Goal: Task Accomplishment & Management: Manage account settings

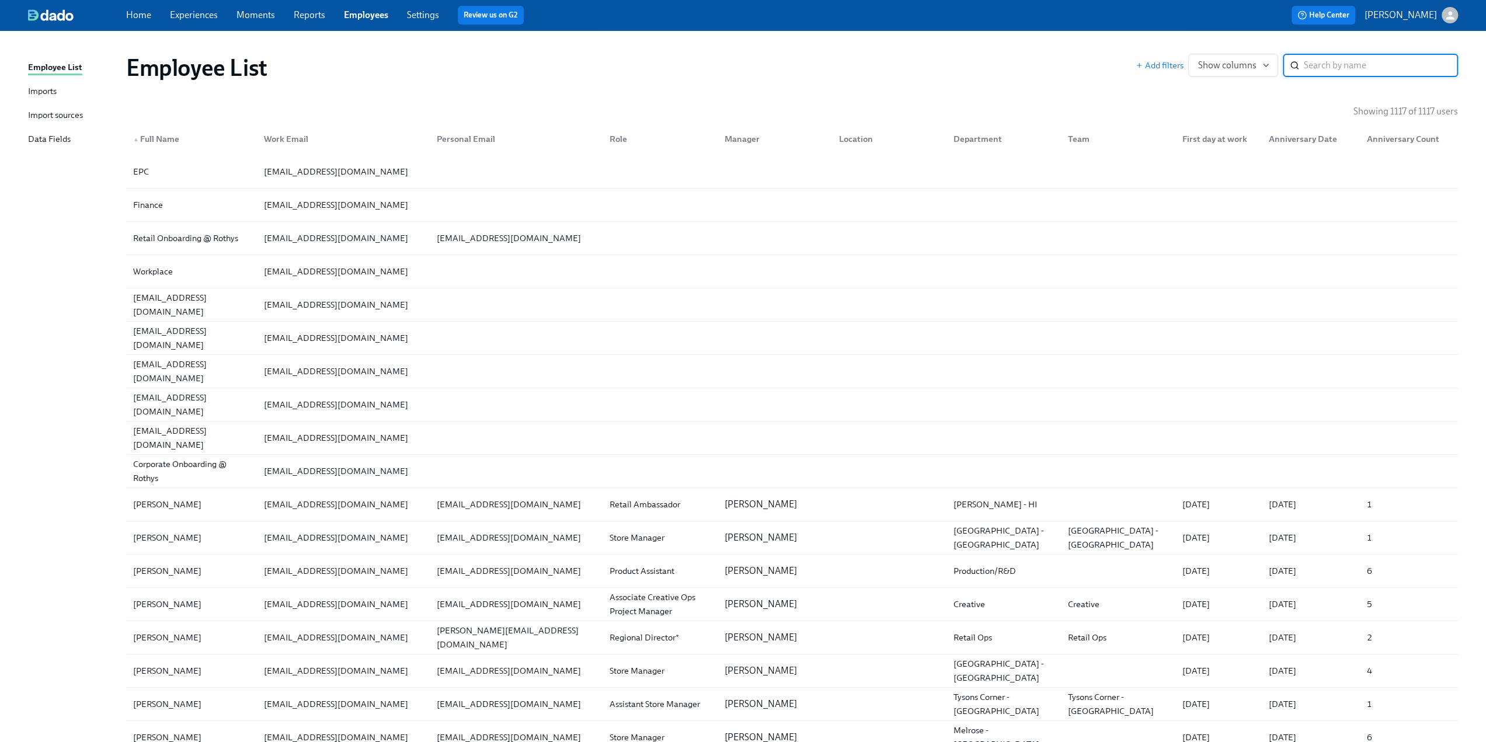
click at [46, 91] on div "Imports" at bounding box center [42, 92] width 29 height 15
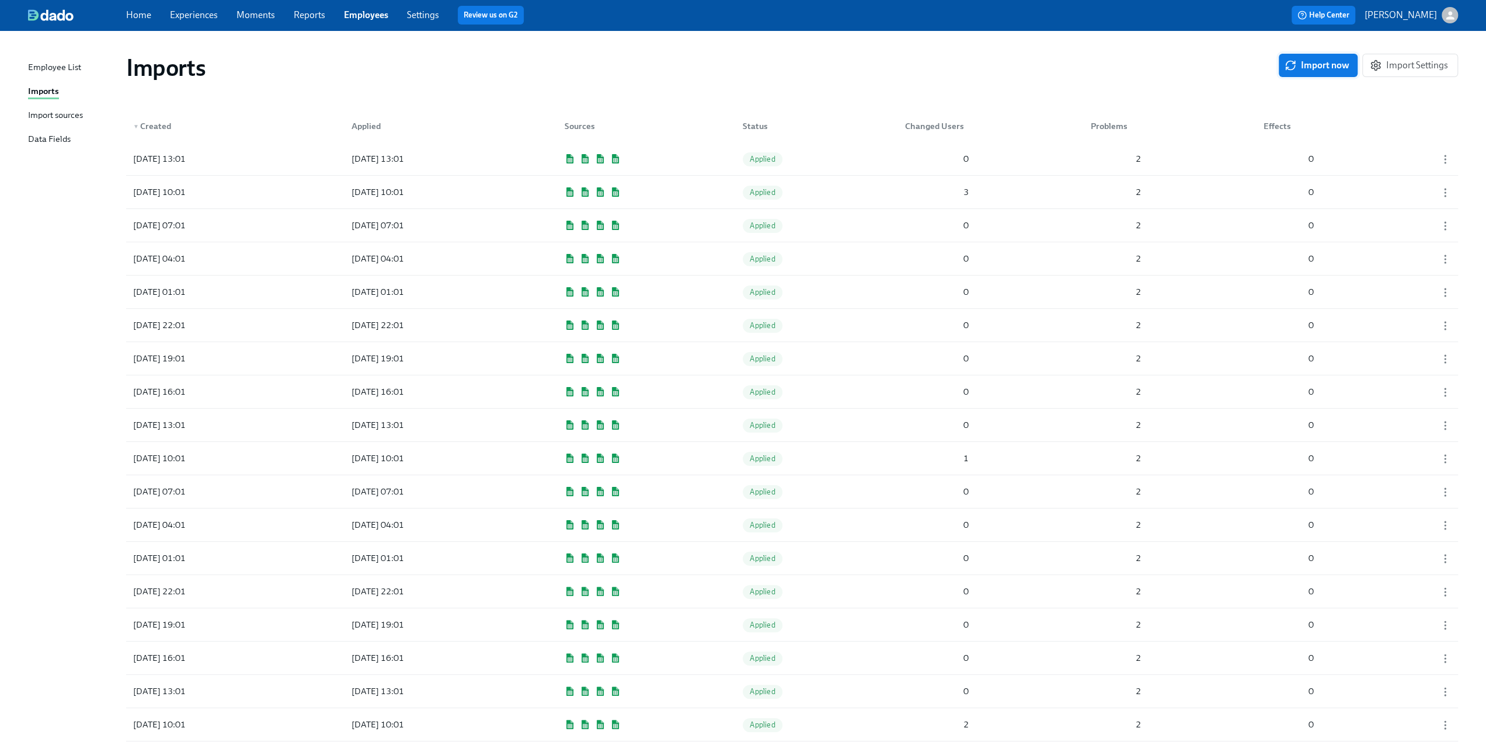
click at [1315, 69] on span "Import now" at bounding box center [1318, 66] width 62 height 12
click at [692, 169] on div "2025/08/25 13:46 Pending 1 2 0" at bounding box center [792, 158] width 1332 height 33
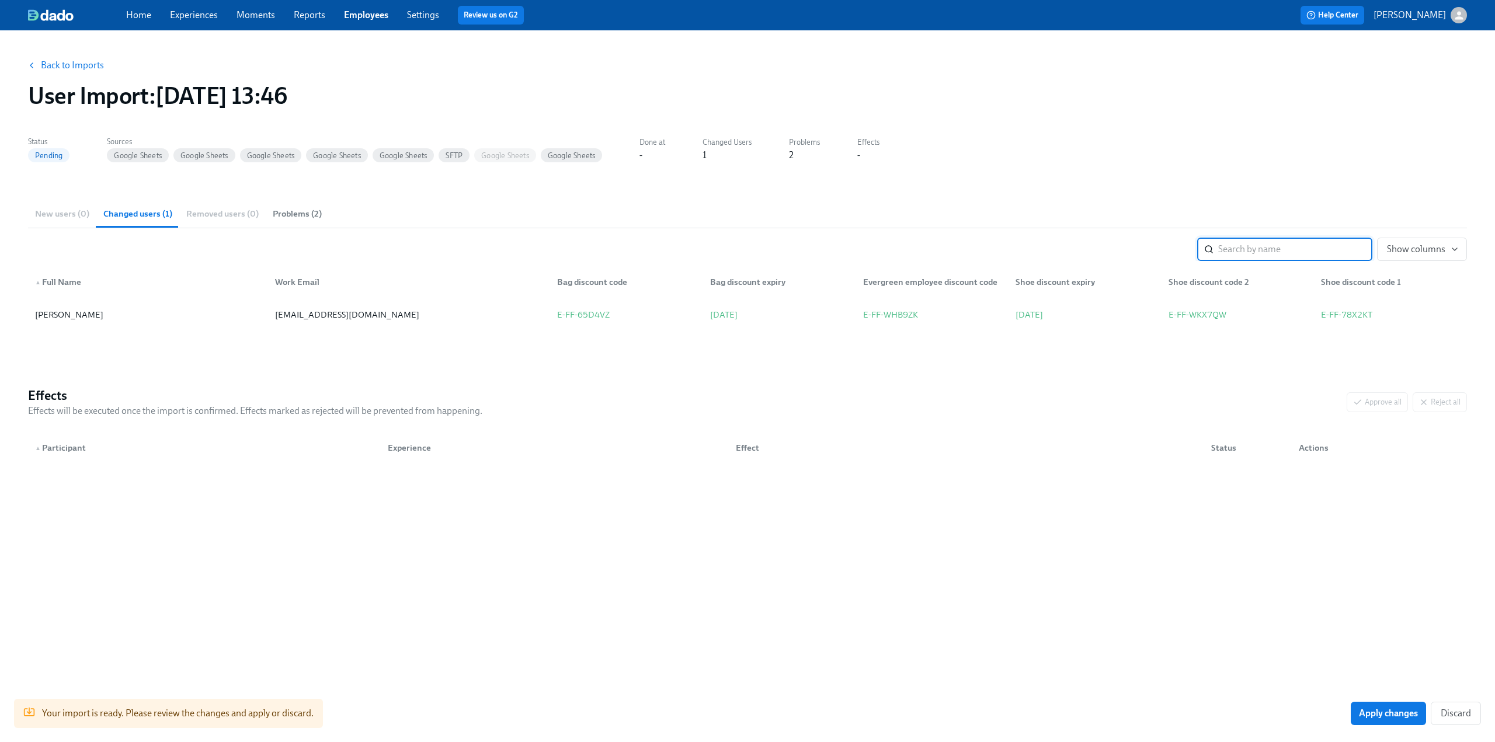
click at [796, 149] on label "Problems" at bounding box center [804, 142] width 31 height 13
click at [293, 214] on span "Problems (2)" at bounding box center [297, 213] width 49 height 13
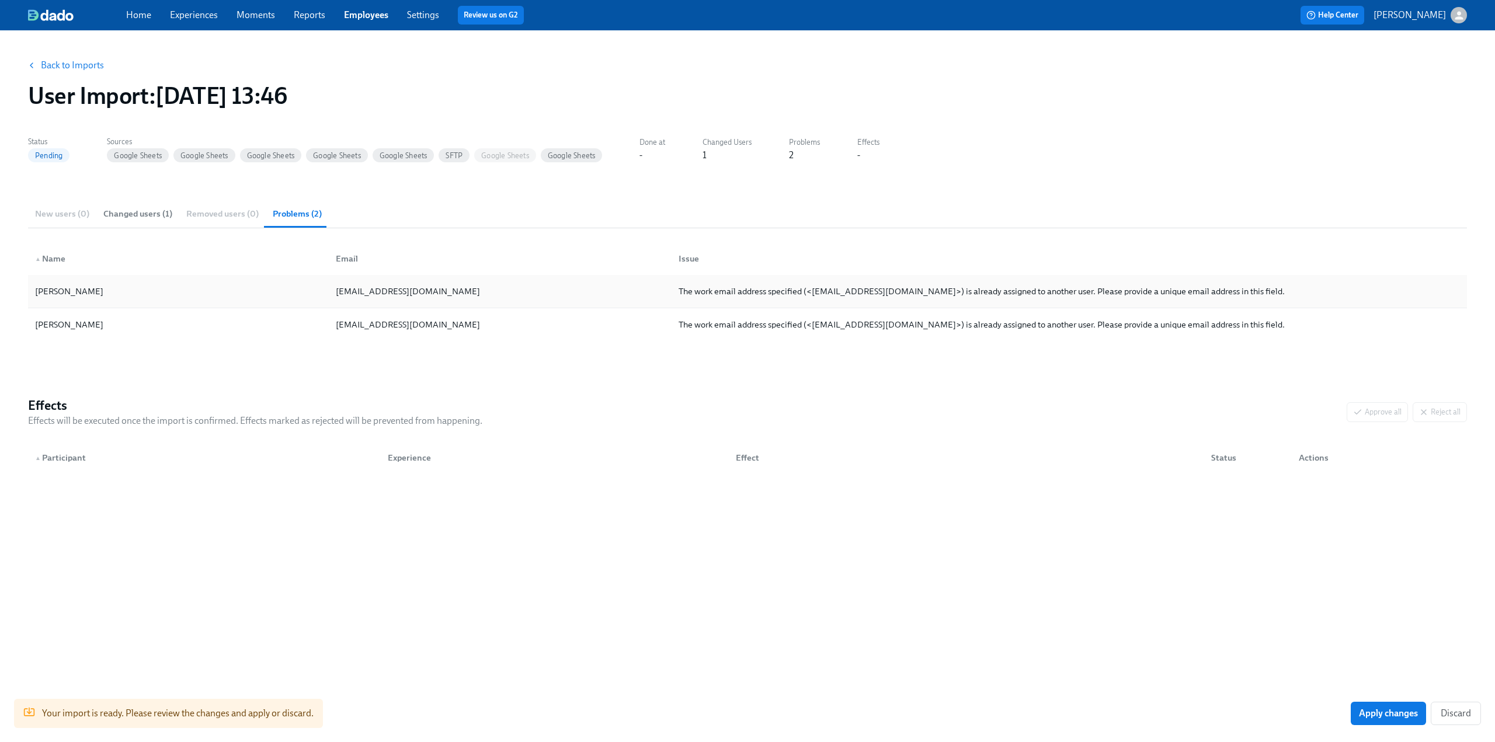
click at [714, 294] on div "The work email address specified (<gsteger@rothys.com>) is already assigned to …" at bounding box center [982, 291] width 606 height 14
click at [717, 318] on div "The work email address specified (<gsteger@rothys.com>) is already assigned to …" at bounding box center [982, 325] width 606 height 14
click at [137, 208] on span "Changed users (1)" at bounding box center [137, 213] width 69 height 13
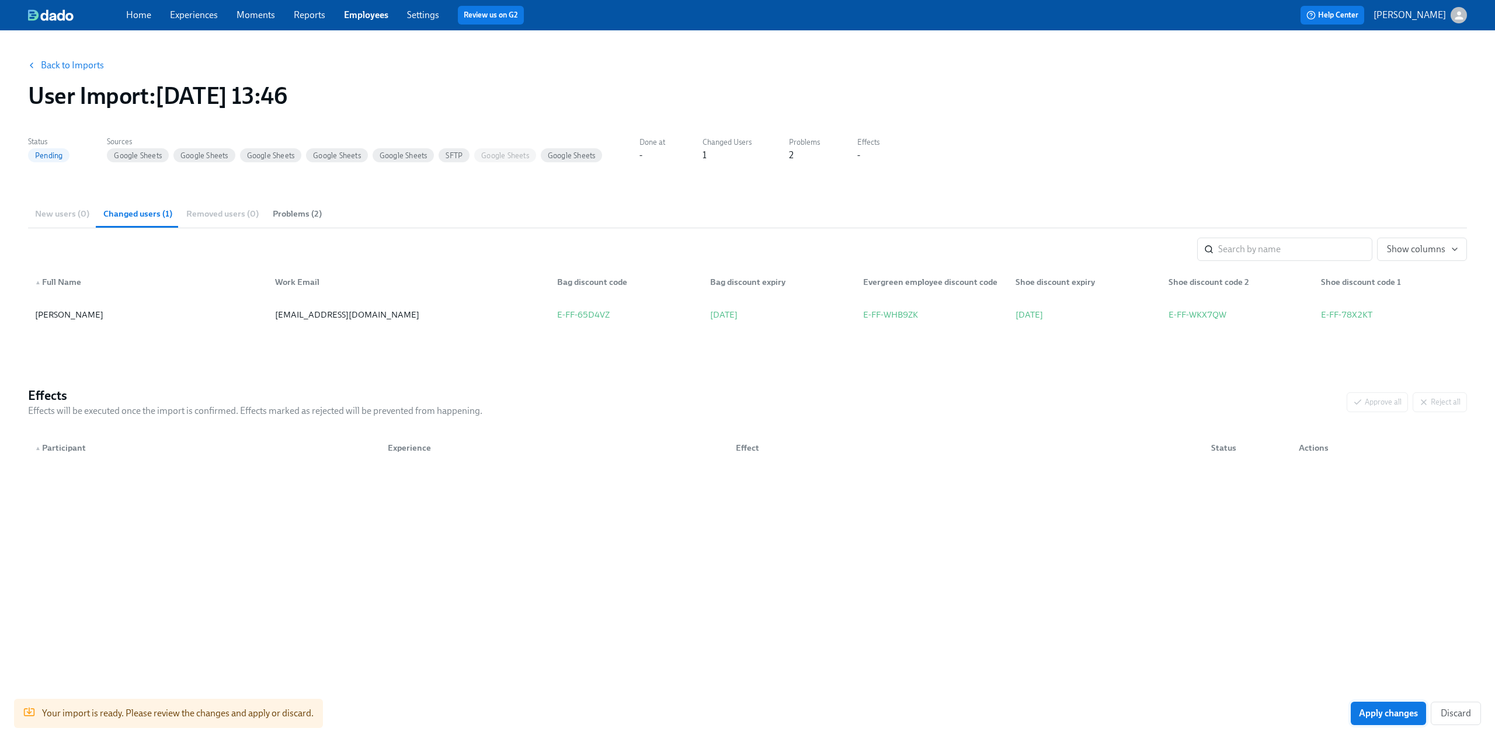
click at [1381, 712] on span "Apply changes" at bounding box center [1388, 714] width 59 height 12
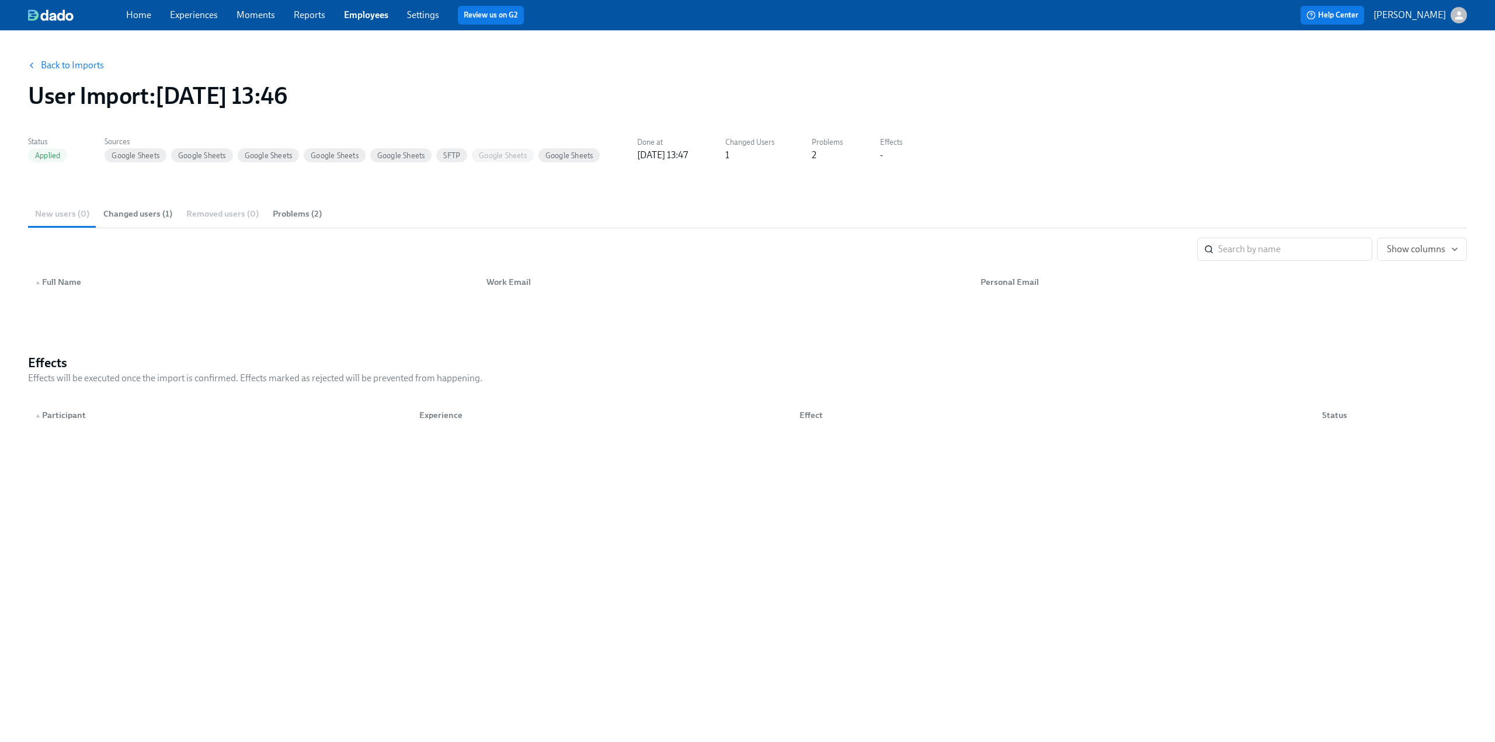
click at [179, 18] on link "Experiences" at bounding box center [194, 14] width 48 height 11
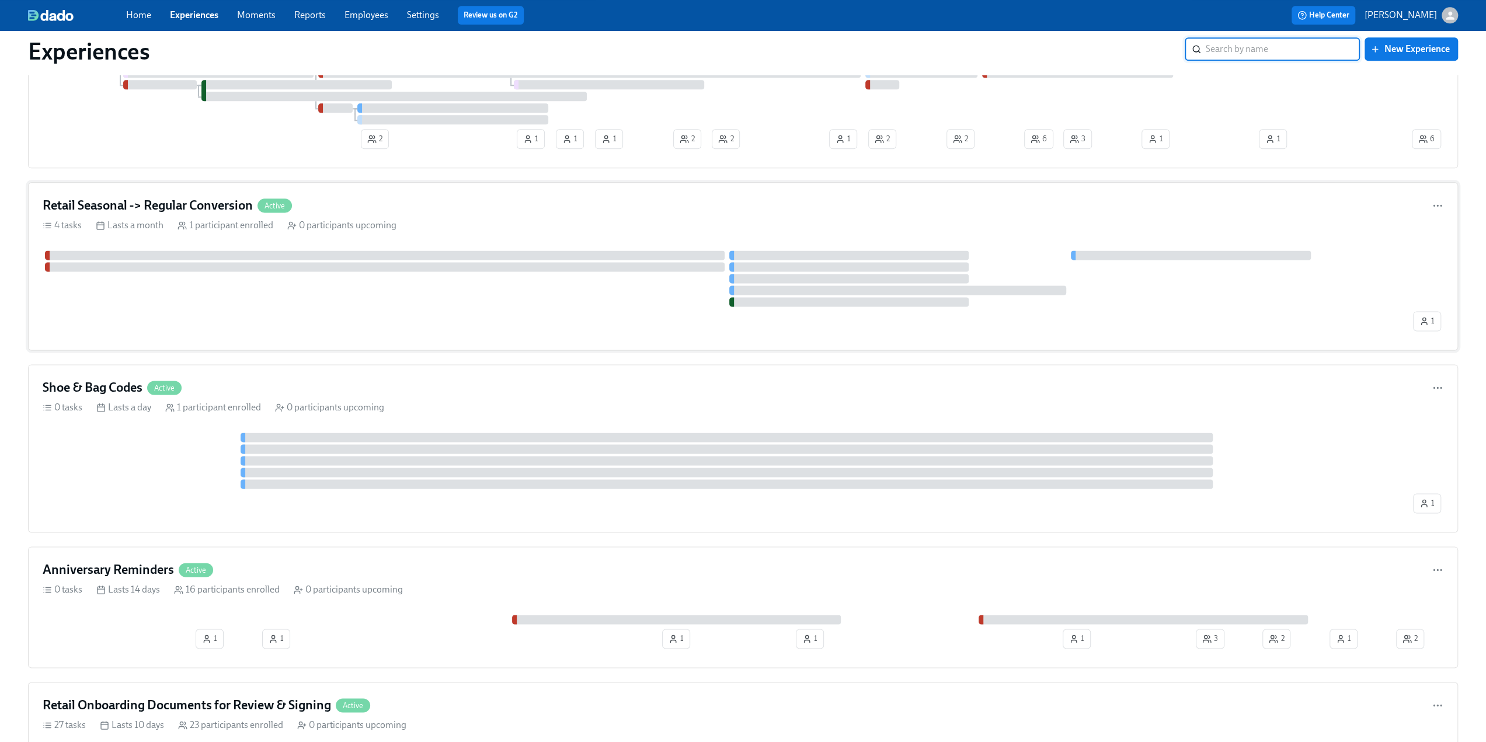
scroll to position [1635, 0]
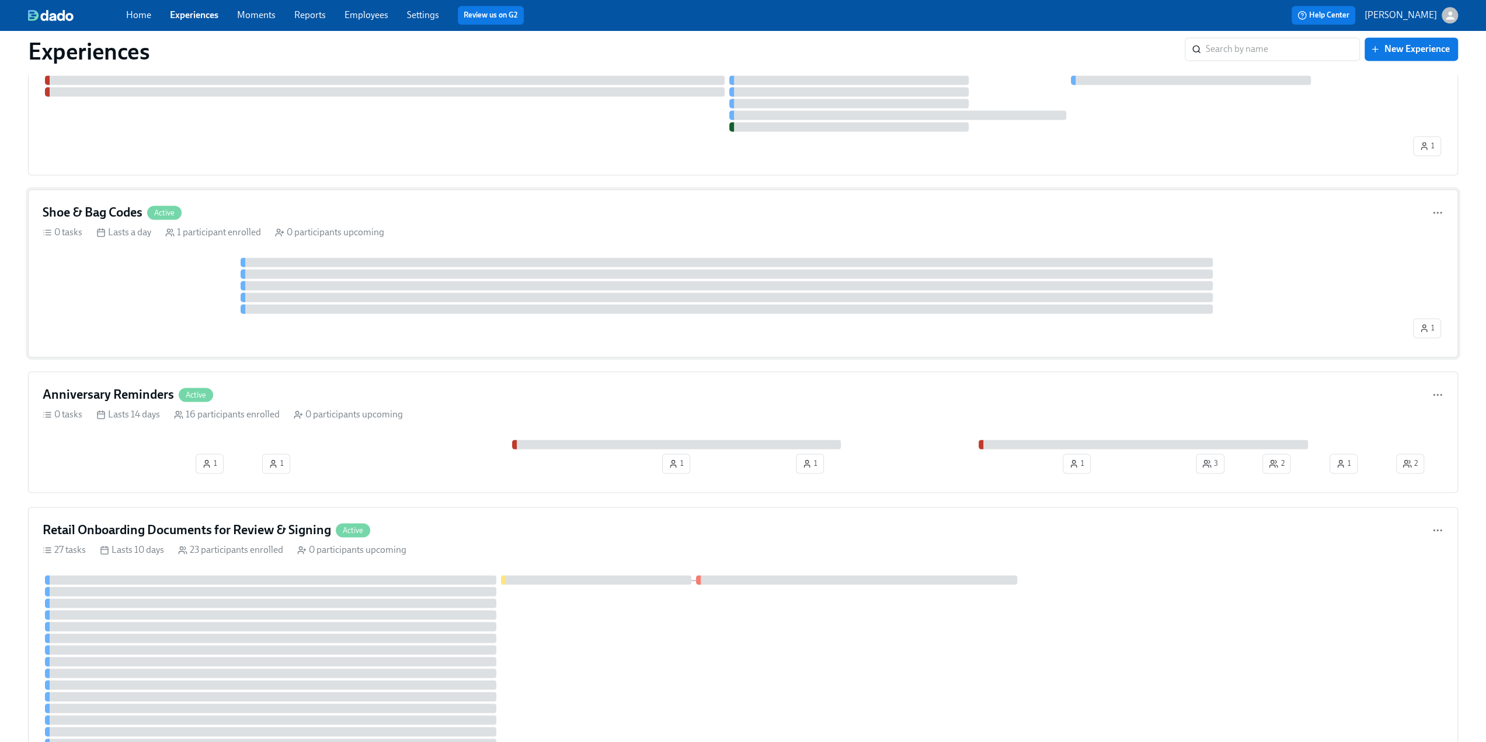
click at [99, 204] on h4 "Shoe & Bag Codes" at bounding box center [93, 213] width 100 height 18
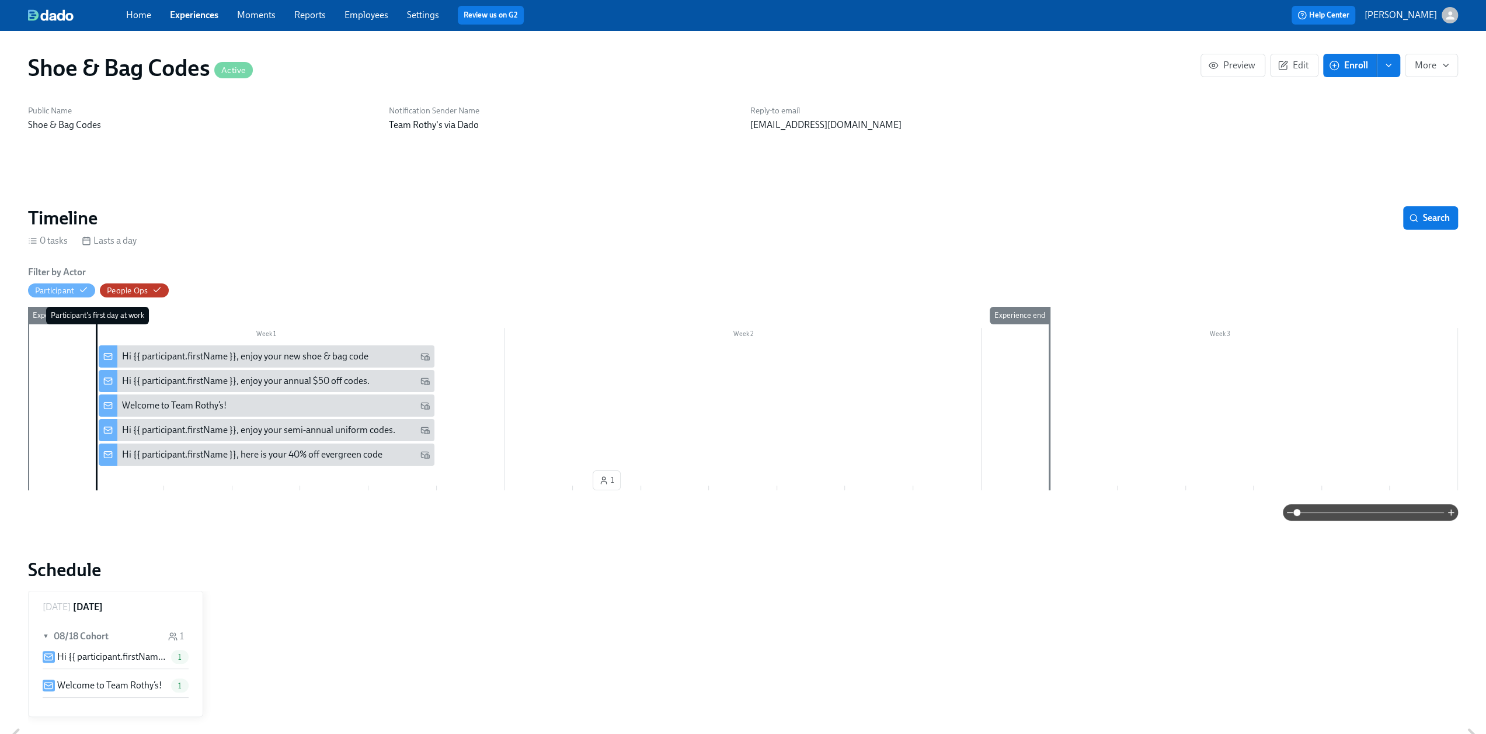
click at [1347, 68] on span "Enroll" at bounding box center [1350, 66] width 37 height 12
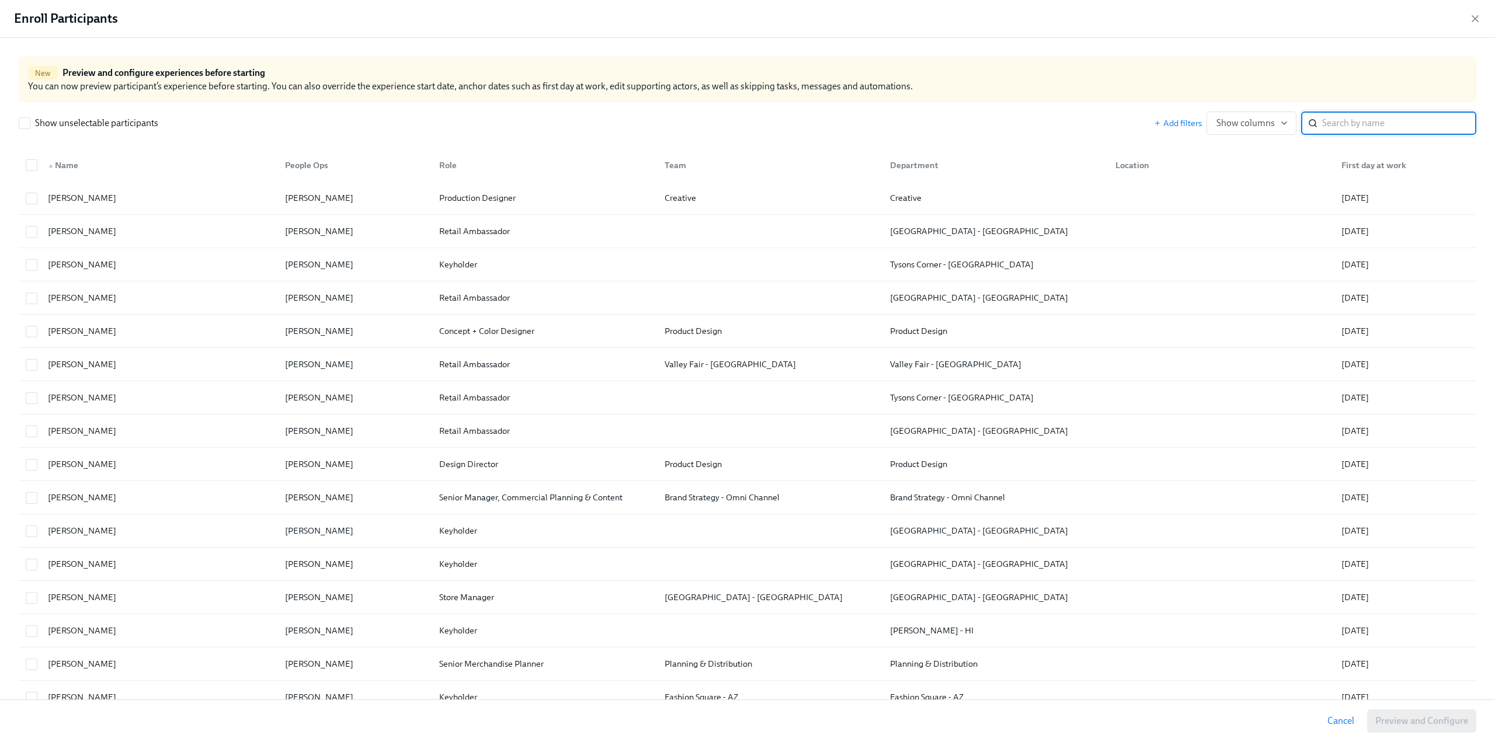
click at [1376, 128] on input "search" at bounding box center [1399, 123] width 154 height 23
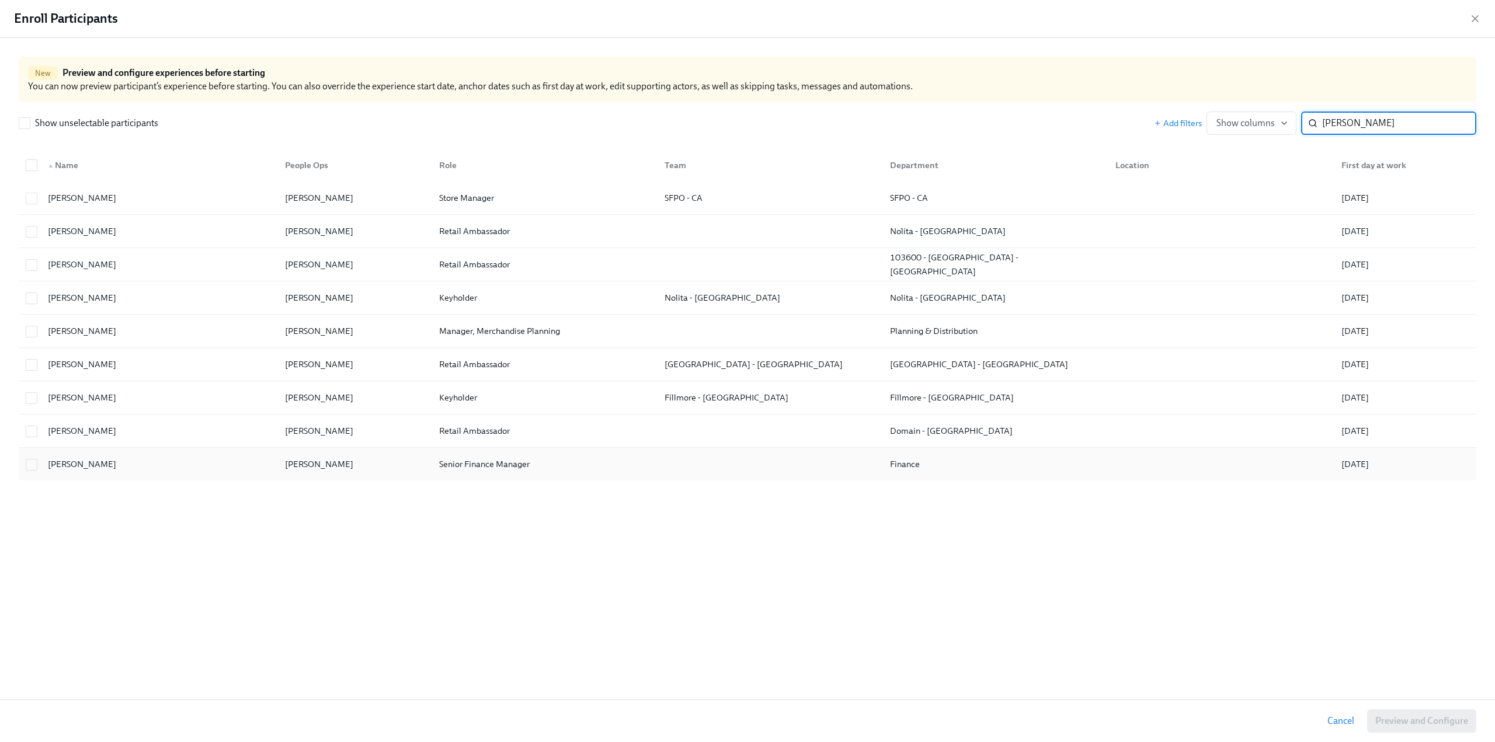
type input "fran"
click at [39, 463] on div at bounding box center [31, 464] width 21 height 13
checkbox input "true"
click at [1419, 722] on span "Preview and Configure (1)" at bounding box center [1415, 721] width 106 height 12
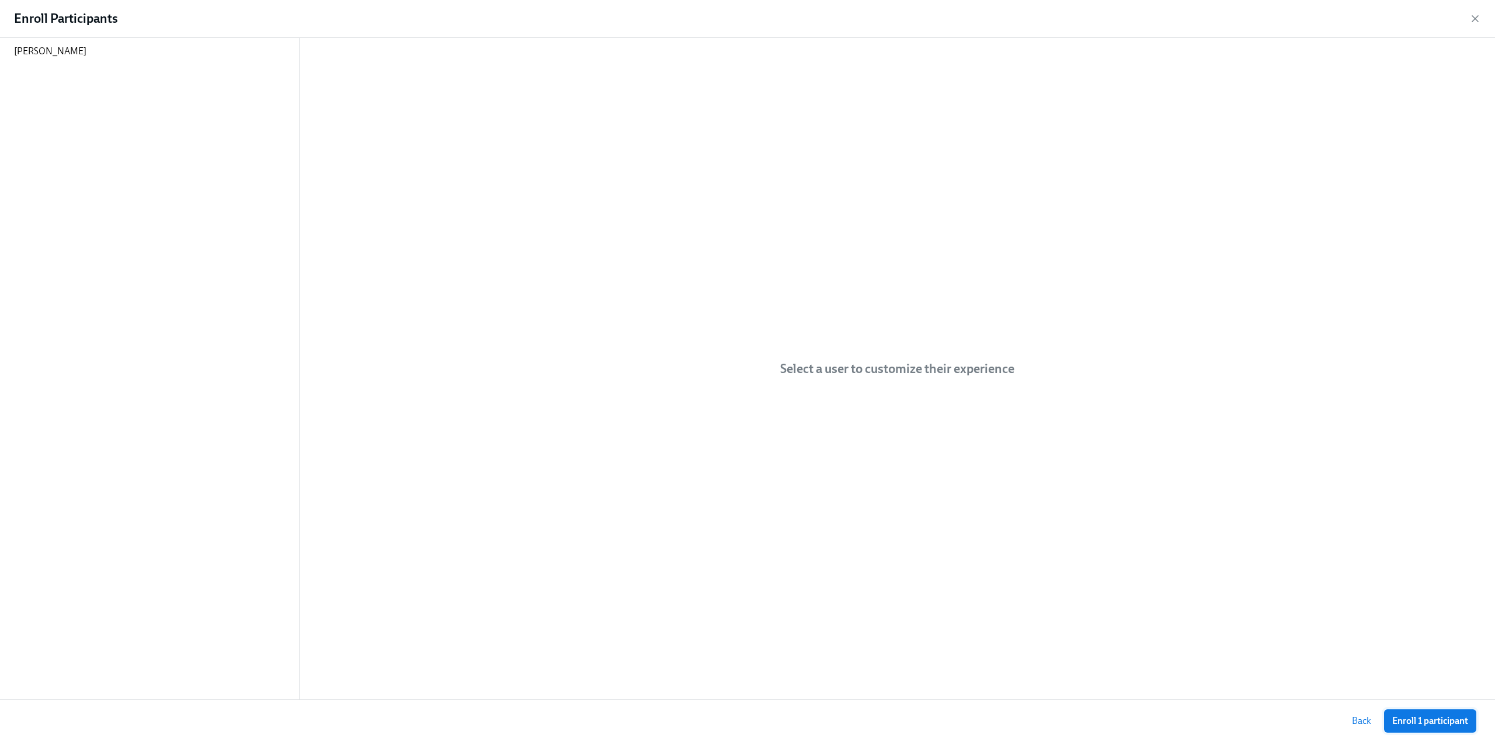
click at [1425, 719] on span "Enroll 1 participant" at bounding box center [1430, 721] width 76 height 12
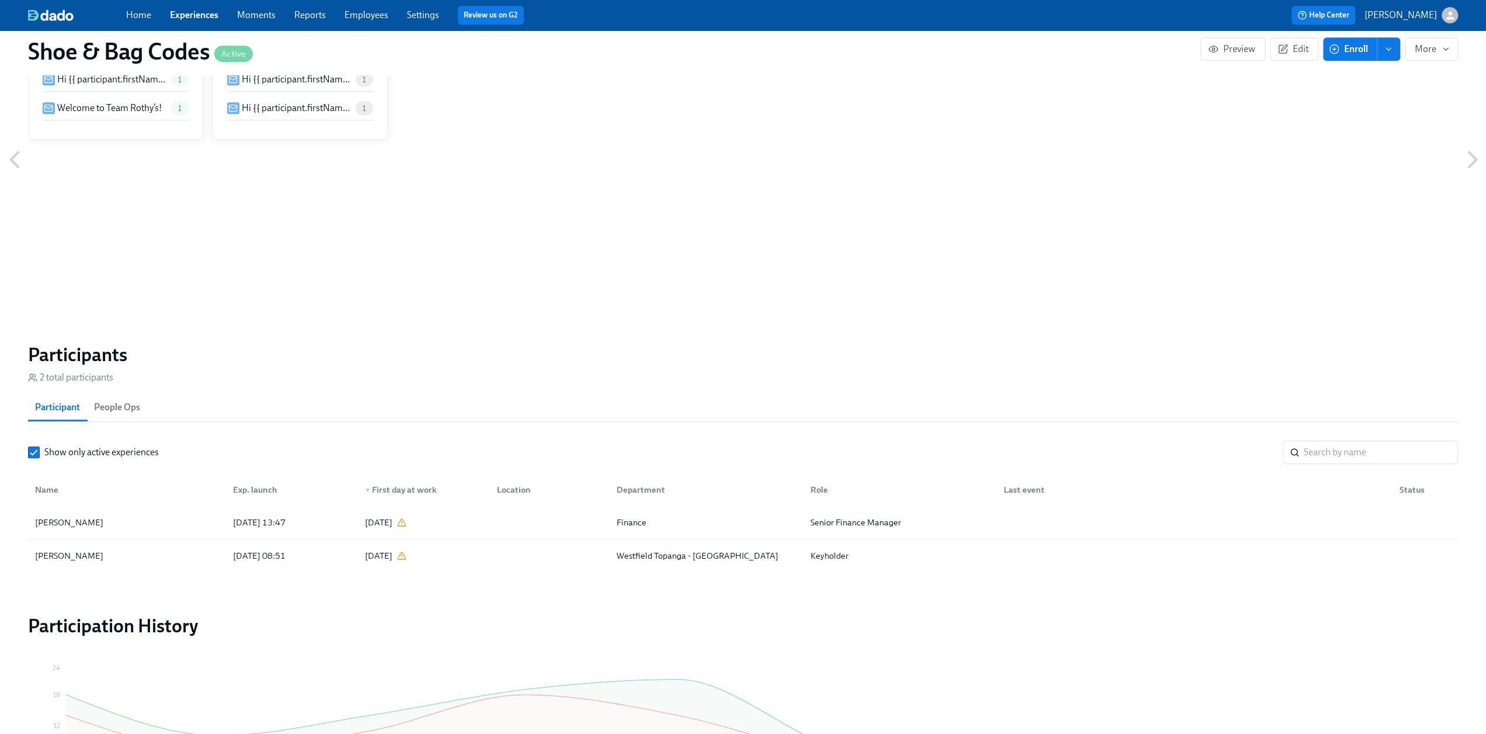
scroll to position [584, 0]
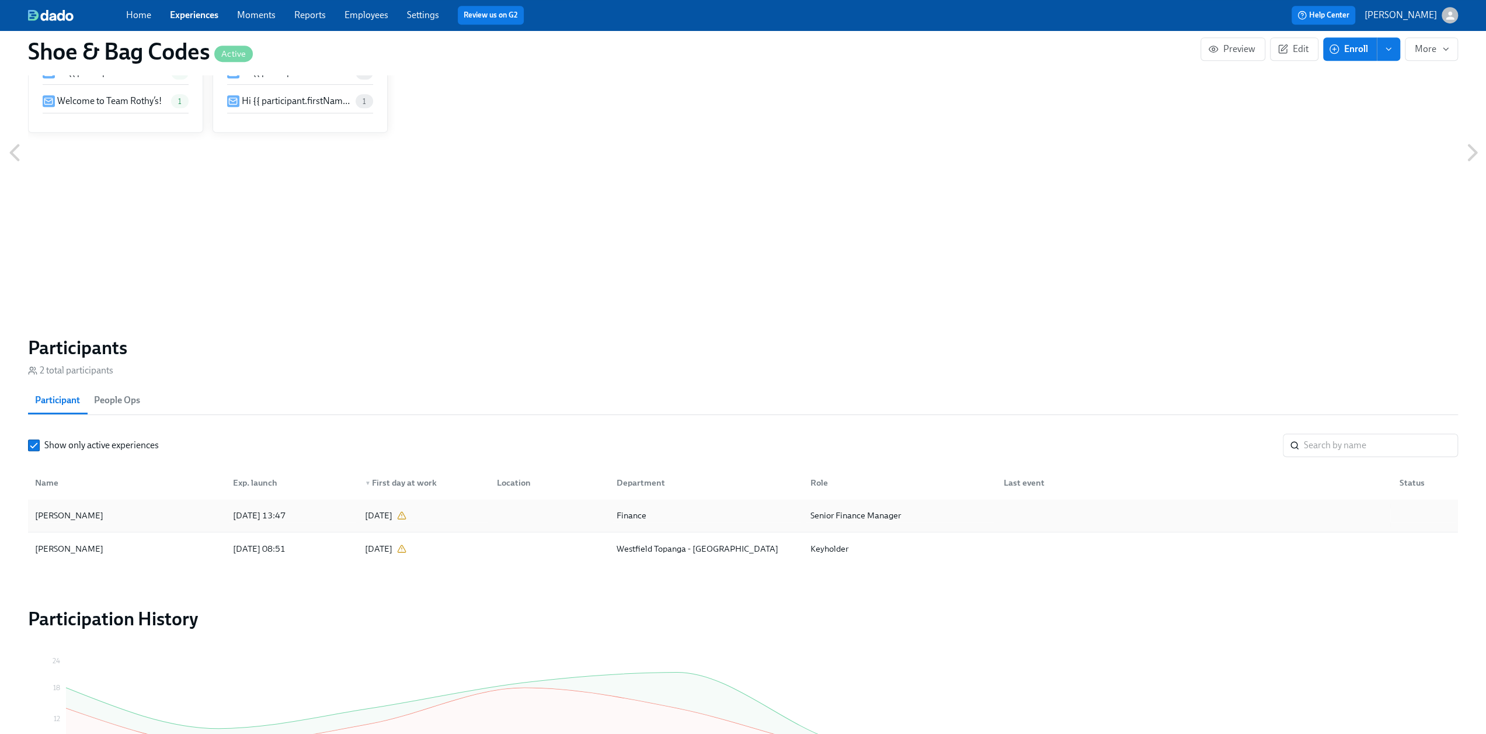
click at [182, 512] on div "[PERSON_NAME]" at bounding box center [126, 514] width 193 height 23
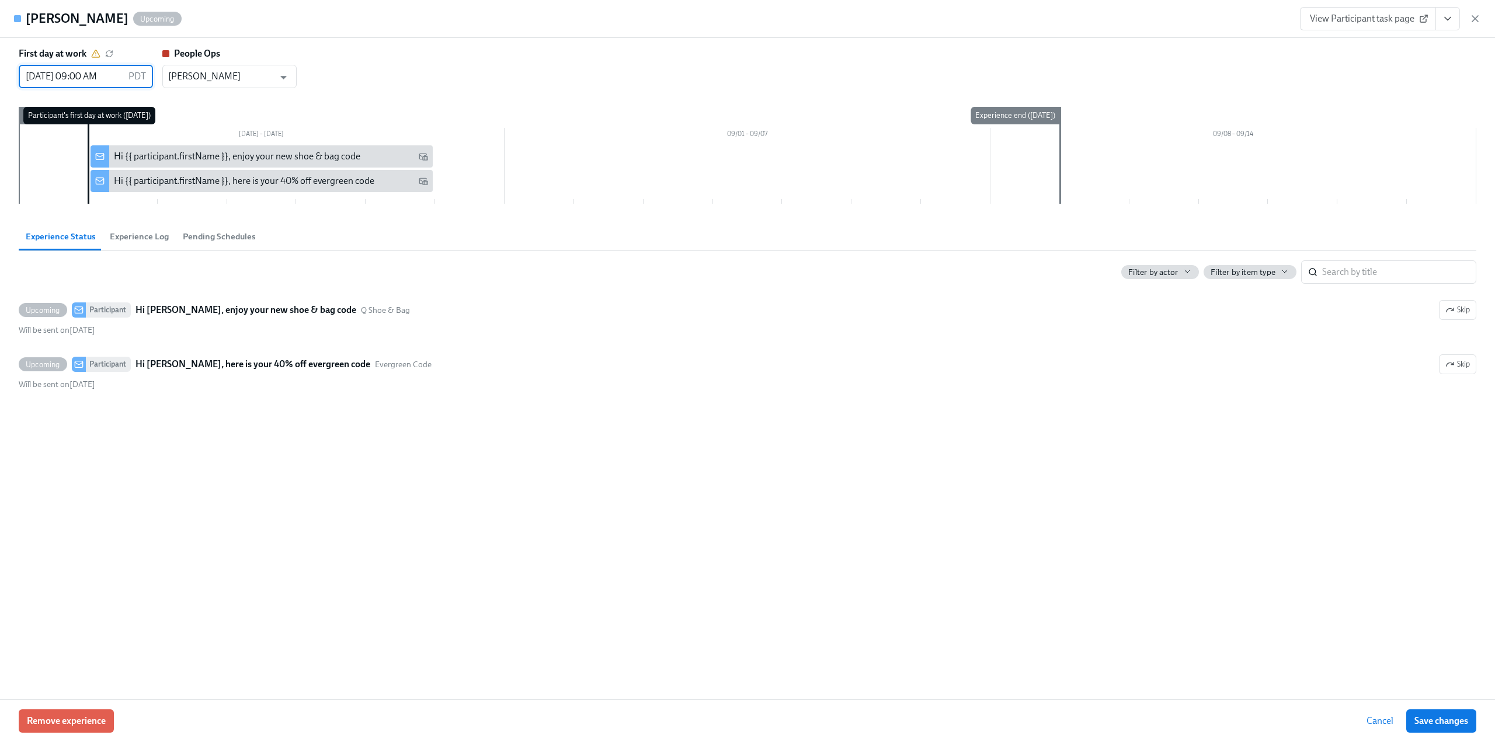
click at [46, 84] on input "[DATE] 09:00 AM" at bounding box center [71, 76] width 105 height 23
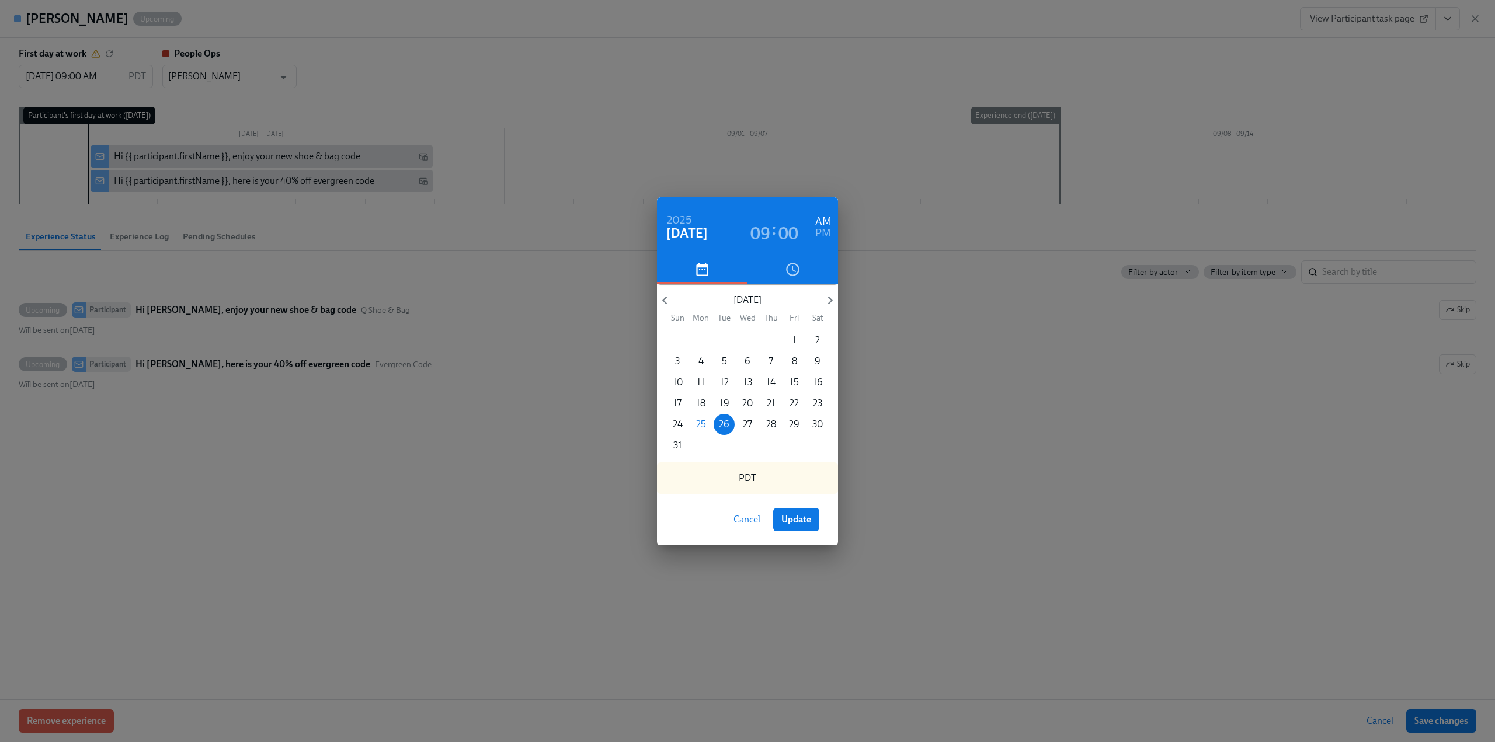
click at [750, 519] on span "Cancel" at bounding box center [747, 520] width 27 height 12
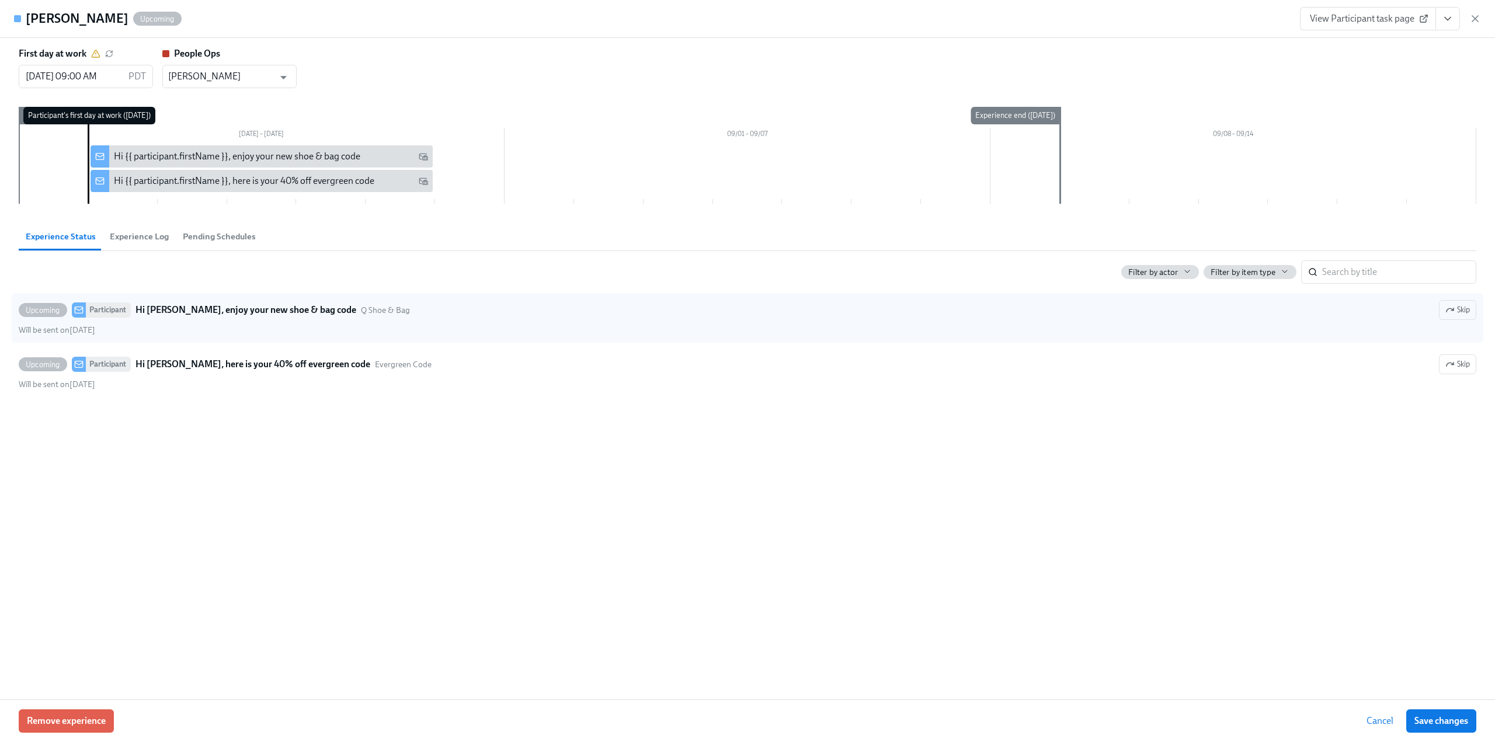
drag, startPoint x: 1480, startPoint y: 13, endPoint x: 1280, endPoint y: 322, distance: 367.9
click at [1280, 322] on div "Franco Serafini Upcoming View Participant task page First day at work 08/26/202…" at bounding box center [747, 371] width 1495 height 742
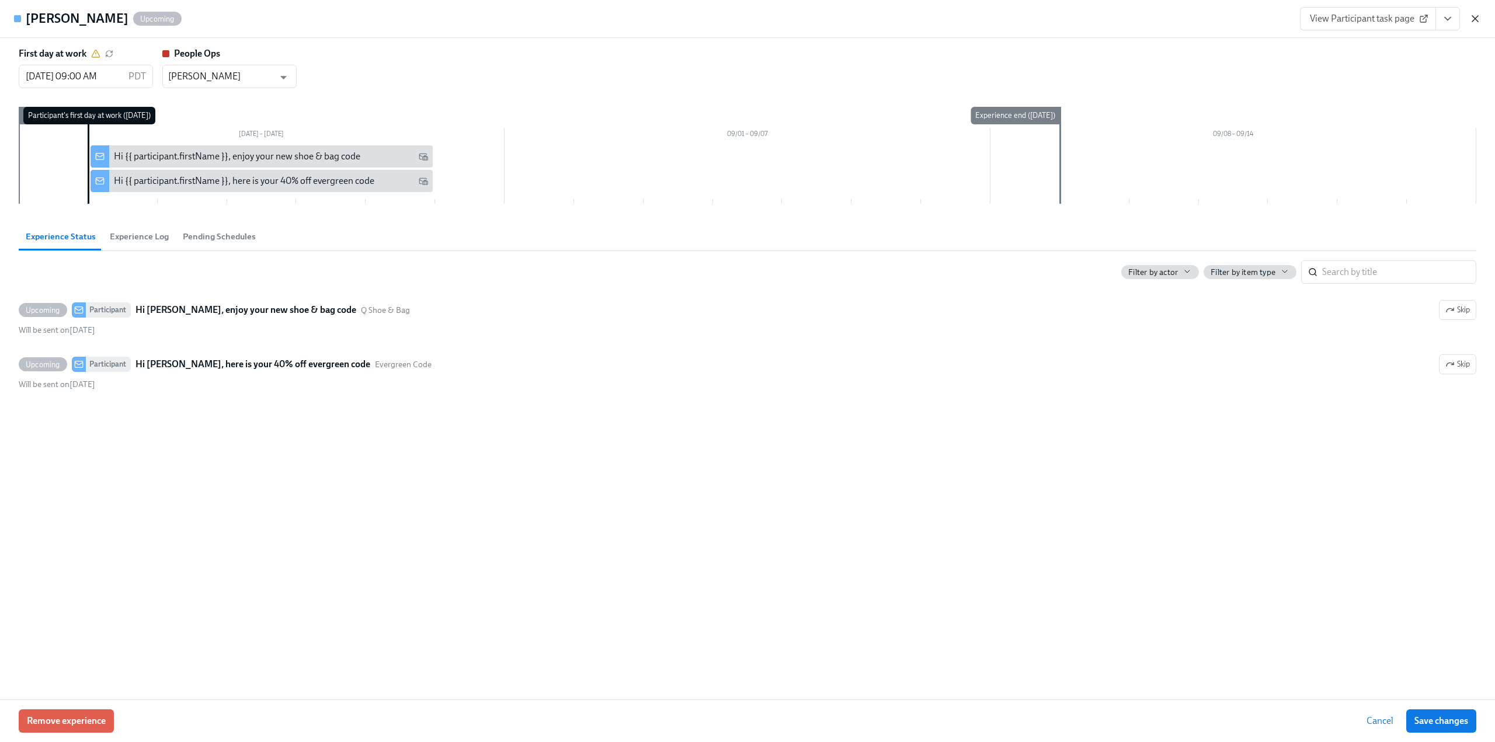
click at [1475, 20] on icon "button" at bounding box center [1475, 19] width 12 height 12
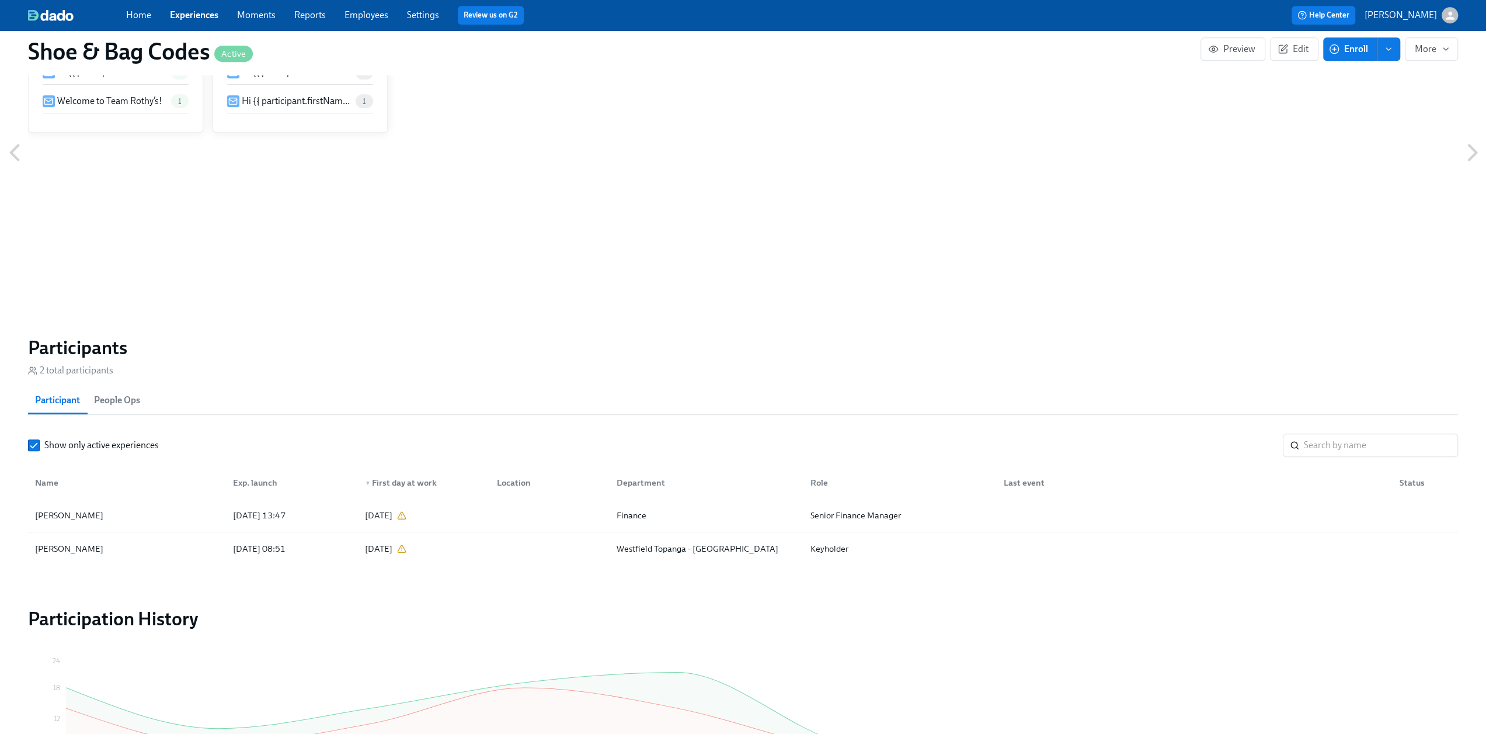
click at [365, 13] on link "Employees" at bounding box center [367, 14] width 44 height 11
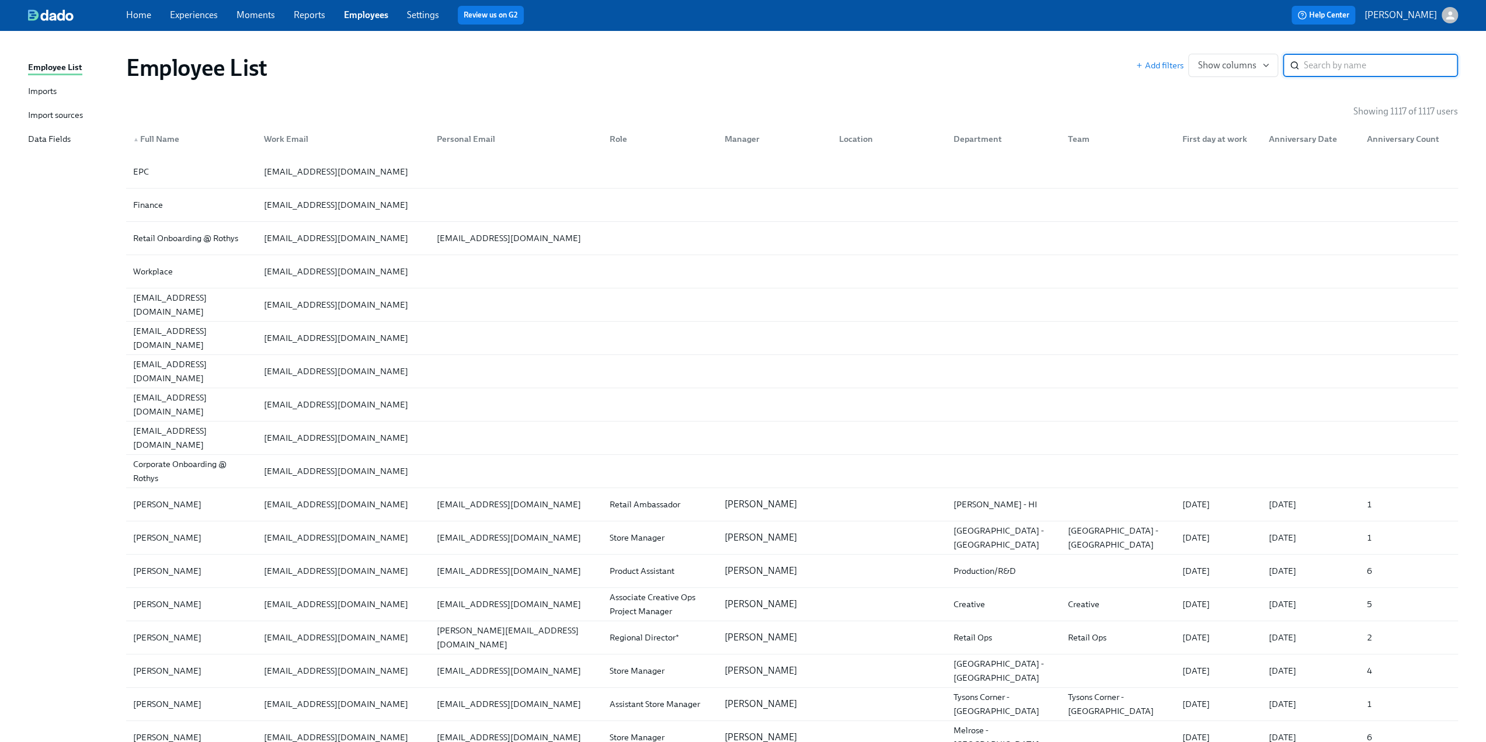
click at [51, 116] on div "Import sources" at bounding box center [55, 116] width 55 height 15
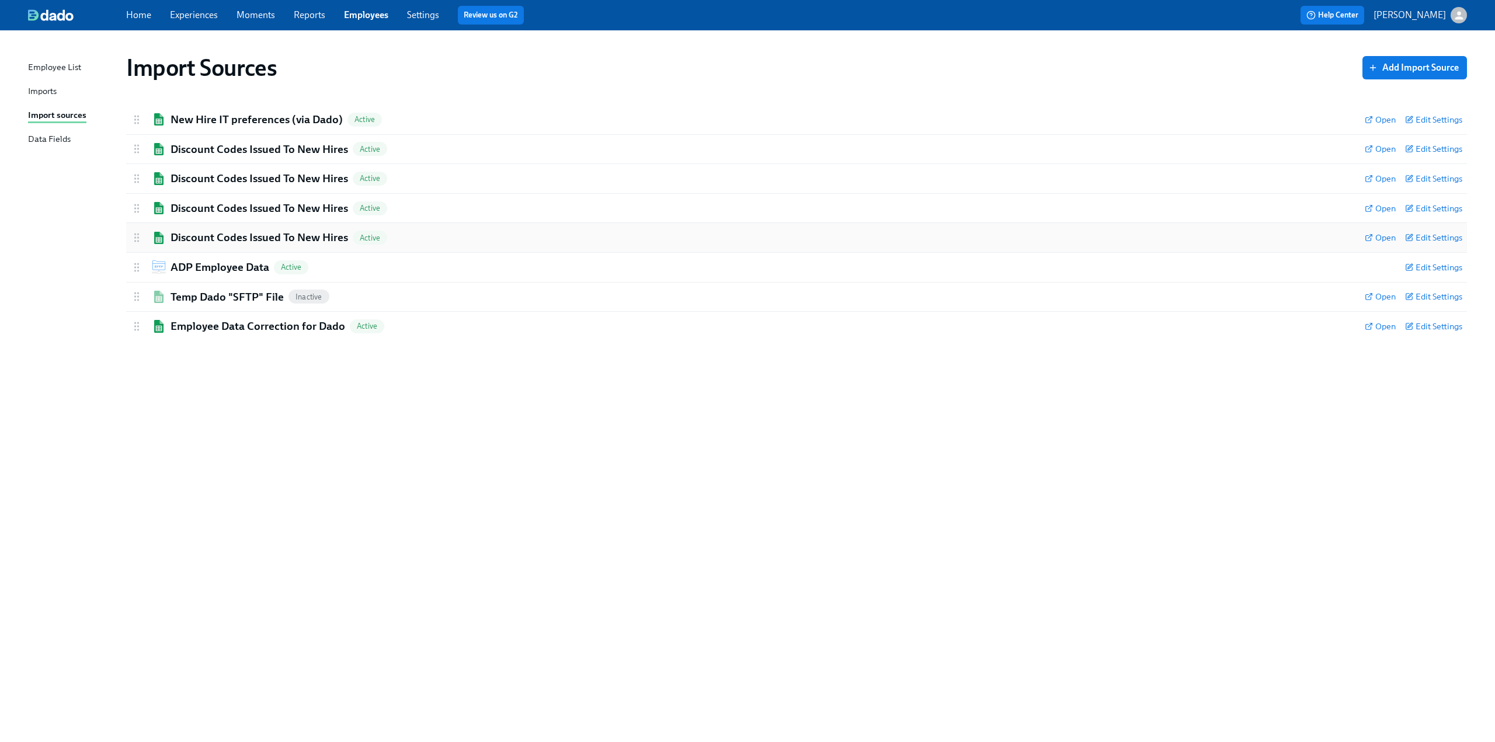
click at [262, 236] on h2 "Discount Codes Issued To New Hires" at bounding box center [260, 237] width 178 height 15
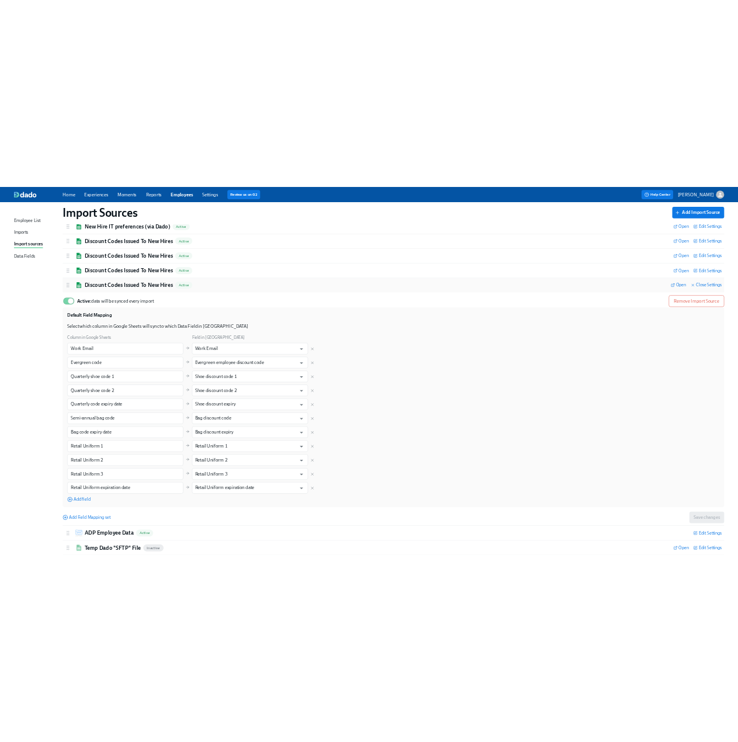
scroll to position [58, 0]
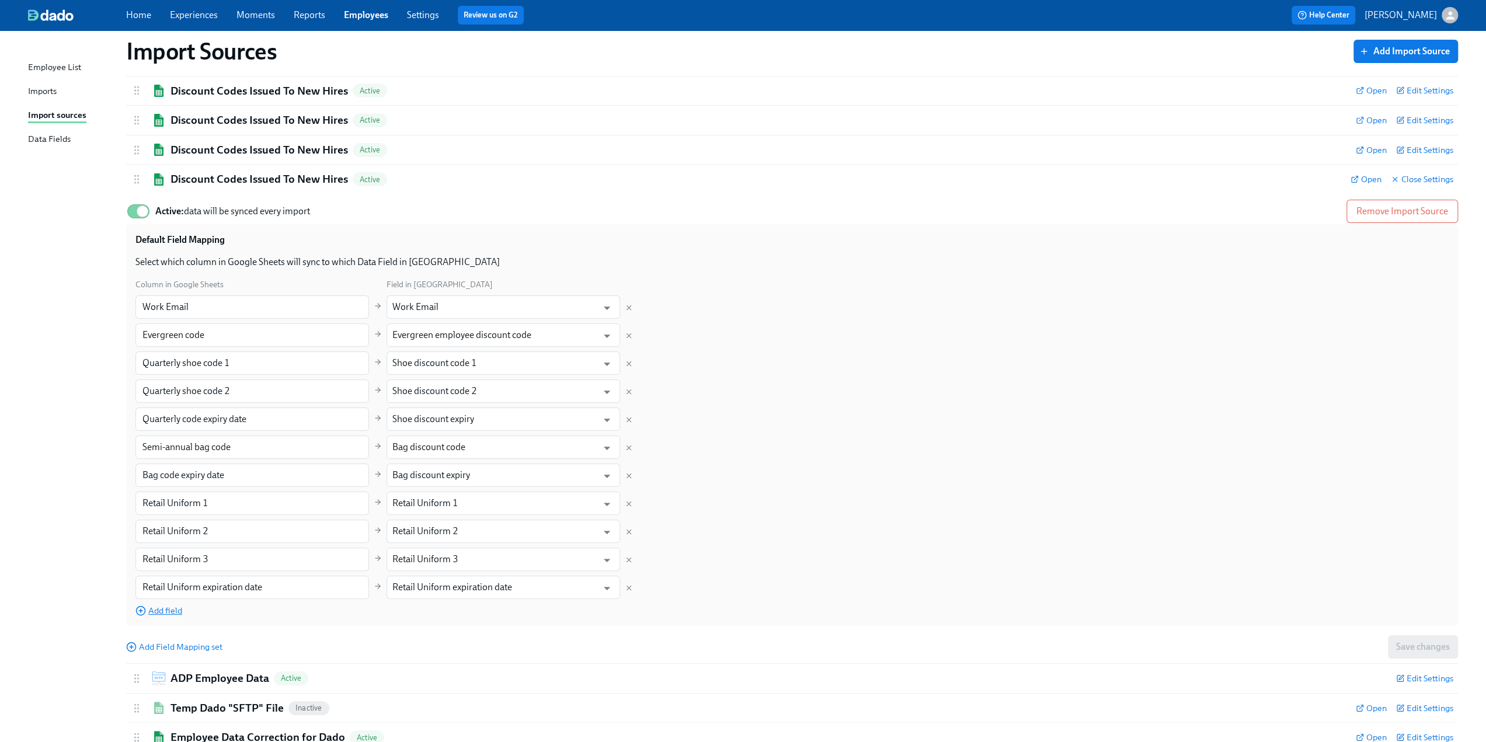
click at [162, 610] on span "Add field" at bounding box center [158, 611] width 47 height 12
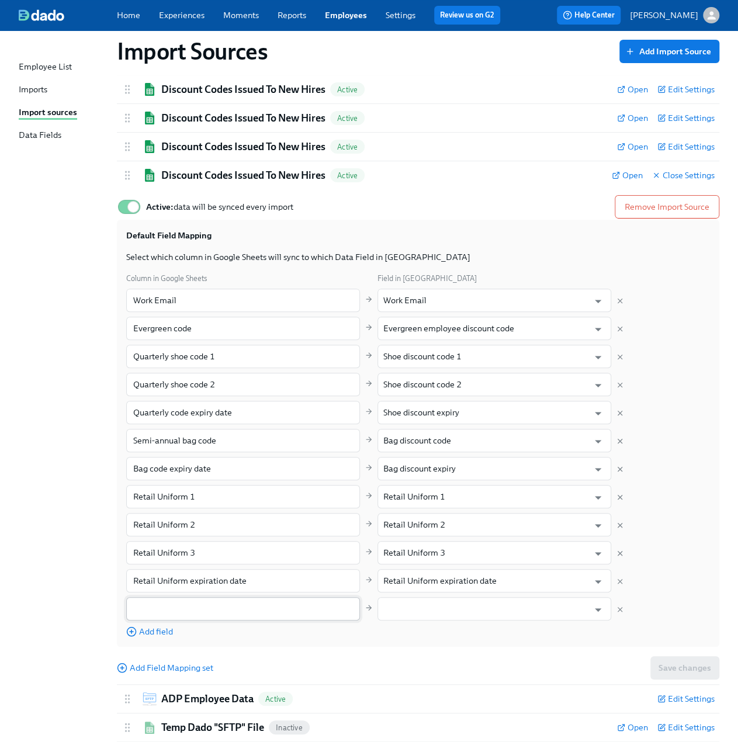
click at [234, 613] on input "text" at bounding box center [243, 608] width 234 height 23
paste input "F&F expiry date"
type input "F&F expiry date"
click at [417, 611] on input "text" at bounding box center [485, 608] width 205 height 23
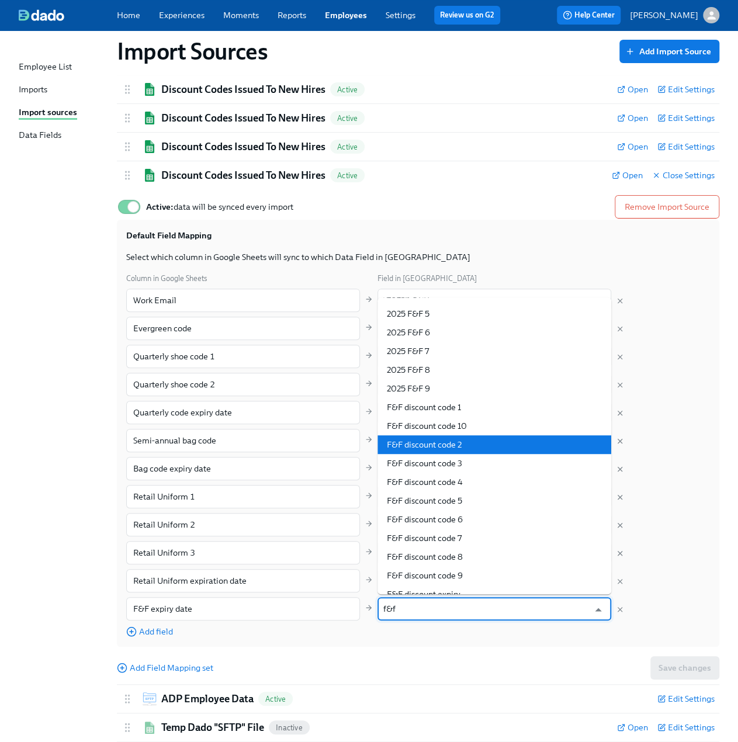
scroll to position [105, 0]
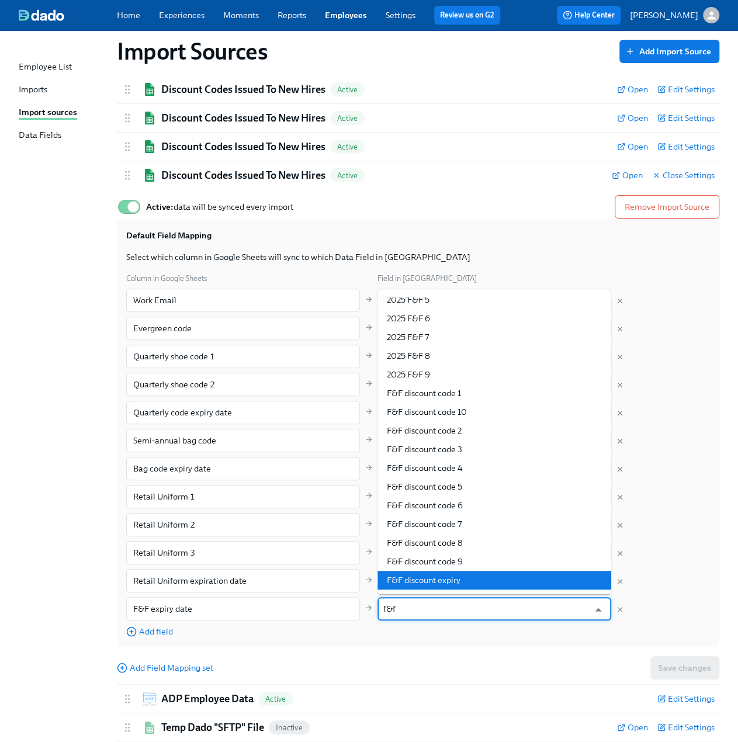
click at [484, 582] on li "F&F discount expiry" at bounding box center [494, 580] width 234 height 19
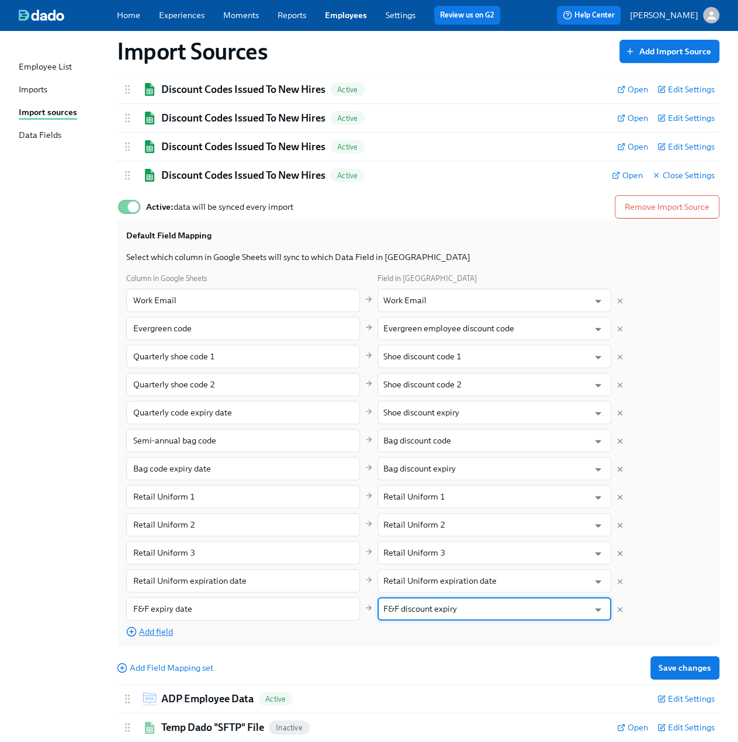
type input "F&F discount expiry"
click at [157, 630] on span "Add field" at bounding box center [149, 631] width 47 height 12
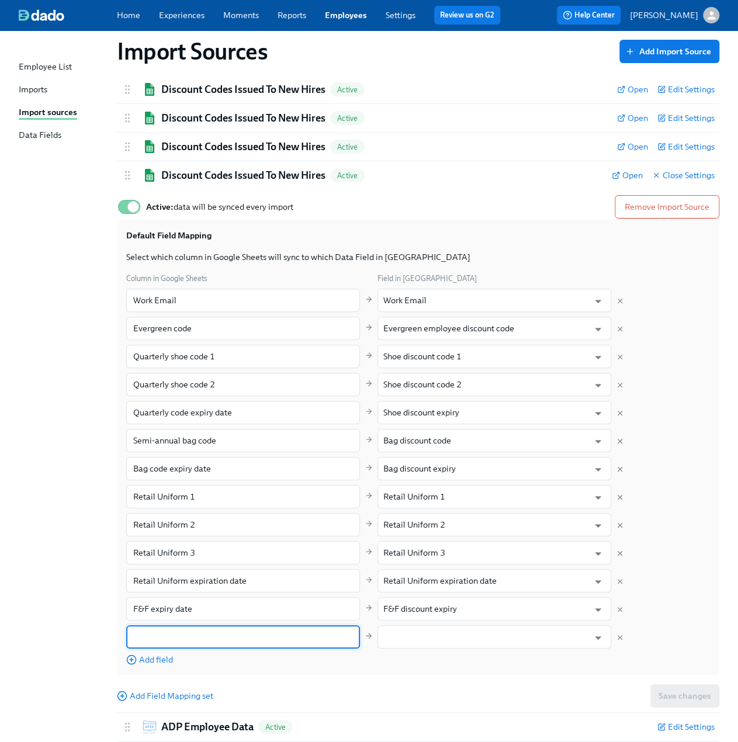
drag, startPoint x: 188, startPoint y: 636, endPoint x: 180, endPoint y: 648, distance: 13.9
click at [188, 636] on input "text" at bounding box center [243, 636] width 234 height 23
paste input "F&F 1"
type input "F&F 1"
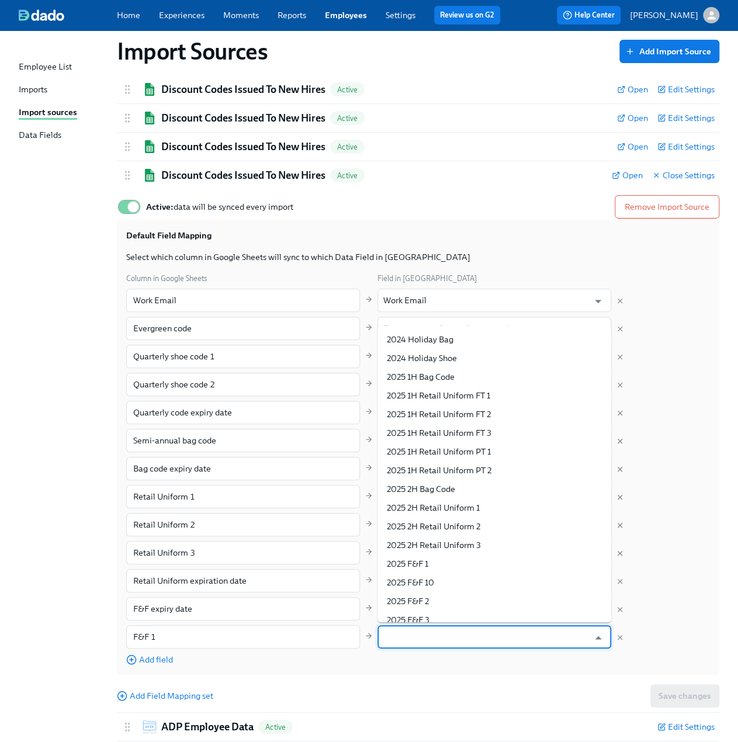
click at [392, 639] on input "text" at bounding box center [485, 636] width 205 height 23
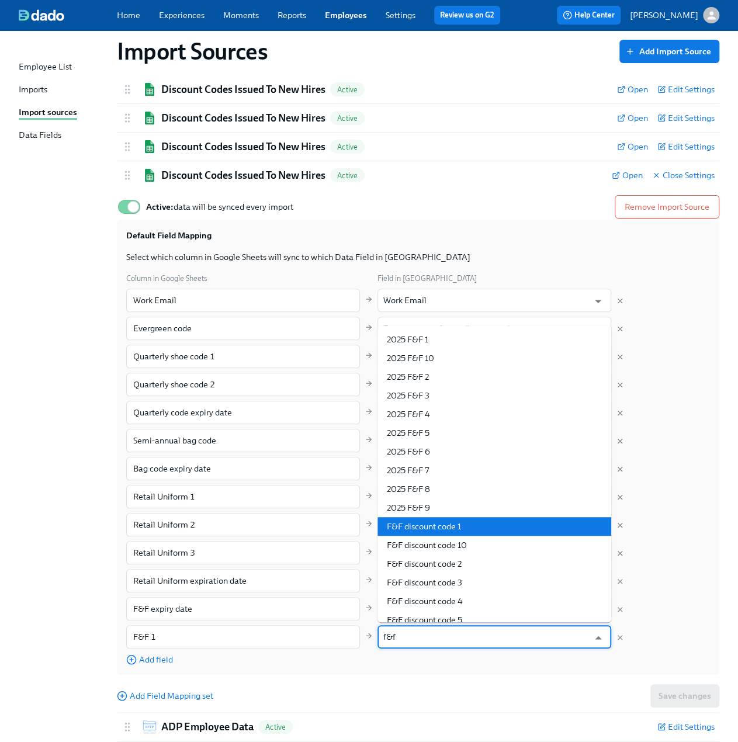
click at [438, 525] on li "F&F discount code 1" at bounding box center [494, 526] width 234 height 19
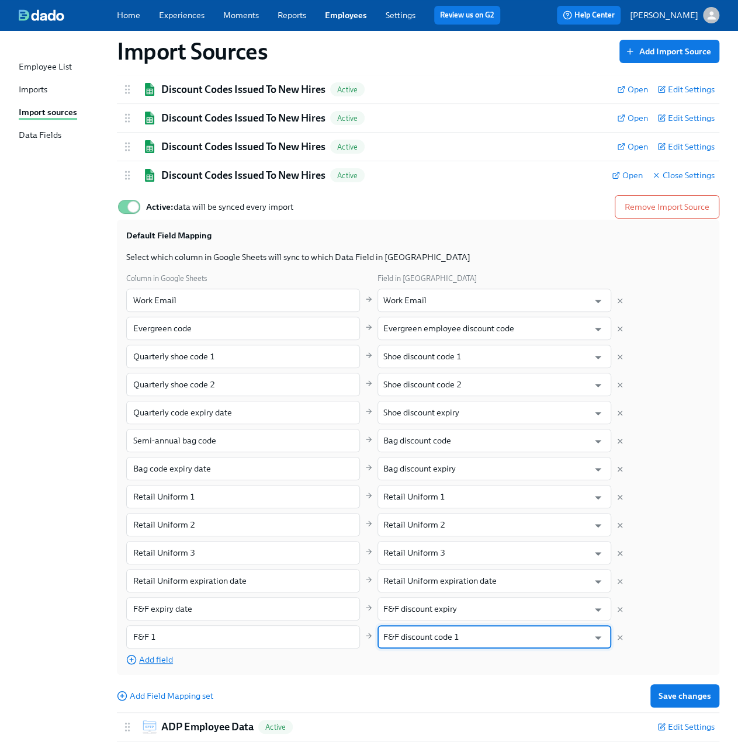
type input "F&F discount code 1"
click at [169, 654] on span "Add field" at bounding box center [149, 660] width 47 height 12
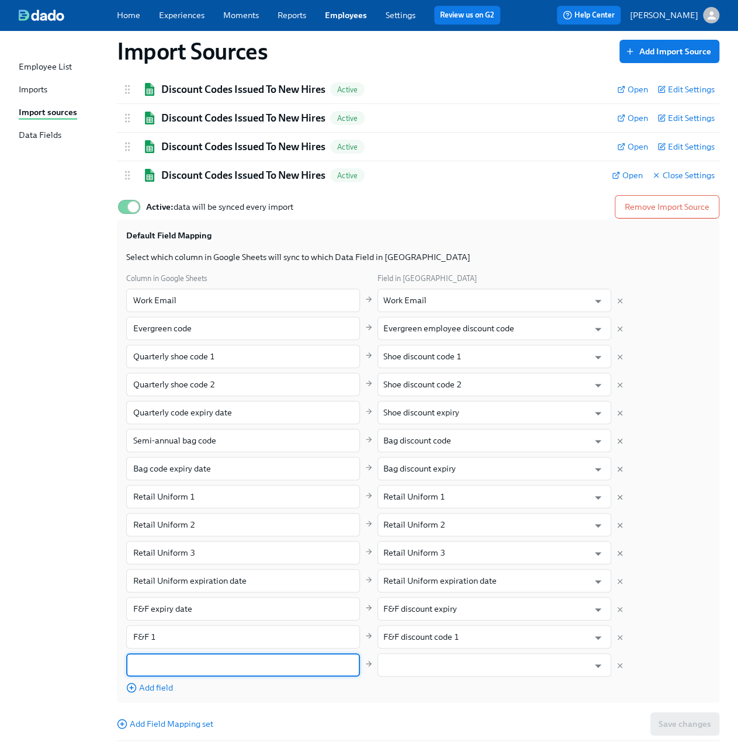
click at [189, 668] on input "text" at bounding box center [243, 664] width 234 height 23
paste input "F&F 2"
type input "F&F 2"
click at [440, 668] on input "text" at bounding box center [485, 664] width 205 height 23
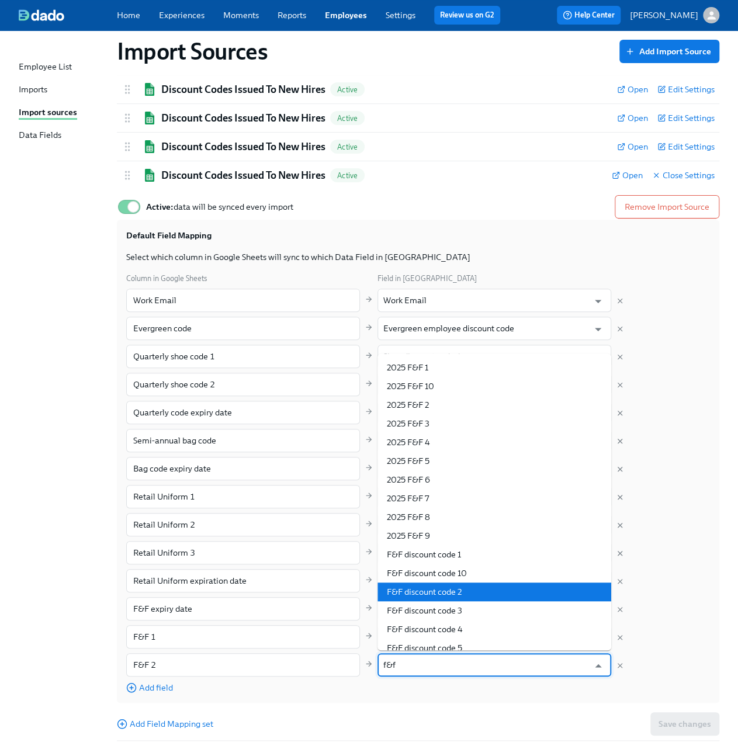
click at [470, 590] on li "F&F discount code 2" at bounding box center [494, 591] width 234 height 19
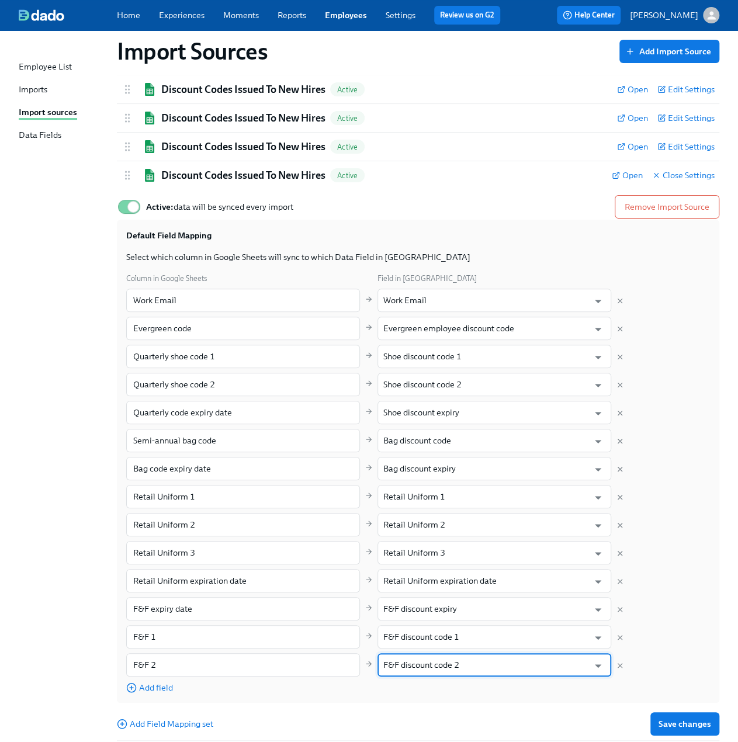
type input "F&F discount code 2"
click at [173, 682] on div "Add field" at bounding box center [243, 687] width 234 height 12
click at [160, 686] on span "Add field" at bounding box center [149, 688] width 47 height 12
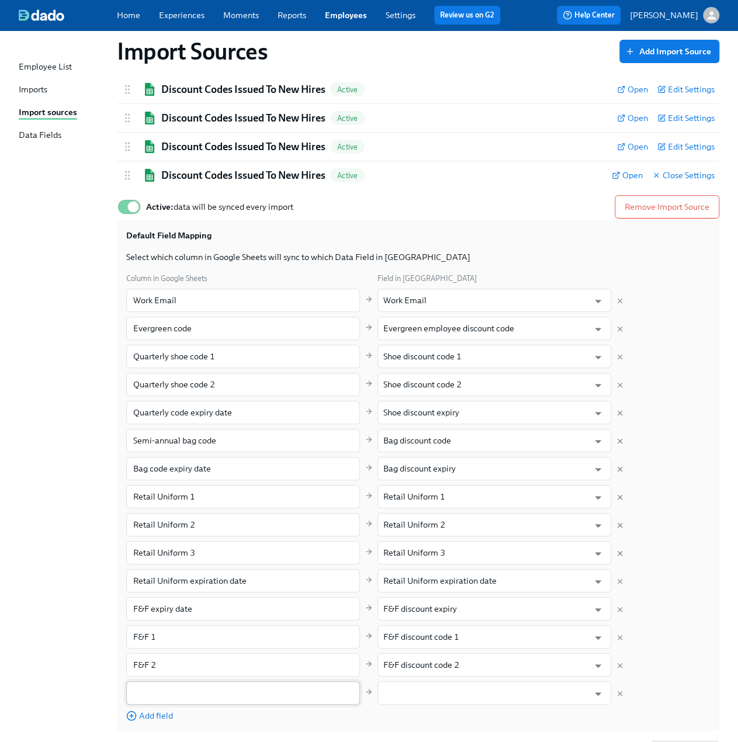
click at [241, 687] on input "text" at bounding box center [243, 692] width 234 height 23
paste input "F&F 3"
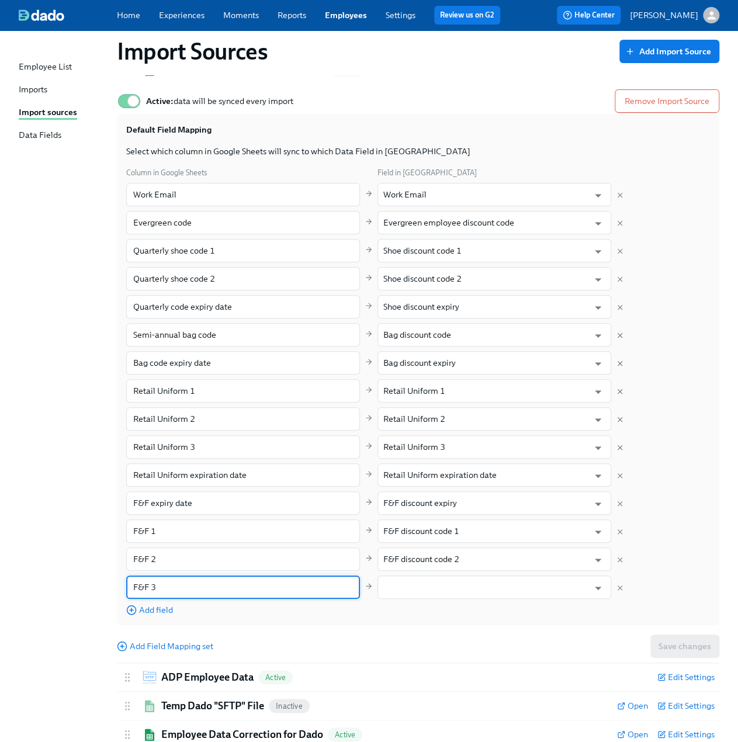
scroll to position [175, 0]
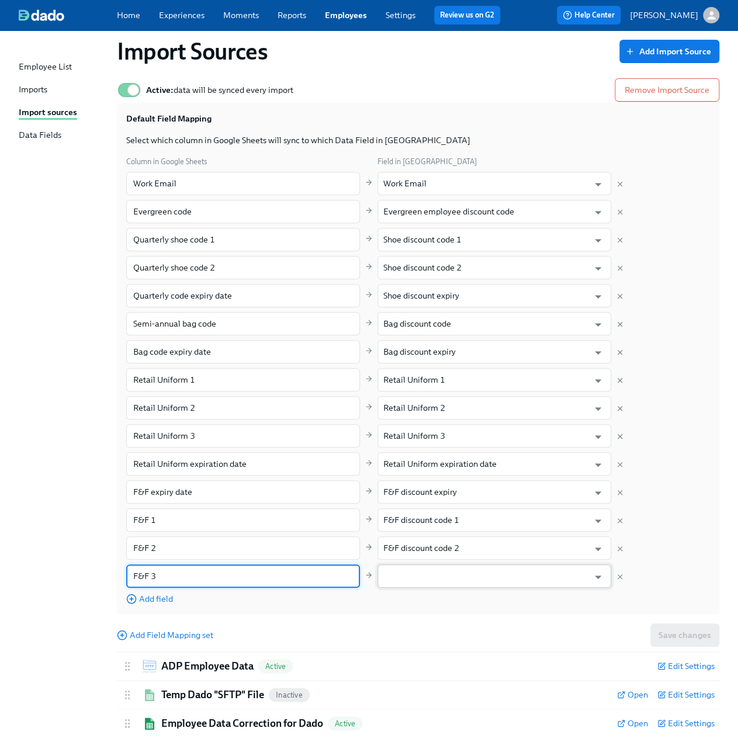
type input "F&F 3"
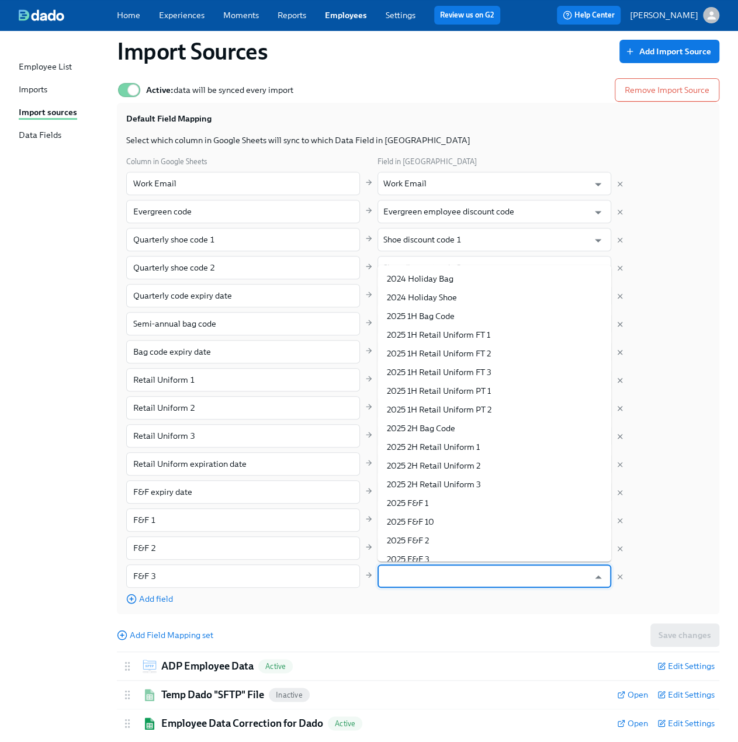
click at [471, 569] on input "text" at bounding box center [485, 575] width 205 height 23
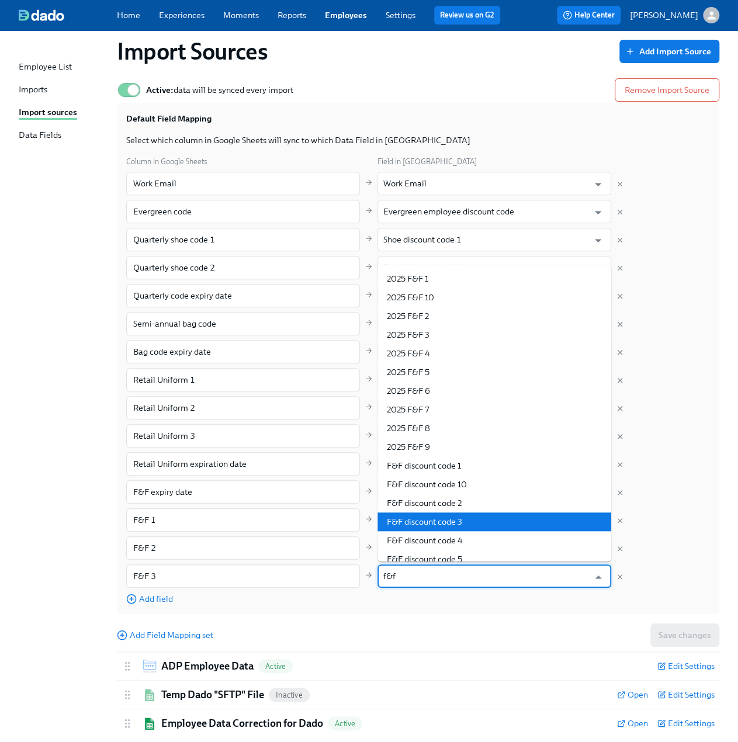
click at [474, 517] on li "F&F discount code 3" at bounding box center [494, 521] width 234 height 19
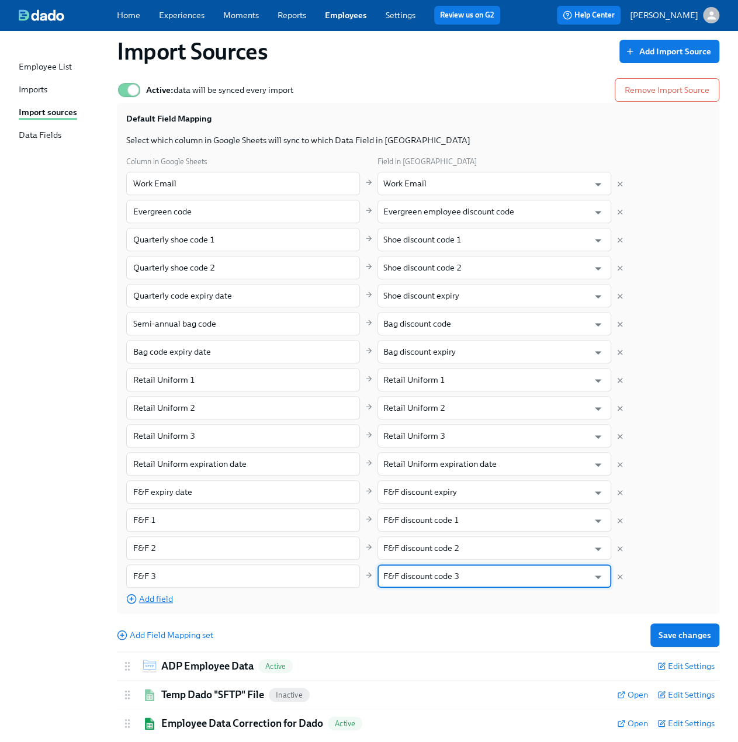
type input "F&F discount code 3"
click at [160, 596] on span "Add field" at bounding box center [149, 599] width 47 height 12
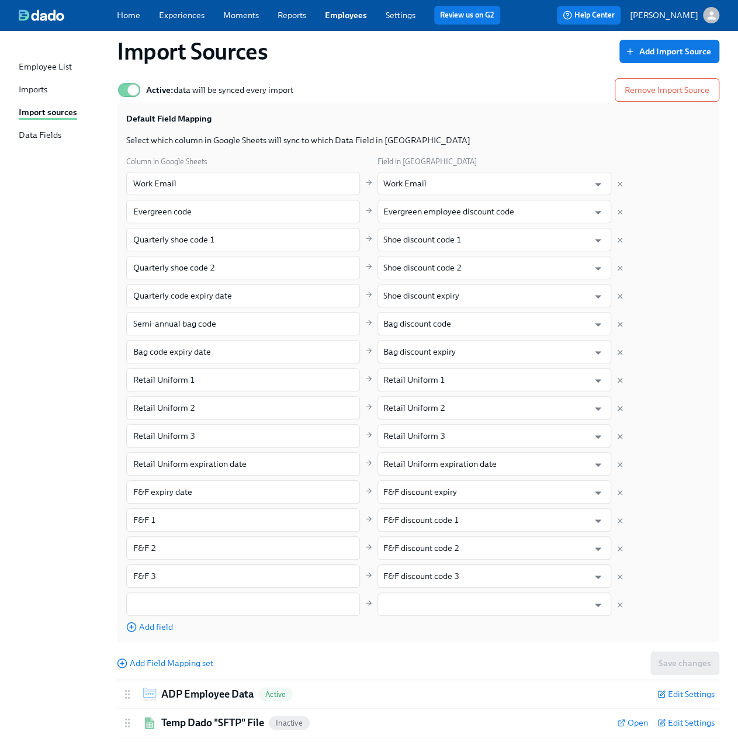
click at [174, 617] on div "Column in Google Sheets Field in Dado Work Email ​ Work Email ​ Evergreen code …" at bounding box center [417, 393] width 583 height 477
click at [180, 602] on input "text" at bounding box center [243, 603] width 234 height 23
paste input "F&F 4"
type input "F&F 4"
click at [417, 593] on input "text" at bounding box center [485, 603] width 205 height 23
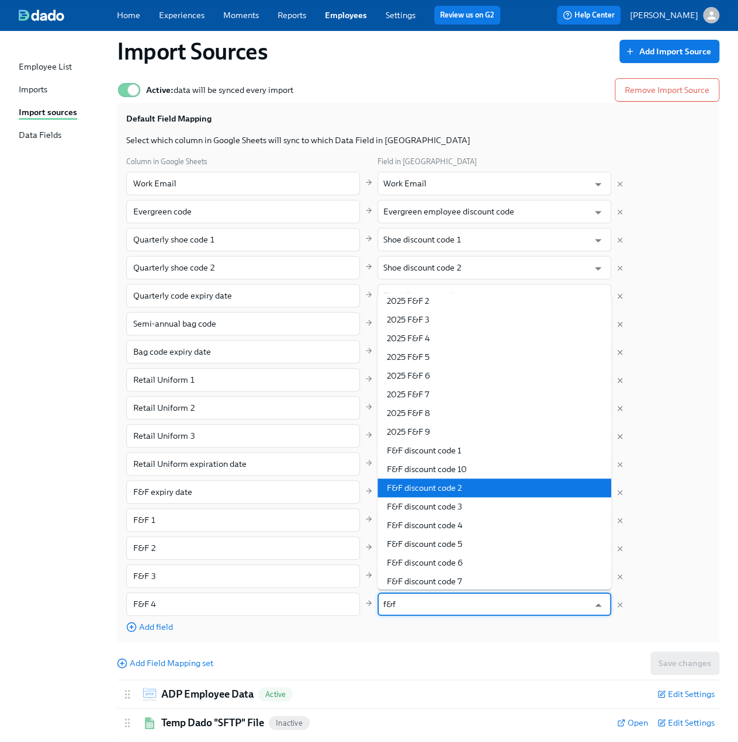
scroll to position [58, 0]
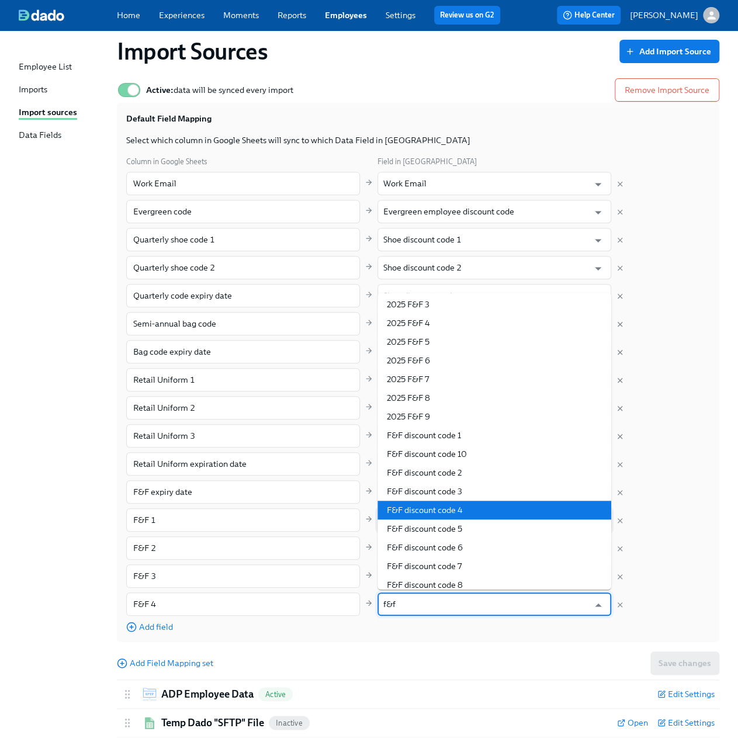
click at [440, 513] on li "F&F discount code 4" at bounding box center [494, 509] width 234 height 19
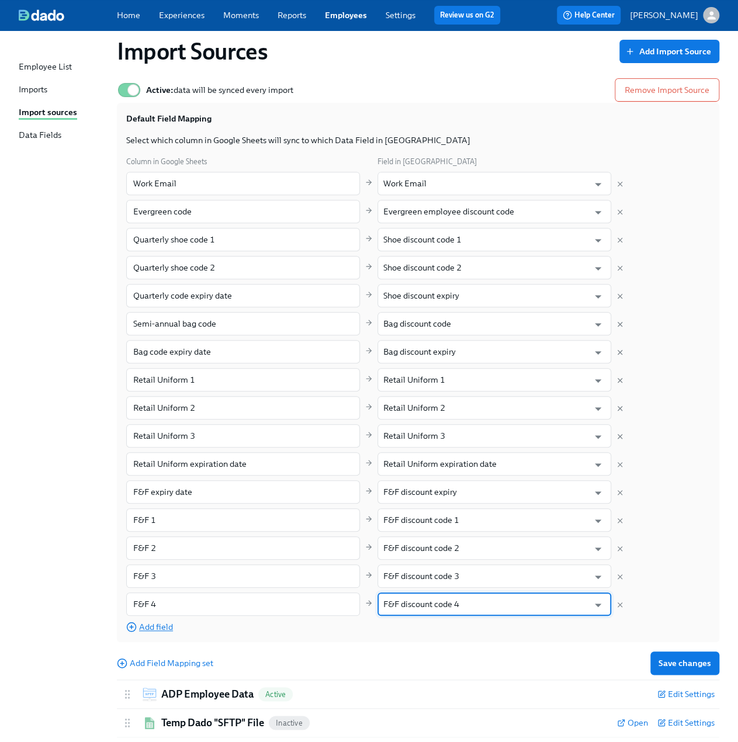
type input "F&F discount code 4"
click at [150, 627] on span "Add field" at bounding box center [149, 627] width 47 height 12
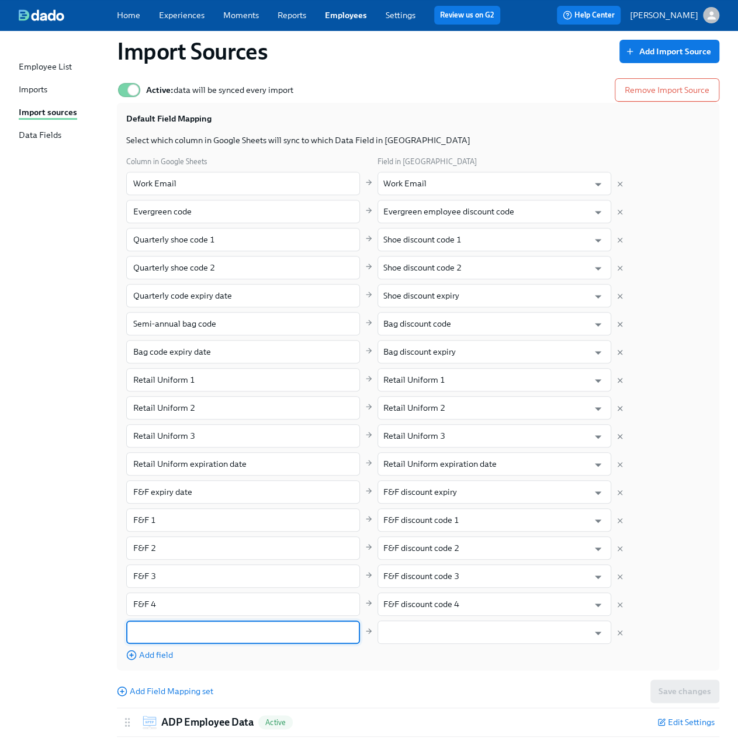
click at [152, 631] on input "text" at bounding box center [243, 631] width 234 height 23
paste input "F&F 5"
type input "F&F 5"
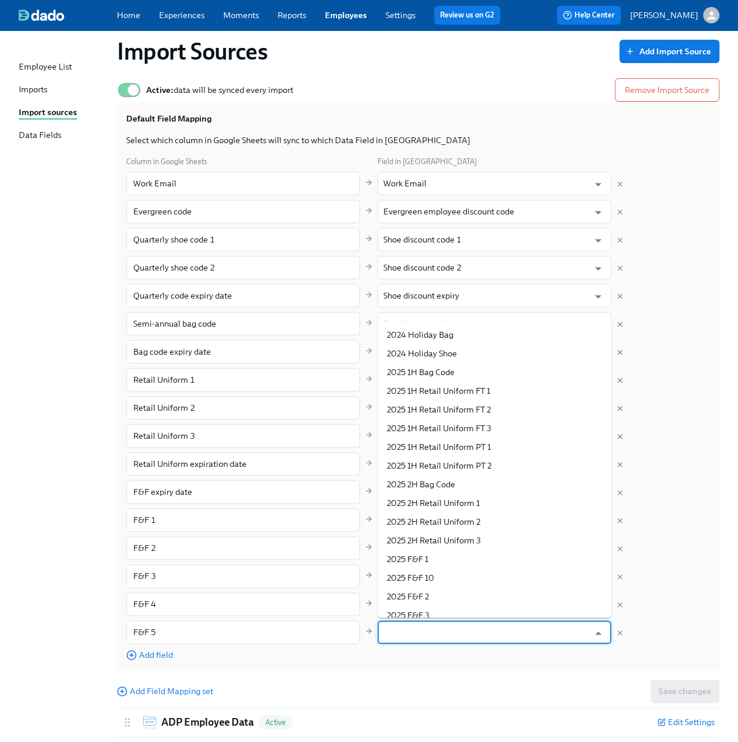
click at [425, 635] on input "text" at bounding box center [485, 631] width 205 height 23
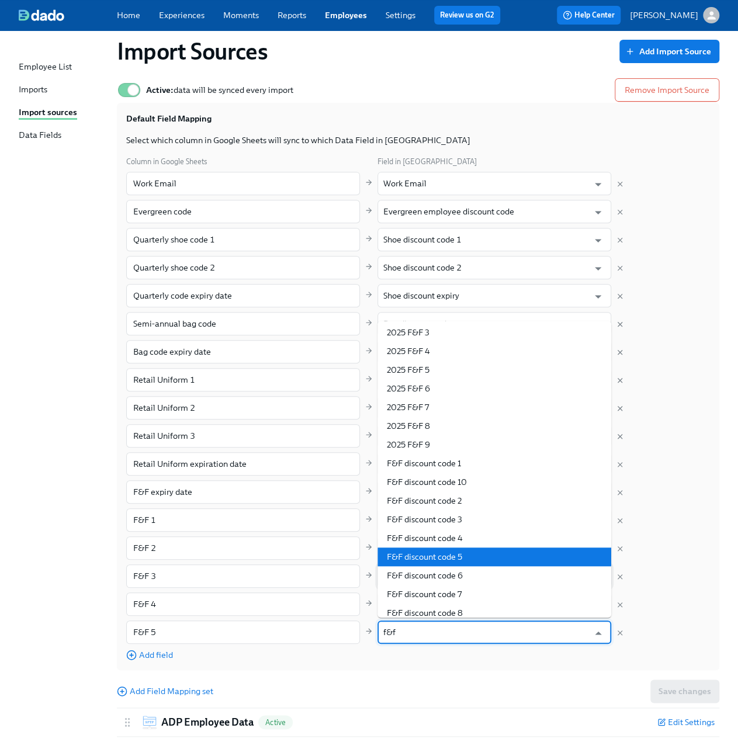
click at [432, 561] on li "F&F discount code 5" at bounding box center [494, 556] width 234 height 19
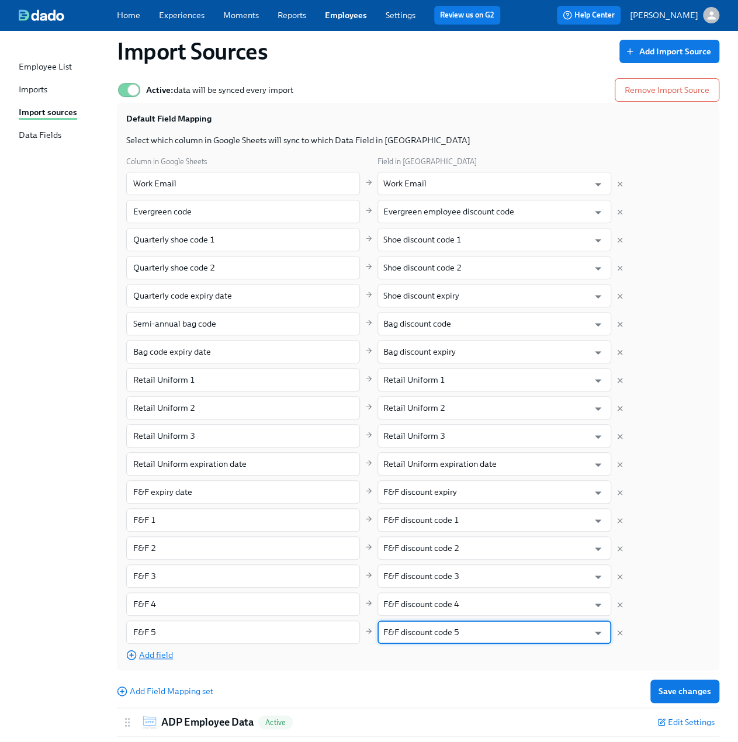
type input "F&F discount code 5"
click at [167, 654] on span "Add field" at bounding box center [149, 655] width 47 height 12
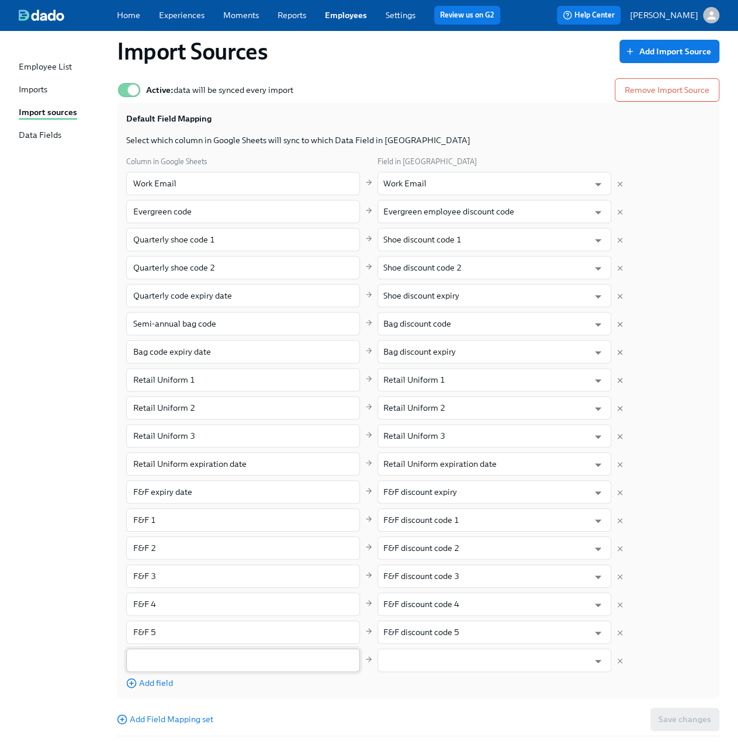
click at [188, 659] on input "text" at bounding box center [243, 659] width 234 height 23
paste input "F&F 6"
type input "F&F 6"
click at [431, 658] on input "text" at bounding box center [485, 659] width 205 height 23
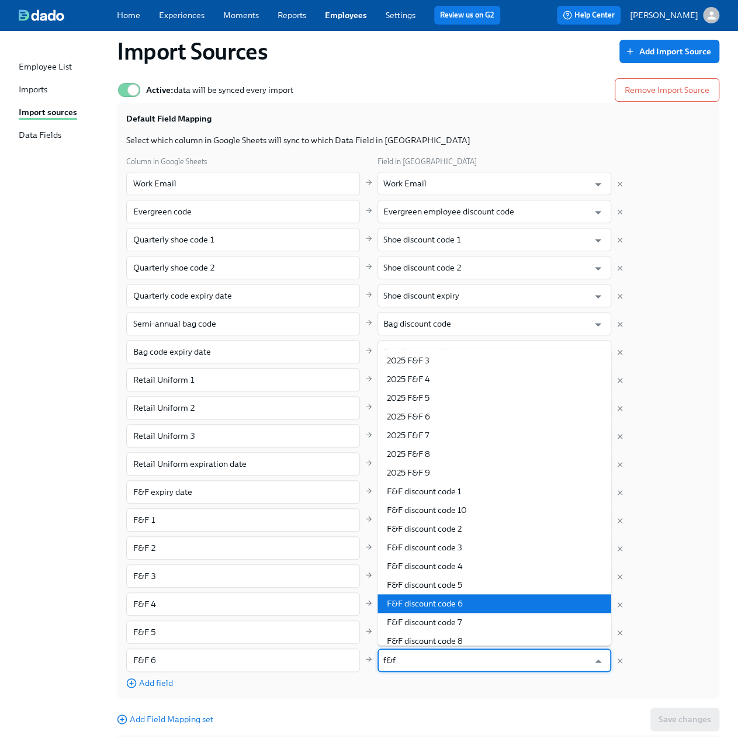
click at [473, 602] on li "F&F discount code 6" at bounding box center [494, 603] width 234 height 19
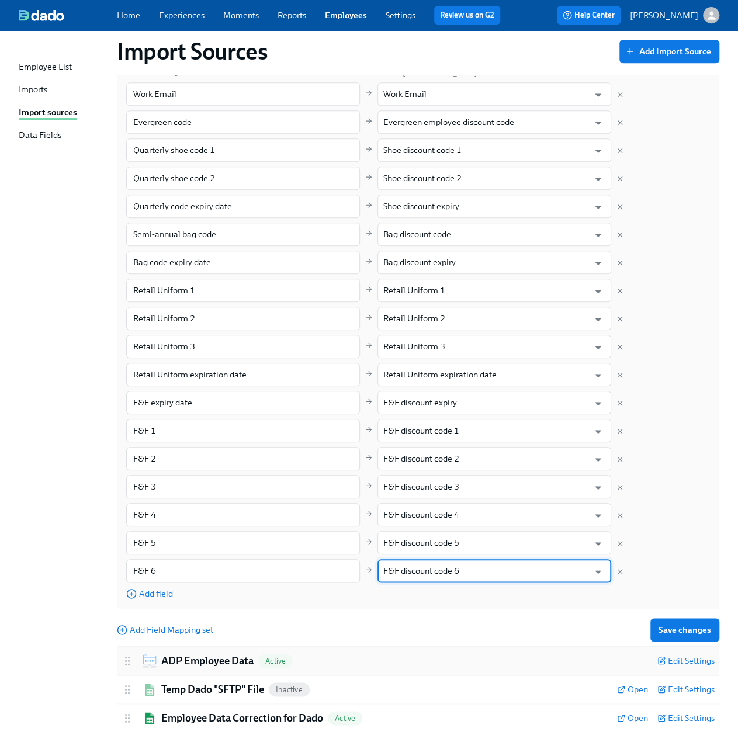
scroll to position [281, 0]
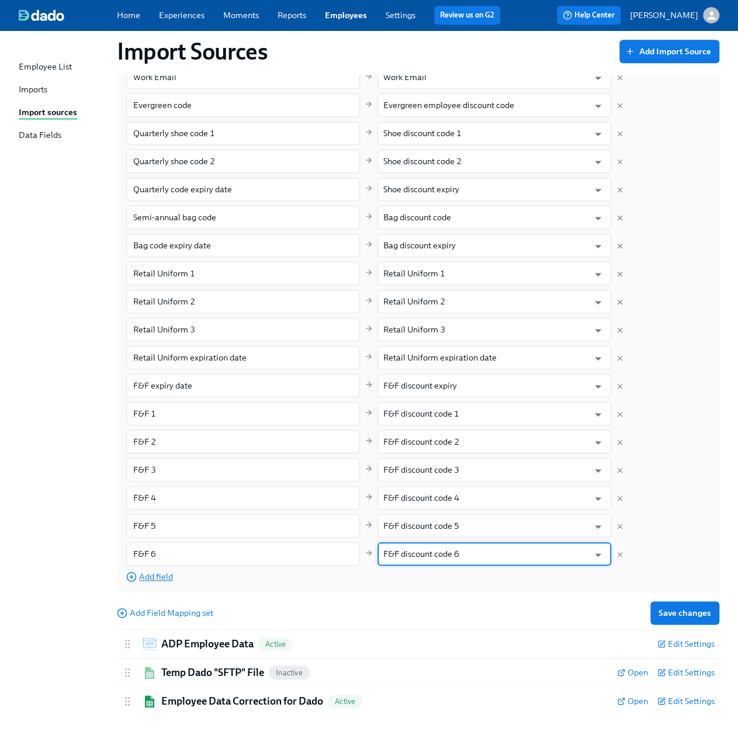
type input "F&F discount code 6"
click at [160, 573] on span "Add field" at bounding box center [149, 577] width 47 height 12
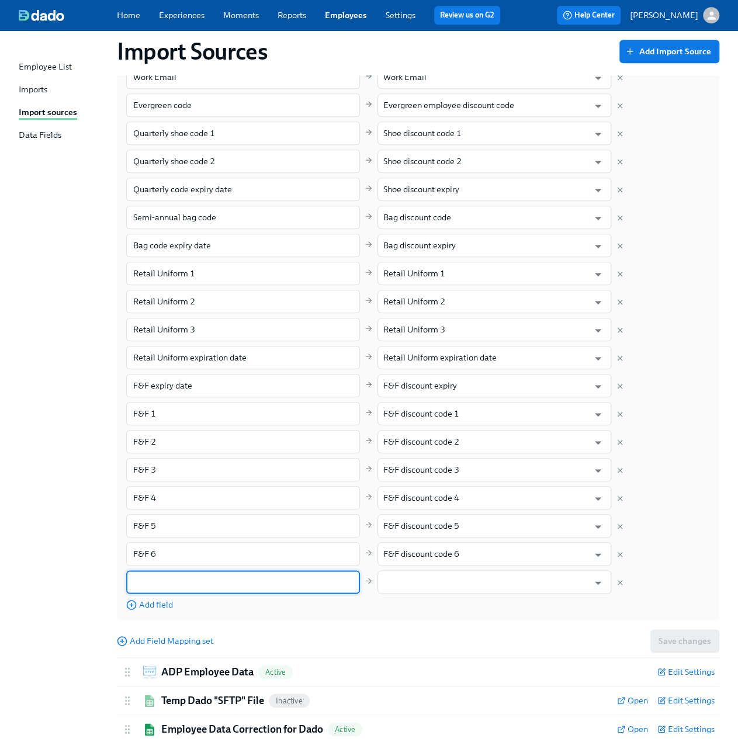
click at [242, 577] on input "text" at bounding box center [243, 581] width 234 height 23
paste input "F&F 7"
type input "F&F 7"
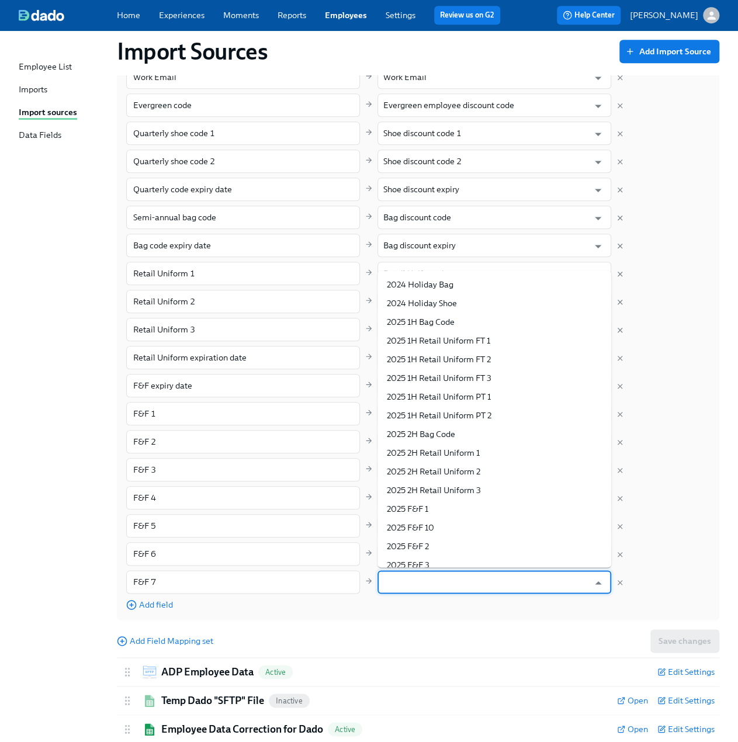
click at [413, 579] on input "text" at bounding box center [485, 581] width 205 height 23
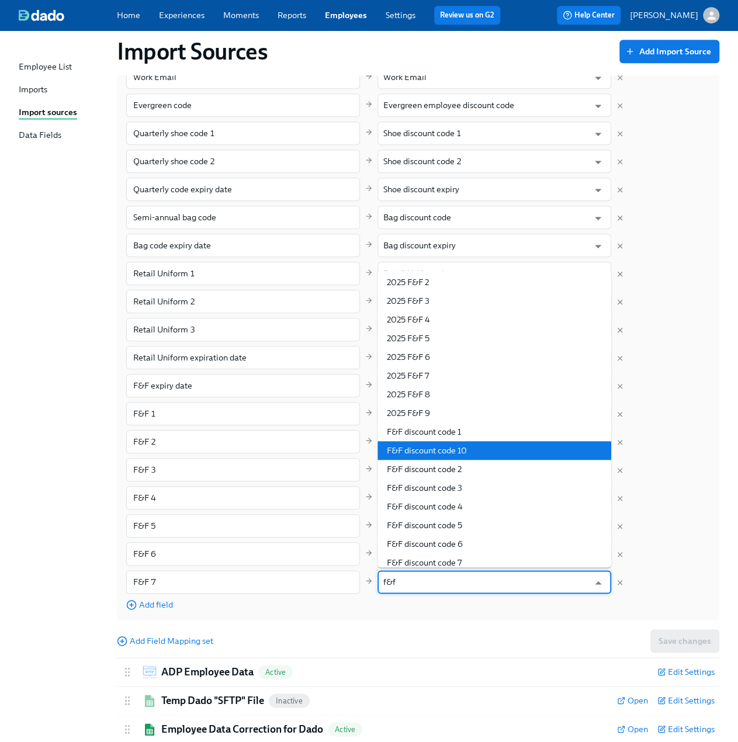
scroll to position [58, 0]
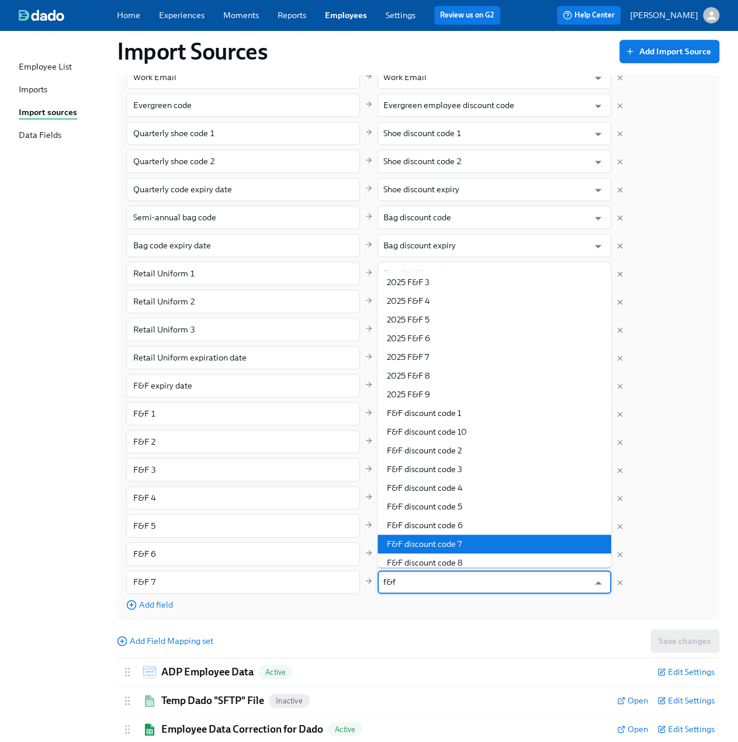
click at [449, 541] on li "F&F discount code 7" at bounding box center [494, 543] width 234 height 19
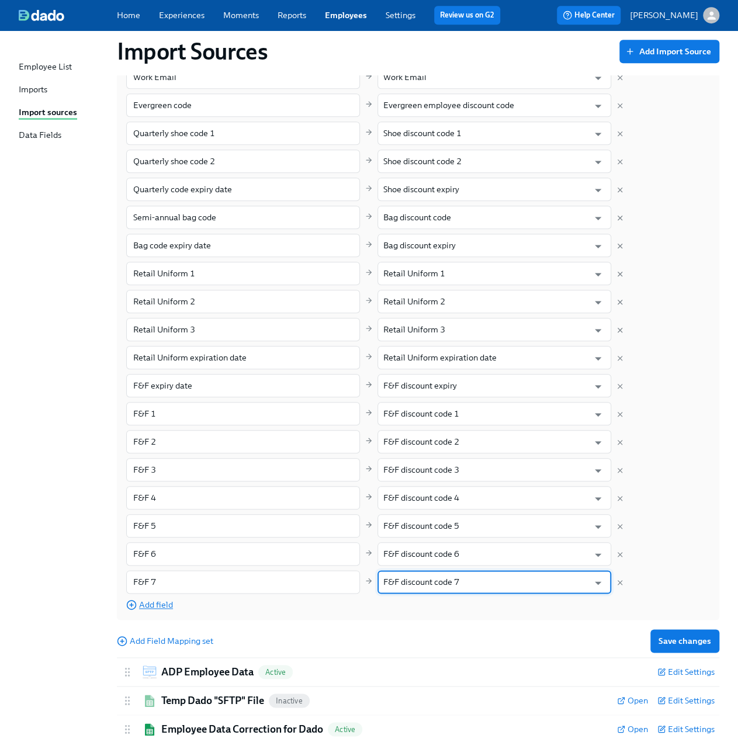
type input "F&F discount code 7"
click at [162, 602] on span "Add field" at bounding box center [149, 605] width 47 height 12
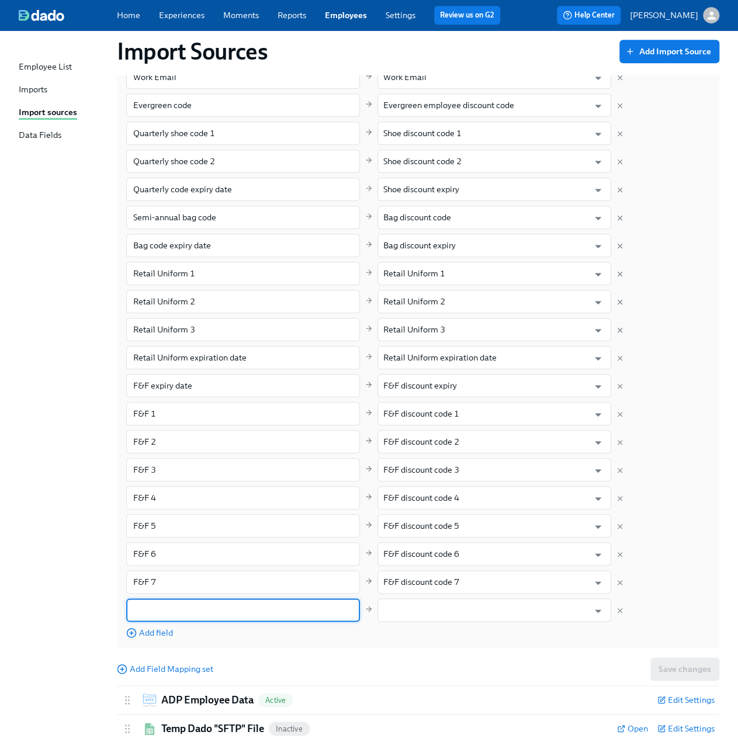
click at [238, 617] on input "text" at bounding box center [243, 609] width 234 height 23
drag, startPoint x: 158, startPoint y: 609, endPoint x: 89, endPoint y: 614, distance: 69.2
click at [89, 614] on div "Import Sources Add Import Source New Hire IT preferences (via Dado) Active Open…" at bounding box center [369, 267] width 700 height 1008
paste input "F&F 8"
type input "F&F 8"
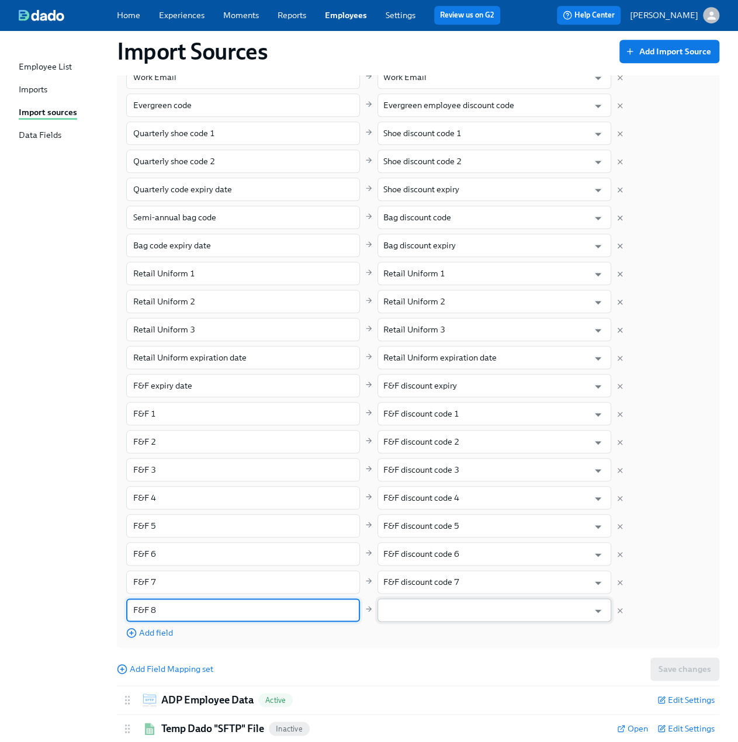
click at [475, 616] on input "text" at bounding box center [485, 609] width 205 height 23
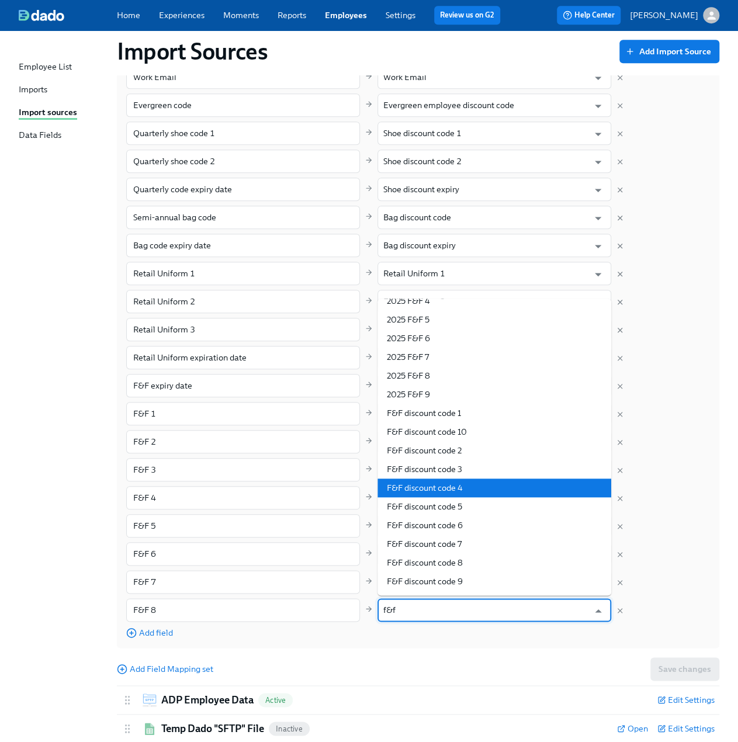
scroll to position [105, 0]
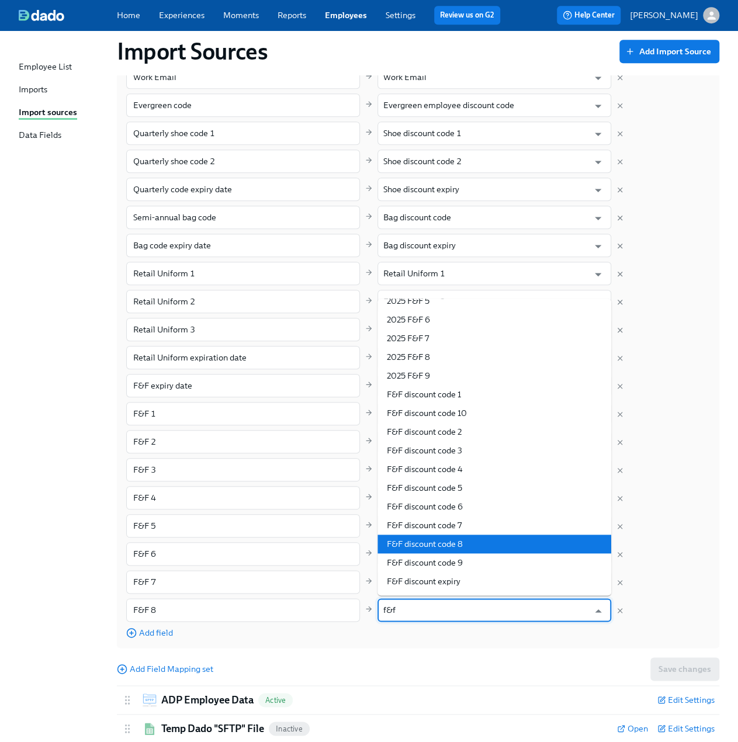
click at [466, 540] on li "F&F discount code 8" at bounding box center [494, 543] width 234 height 19
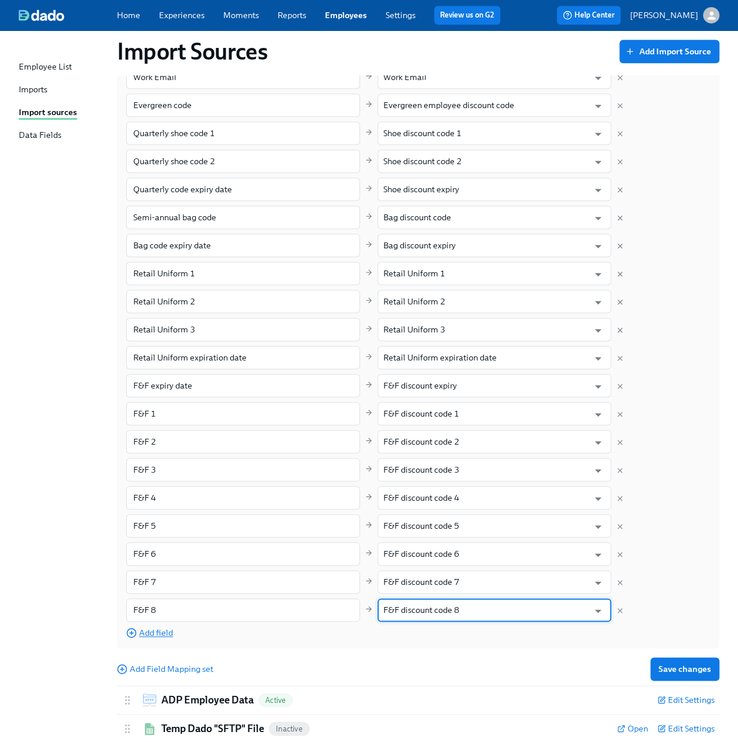
type input "F&F discount code 8"
click at [153, 635] on span "Add field" at bounding box center [149, 633] width 47 height 12
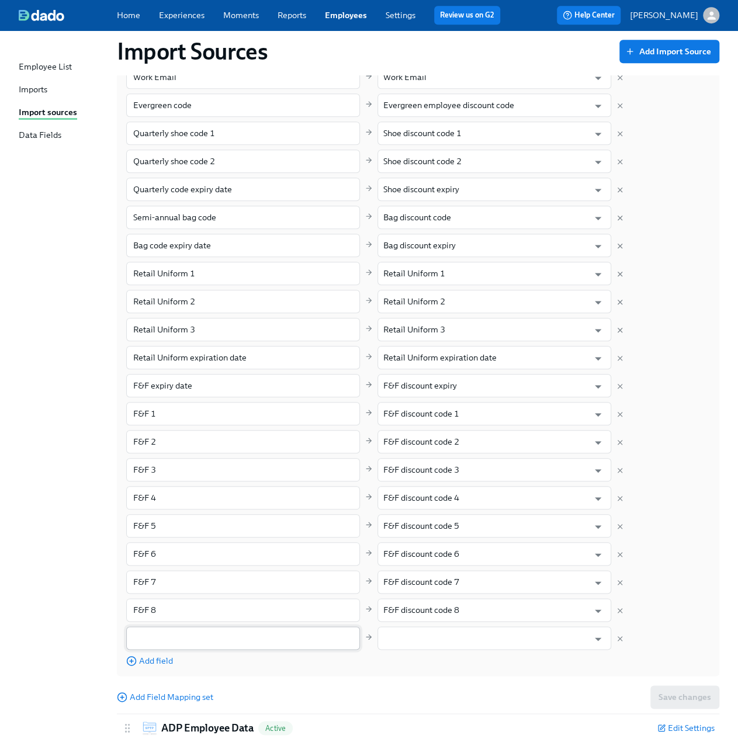
click at [182, 631] on input "text" at bounding box center [243, 637] width 234 height 23
paste input "F&F 9"
type input "F&F 9"
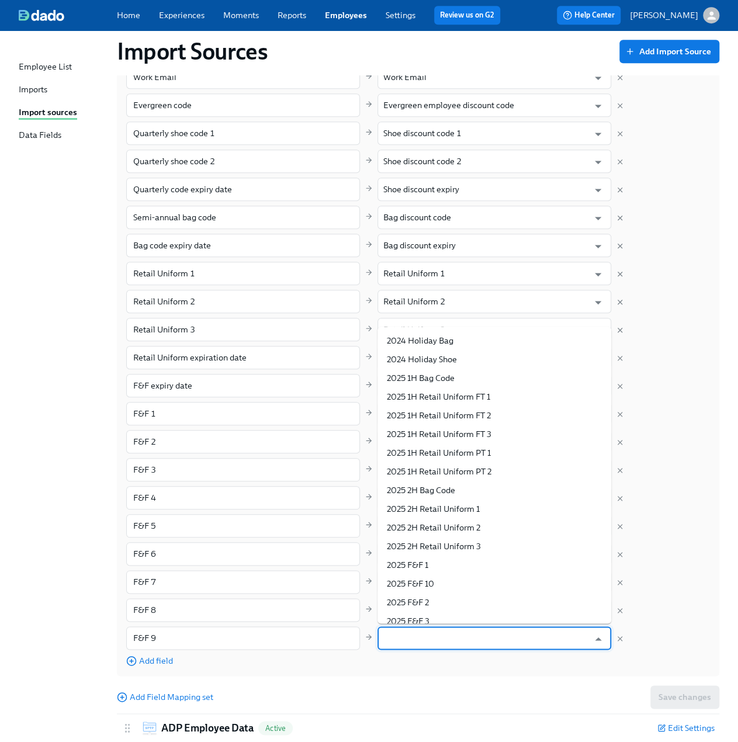
click at [499, 637] on input "text" at bounding box center [485, 637] width 205 height 23
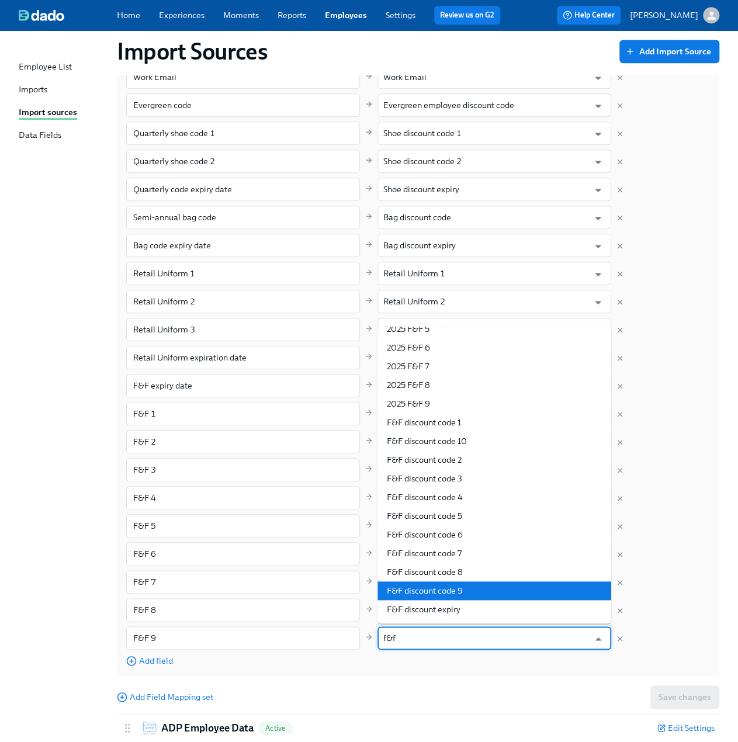
click at [470, 583] on li "F&F discount code 9" at bounding box center [494, 590] width 234 height 19
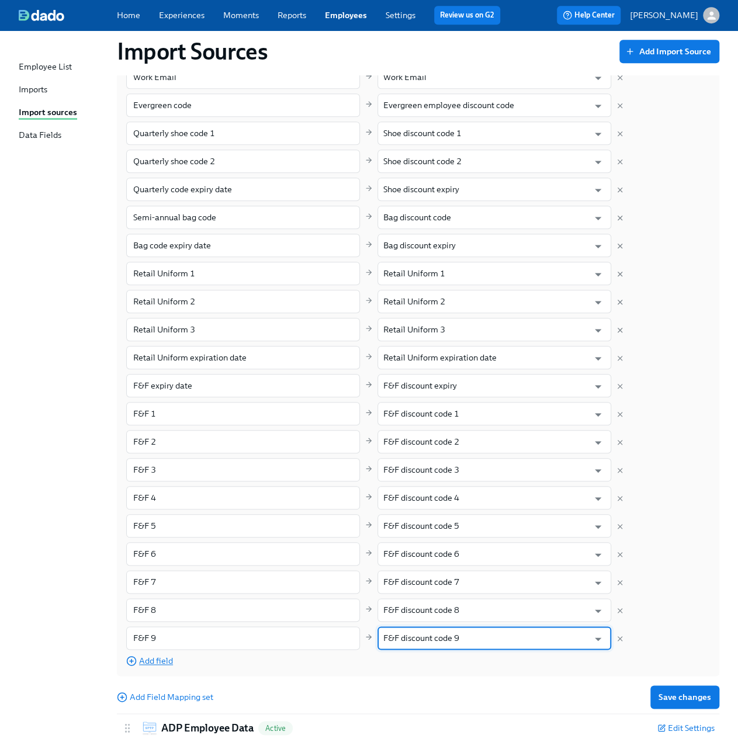
type input "F&F discount code 9"
click at [158, 663] on span "Add field" at bounding box center [149, 661] width 47 height 12
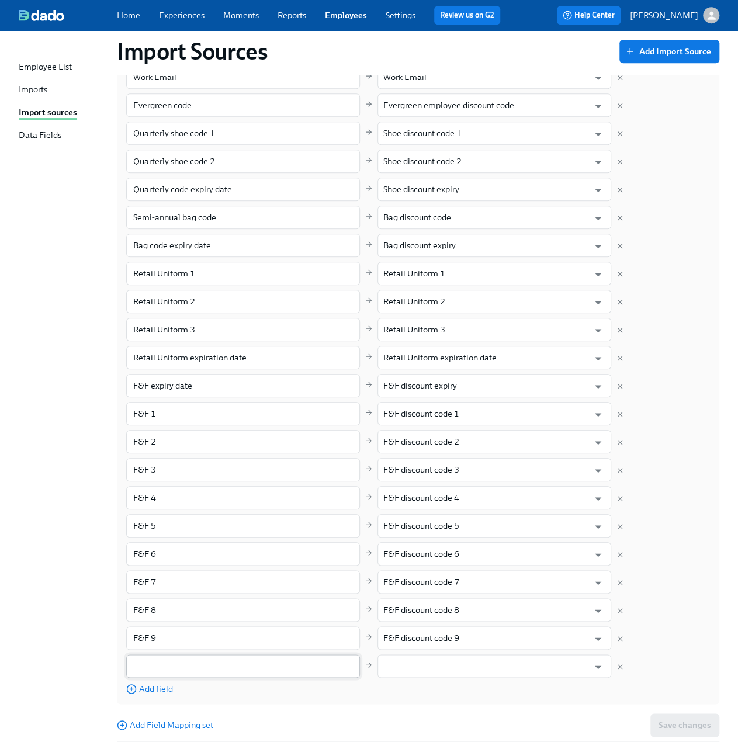
click at [193, 663] on input "text" at bounding box center [243, 665] width 234 height 23
paste input "F&F 10"
type input "F&F 10"
click at [401, 666] on input "text" at bounding box center [485, 665] width 205 height 23
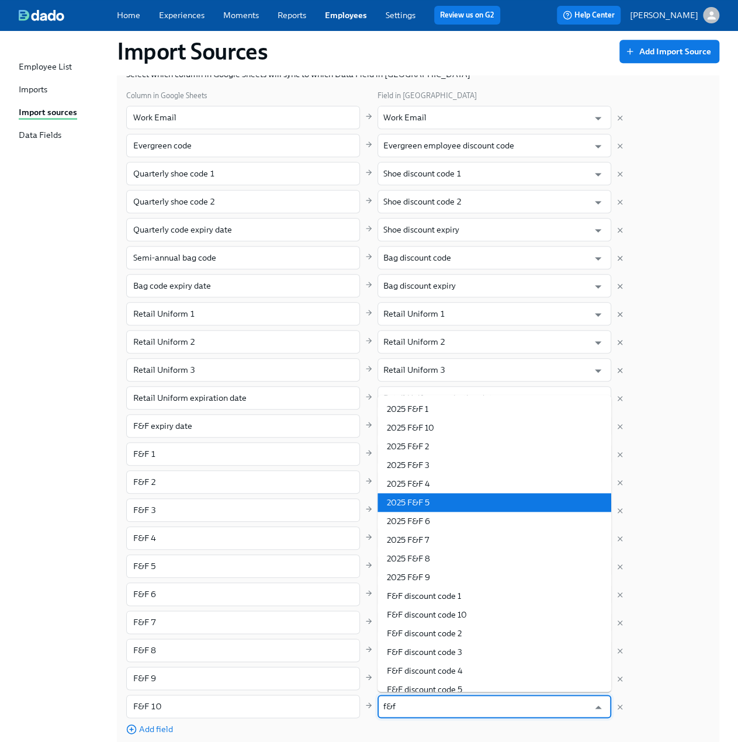
scroll to position [223, 0]
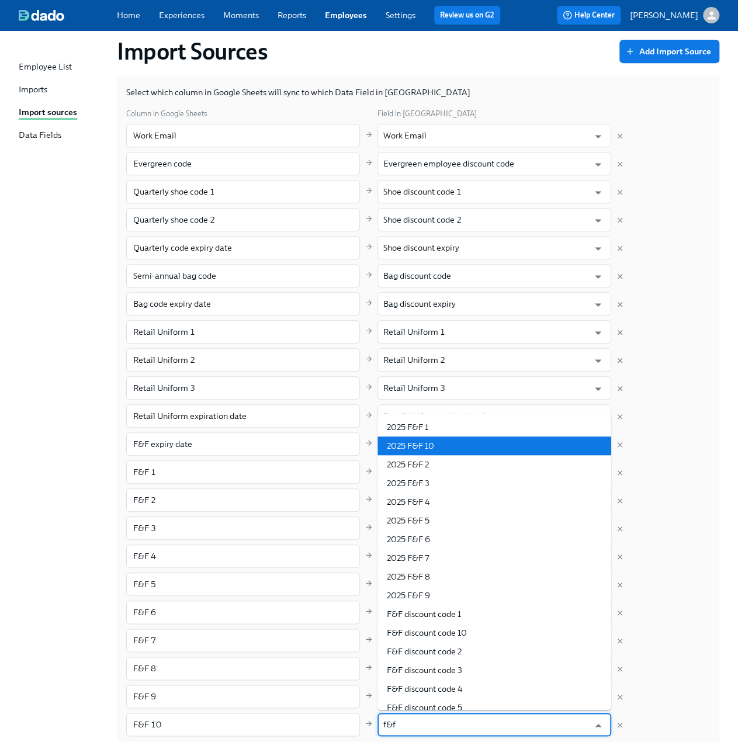
click at [433, 450] on li "2025 F&F 10" at bounding box center [494, 445] width 234 height 19
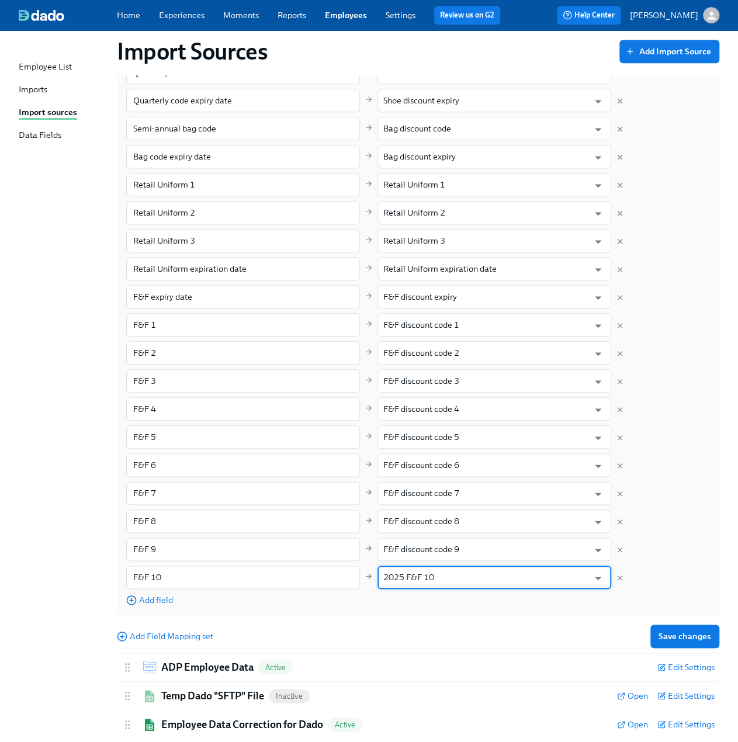
scroll to position [394, 0]
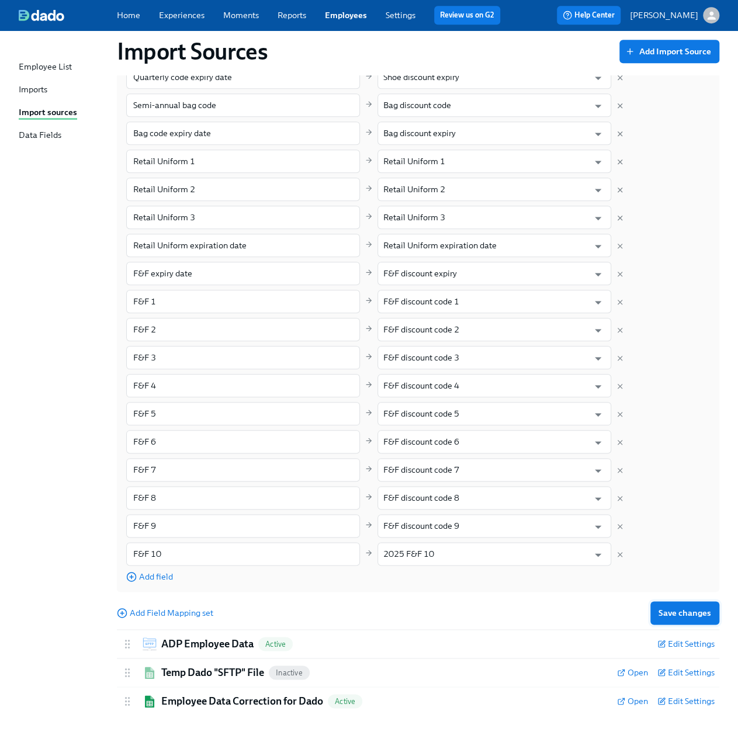
click at [687, 609] on span "Save changes" at bounding box center [684, 613] width 53 height 12
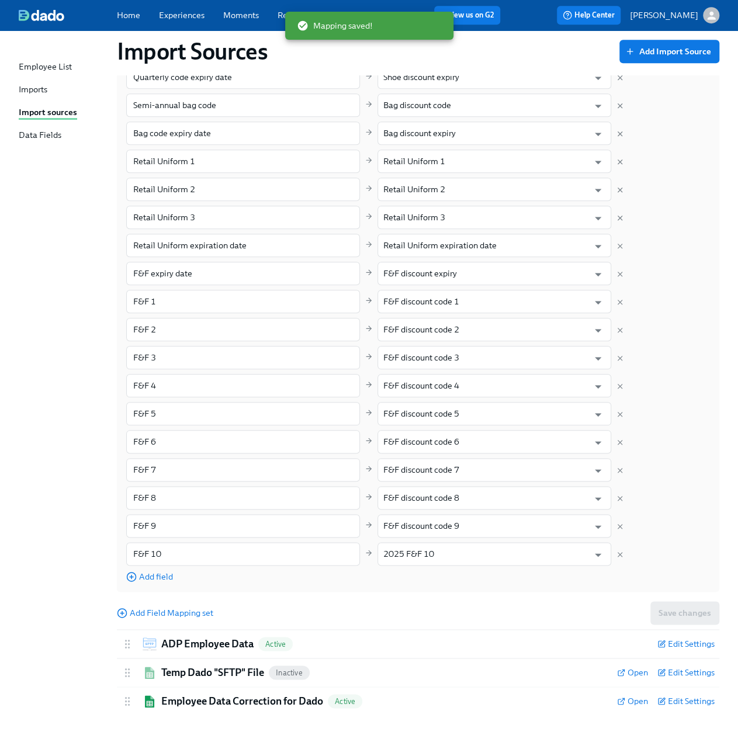
drag, startPoint x: 232, startPoint y: 702, endPoint x: 206, endPoint y: 735, distance: 42.8
click at [206, 733] on div "Employee List Imports Import sources Data Fields Import Sources Add Import Sour…" at bounding box center [369, 190] width 738 height 1106
click at [204, 696] on h2 "Employee Data Correction for Dado" at bounding box center [242, 701] width 162 height 14
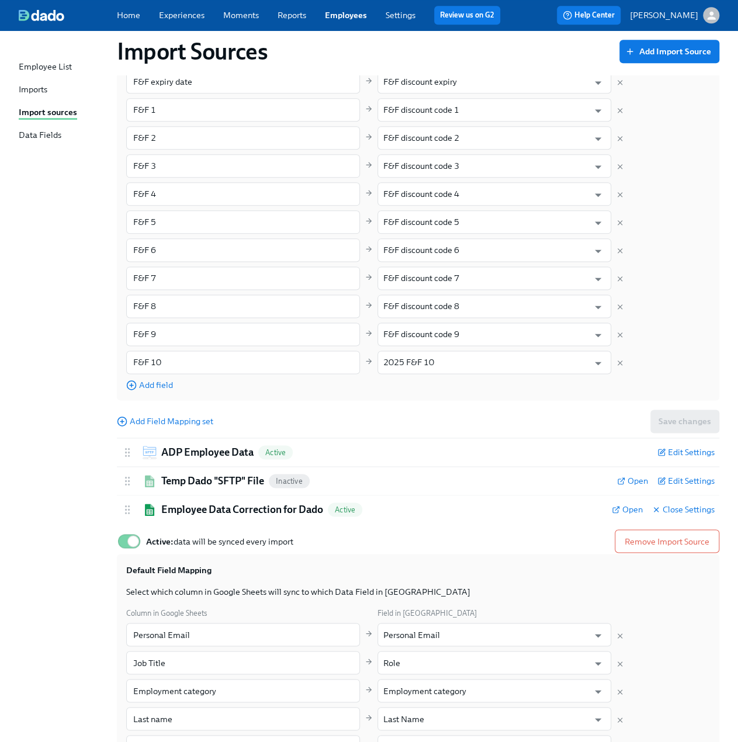
scroll to position [569, 0]
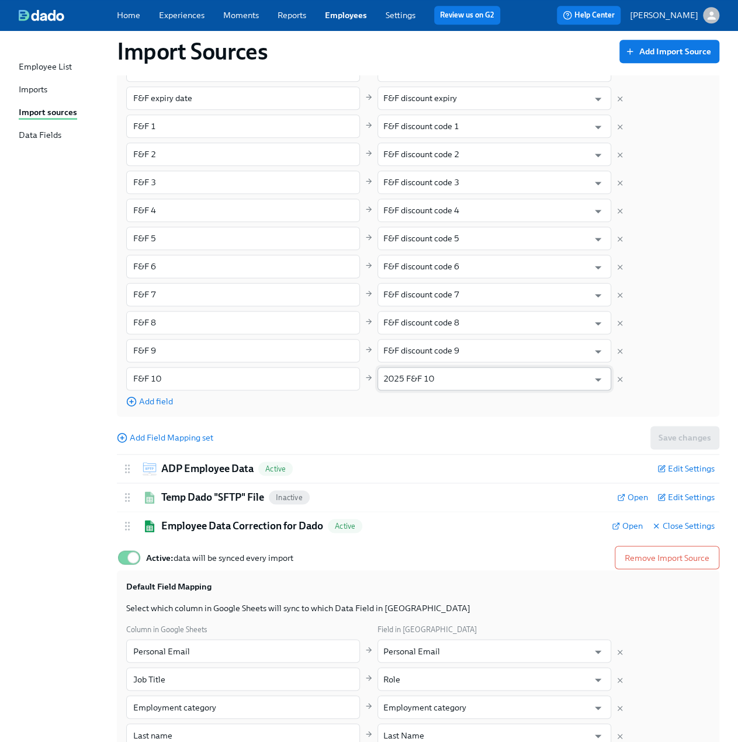
click at [447, 381] on input "2025 F&F 10" at bounding box center [485, 378] width 205 height 23
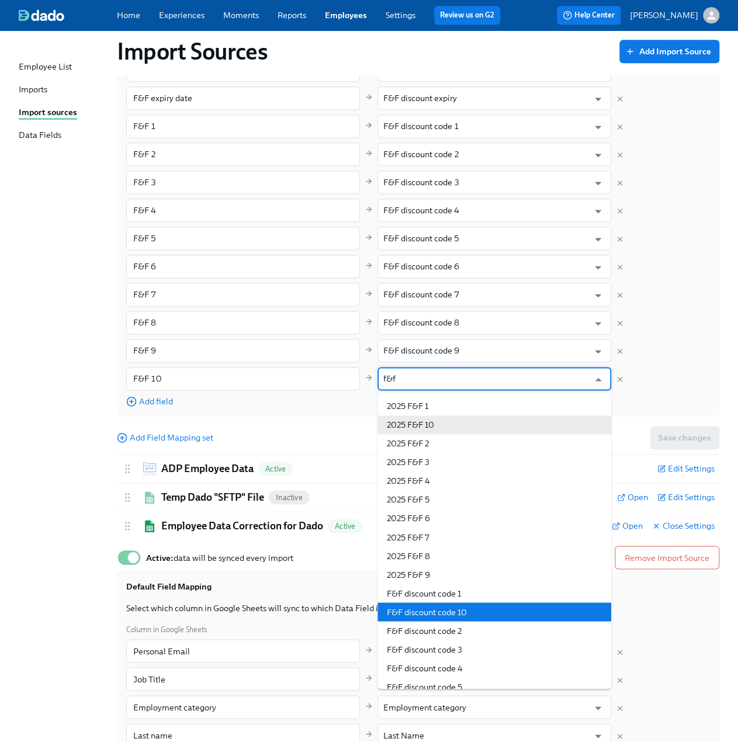
click at [474, 605] on li "F&F discount code 10" at bounding box center [494, 611] width 234 height 19
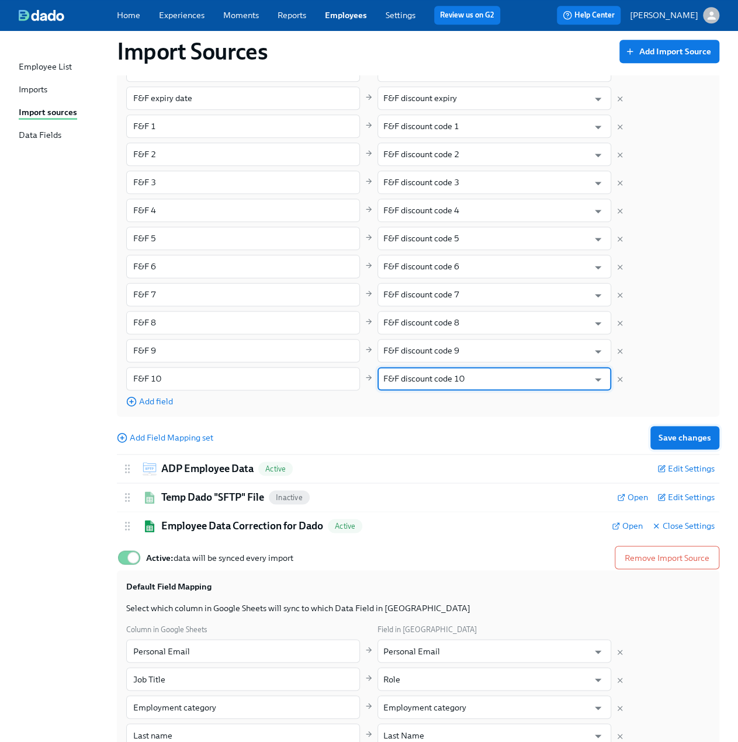
type input "F&F discount code 10"
click at [706, 429] on button "Save changes" at bounding box center [684, 437] width 69 height 23
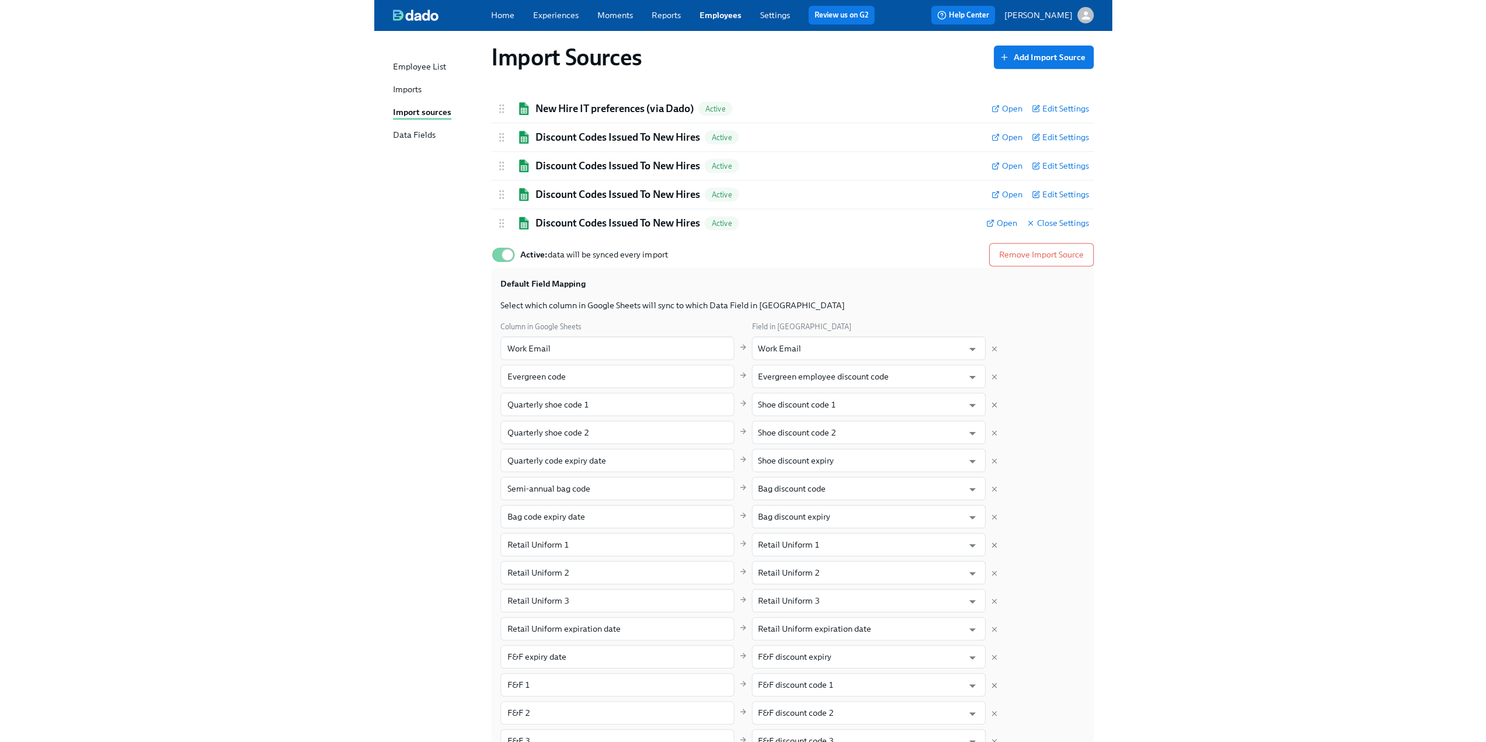
scroll to position [0, 0]
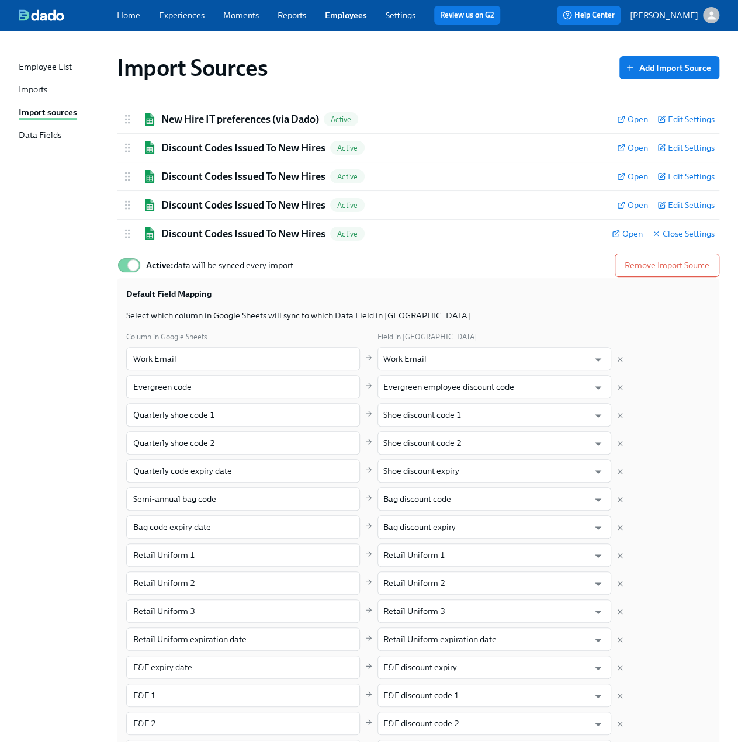
click at [40, 82] on div "Employee List Imports Import sources Data Fields" at bounding box center [68, 106] width 98 height 91
click at [39, 86] on div "Imports" at bounding box center [33, 90] width 29 height 13
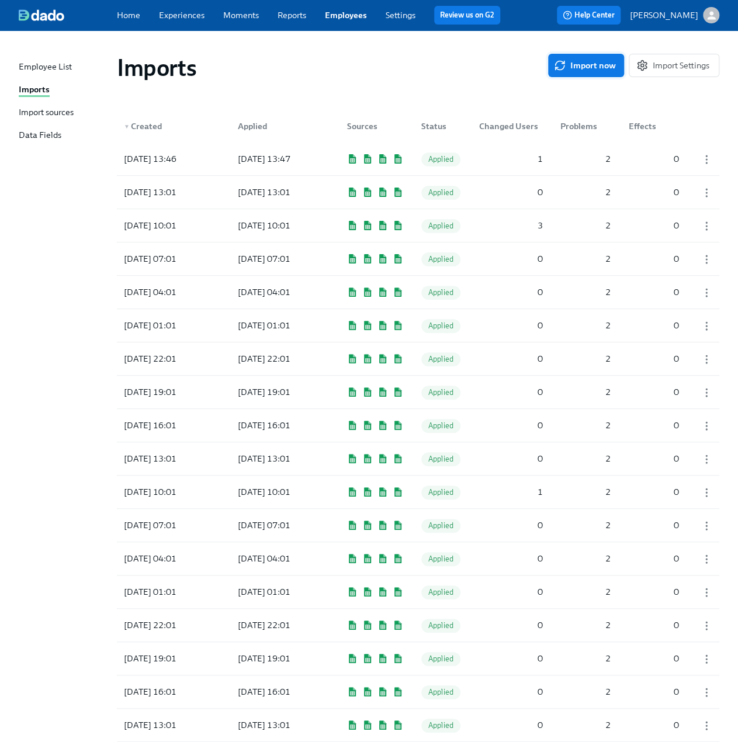
click at [582, 62] on span "Import now" at bounding box center [586, 66] width 60 height 12
click at [205, 163] on div "2025/08/25 13:52" at bounding box center [171, 158] width 105 height 23
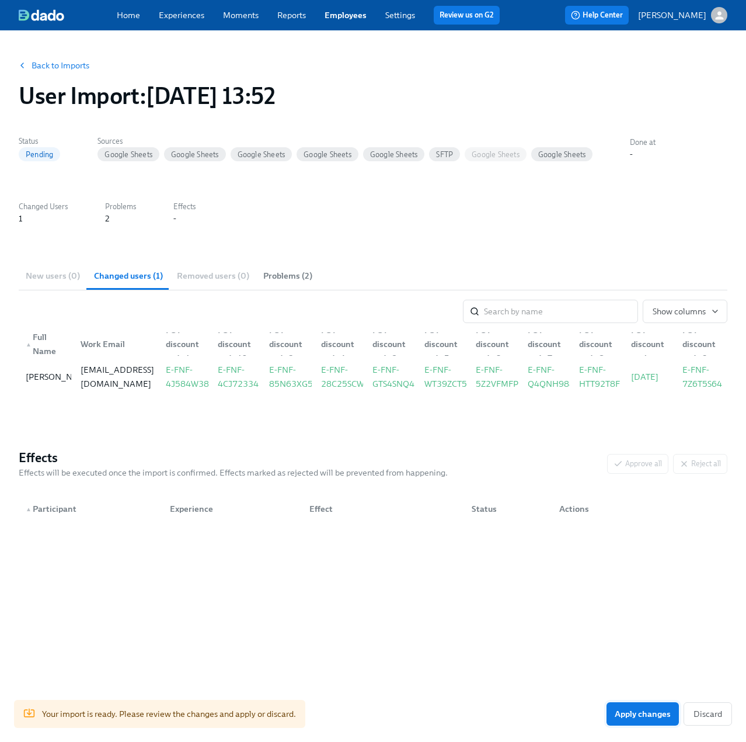
click at [641, 710] on span "Apply changes" at bounding box center [643, 714] width 56 height 12
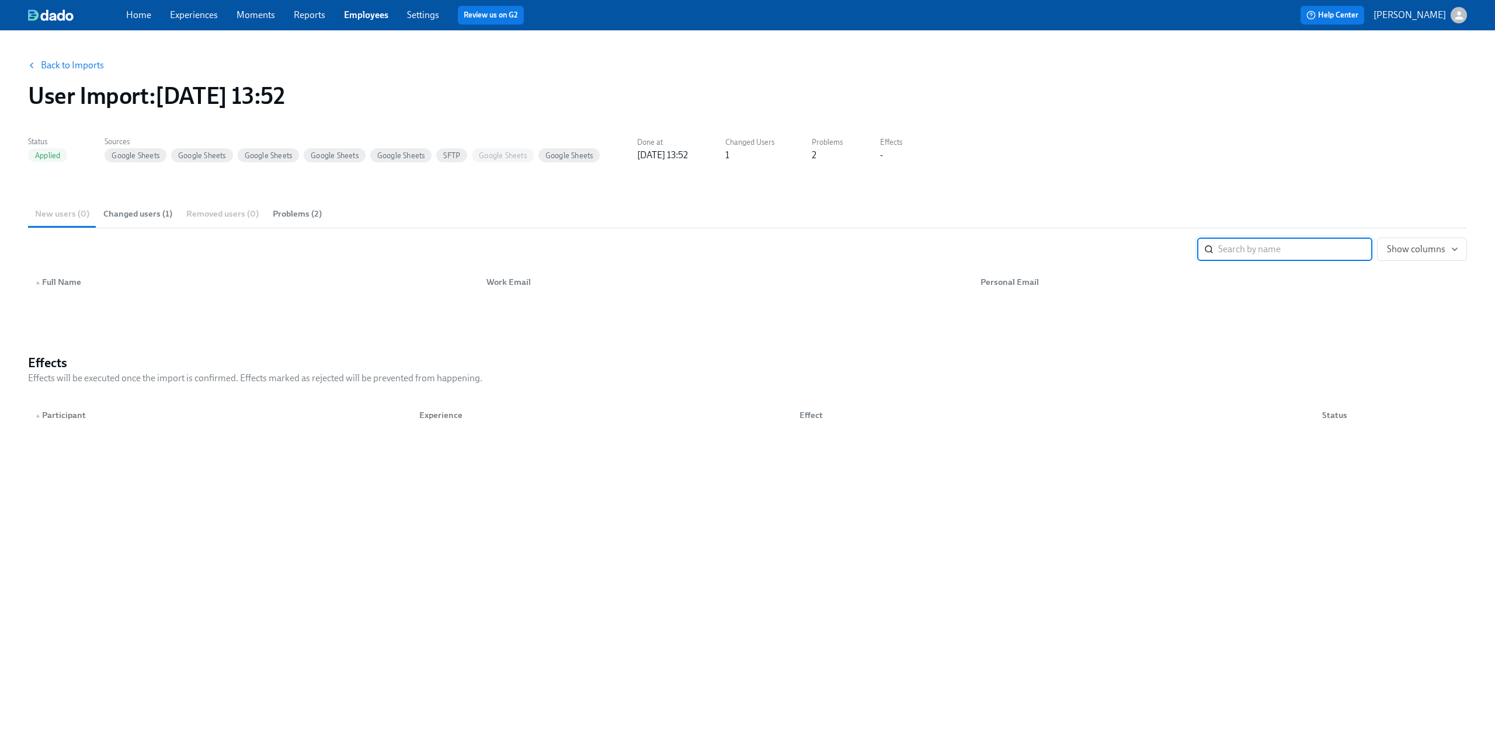
click at [202, 14] on link "Experiences" at bounding box center [194, 14] width 48 height 11
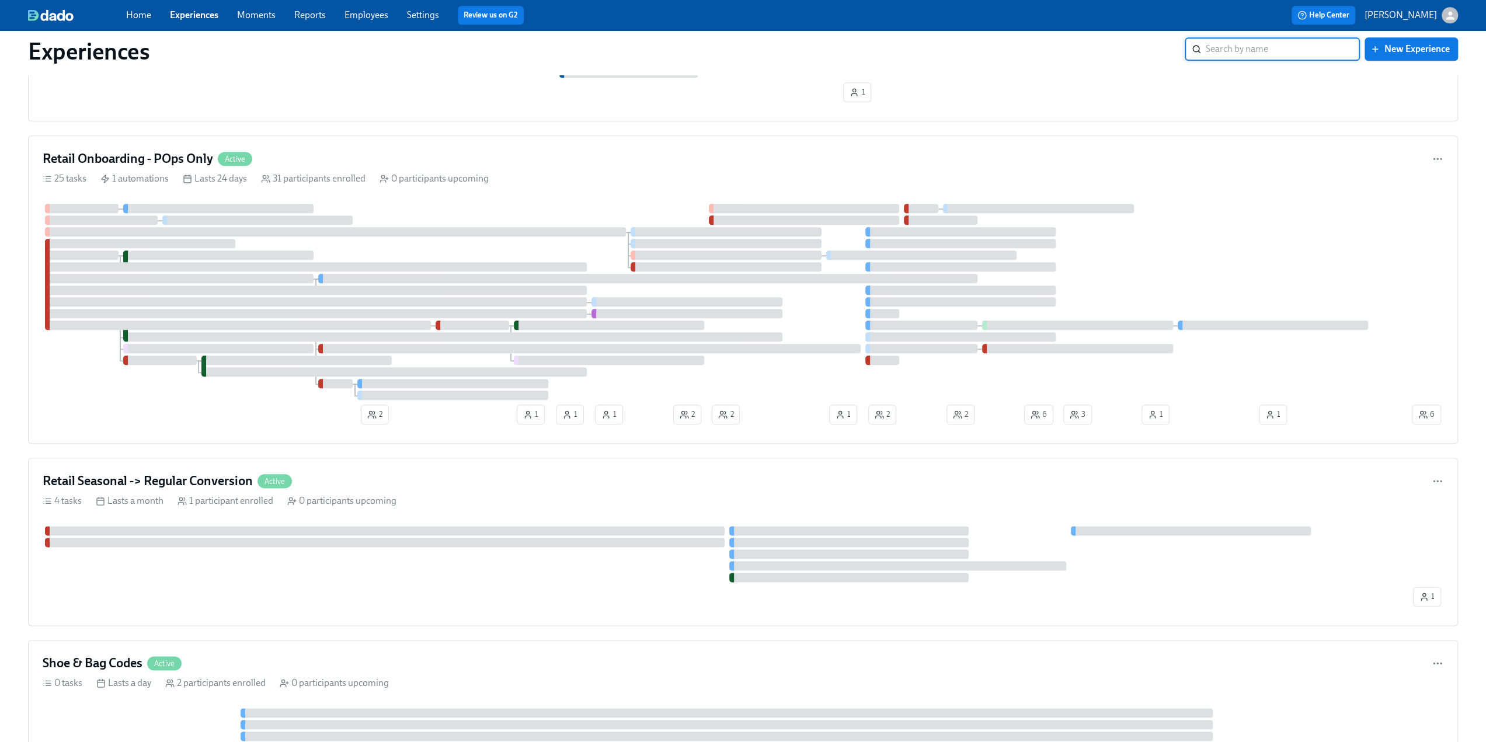
scroll to position [1343, 0]
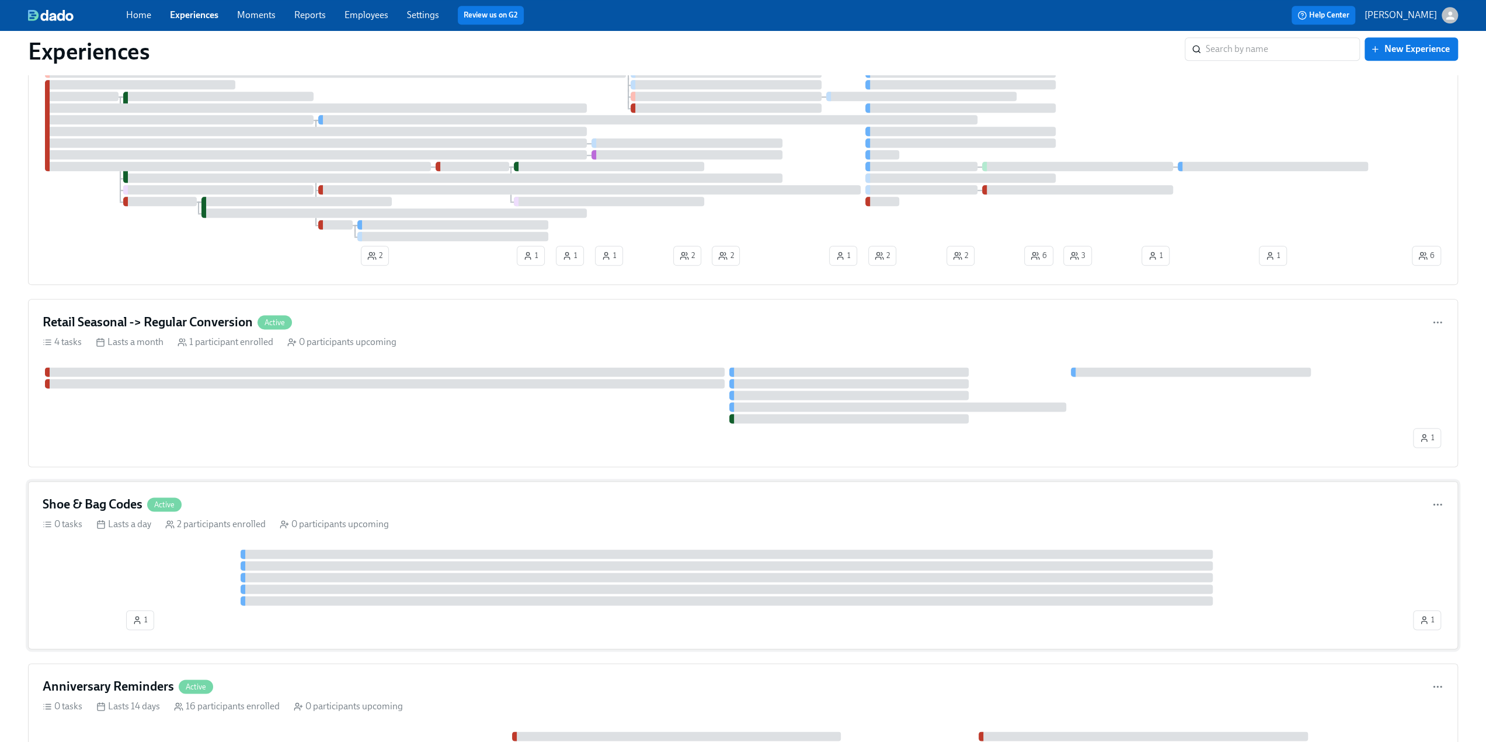
click at [113, 496] on h4 "Shoe & Bag Codes" at bounding box center [93, 505] width 100 height 18
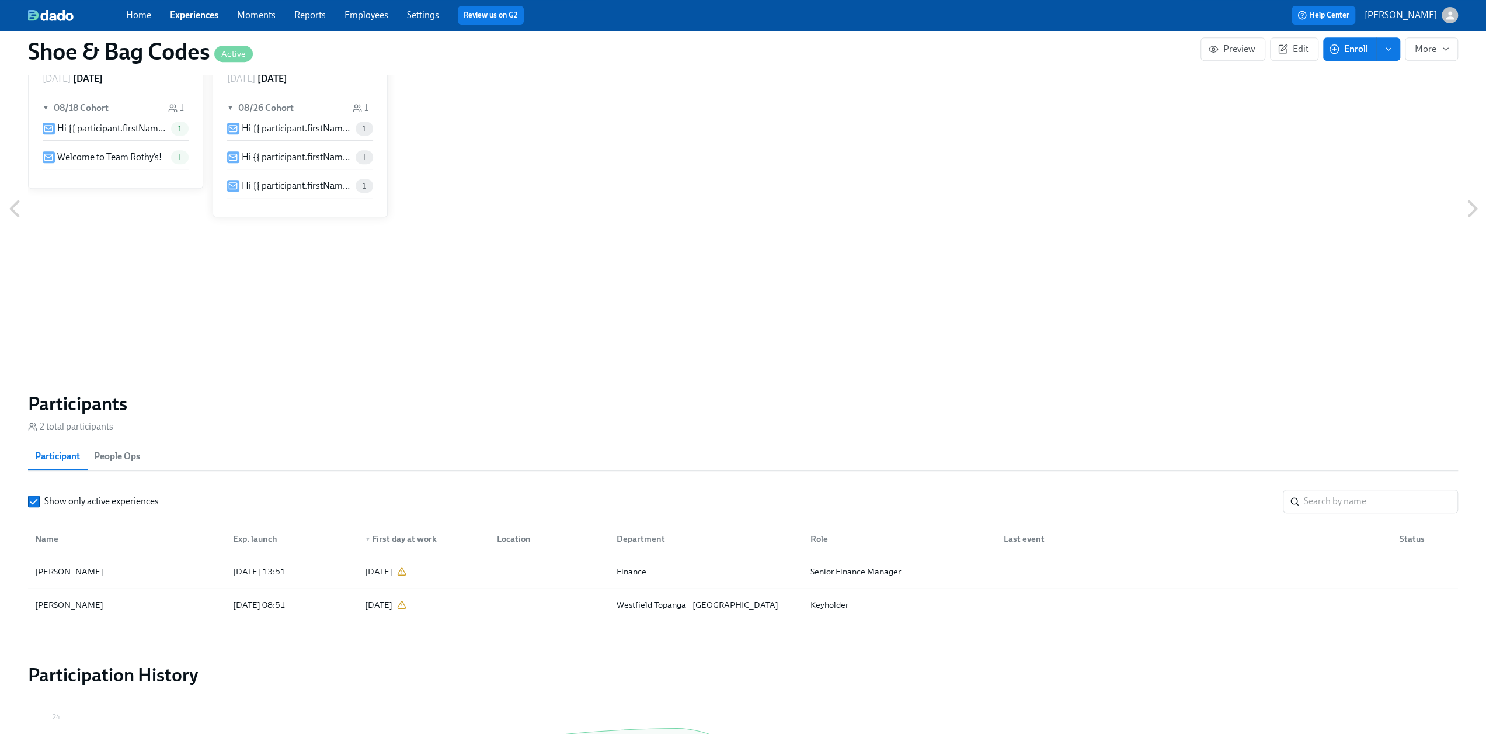
scroll to position [642, 0]
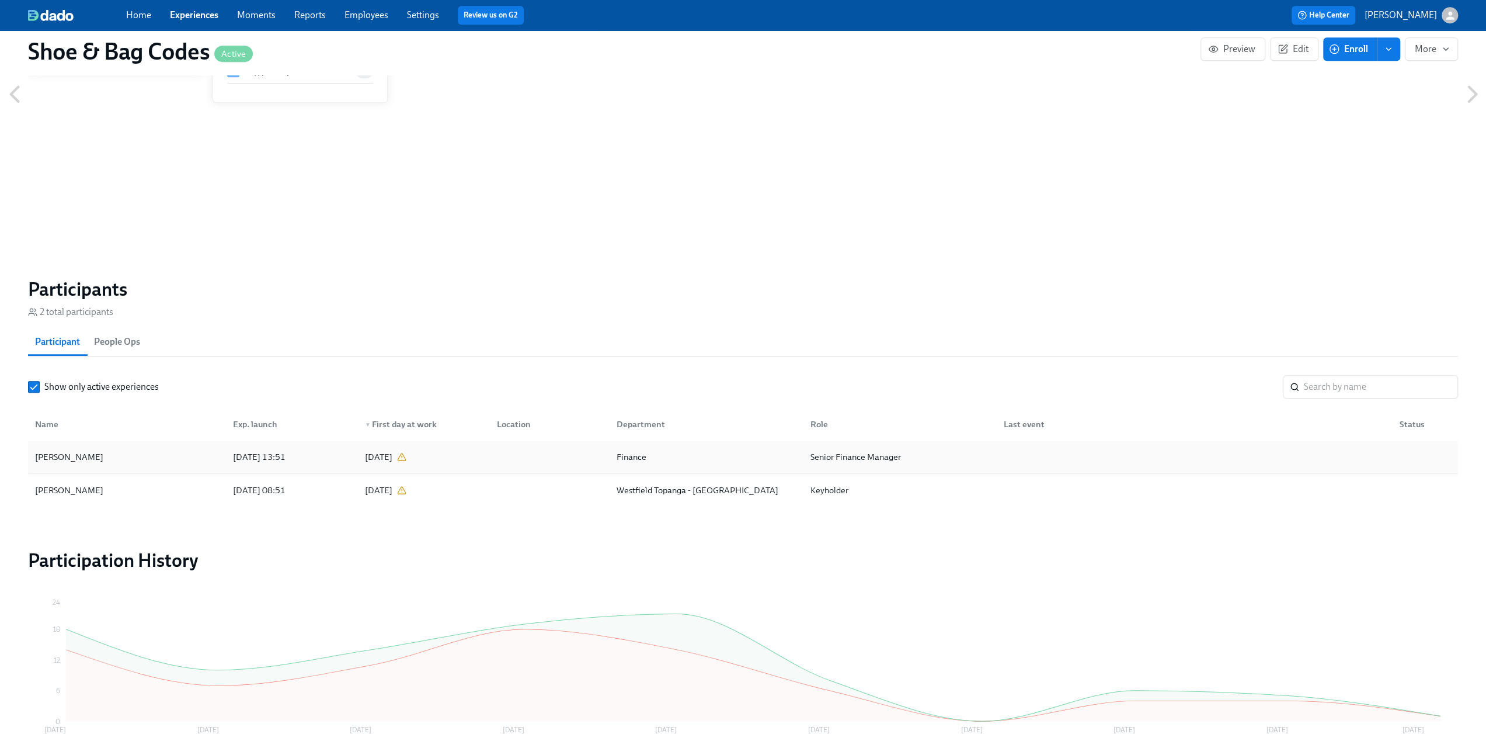
click at [121, 457] on div "[PERSON_NAME]" at bounding box center [126, 456] width 193 height 23
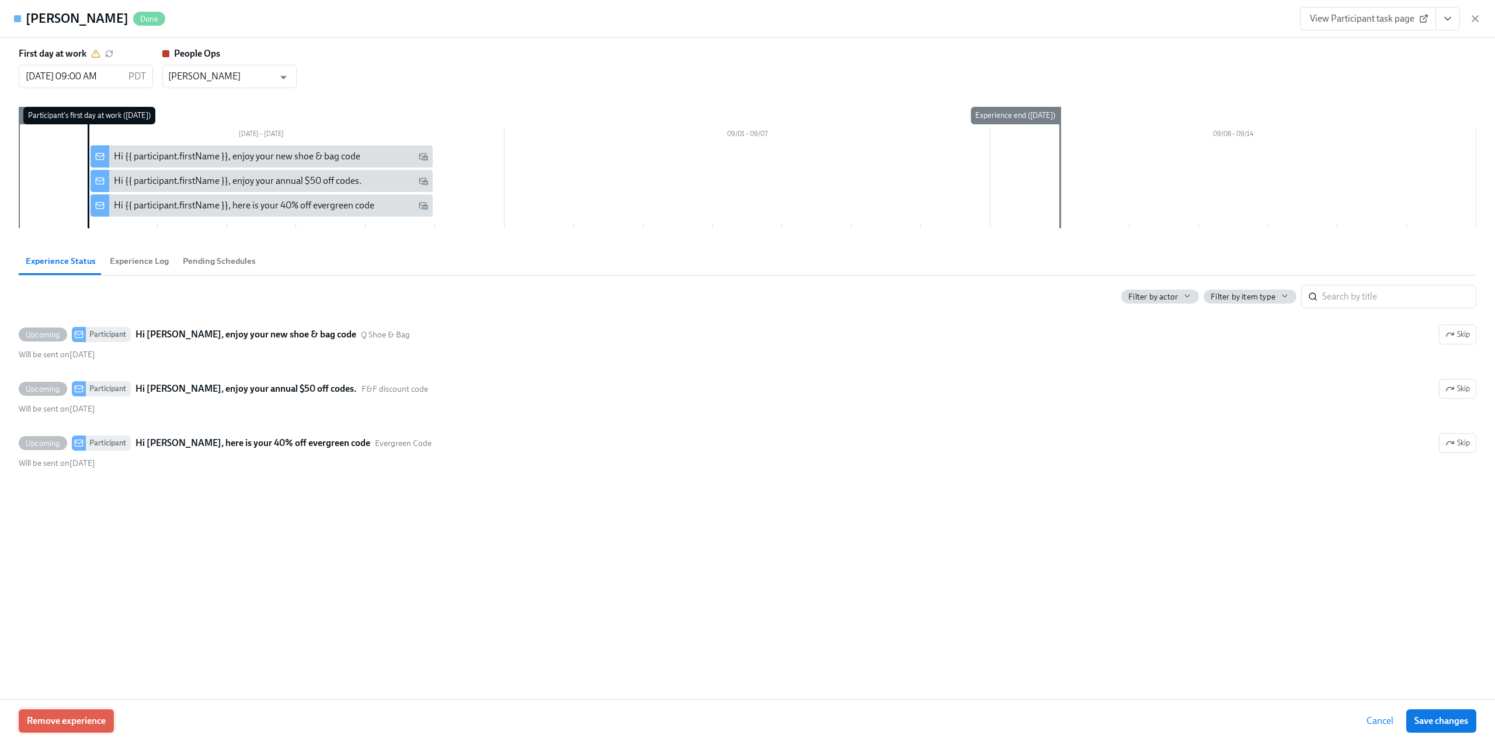
click at [75, 721] on span "Remove experience" at bounding box center [66, 721] width 79 height 12
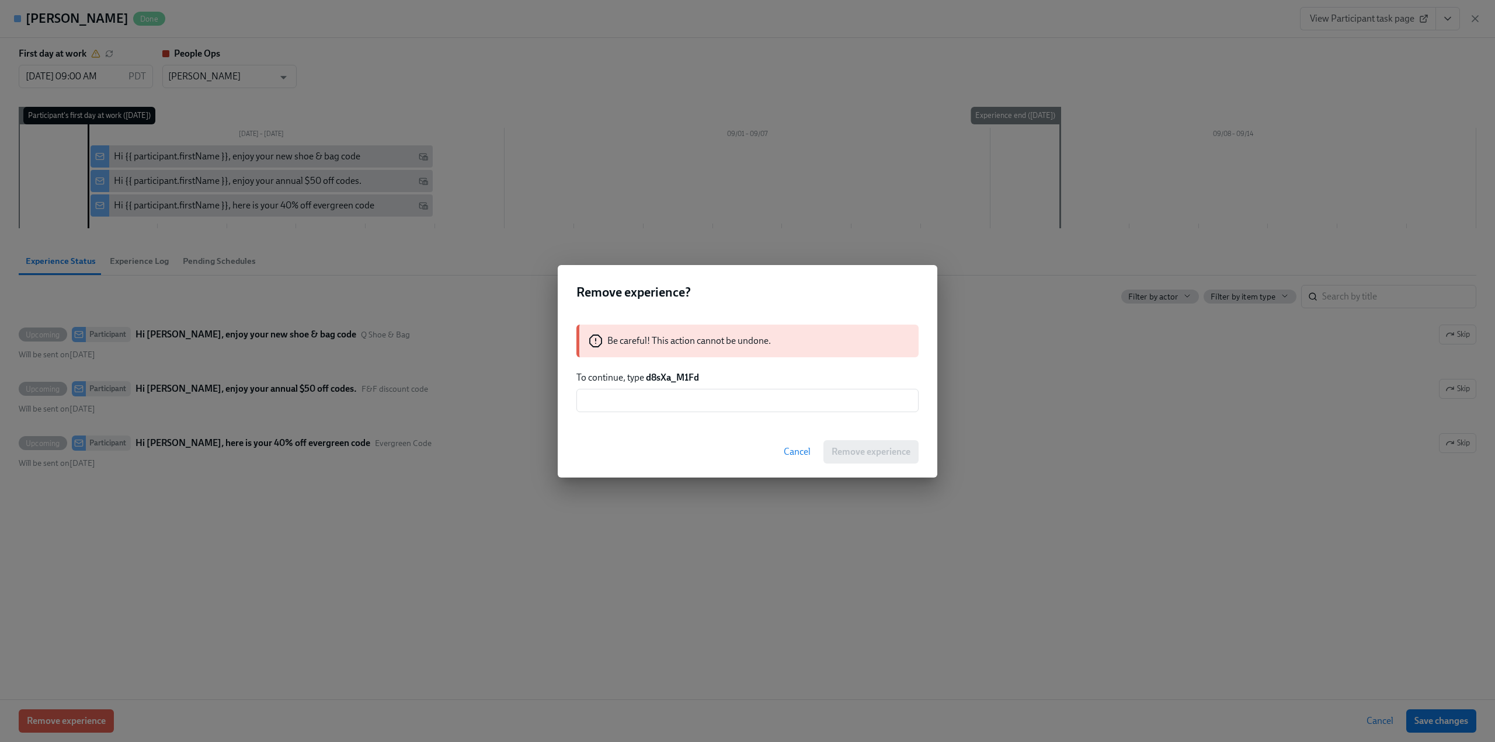
click at [802, 452] on span "Cancel" at bounding box center [797, 452] width 27 height 12
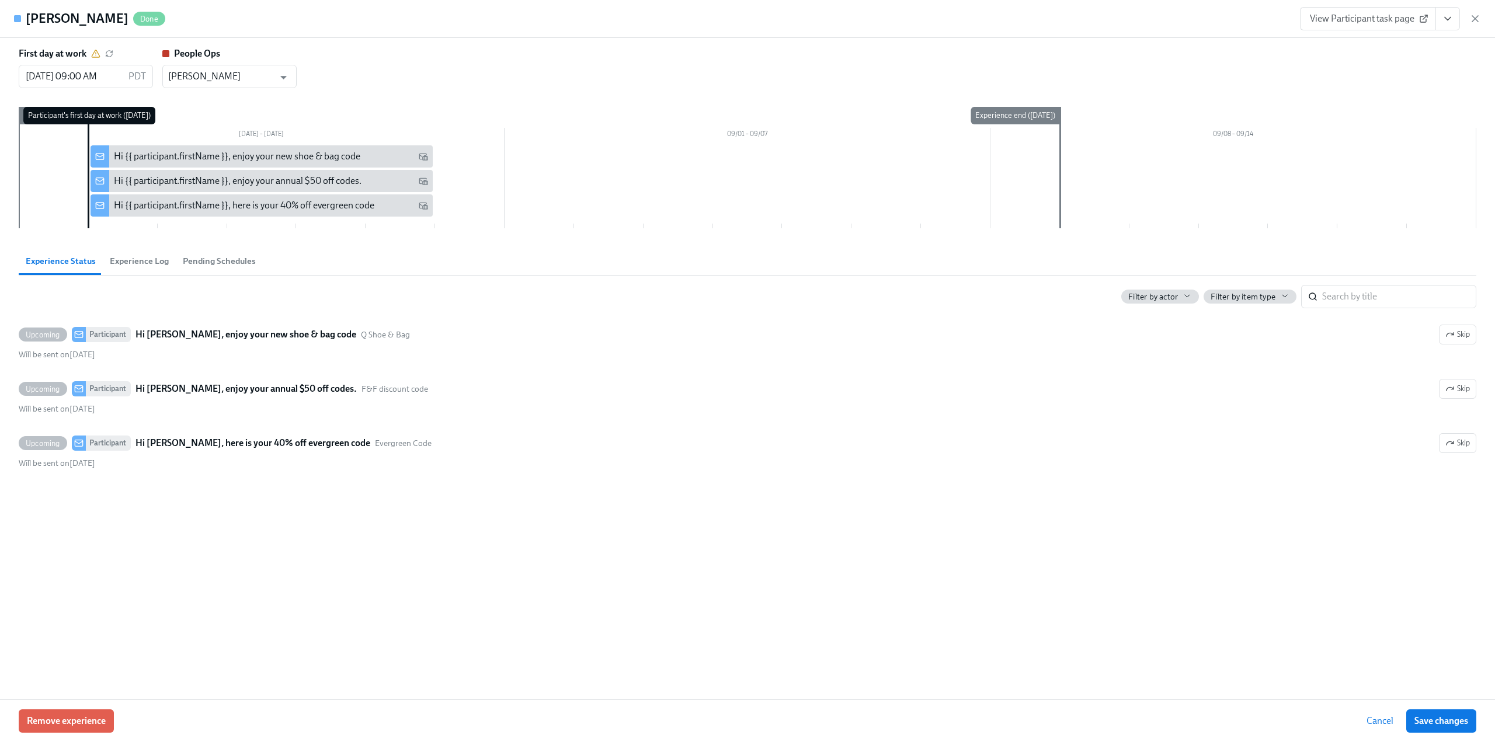
click at [1350, 18] on span "View Participant task page" at bounding box center [1368, 19] width 116 height 12
click at [112, 78] on input "[DATE] 09:00 AM" at bounding box center [71, 76] width 105 height 23
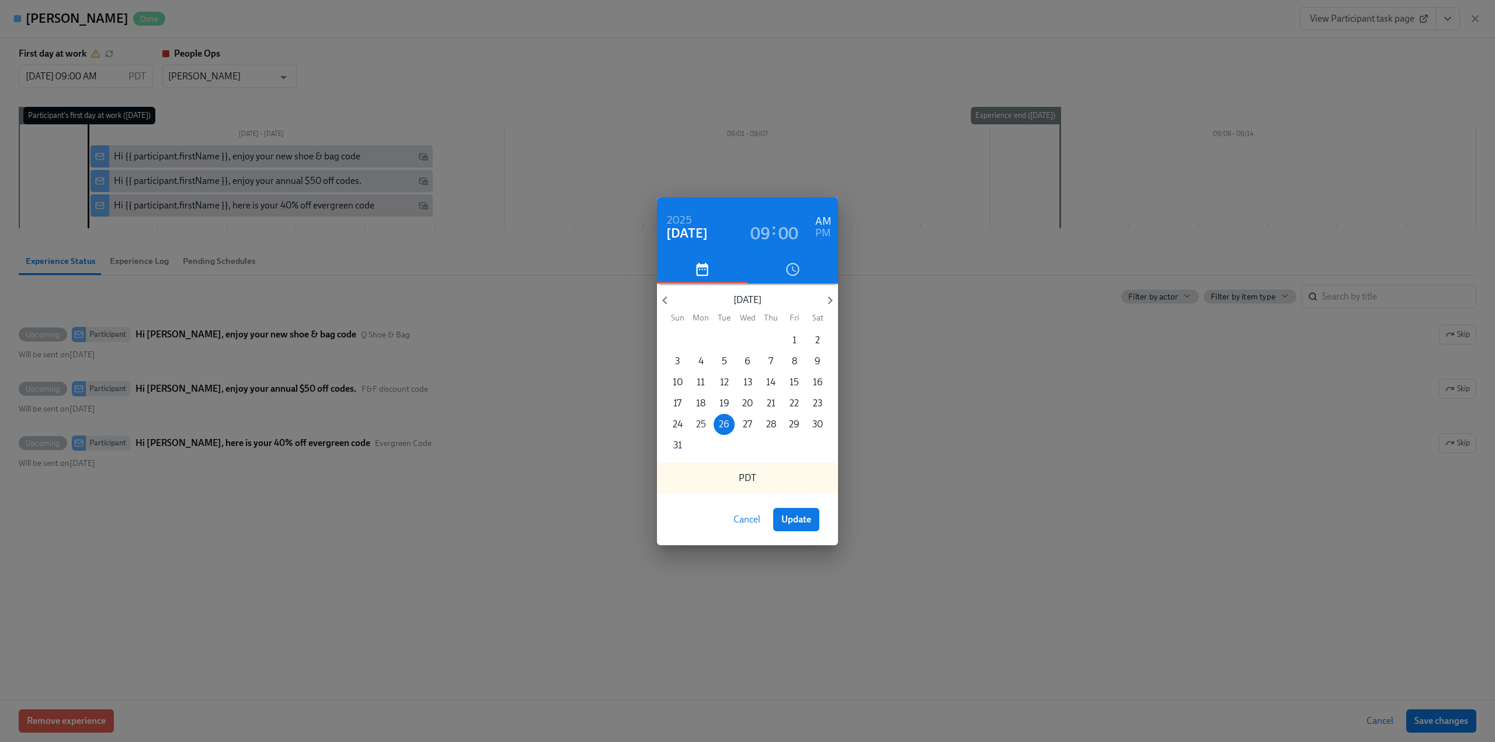
click at [703, 422] on p "25" at bounding box center [701, 424] width 10 height 13
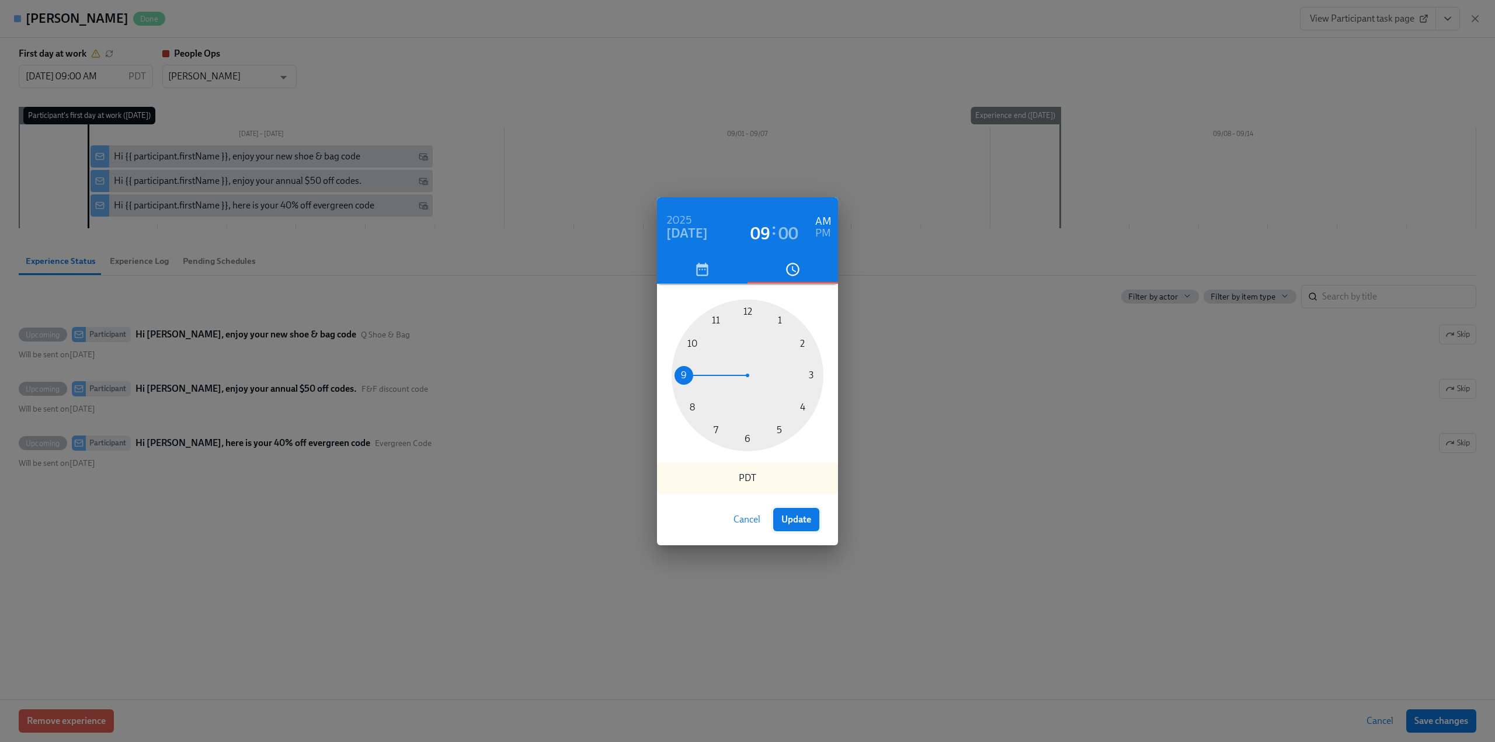
click at [804, 521] on span "Update" at bounding box center [796, 520] width 30 height 12
type input "[DATE] 09:00 AM"
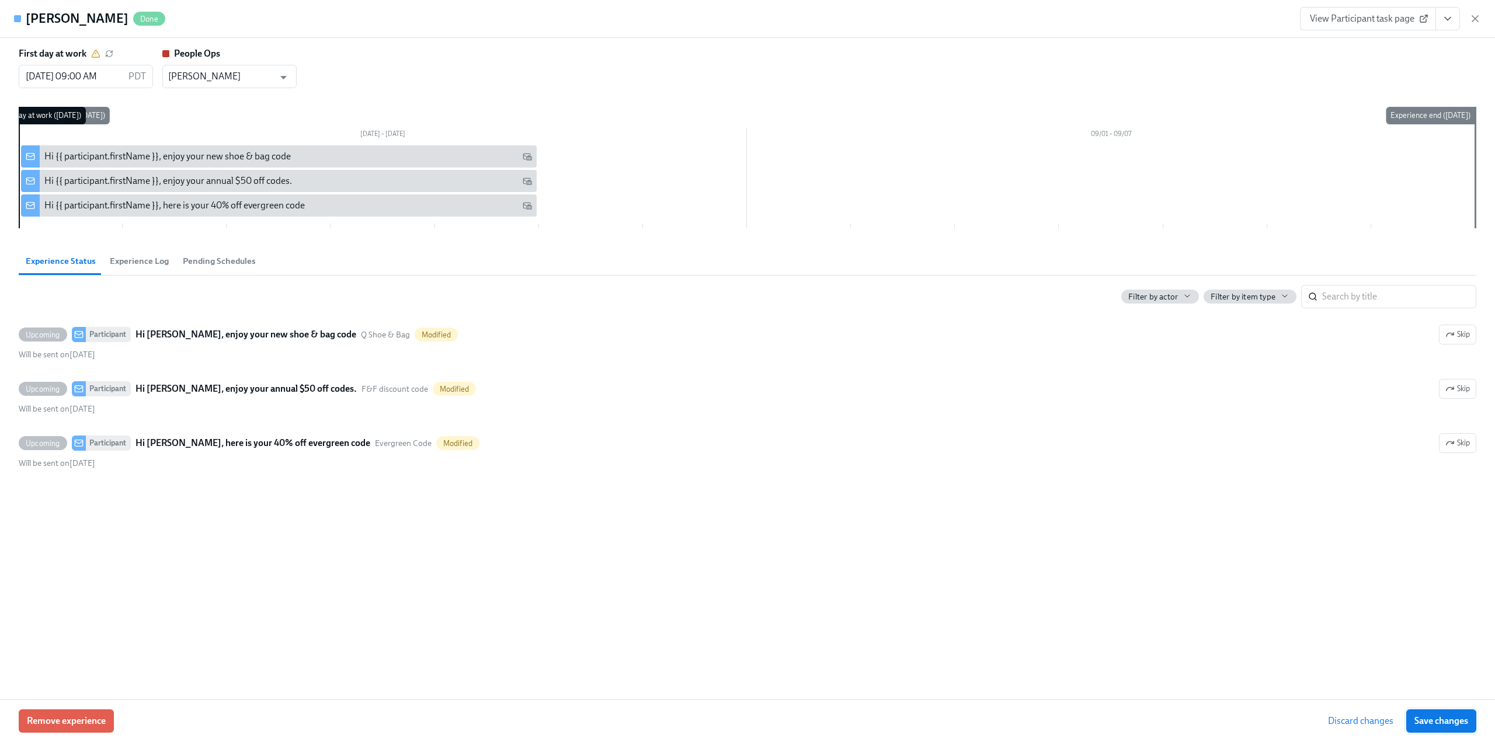
click at [1442, 725] on span "Save changes" at bounding box center [1441, 721] width 54 height 12
type input "[DATE] 09:00 AM"
click at [1480, 16] on icon "button" at bounding box center [1475, 19] width 12 height 12
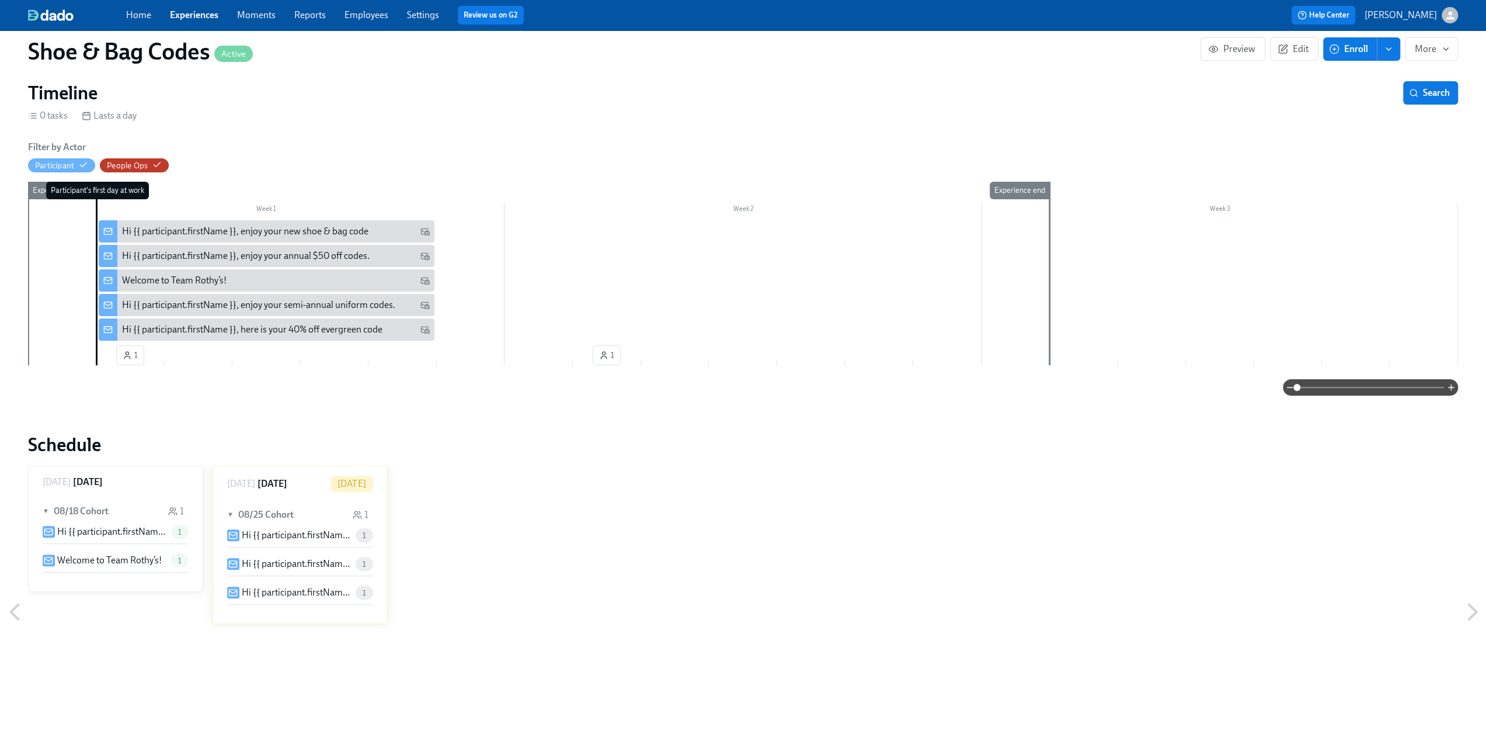
scroll to position [117, 0]
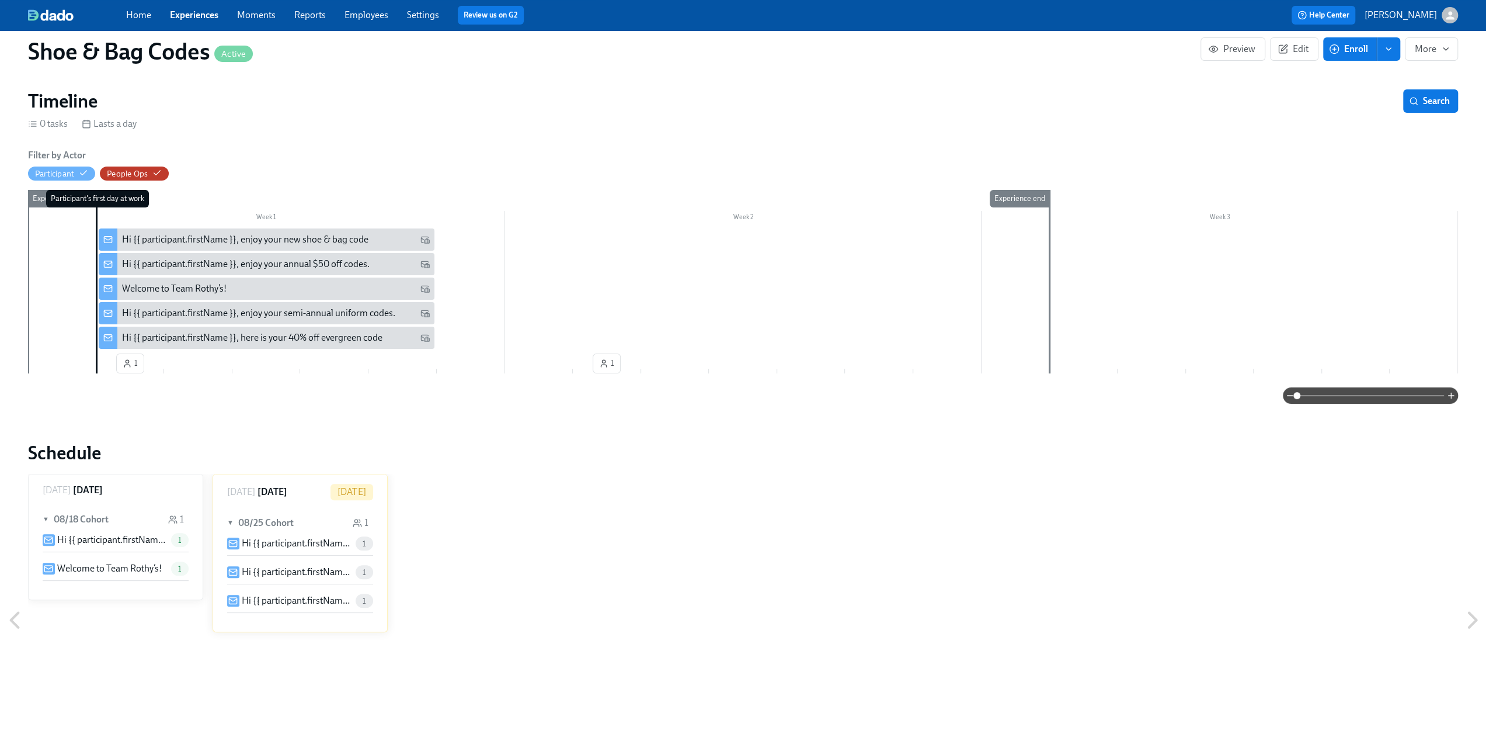
click at [203, 13] on link "Experiences" at bounding box center [194, 14] width 48 height 11
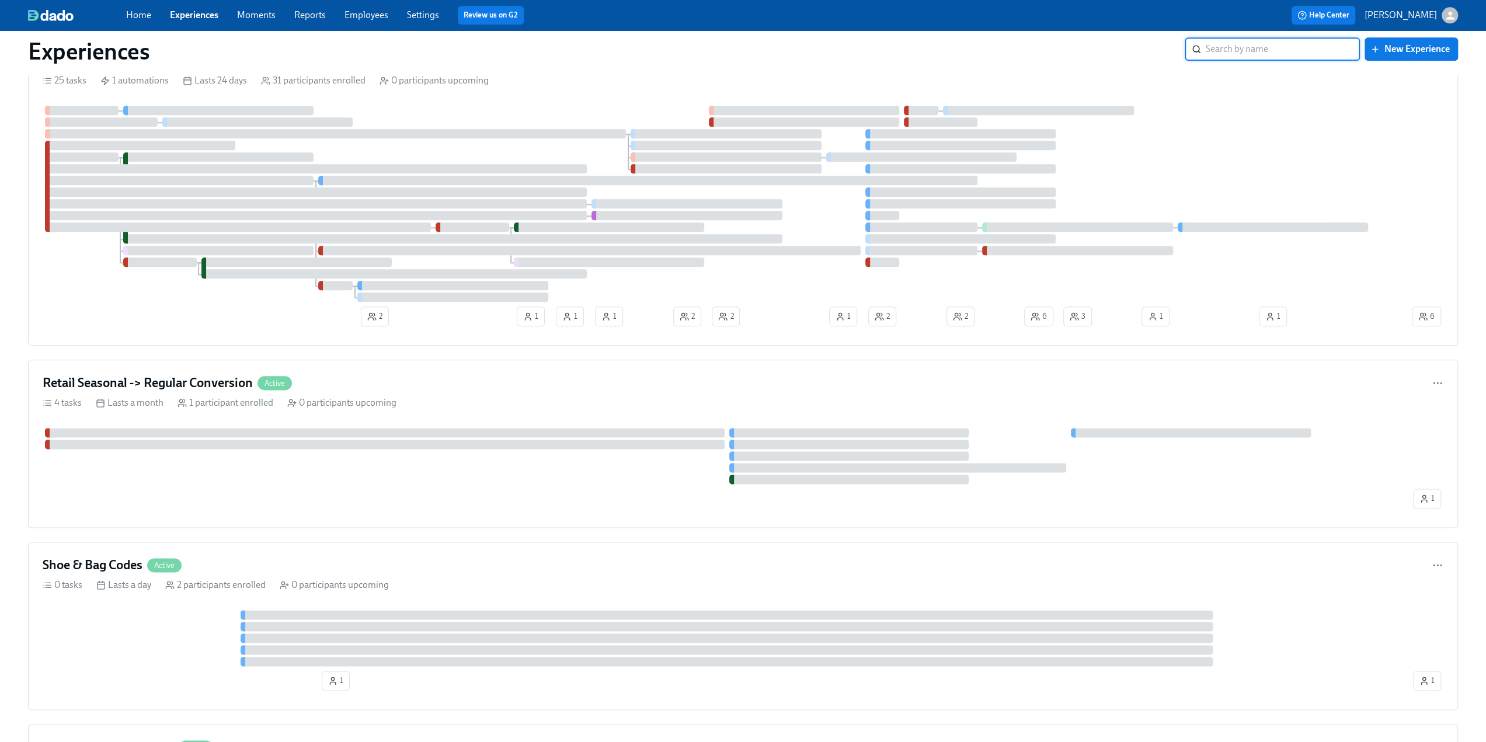
scroll to position [1285, 0]
click at [192, 376] on h4 "Retail Seasonal -> Regular Conversion" at bounding box center [148, 381] width 210 height 18
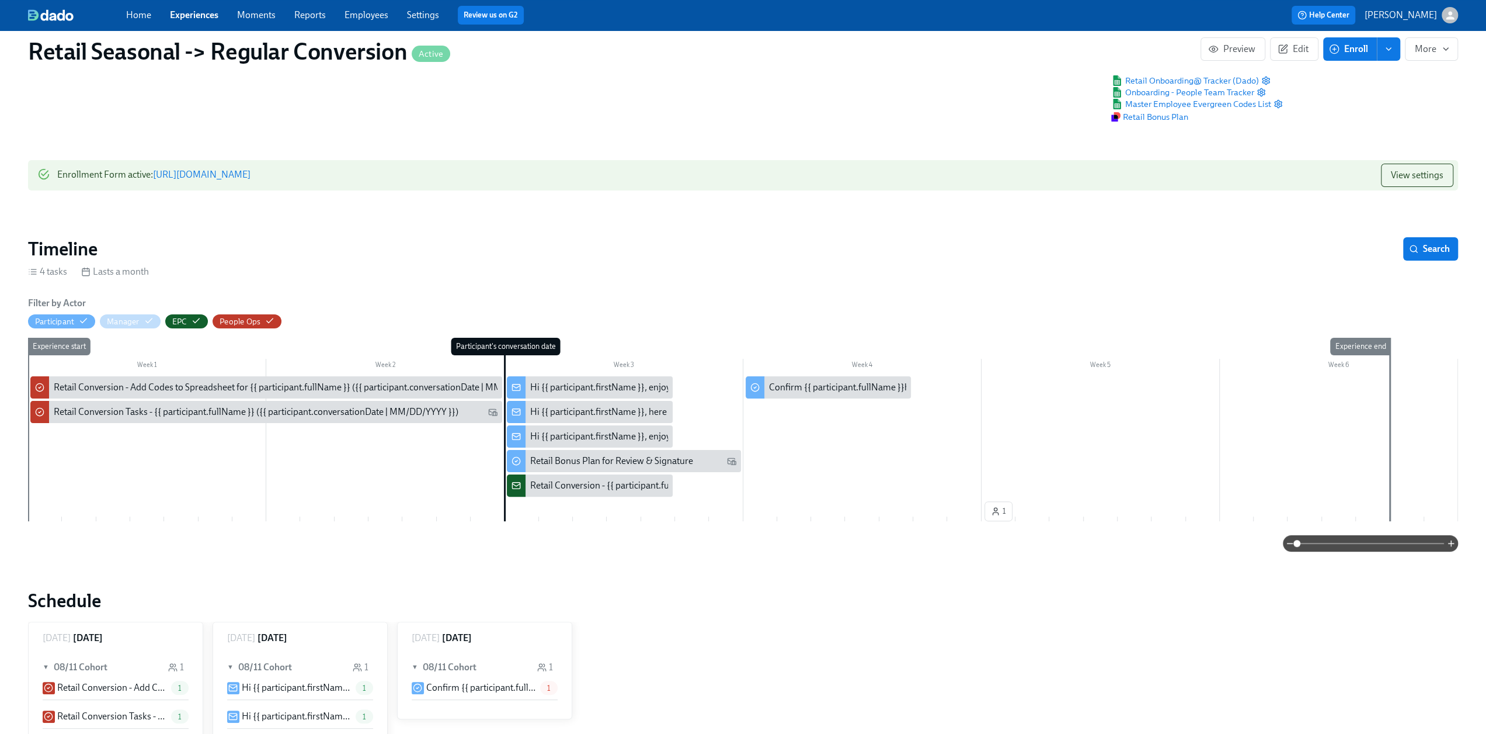
scroll to position [117, 0]
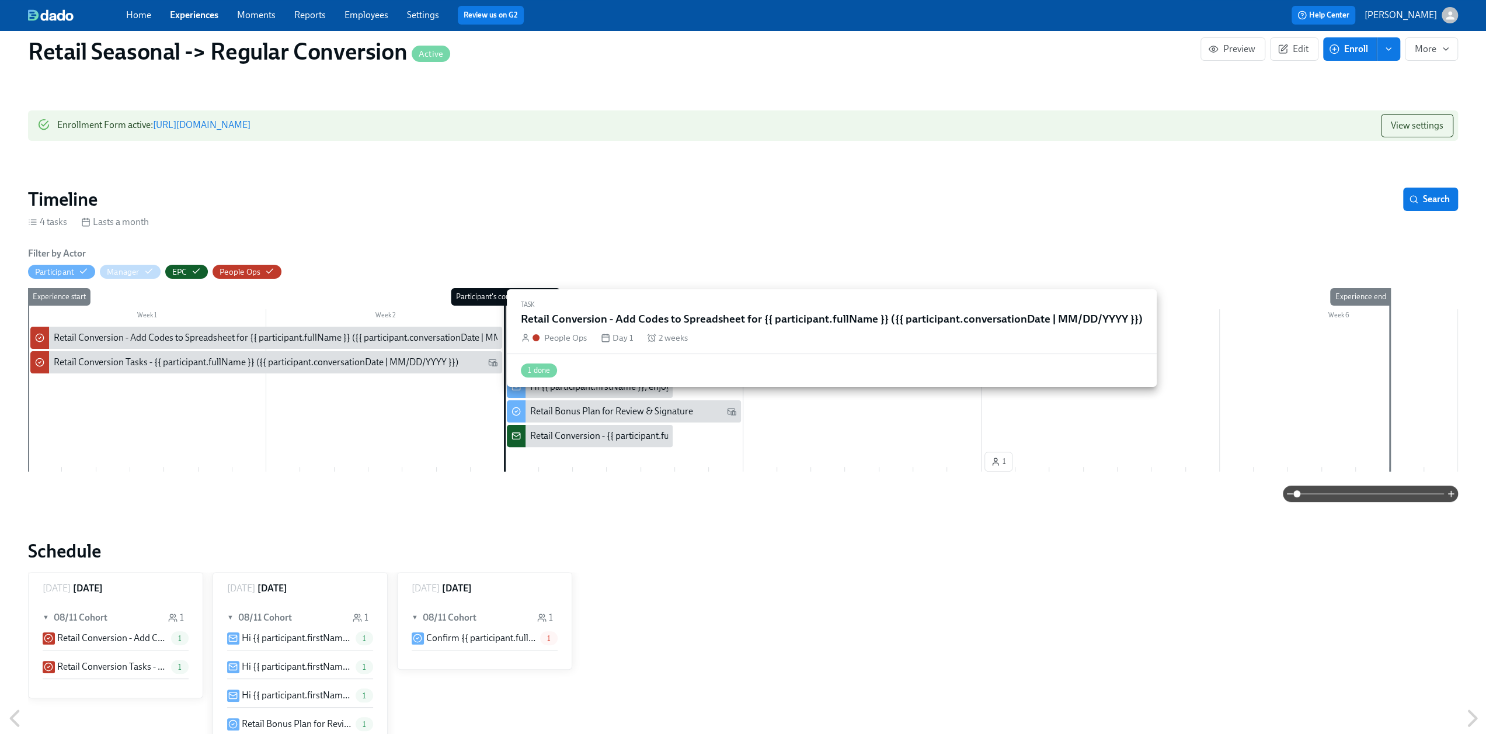
click at [145, 344] on div "Retail Conversion - Add Codes to Spreadsheet for {{ participant.fullName }} ({{…" at bounding box center [266, 337] width 472 height 22
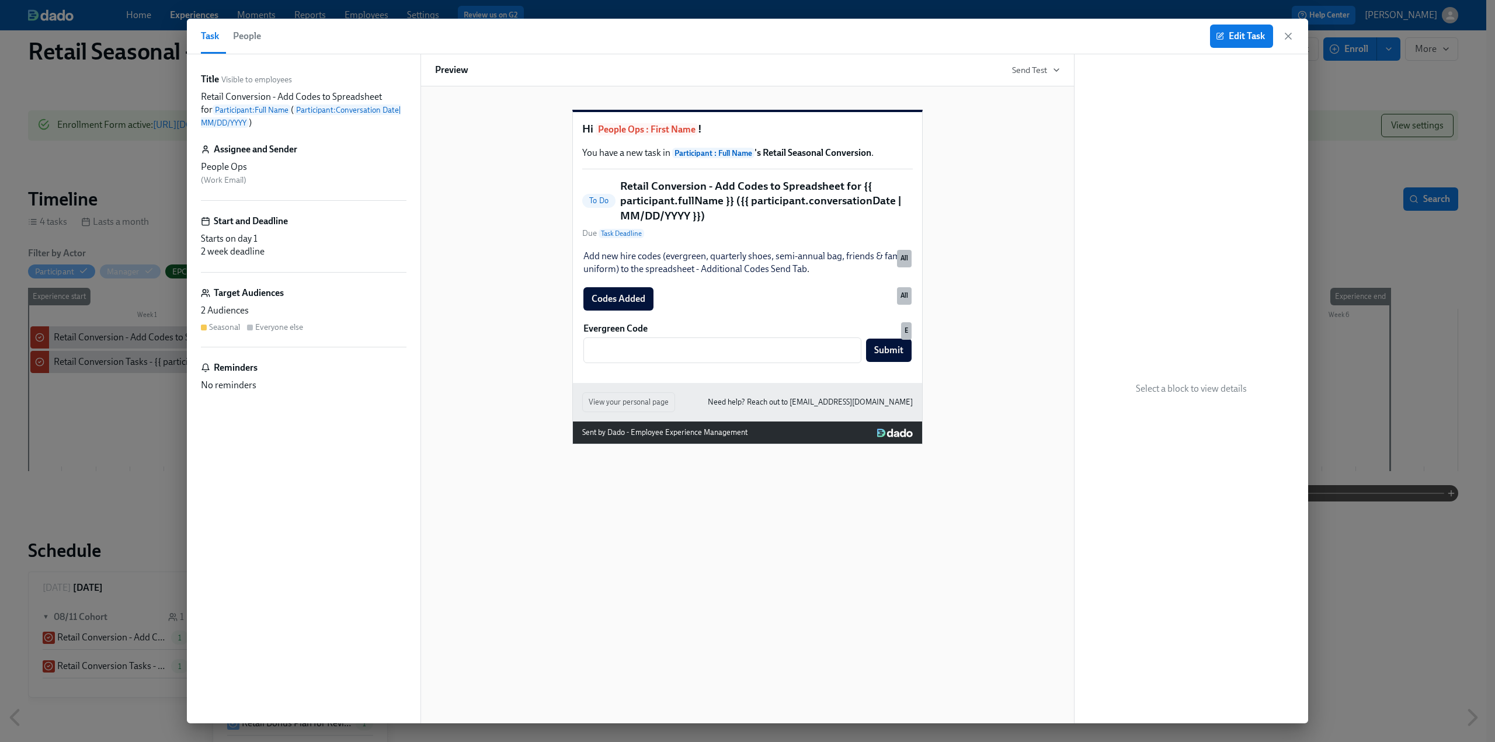
click at [1291, 29] on div "Edit Task" at bounding box center [1252, 36] width 84 height 23
click at [1285, 36] on icon "button" at bounding box center [1288, 36] width 12 height 12
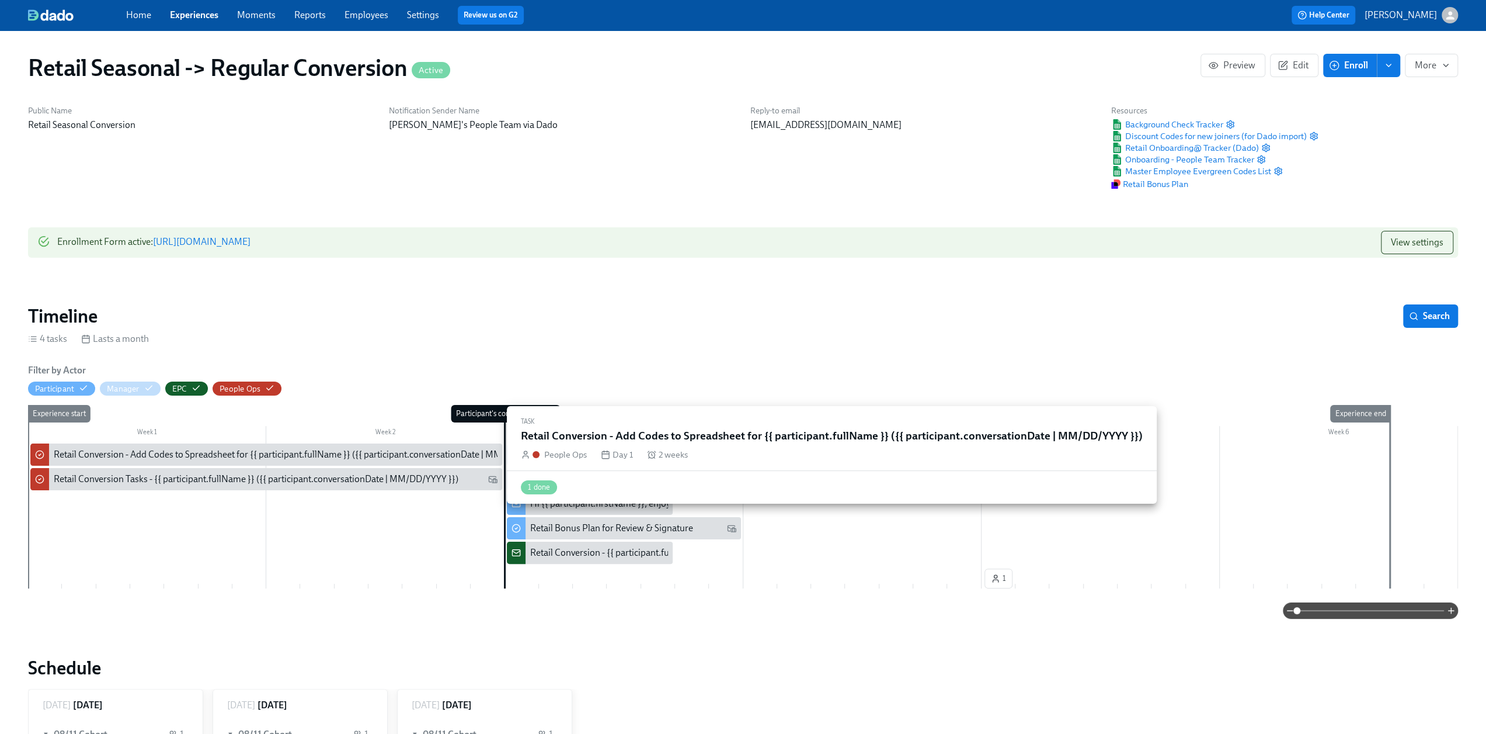
click at [287, 451] on div "Retail Conversion - Add Codes to Spreadsheet for {{ participant.fullName }} ({{…" at bounding box center [304, 454] width 500 height 13
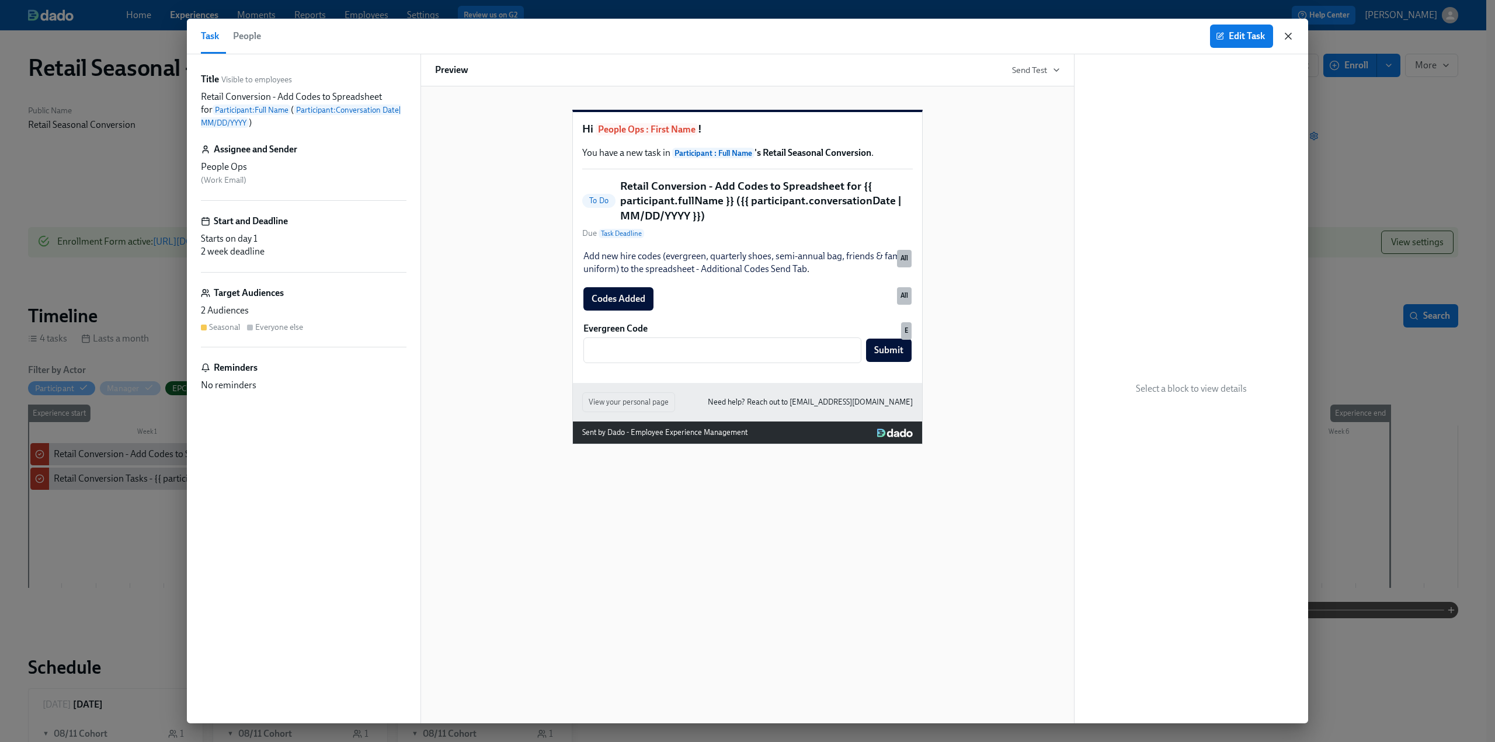
click at [1290, 36] on icon "button" at bounding box center [1288, 36] width 12 height 12
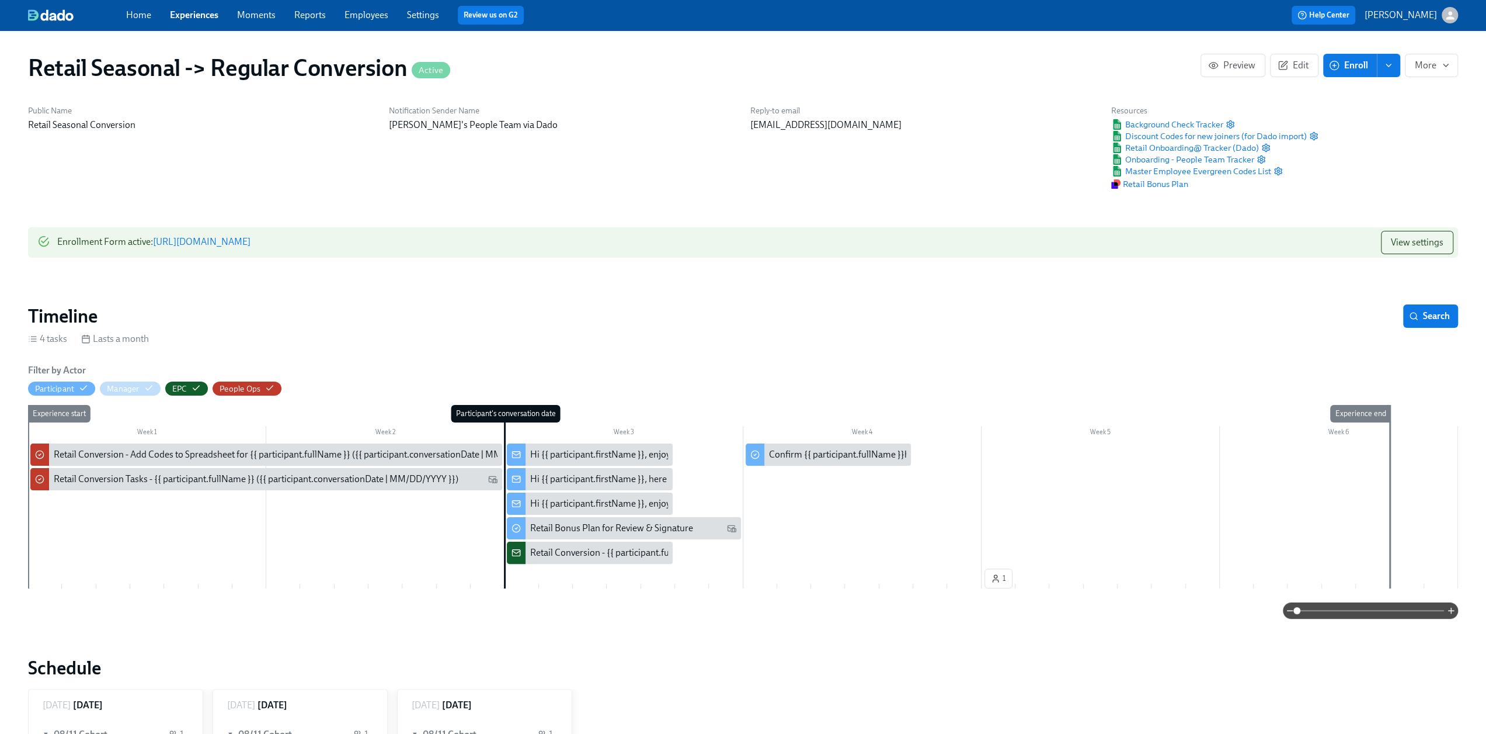
click at [187, 15] on link "Experiences" at bounding box center [194, 14] width 48 height 11
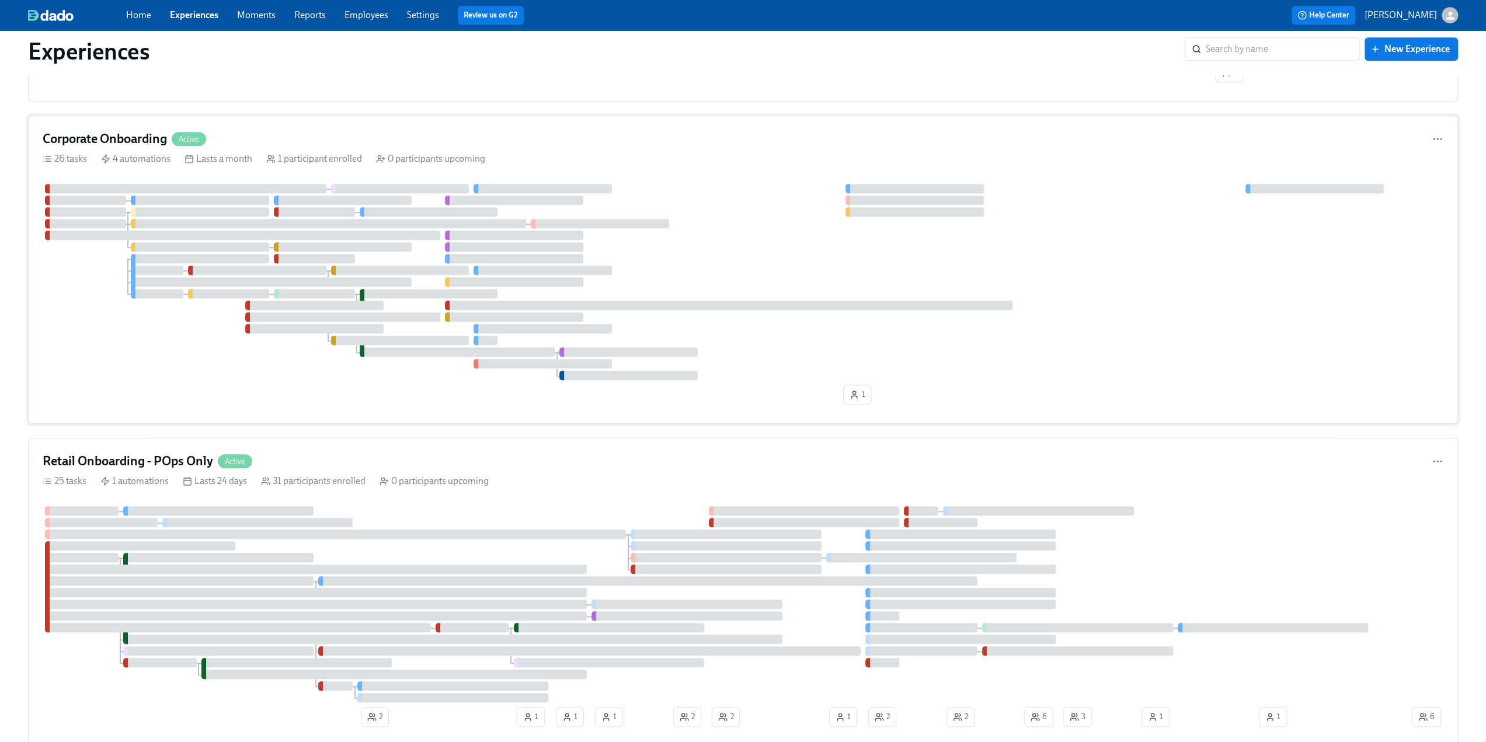
scroll to position [993, 0]
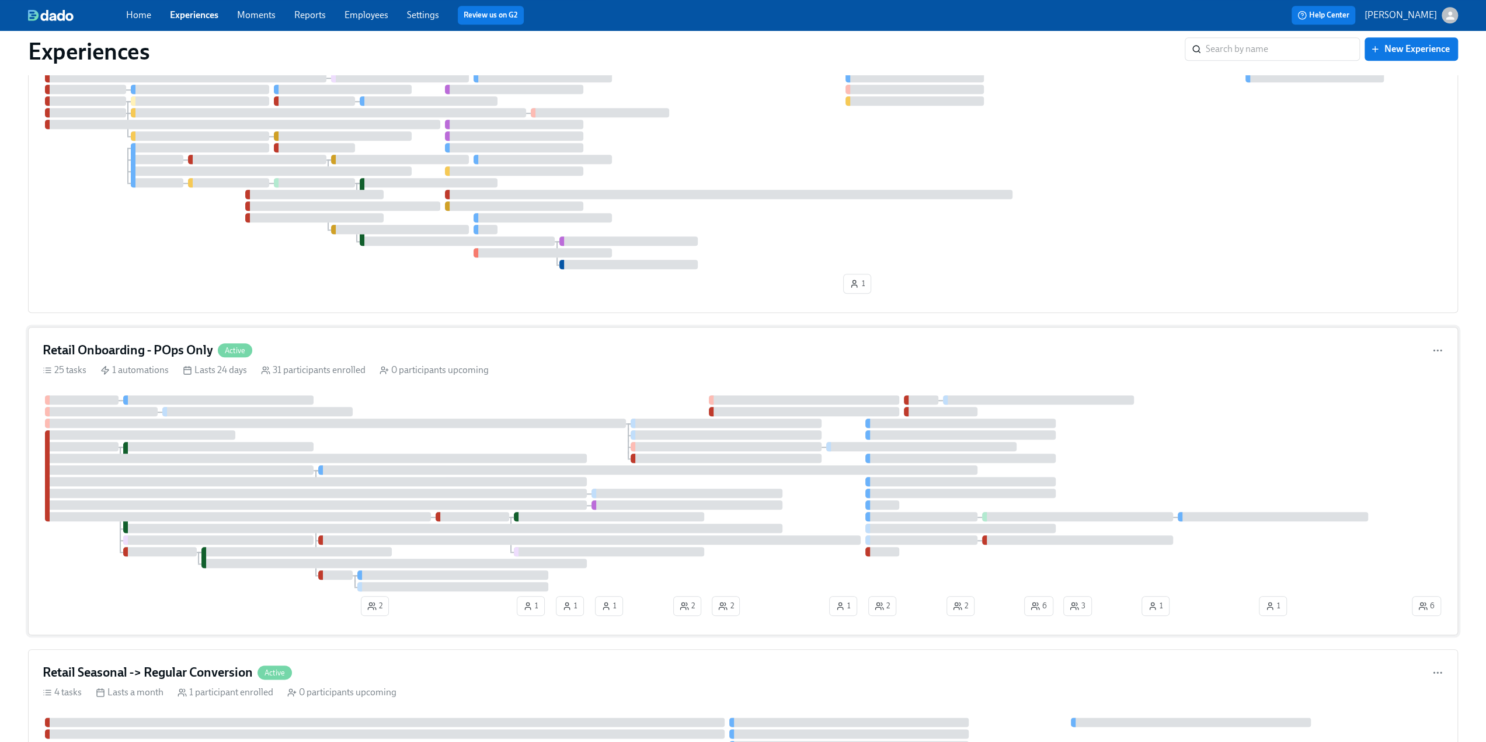
click at [121, 345] on h4 "Retail Onboarding - POps Only" at bounding box center [128, 351] width 171 height 18
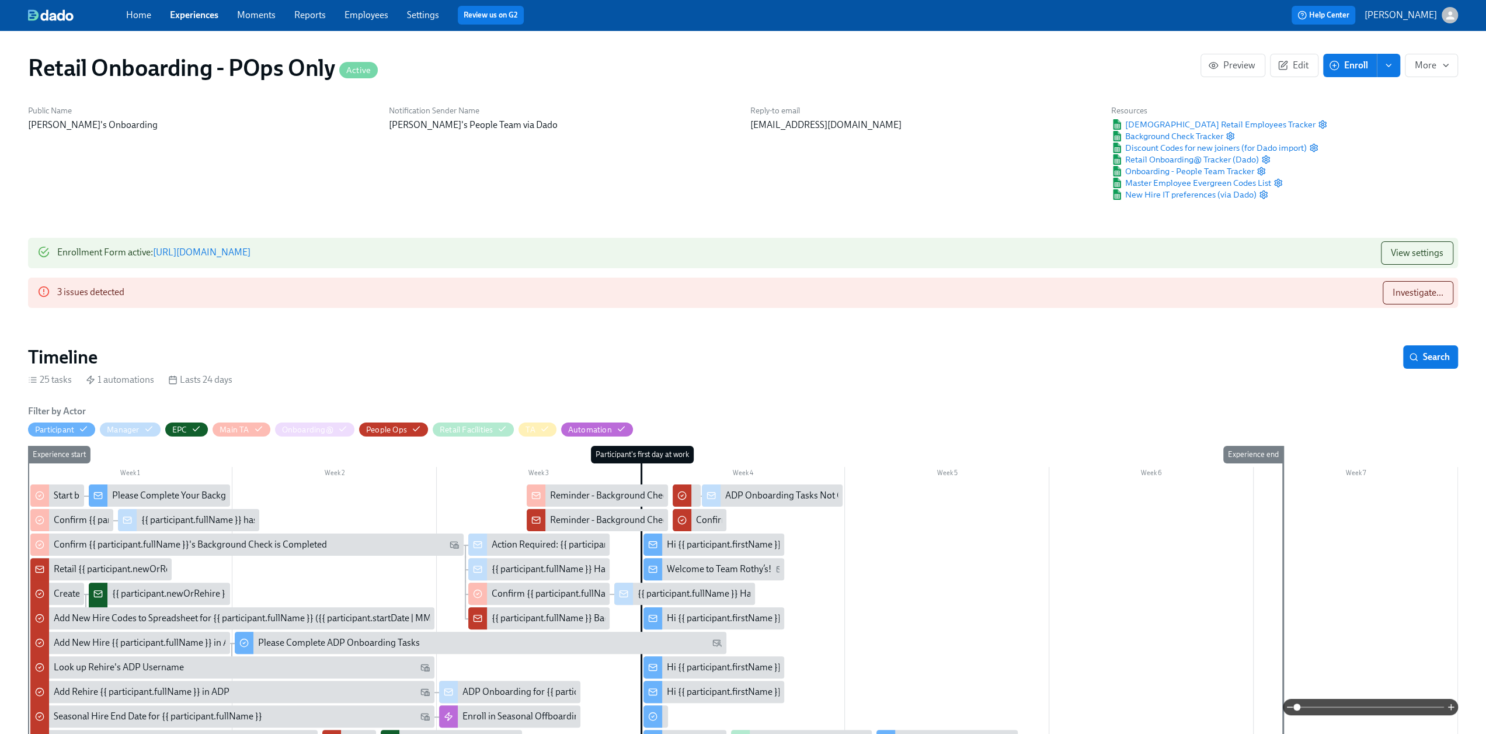
scroll to position [0, 5163]
click at [1415, 294] on span "Investigate..." at bounding box center [1418, 293] width 51 height 12
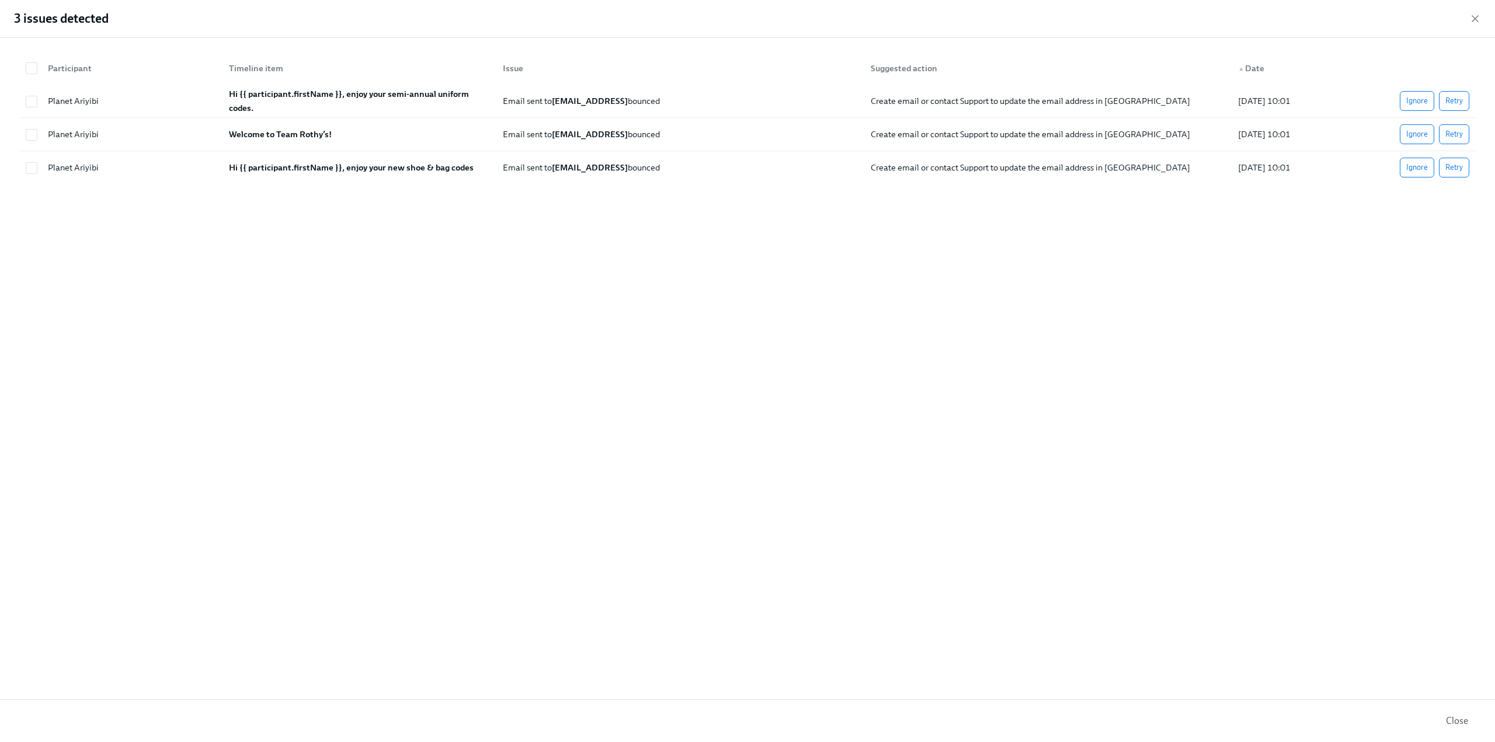
click at [1478, 13] on icon "button" at bounding box center [1475, 19] width 12 height 12
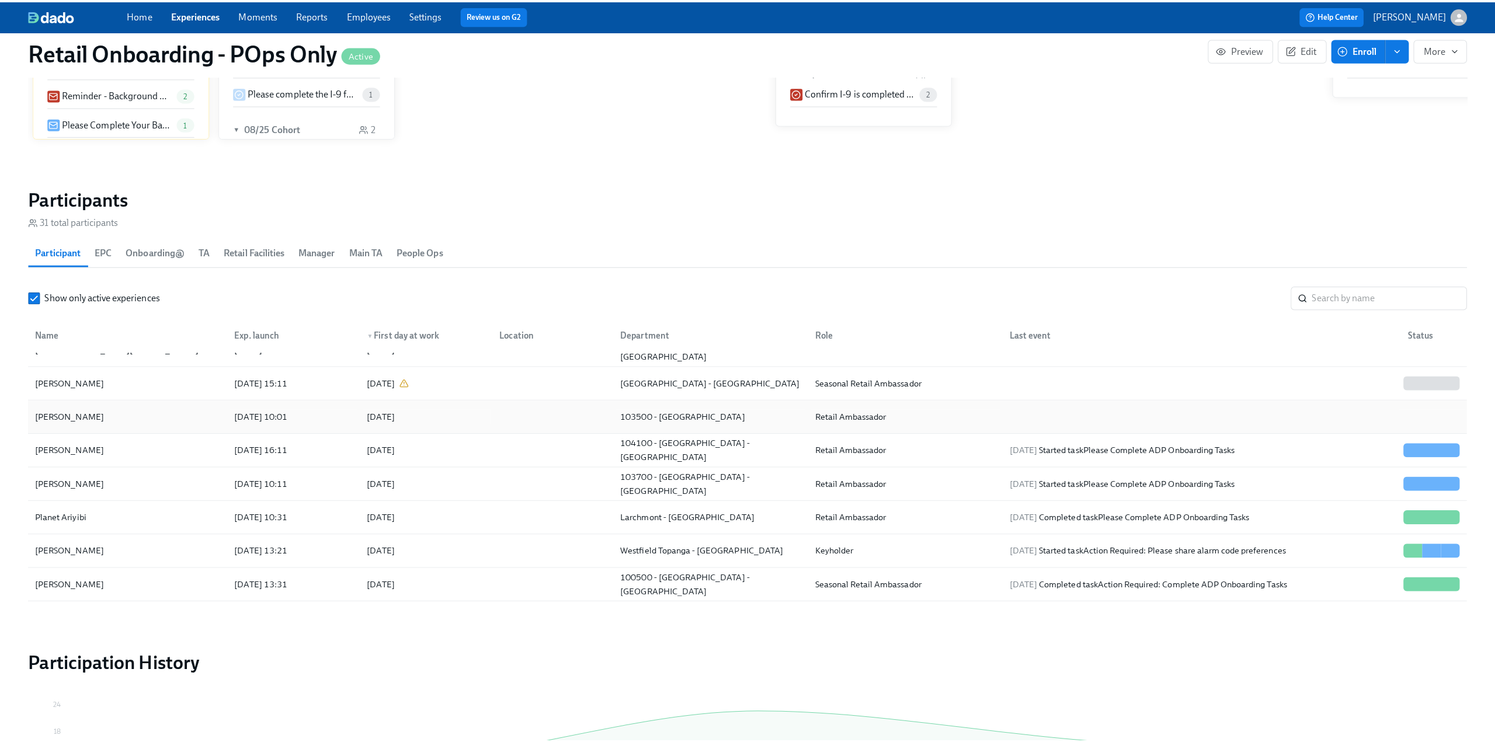
scroll to position [175, 0]
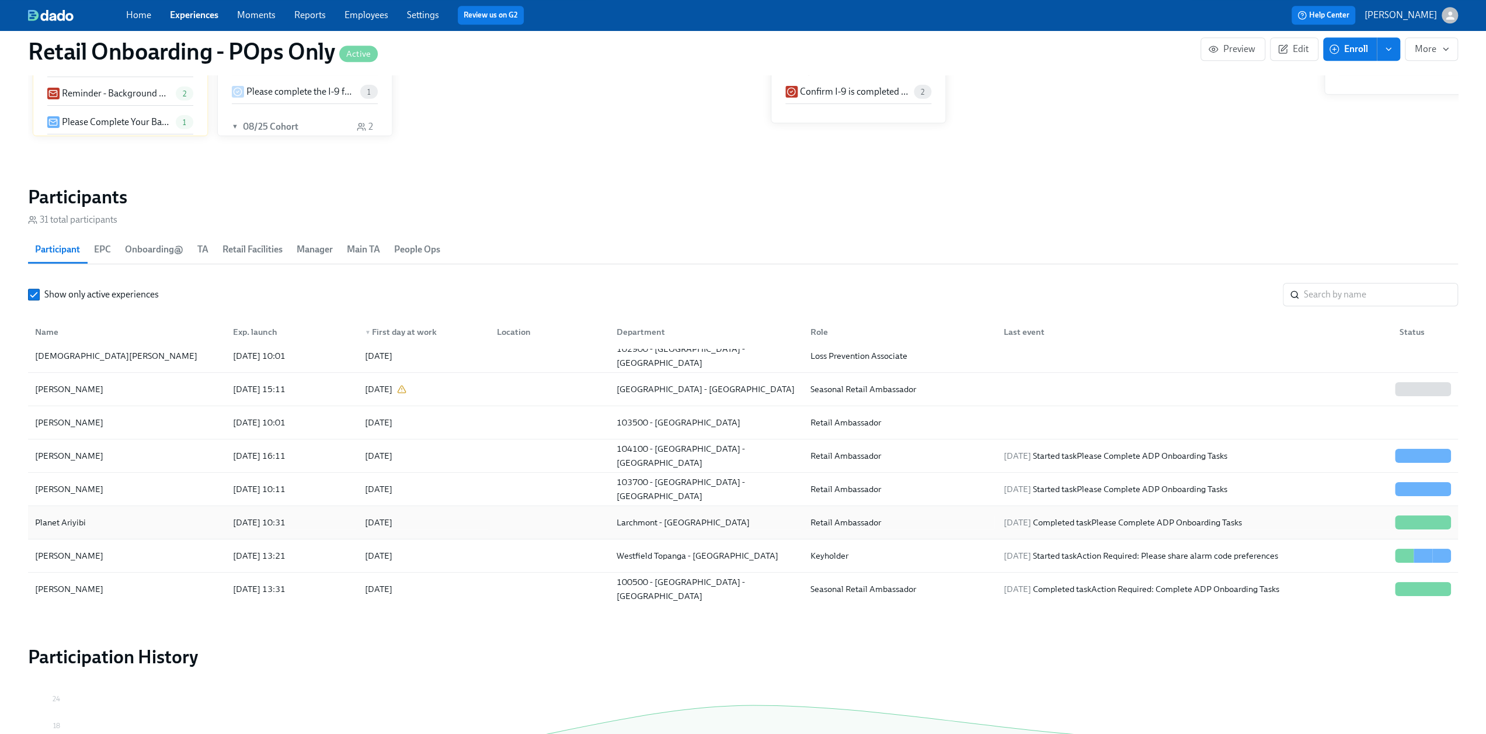
click at [109, 513] on div "Planet Ariyibi" at bounding box center [126, 521] width 193 height 23
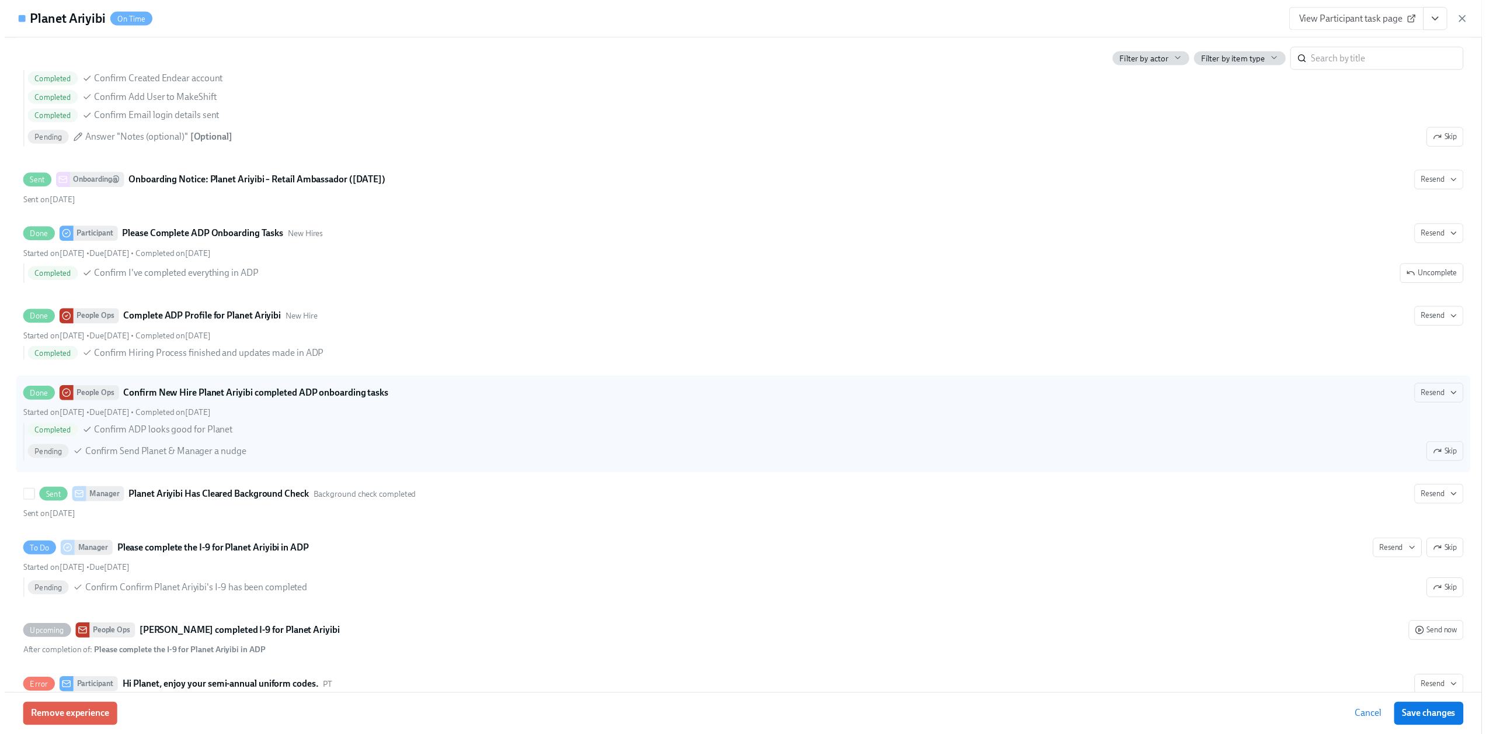
scroll to position [1503, 0]
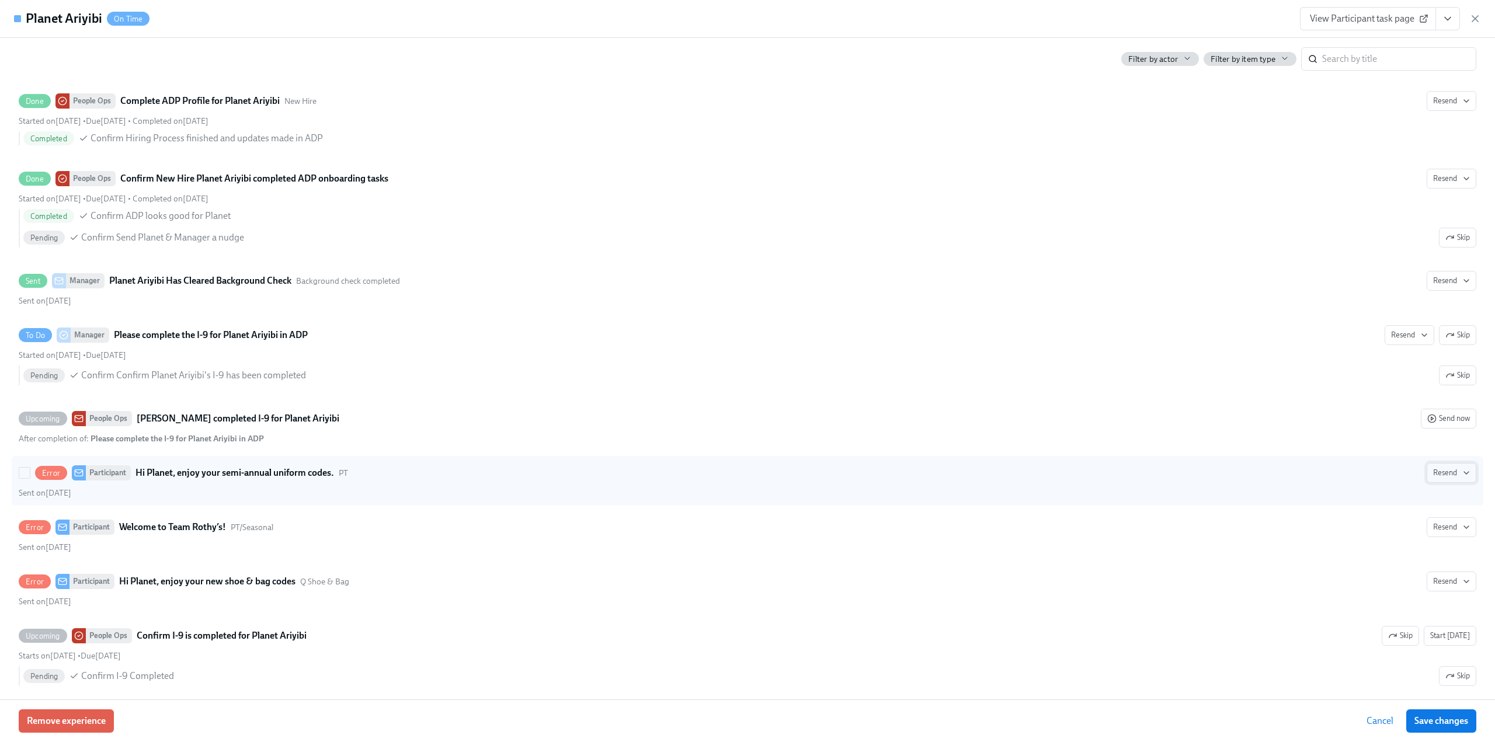
click at [1437, 467] on span "Resend" at bounding box center [1451, 473] width 37 height 12
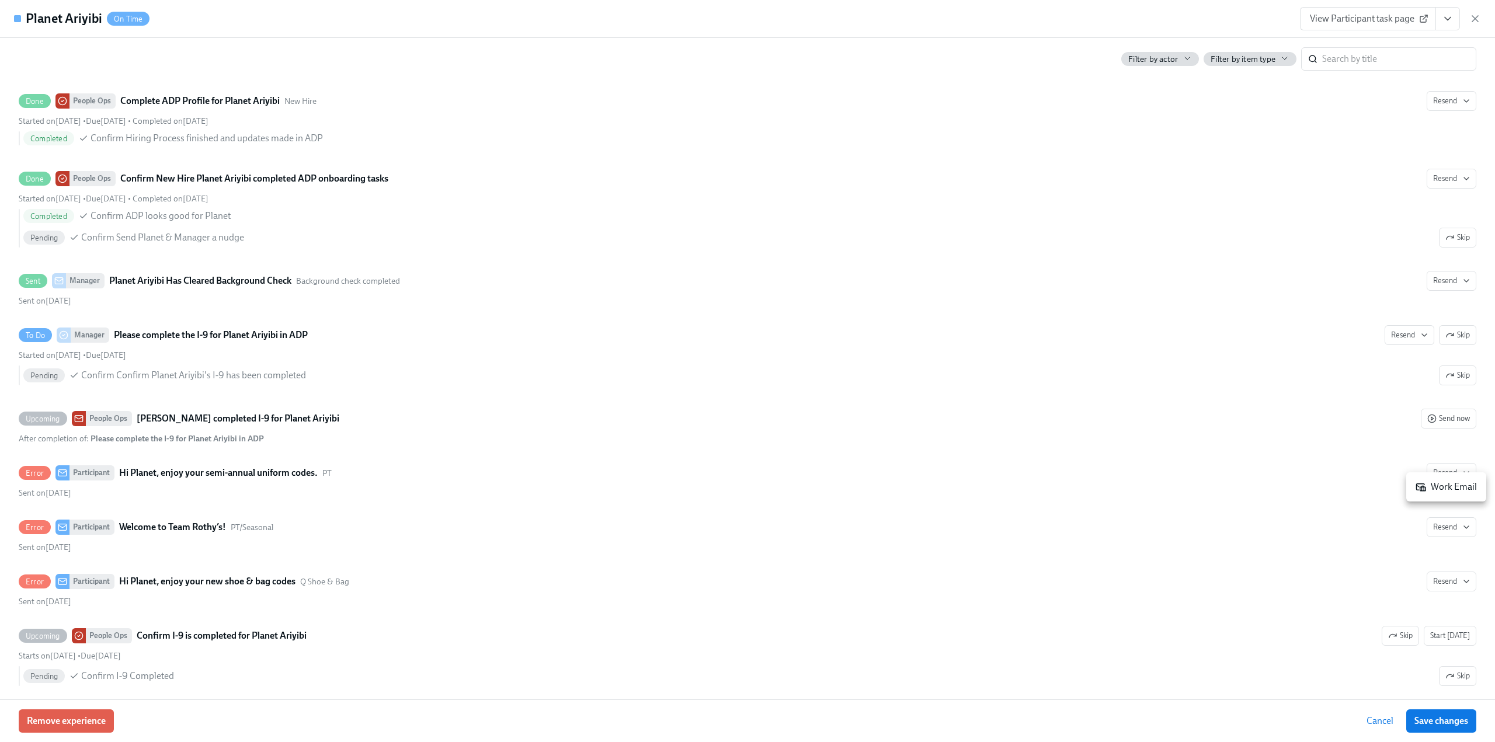
click at [1474, 16] on div at bounding box center [747, 371] width 1495 height 742
click at [1478, 21] on icon "button" at bounding box center [1475, 19] width 6 height 6
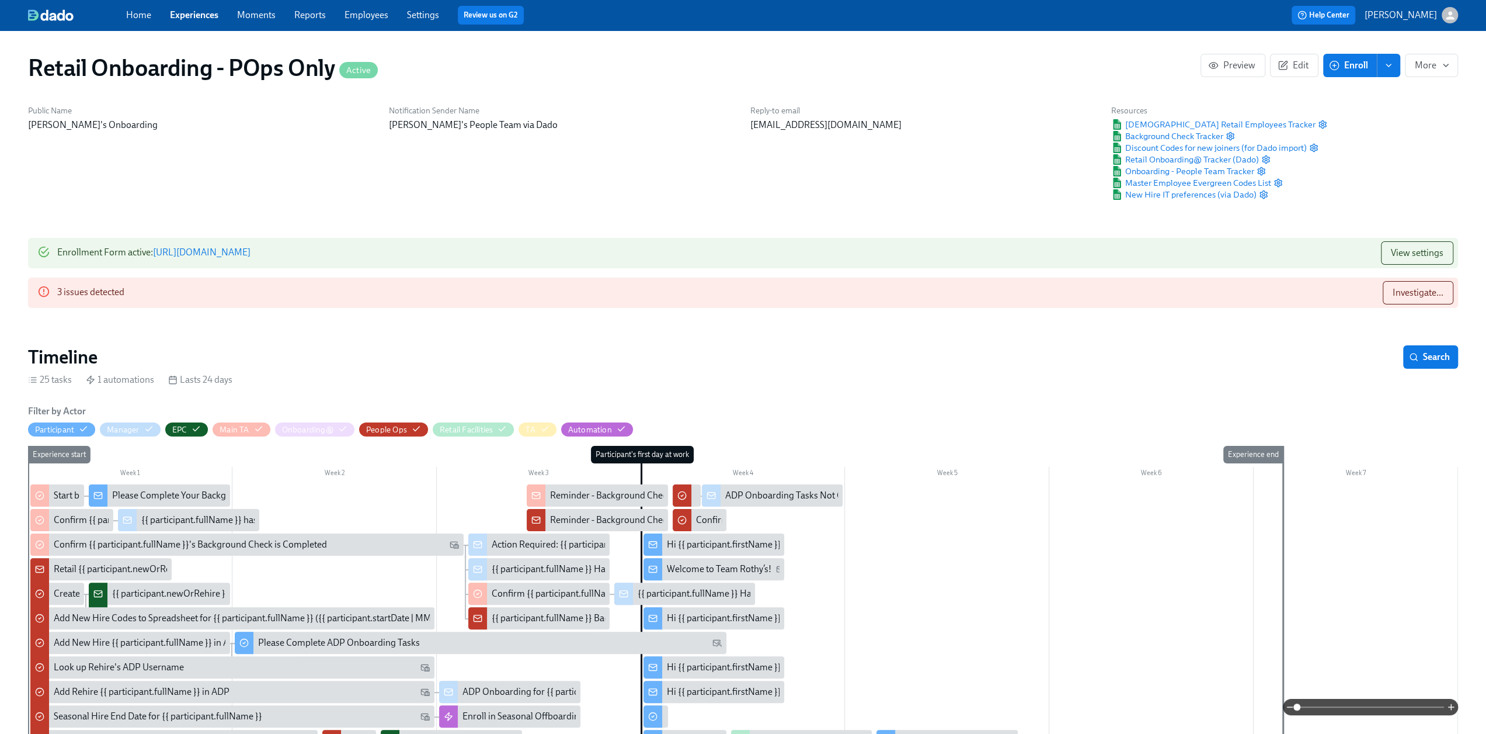
scroll to position [234, 0]
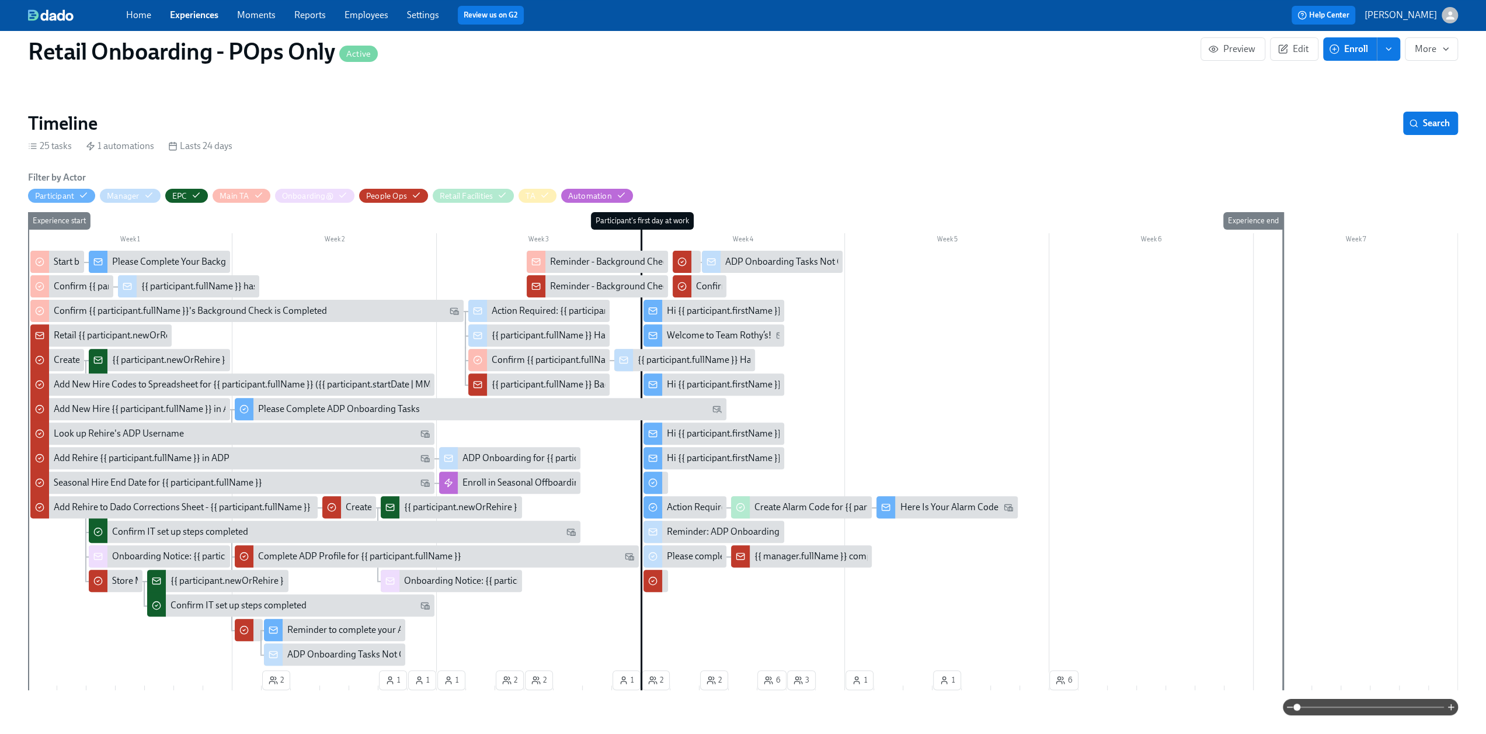
click at [709, 311] on div "Hi {{ participant.firstName }}, enjoy your semi-annual uniform codes." at bounding box center [803, 310] width 273 height 13
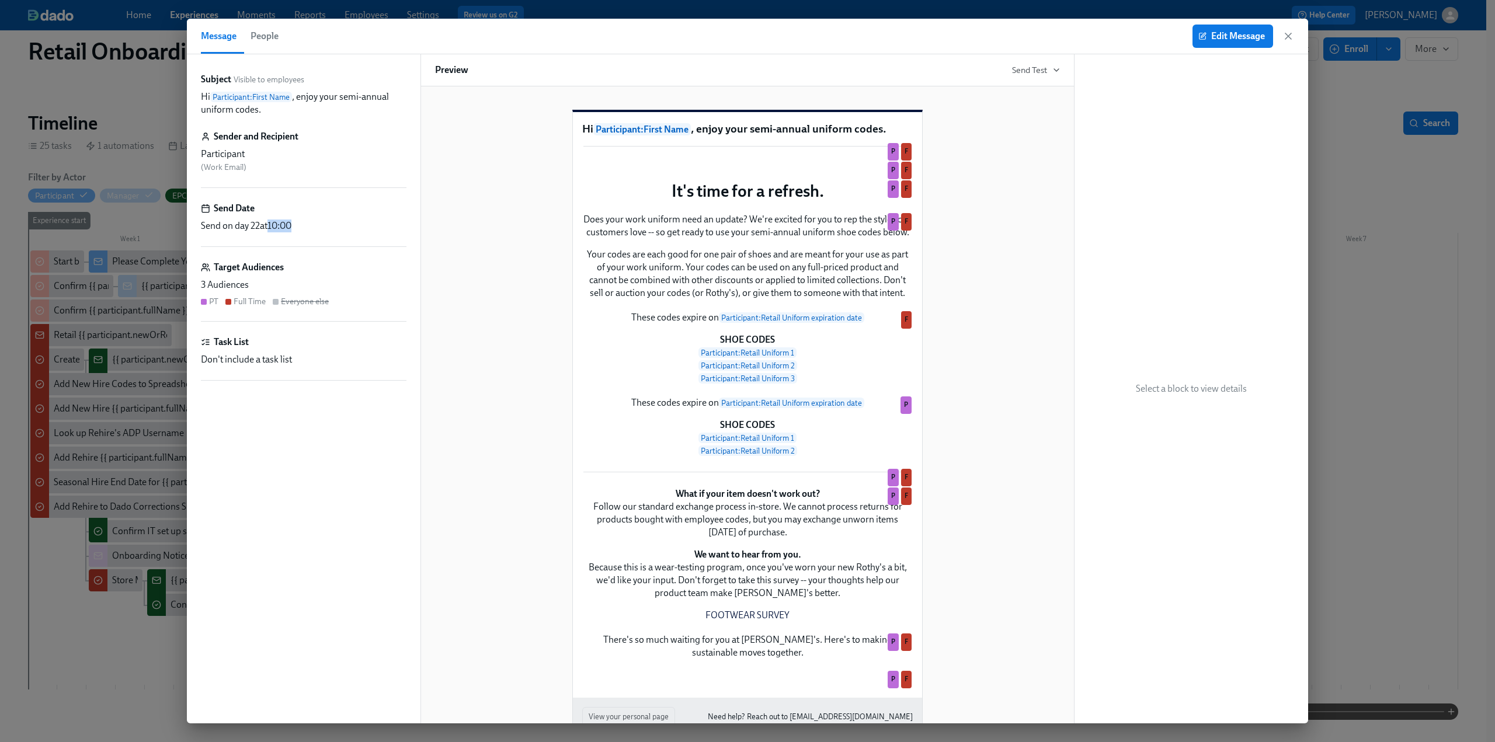
drag, startPoint x: 272, startPoint y: 228, endPoint x: 296, endPoint y: 229, distance: 23.4
click at [291, 229] on span "at 10:00" at bounding box center [276, 225] width 32 height 11
click at [1287, 37] on icon "button" at bounding box center [1288, 36] width 6 height 6
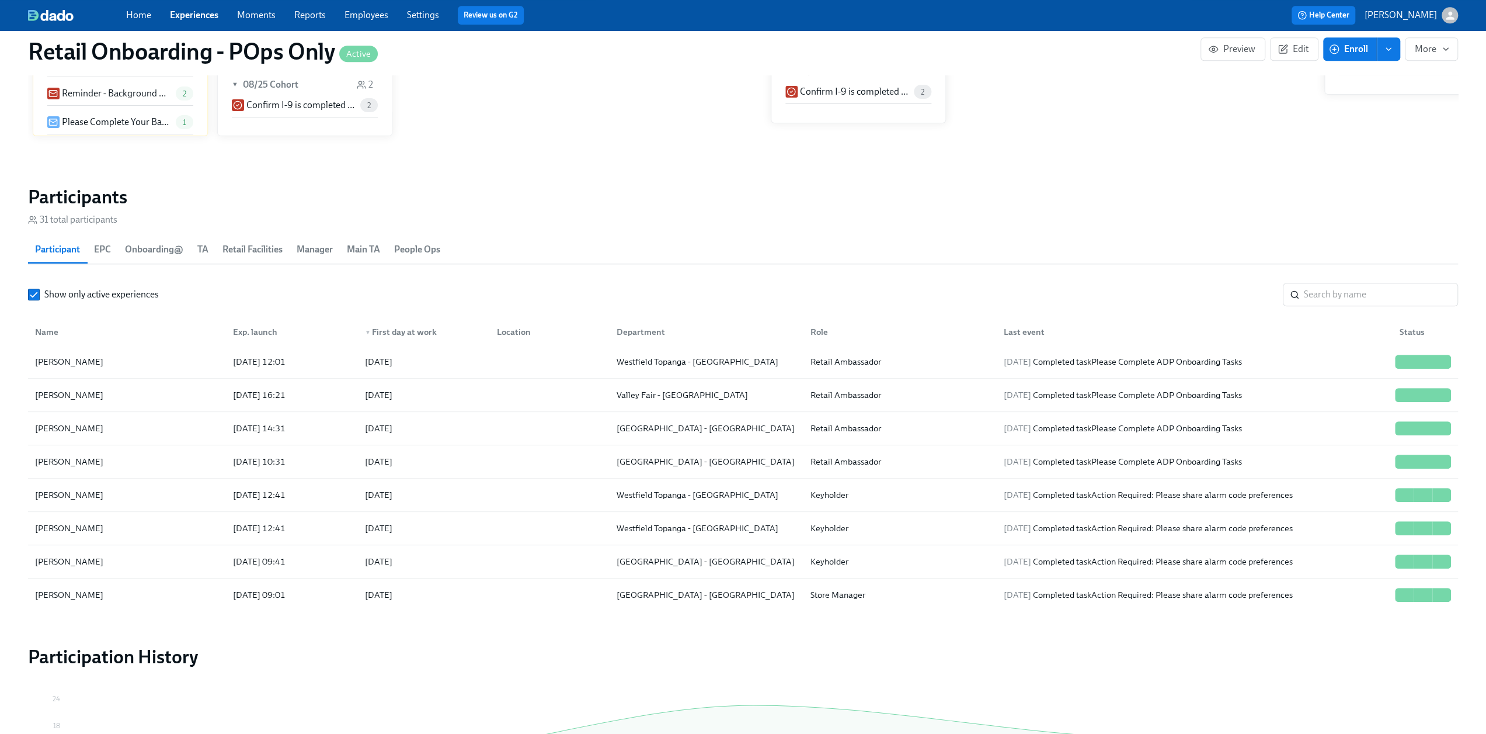
scroll to position [771, 0]
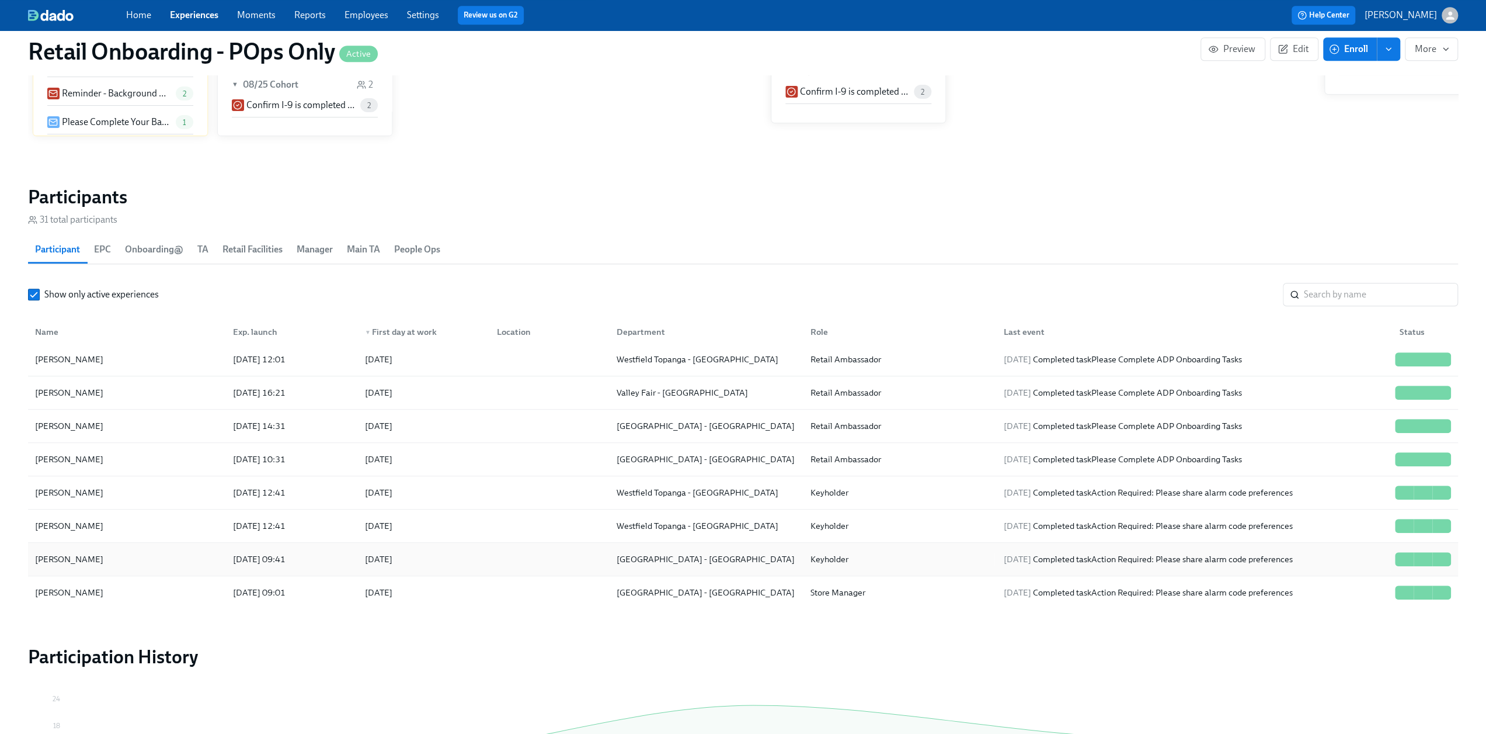
click at [126, 550] on div "[PERSON_NAME]" at bounding box center [126, 558] width 193 height 23
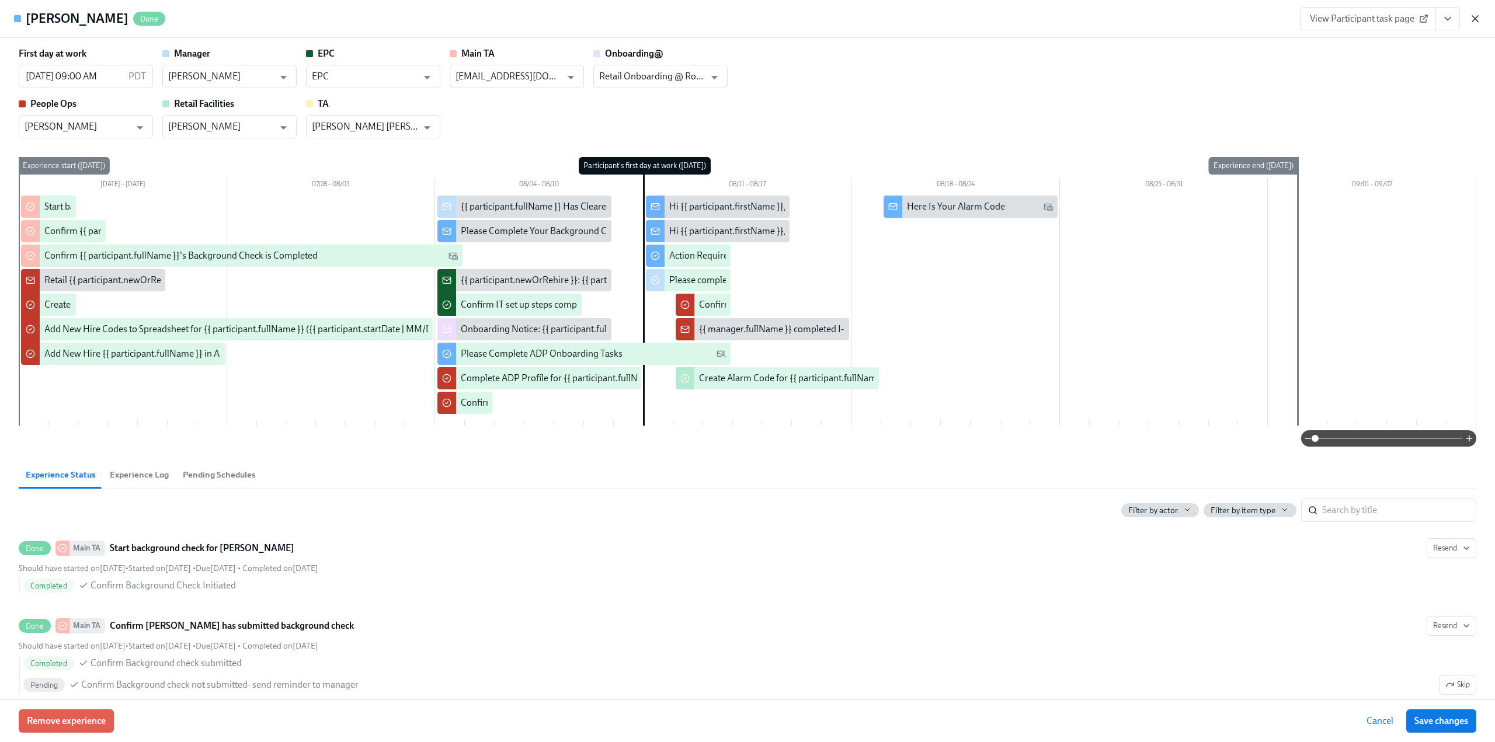
click at [1477, 15] on icon "button" at bounding box center [1475, 19] width 12 height 12
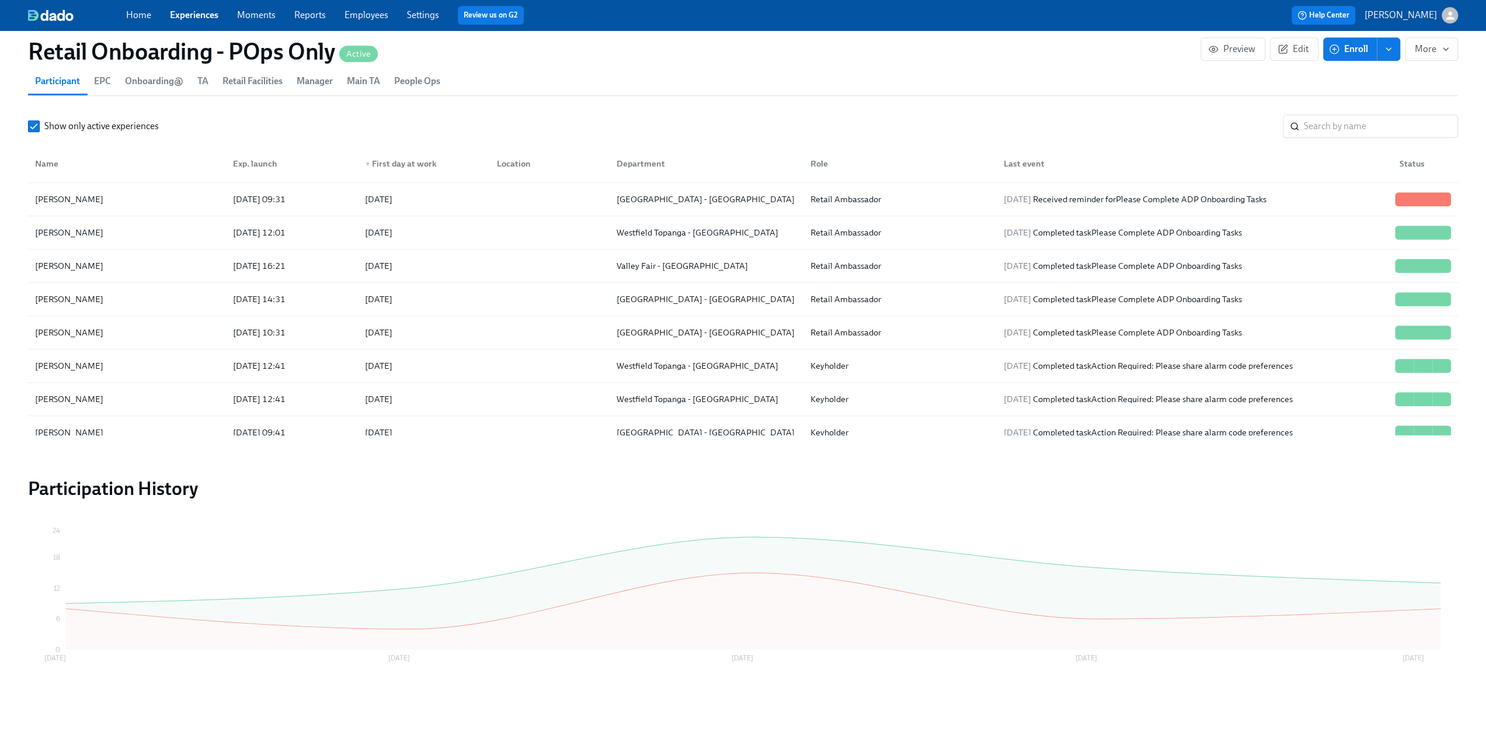
scroll to position [712, 0]
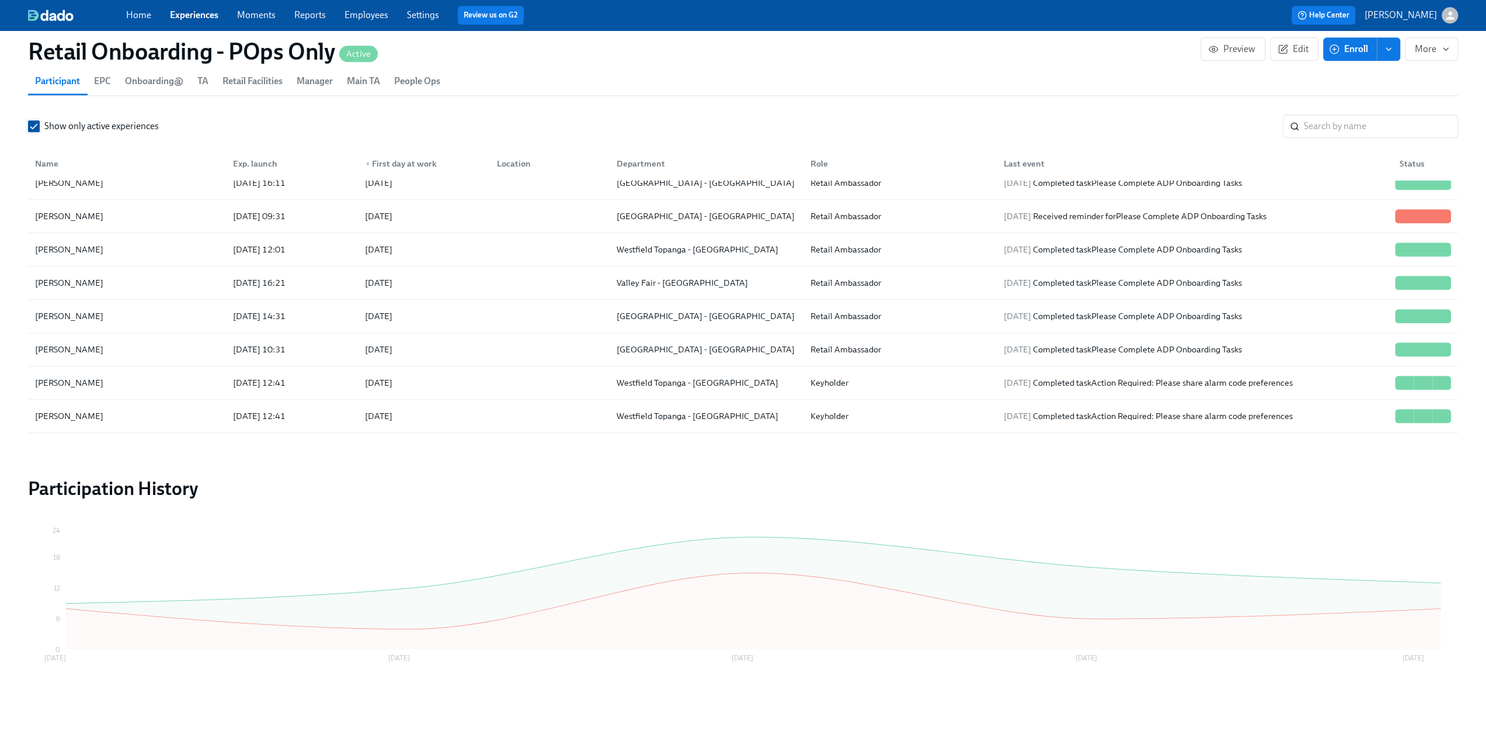
click at [33, 123] on input "Show only active experiences" at bounding box center [34, 126] width 11 height 11
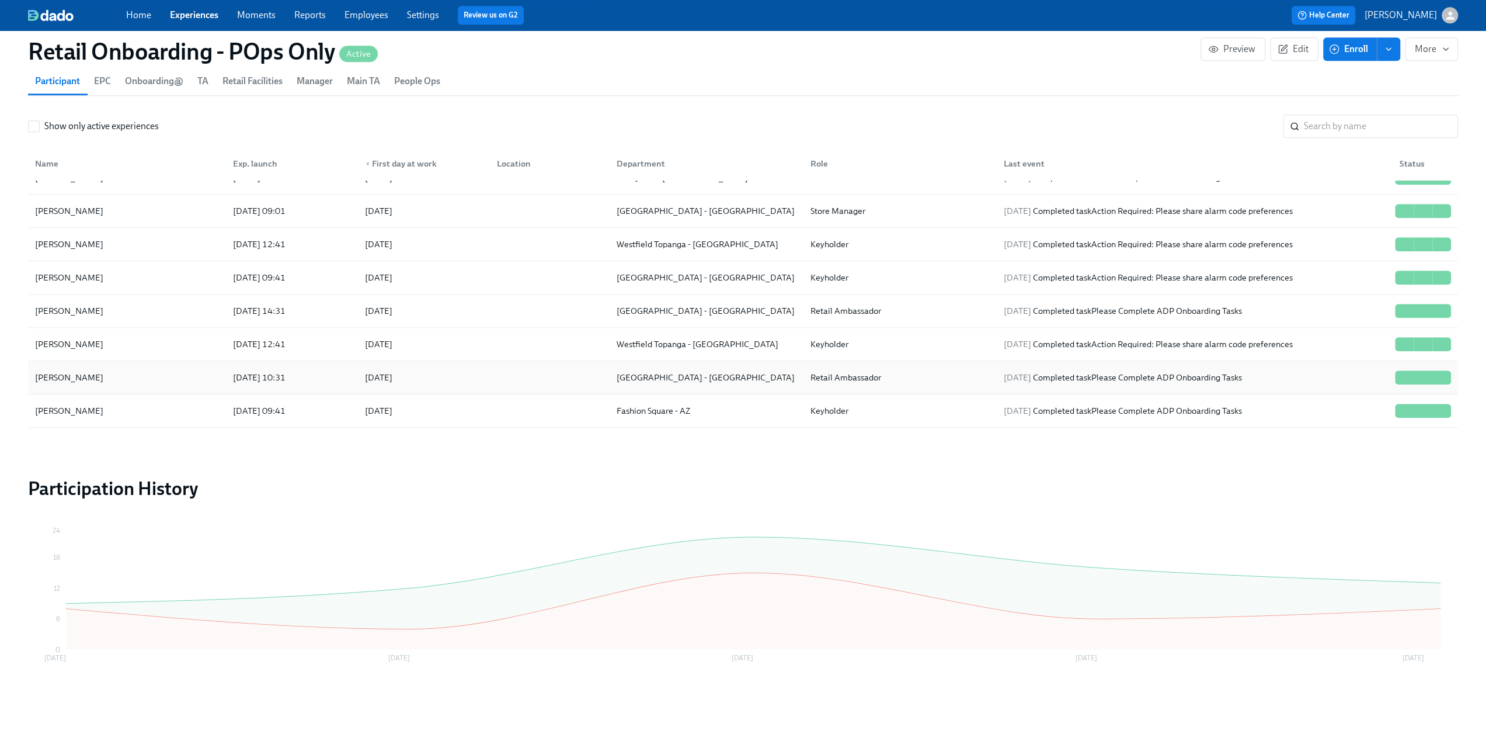
scroll to position [759, 0]
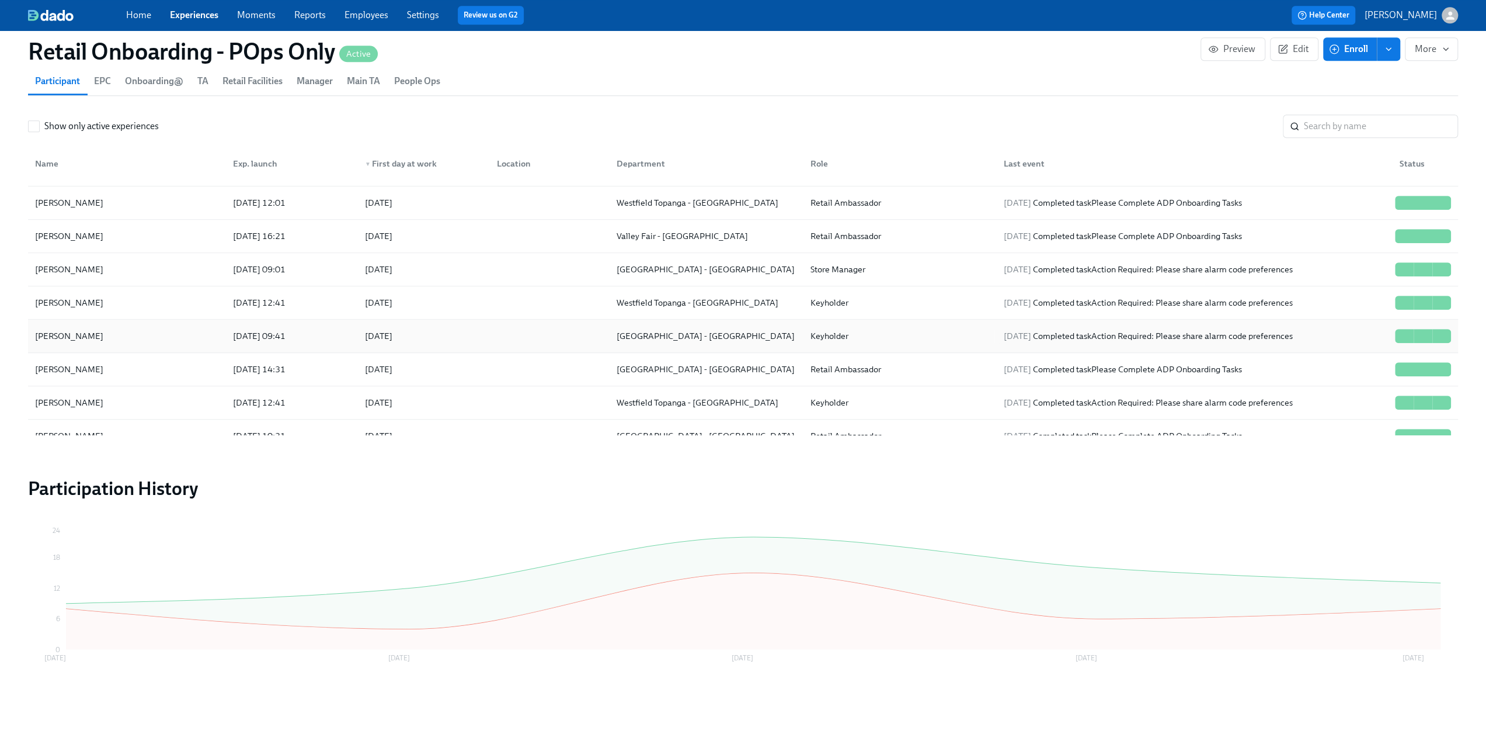
click at [135, 329] on div "[PERSON_NAME]" at bounding box center [126, 335] width 193 height 23
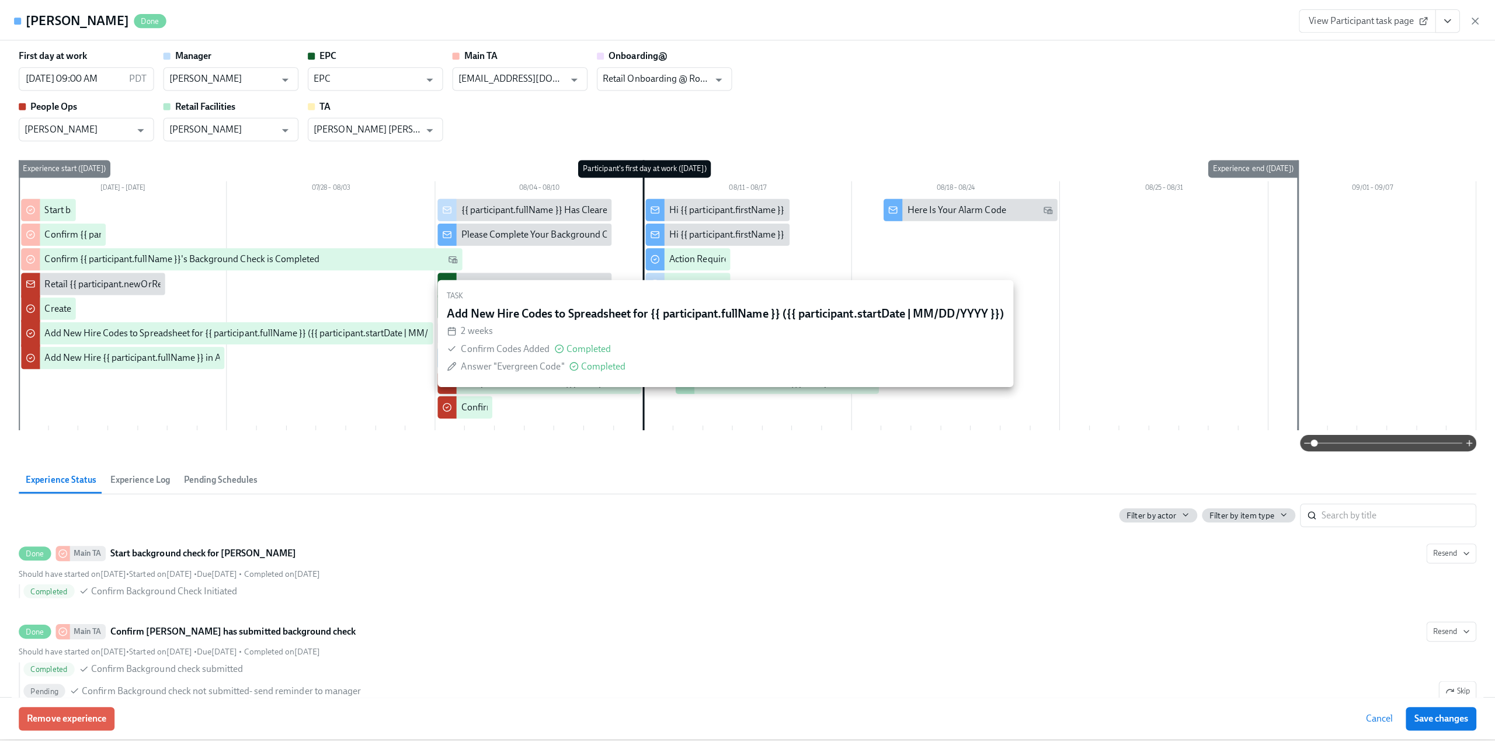
scroll to position [1327, 0]
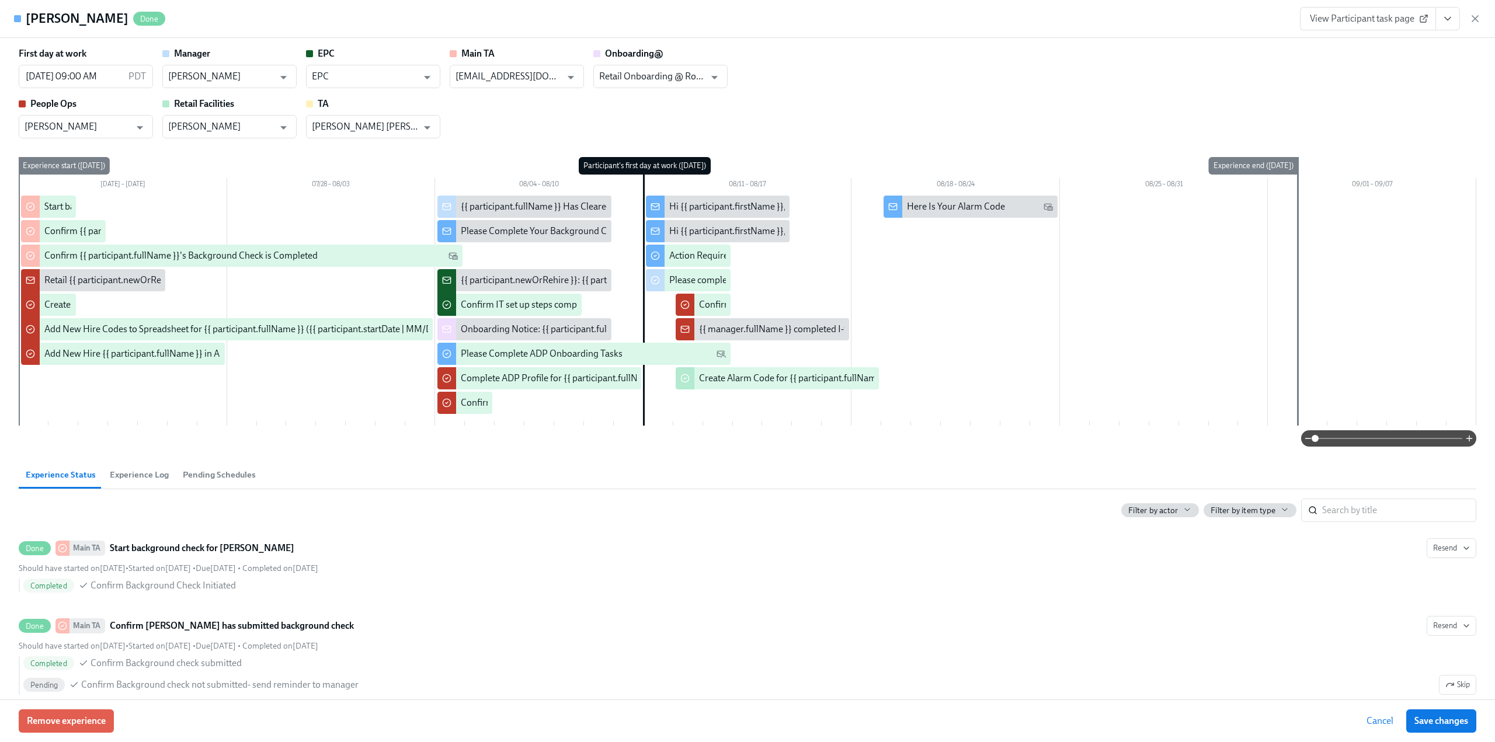
click at [697, 235] on div "Hi {{ participant.firstName }}, enjoy your annual $50 off codes." at bounding box center [793, 231] width 248 height 13
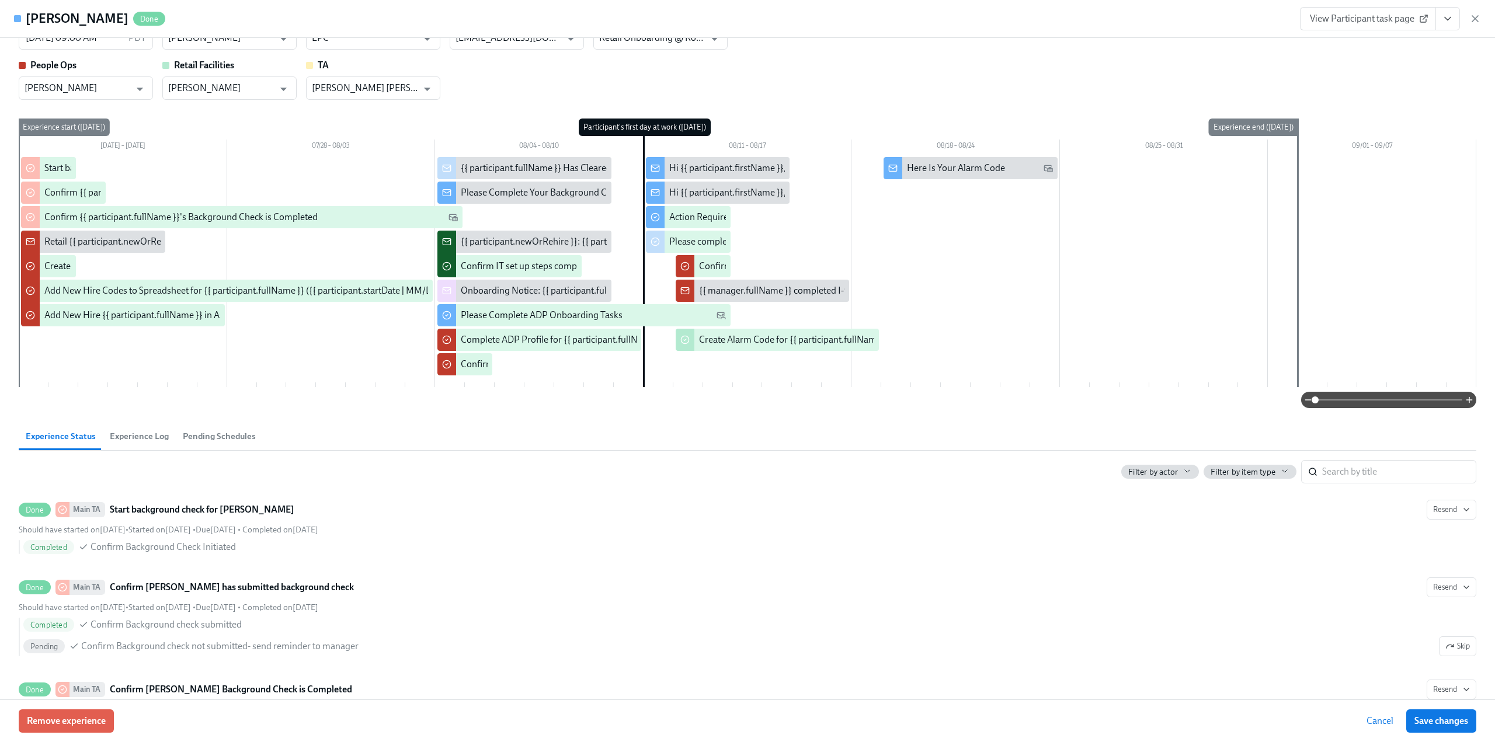
scroll to position [36, 0]
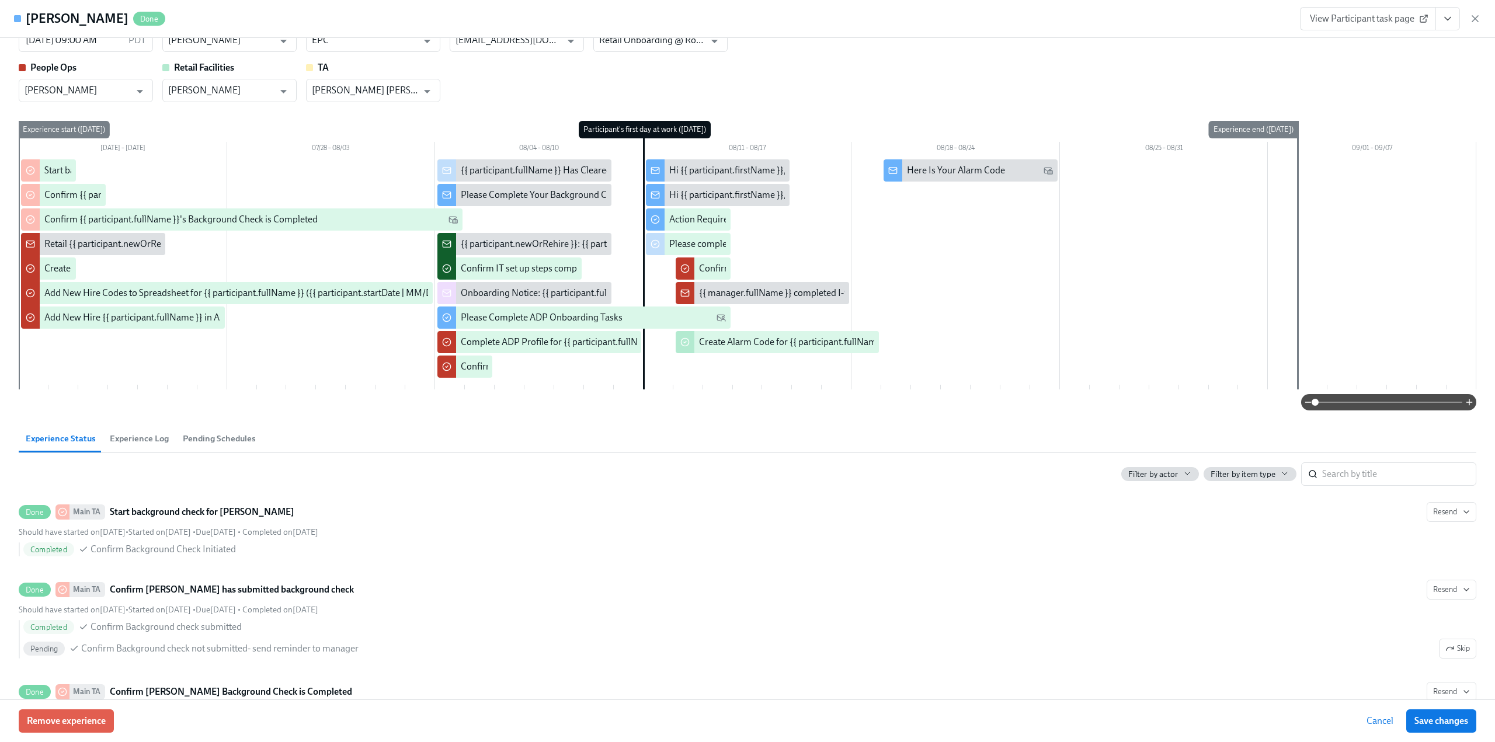
click at [704, 170] on div "Hi {{ participant.firstName }}, here is your 40% off evergreen code" at bounding box center [799, 170] width 260 height 13
click at [721, 200] on div "Hi {{ participant.firstName }}, enjoy your annual $50 off codes." at bounding box center [793, 195] width 248 height 13
click at [697, 166] on div "Hi {{ participant.firstName }}, here is your 40% off evergreen code" at bounding box center [799, 170] width 260 height 13
click at [694, 192] on div "Hi {{ participant.firstName }}, enjoy your annual $50 off codes." at bounding box center [793, 195] width 248 height 13
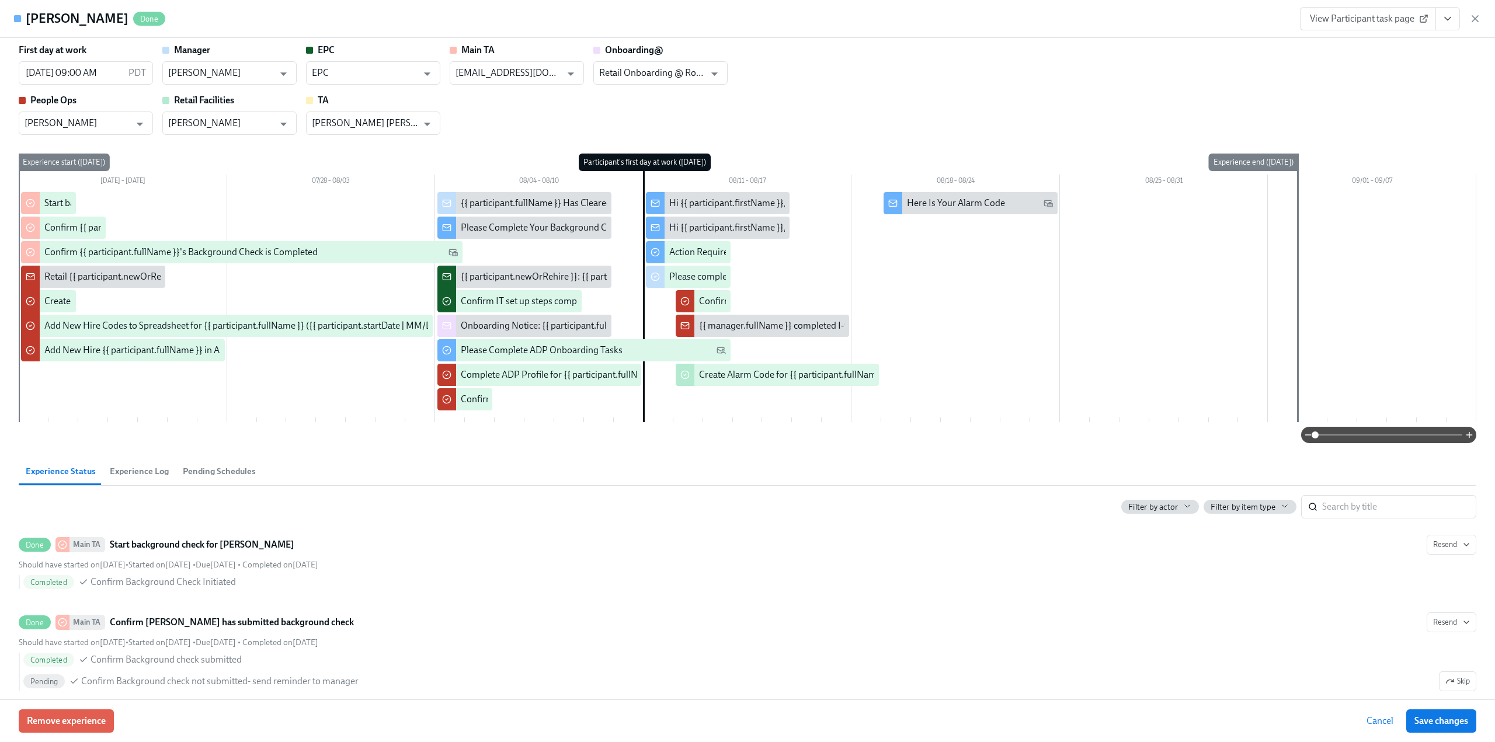
scroll to position [0, 0]
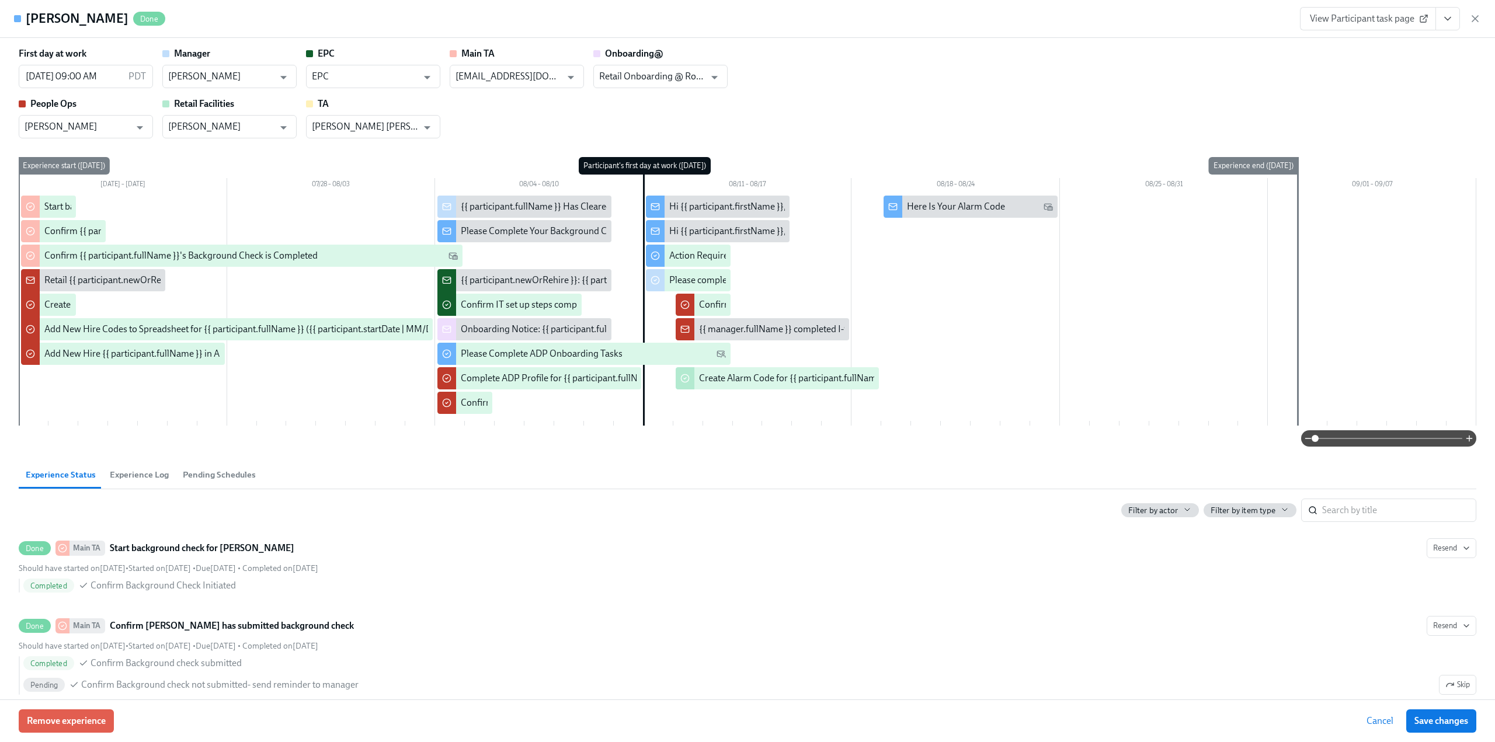
click at [719, 207] on div "Hi {{ participant.firstName }}, here is your 40% off evergreen code" at bounding box center [799, 206] width 260 height 13
click at [722, 231] on div "Hi {{ participant.firstName }}, enjoy your annual $50 off codes." at bounding box center [793, 231] width 248 height 13
click at [707, 206] on div "Hi {{ participant.firstName }}, here is your 40% off evergreen code" at bounding box center [799, 206] width 260 height 13
click at [700, 231] on div "Hi {{ participant.firstName }}, enjoy your annual $50 off codes." at bounding box center [793, 231] width 248 height 13
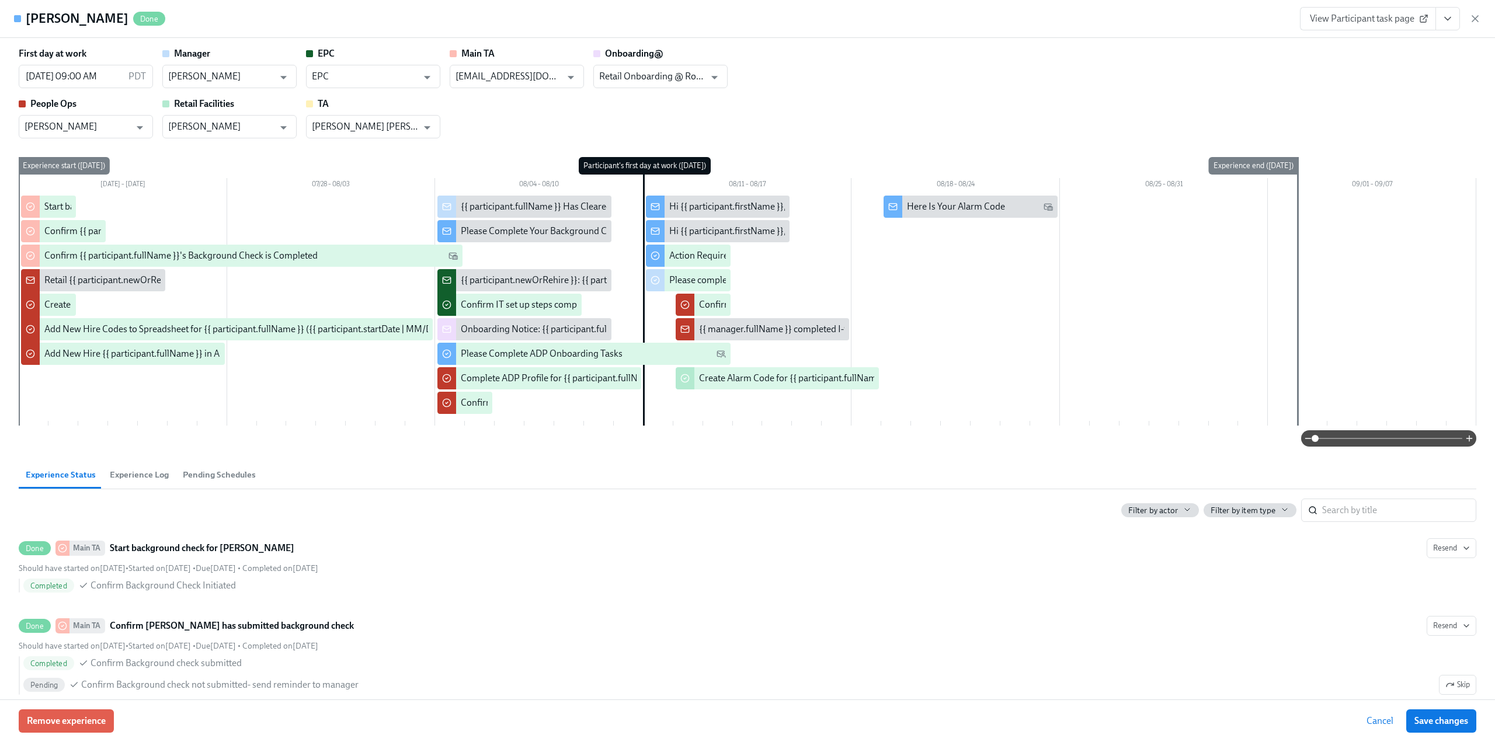
click at [700, 231] on div "Hi {{ participant.firstName }}, enjoy your annual $50 off codes." at bounding box center [793, 231] width 248 height 13
click at [694, 200] on div "Hi {{ participant.firstName }}, here is your 40% off evergreen code" at bounding box center [799, 206] width 260 height 13
click at [695, 223] on div "Hi {{ participant.firstName }}, enjoy your annual $50 off codes." at bounding box center [718, 231] width 144 height 22
click at [690, 199] on div "Hi {{ participant.firstName }}, here is your 40% off evergreen code" at bounding box center [718, 207] width 144 height 22
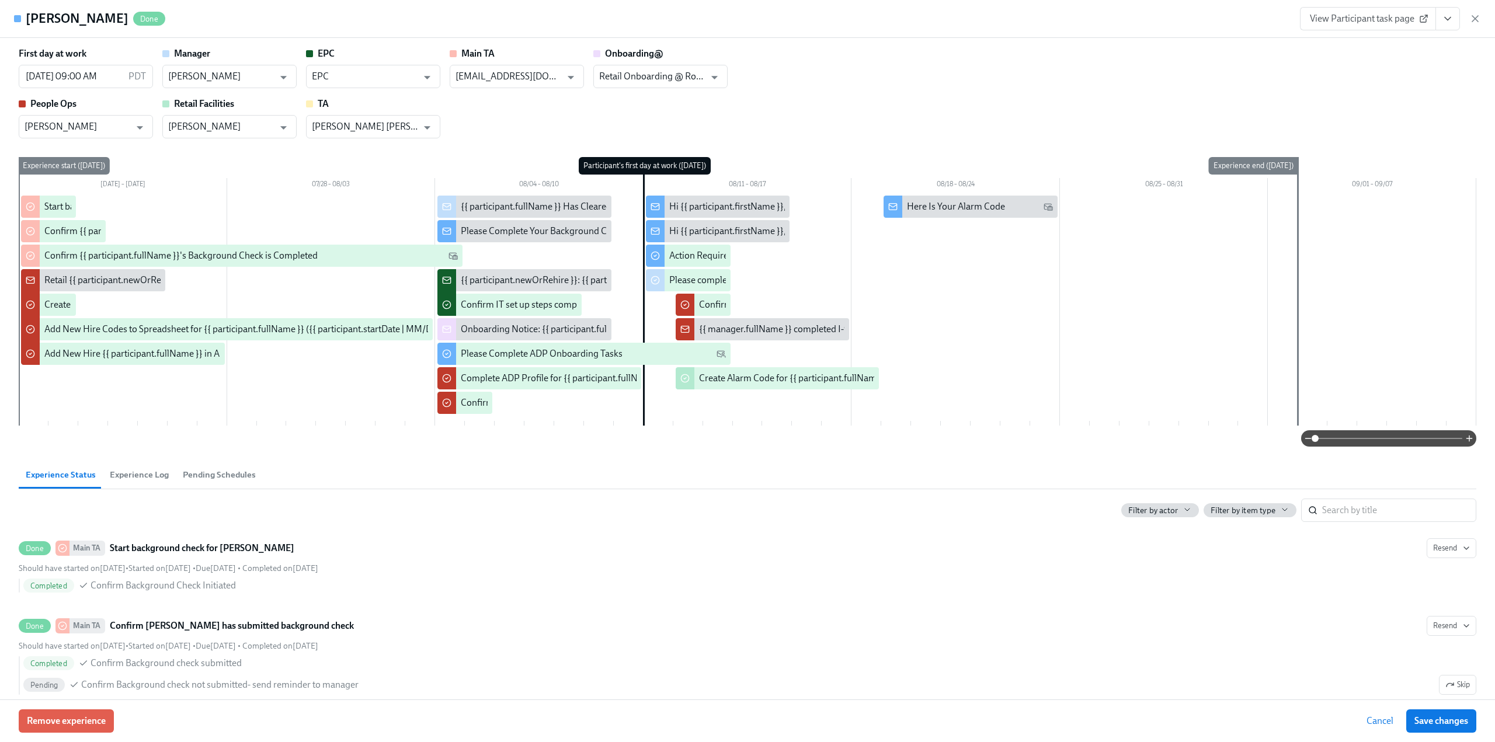
click at [688, 225] on div "Hi {{ participant.firstName }}, enjoy your annual $50 off codes." at bounding box center [793, 231] width 248 height 13
click at [682, 210] on div "Hi {{ participant.firstName }}, here is your 40% off evergreen code" at bounding box center [799, 206] width 260 height 13
click at [679, 236] on div "Hi {{ participant.firstName }}, enjoy your annual $50 off codes." at bounding box center [793, 231] width 248 height 13
drag, startPoint x: 1476, startPoint y: 18, endPoint x: 1461, endPoint y: 62, distance: 46.9
click at [1466, 62] on div "Emily Quinapallo Done View Participant task page First day at work 08/11/2025 0…" at bounding box center [747, 371] width 1495 height 742
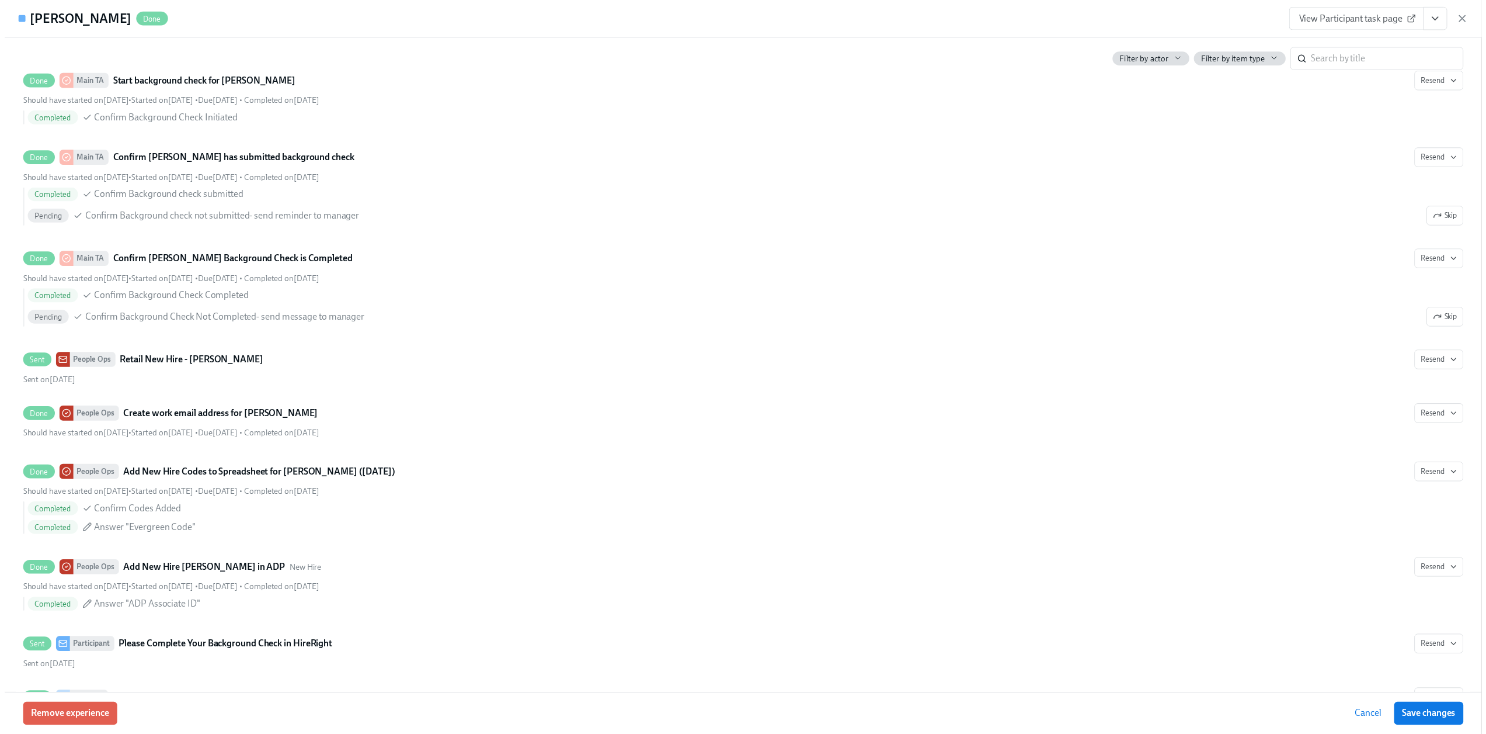
scroll to position [234, 0]
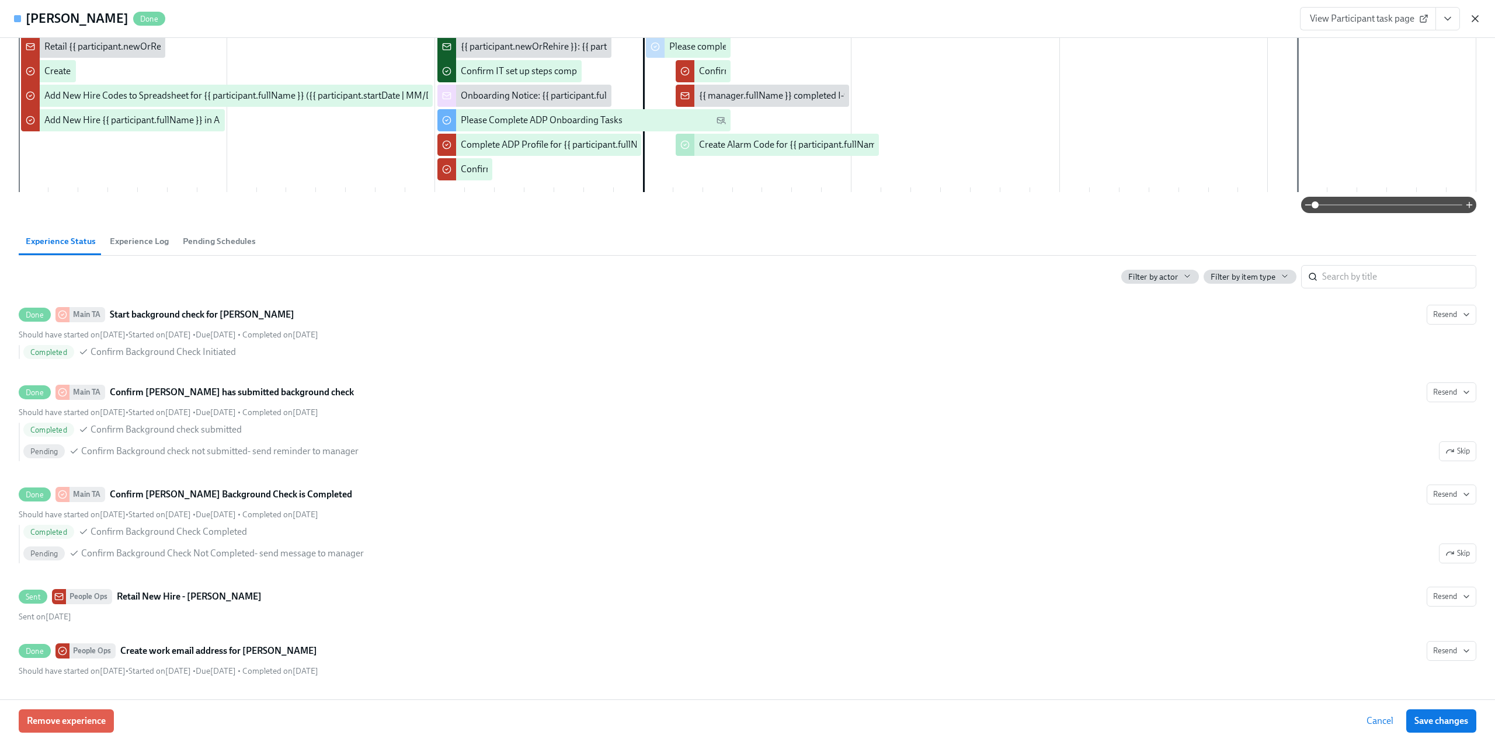
click at [1476, 16] on icon "button" at bounding box center [1475, 19] width 12 height 12
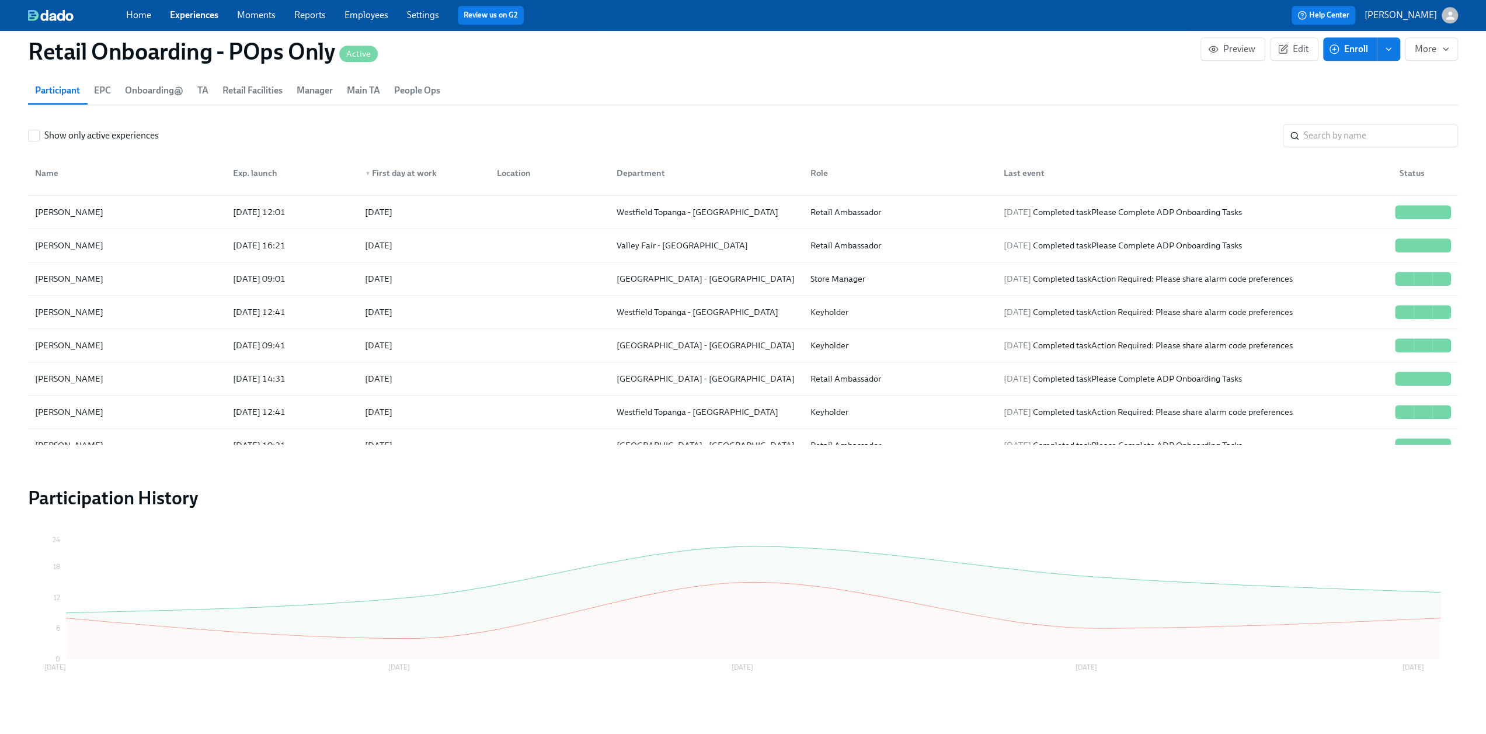
click at [192, 15] on link "Experiences" at bounding box center [194, 14] width 48 height 11
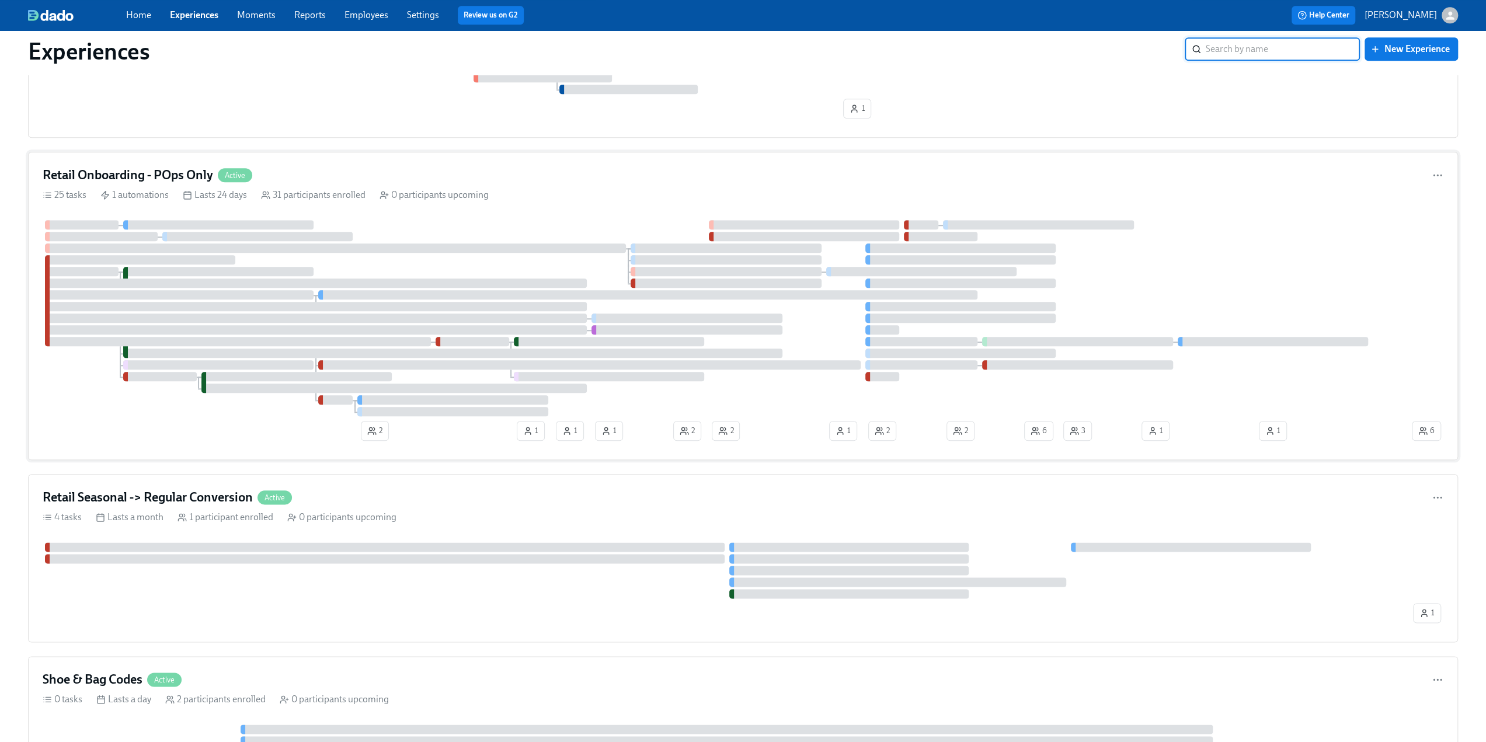
scroll to position [1402, 0]
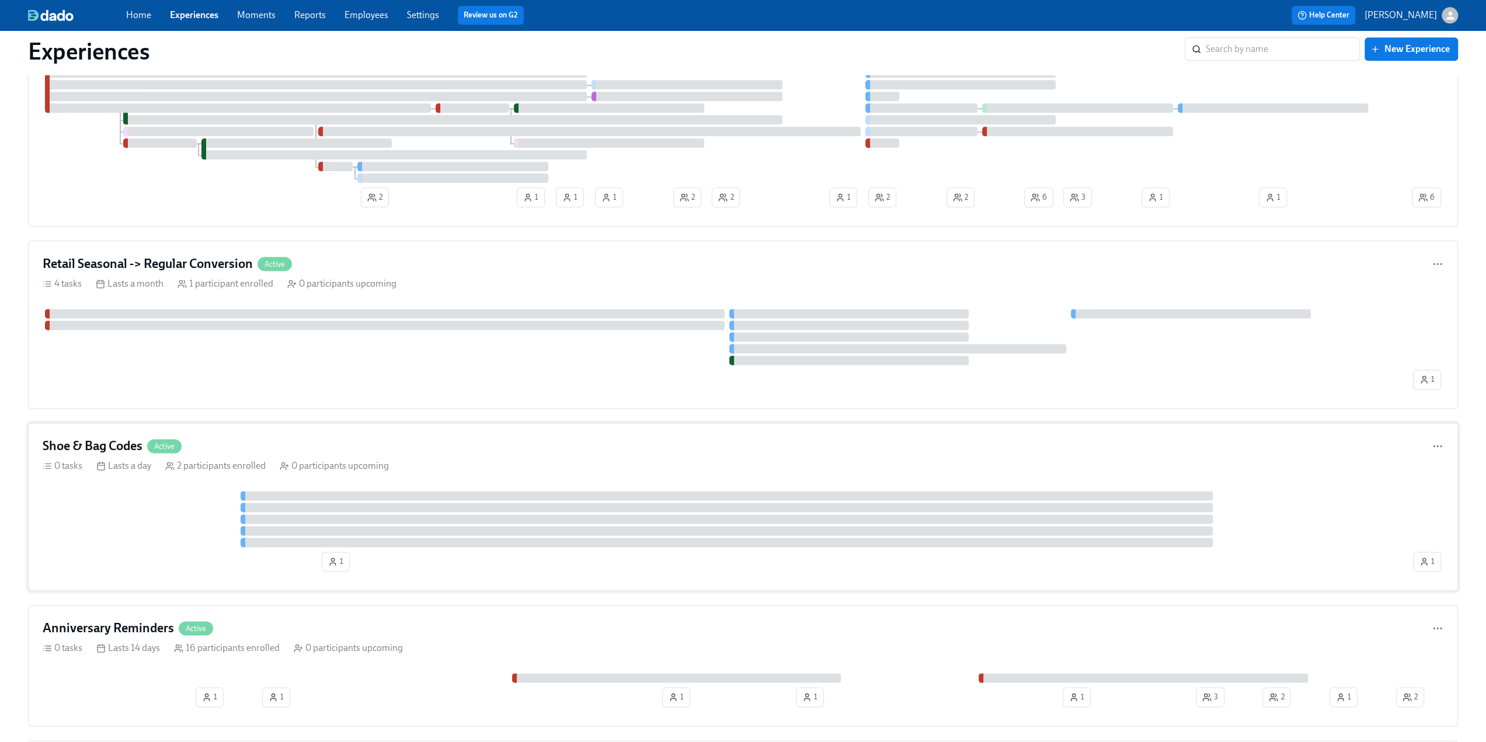
click at [110, 437] on h4 "Shoe & Bag Codes" at bounding box center [93, 446] width 100 height 18
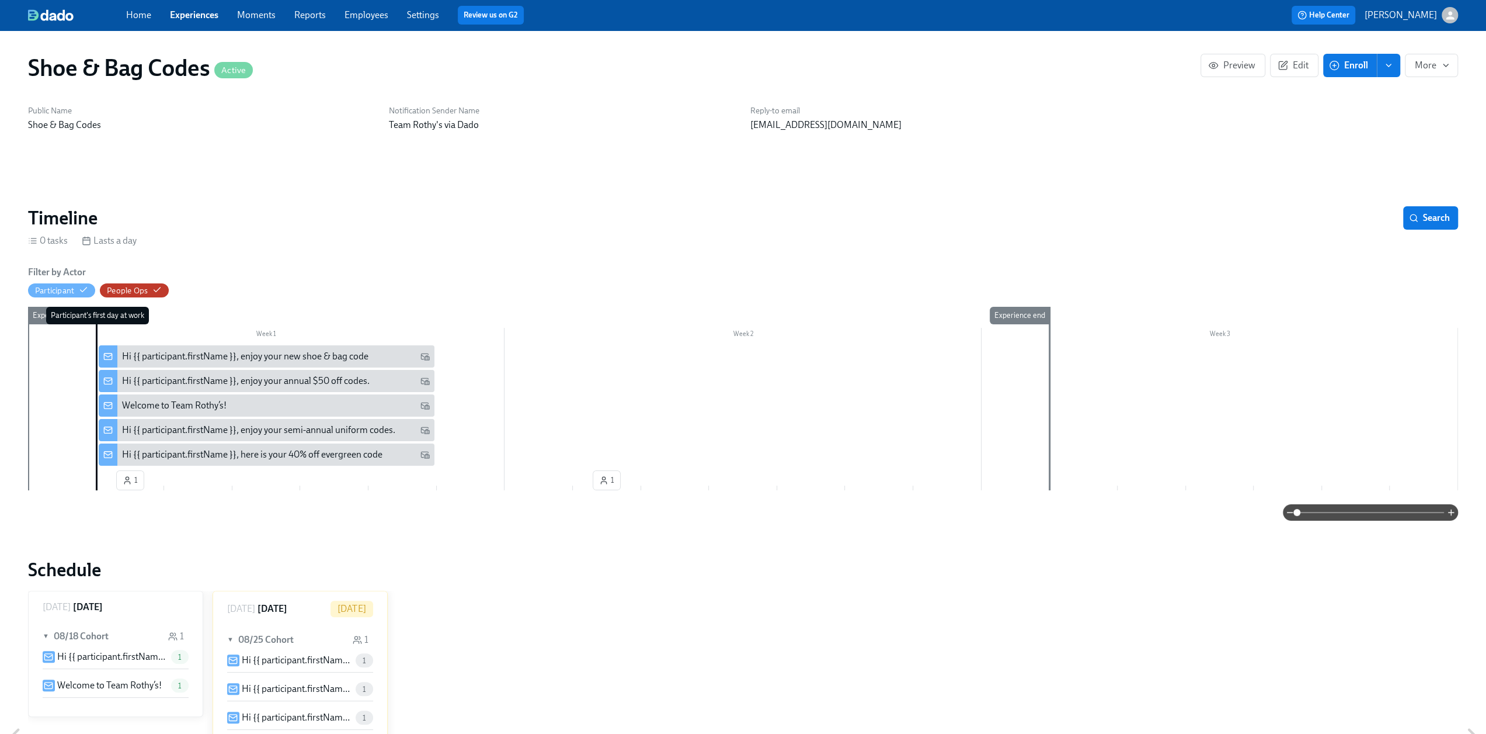
click at [1348, 66] on span "Enroll" at bounding box center [1350, 66] width 37 height 12
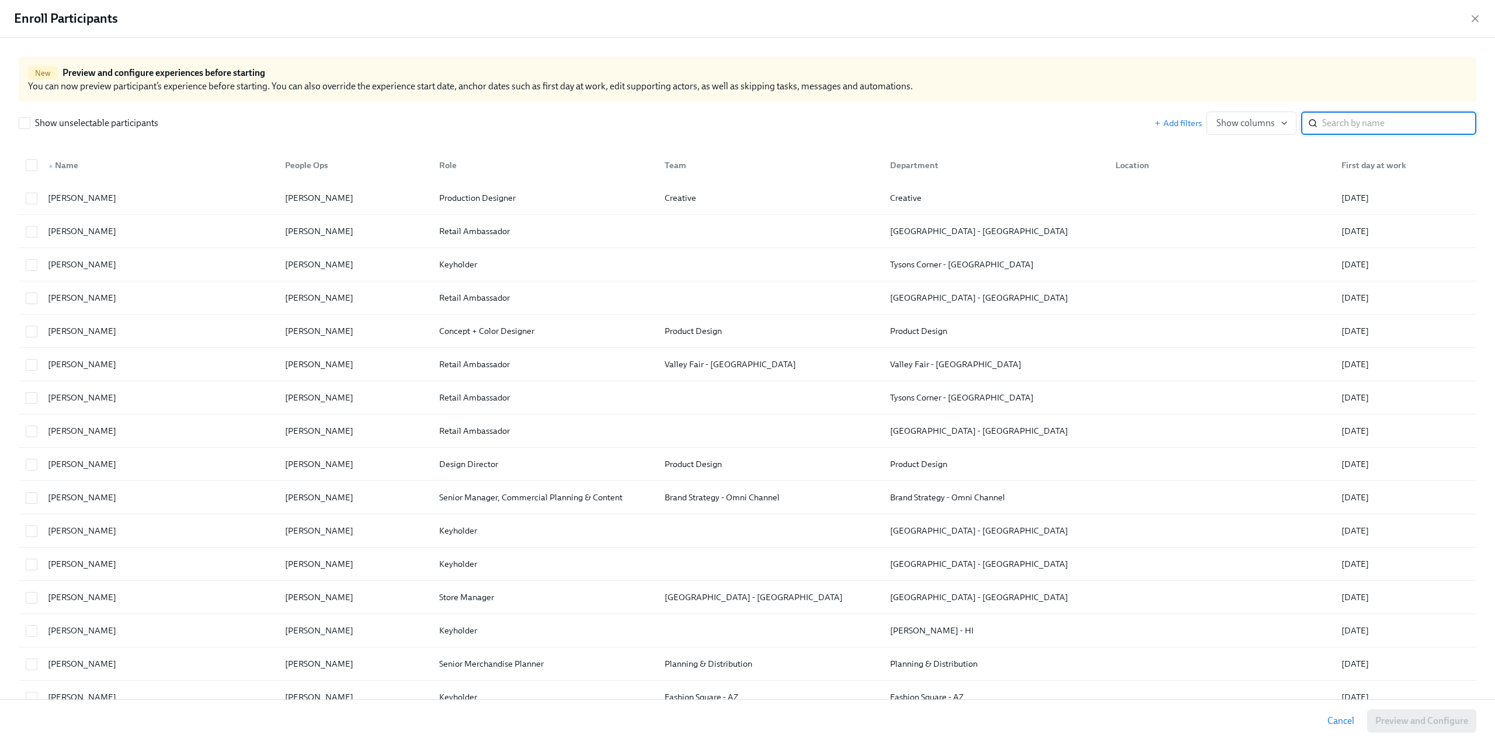
click at [1363, 128] on input "search" at bounding box center [1399, 123] width 154 height 23
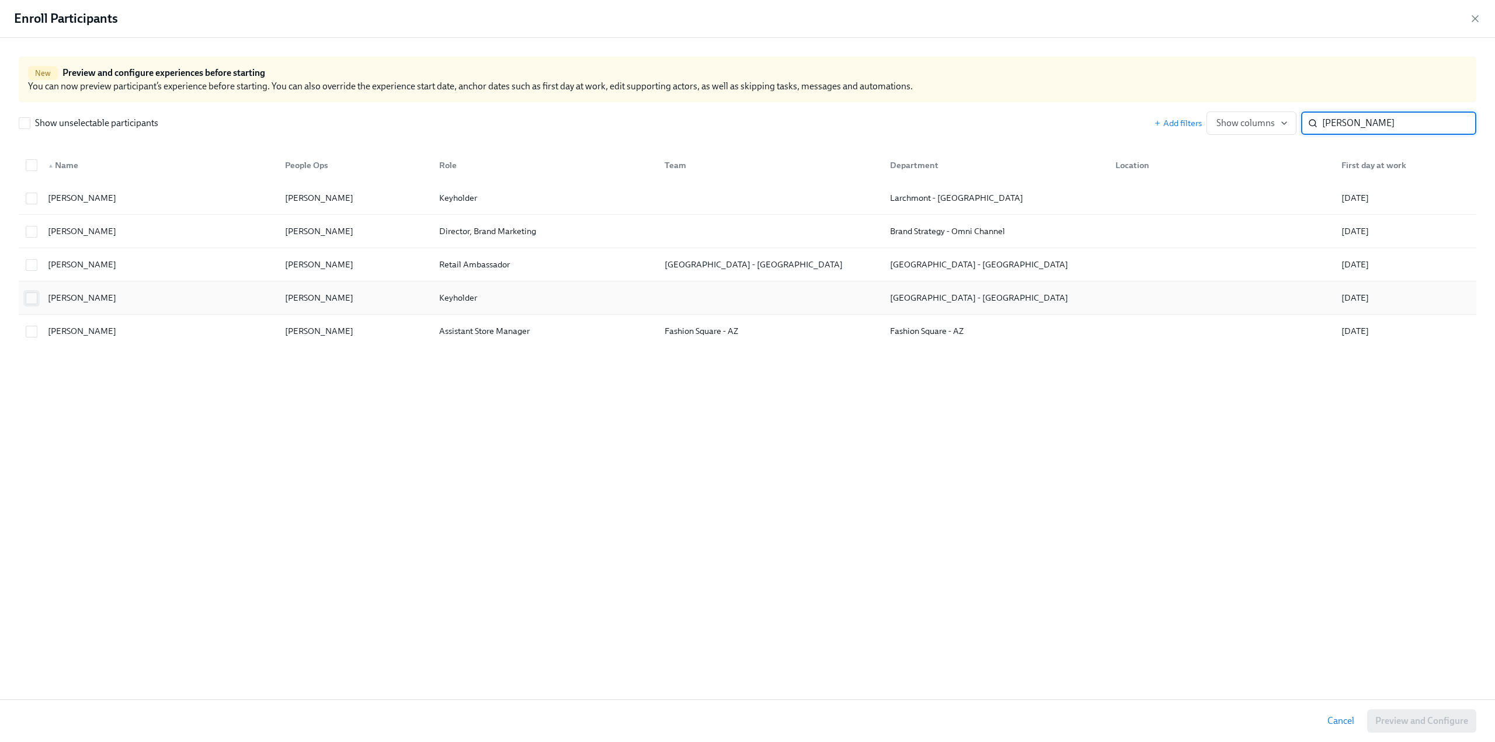
type input "emily"
click at [27, 294] on input "checkbox" at bounding box center [31, 298] width 11 height 11
checkbox input "true"
click at [1390, 723] on span "Preview and Configure (1)" at bounding box center [1415, 721] width 106 height 12
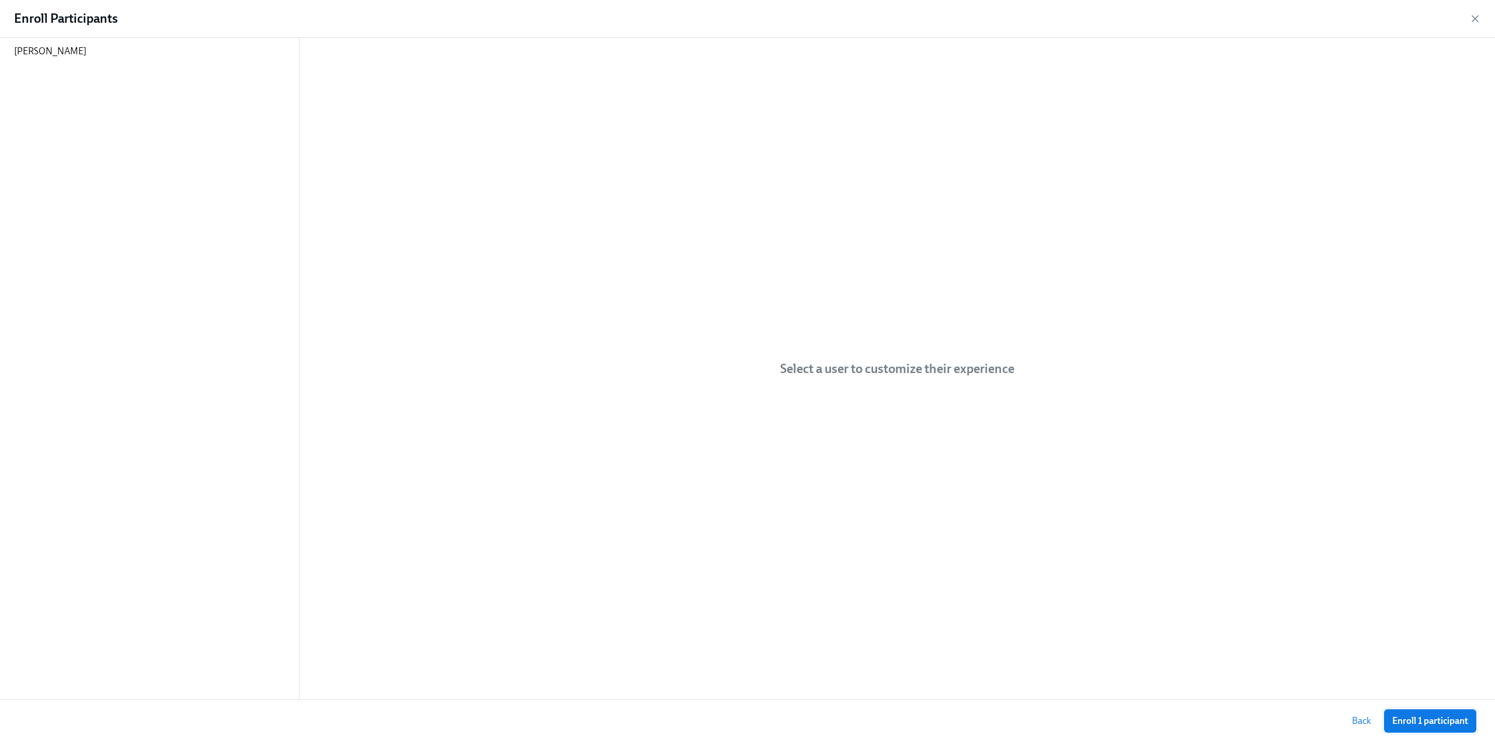
click at [1416, 724] on span "Enroll 1 participant" at bounding box center [1430, 721] width 76 height 12
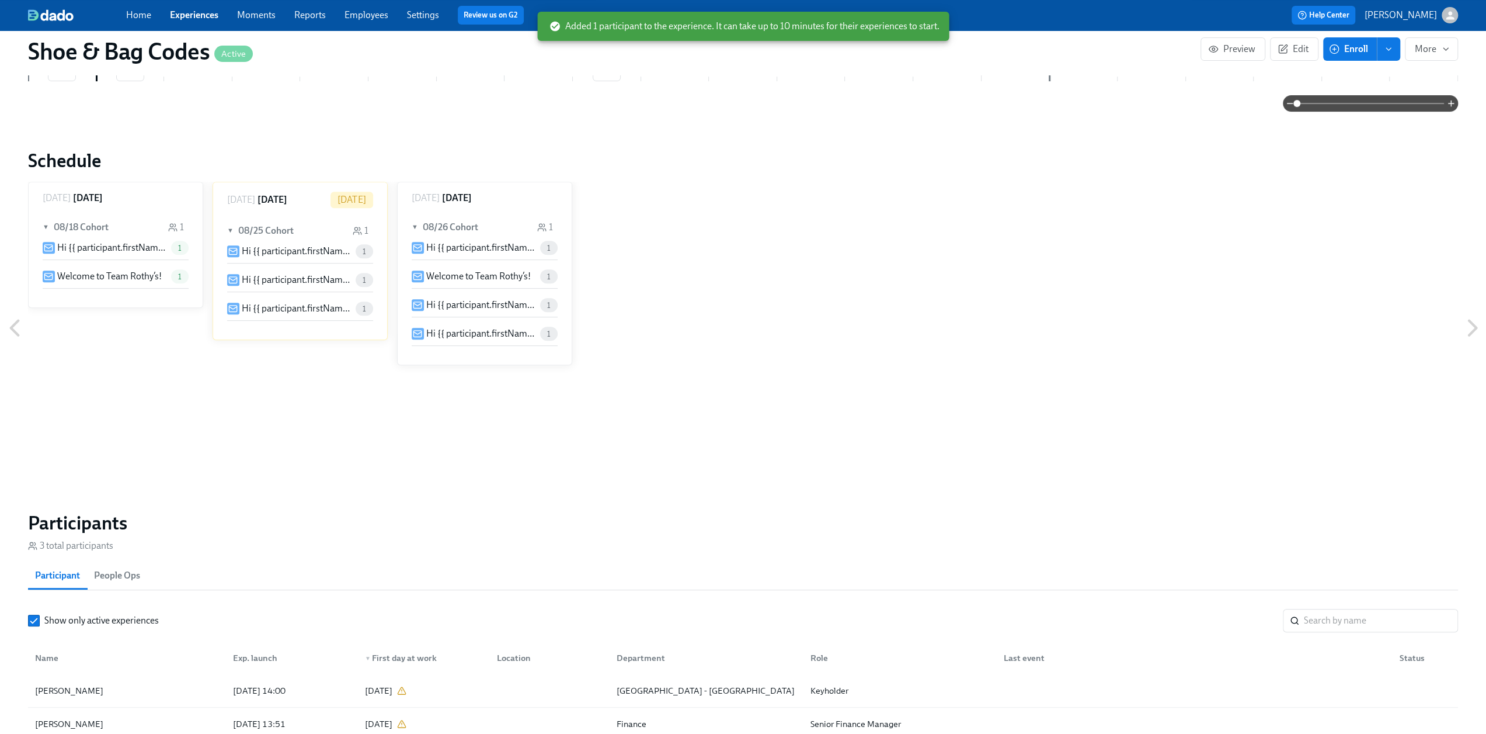
scroll to position [526, 0]
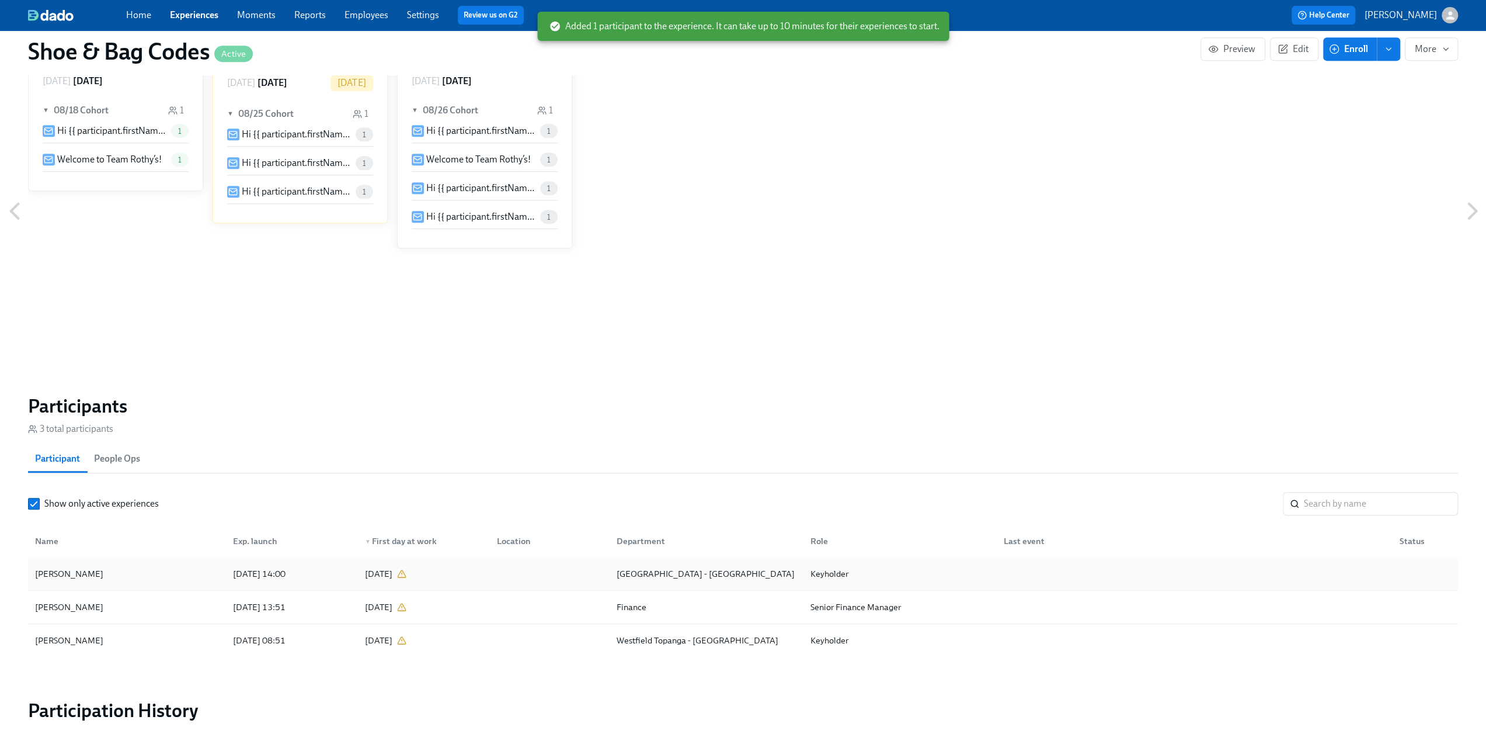
click at [127, 574] on div "[PERSON_NAME]" at bounding box center [126, 573] width 193 height 23
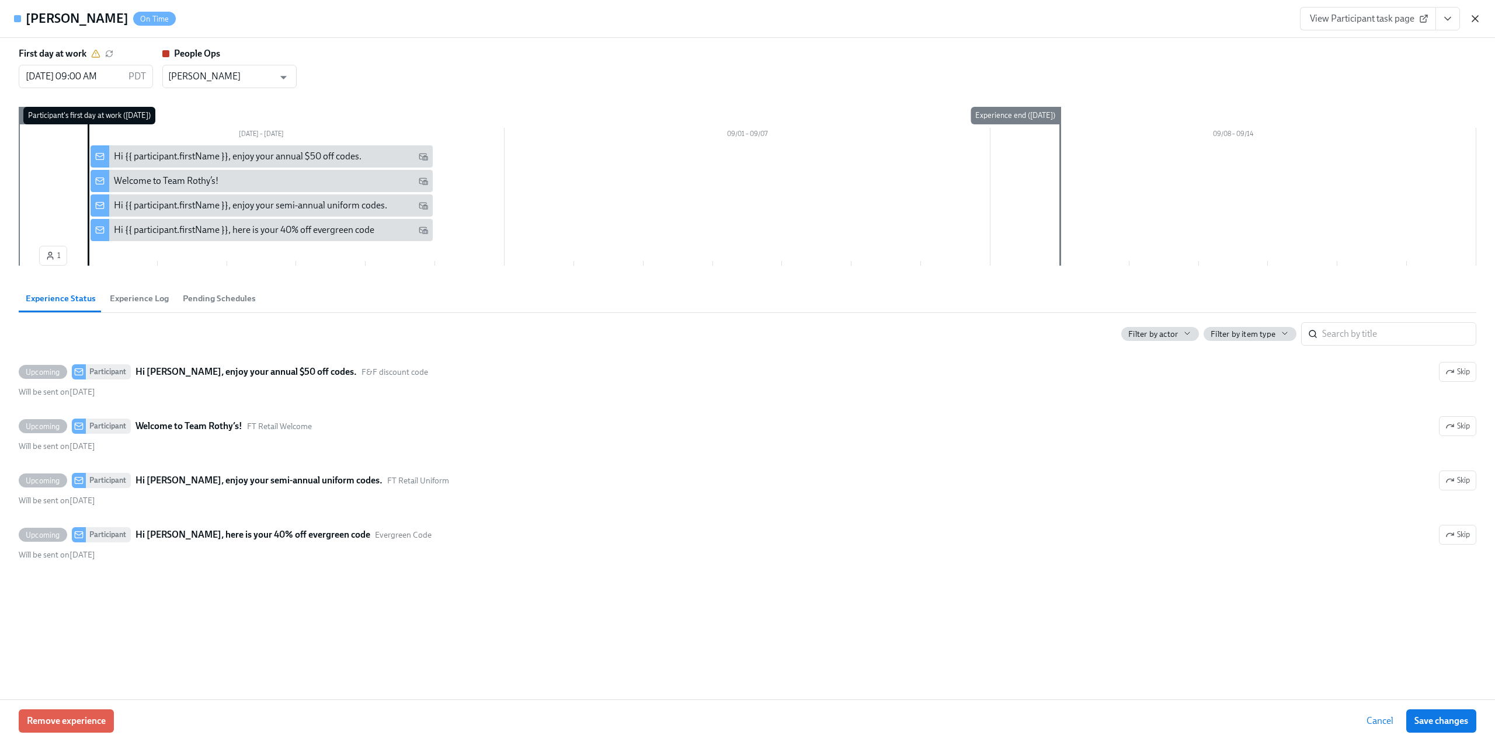
click at [1473, 18] on icon "button" at bounding box center [1475, 19] width 12 height 12
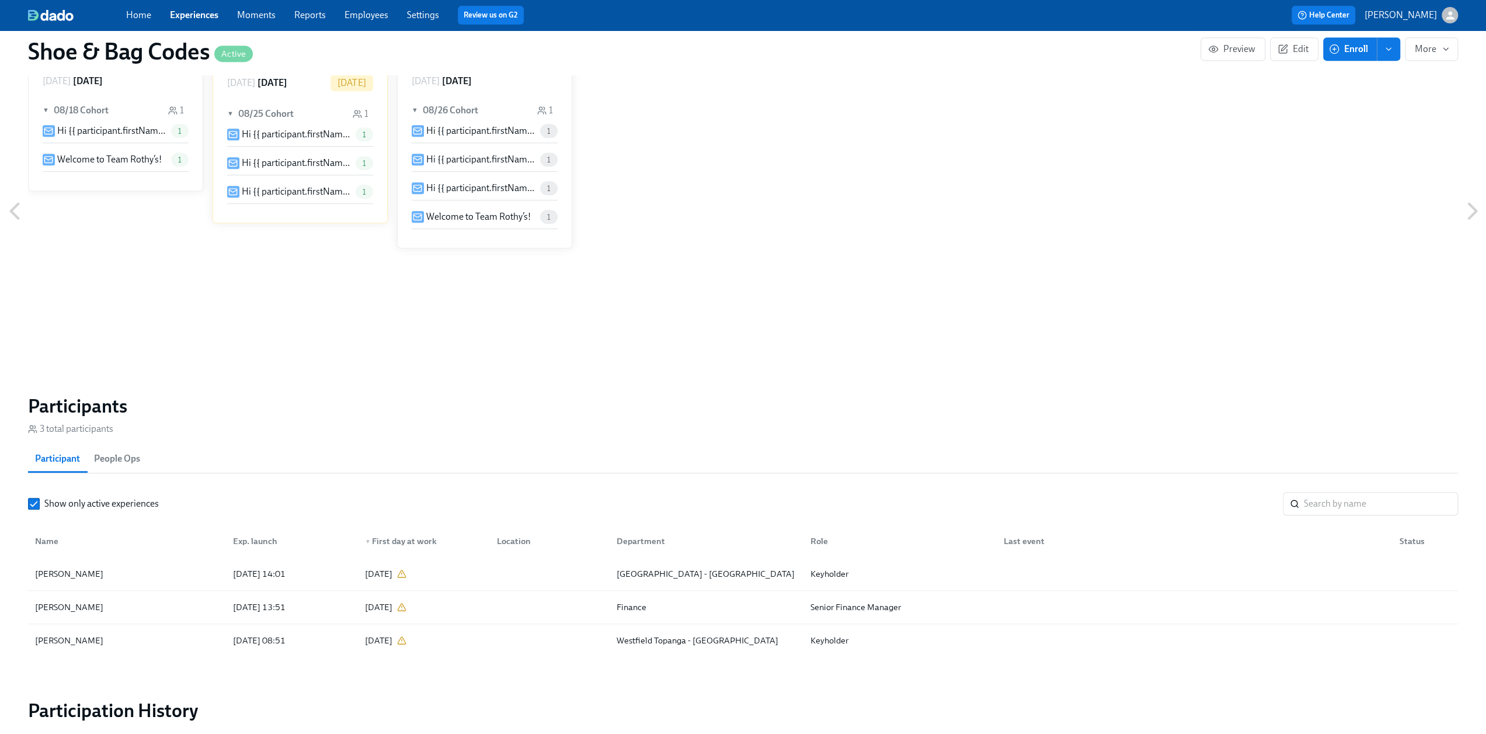
click at [362, 16] on link "Employees" at bounding box center [367, 14] width 44 height 11
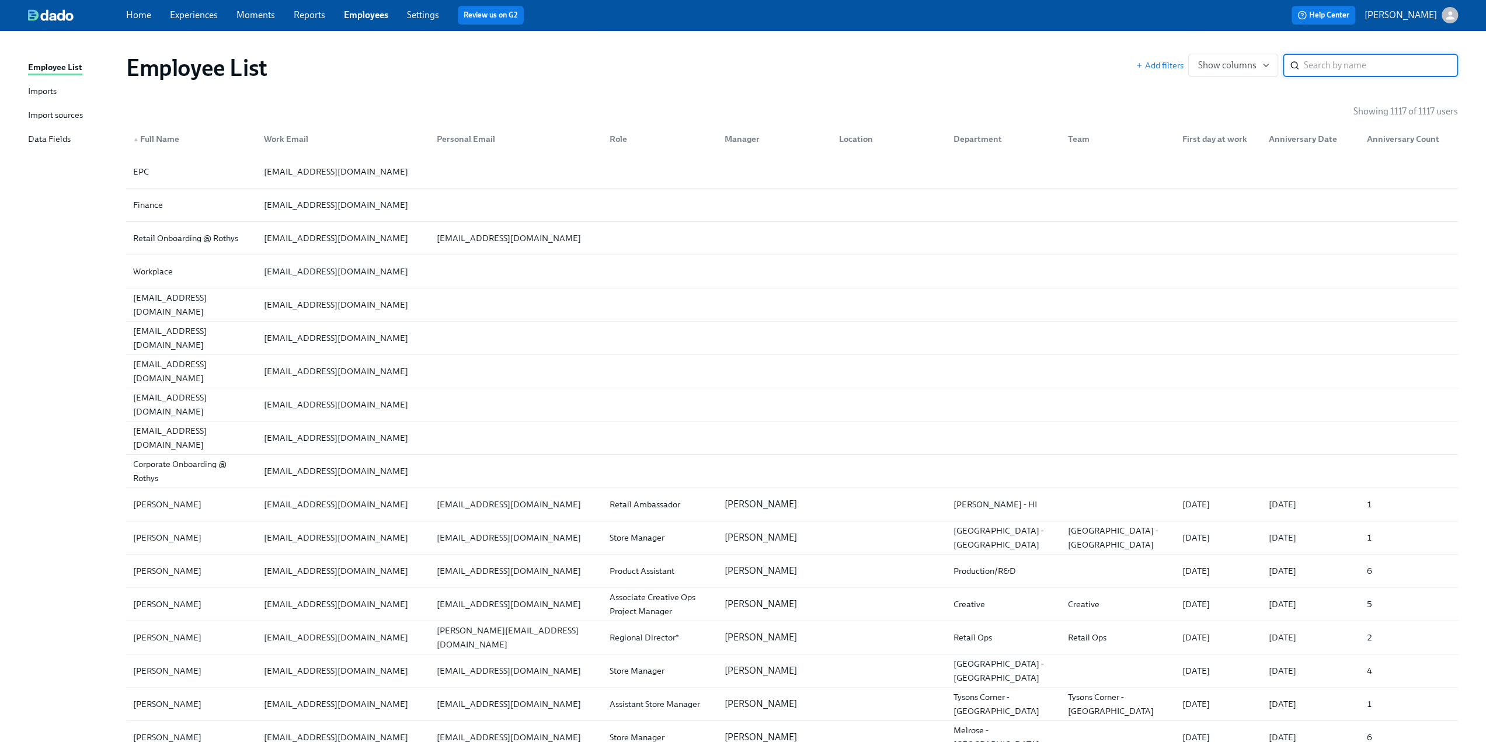
click at [1323, 66] on input "search" at bounding box center [1381, 65] width 154 height 23
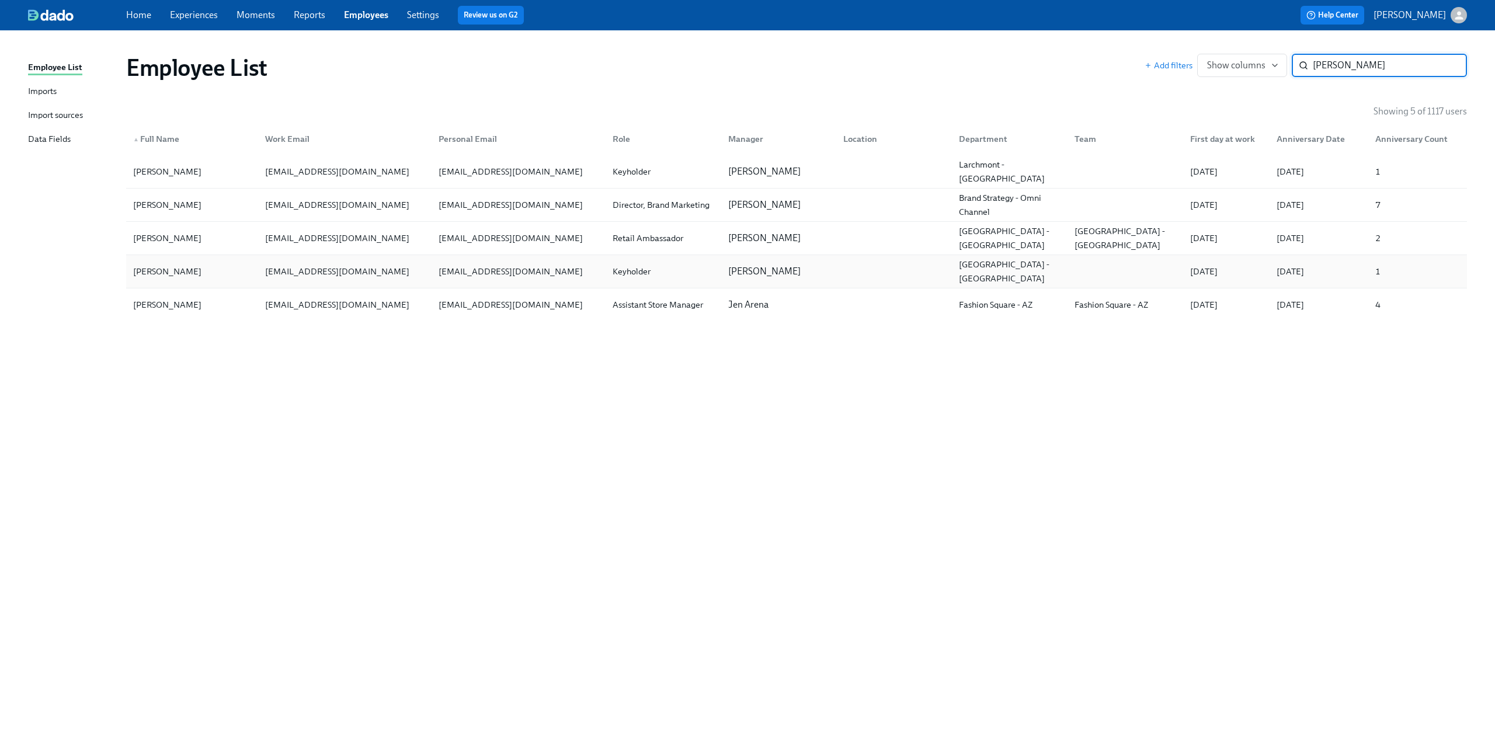
type input "emily"
click at [222, 272] on div "[PERSON_NAME]" at bounding box center [191, 271] width 127 height 23
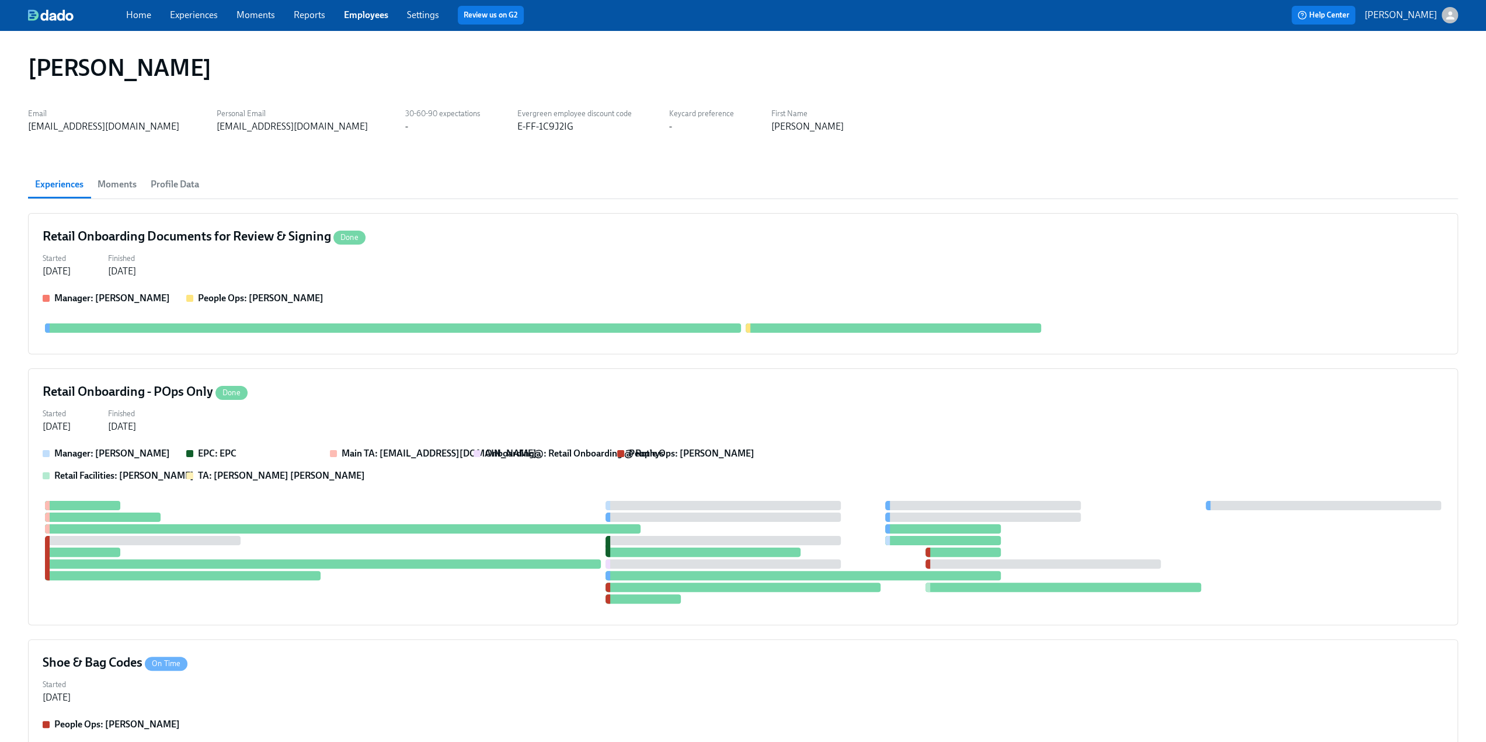
click at [169, 182] on span "Profile Data" at bounding box center [175, 184] width 48 height 16
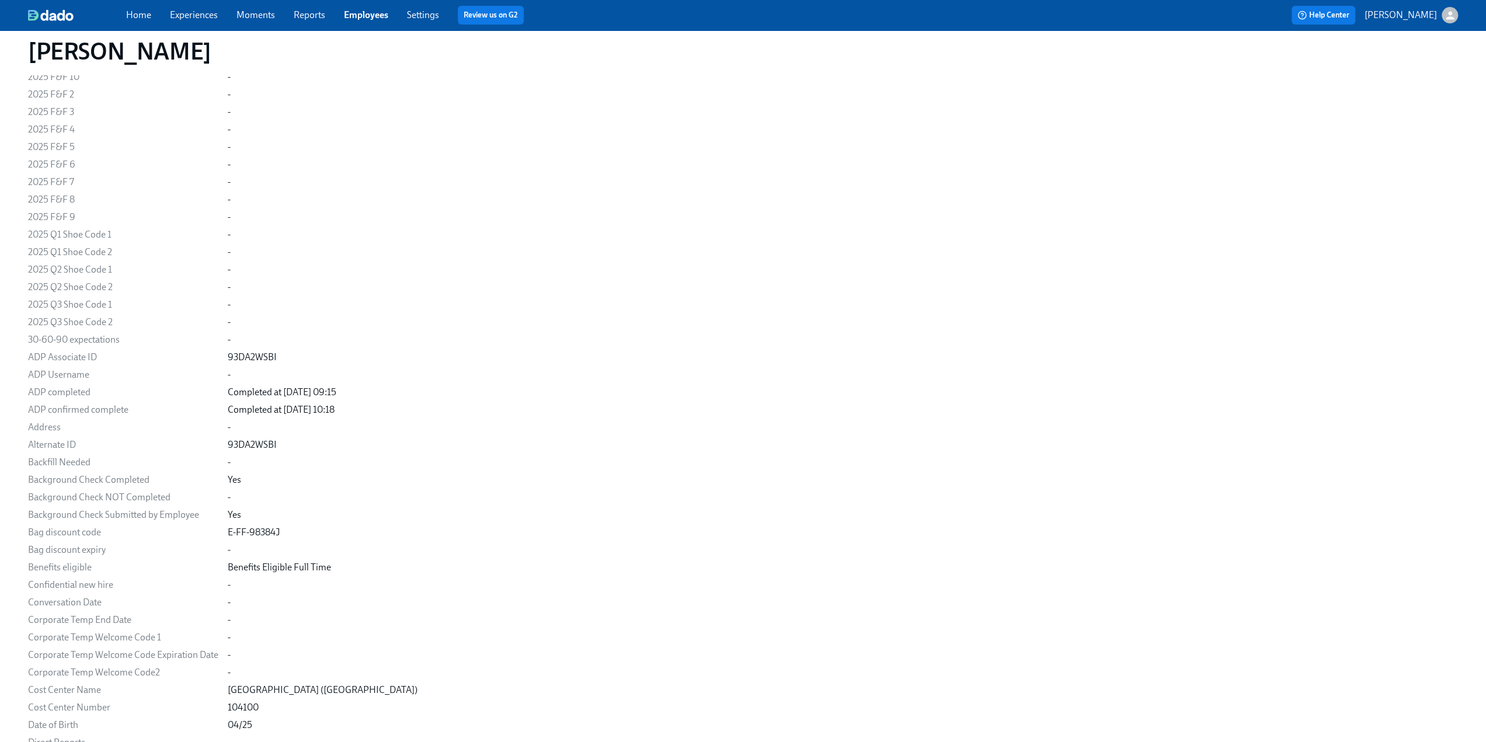
scroll to position [526, 0]
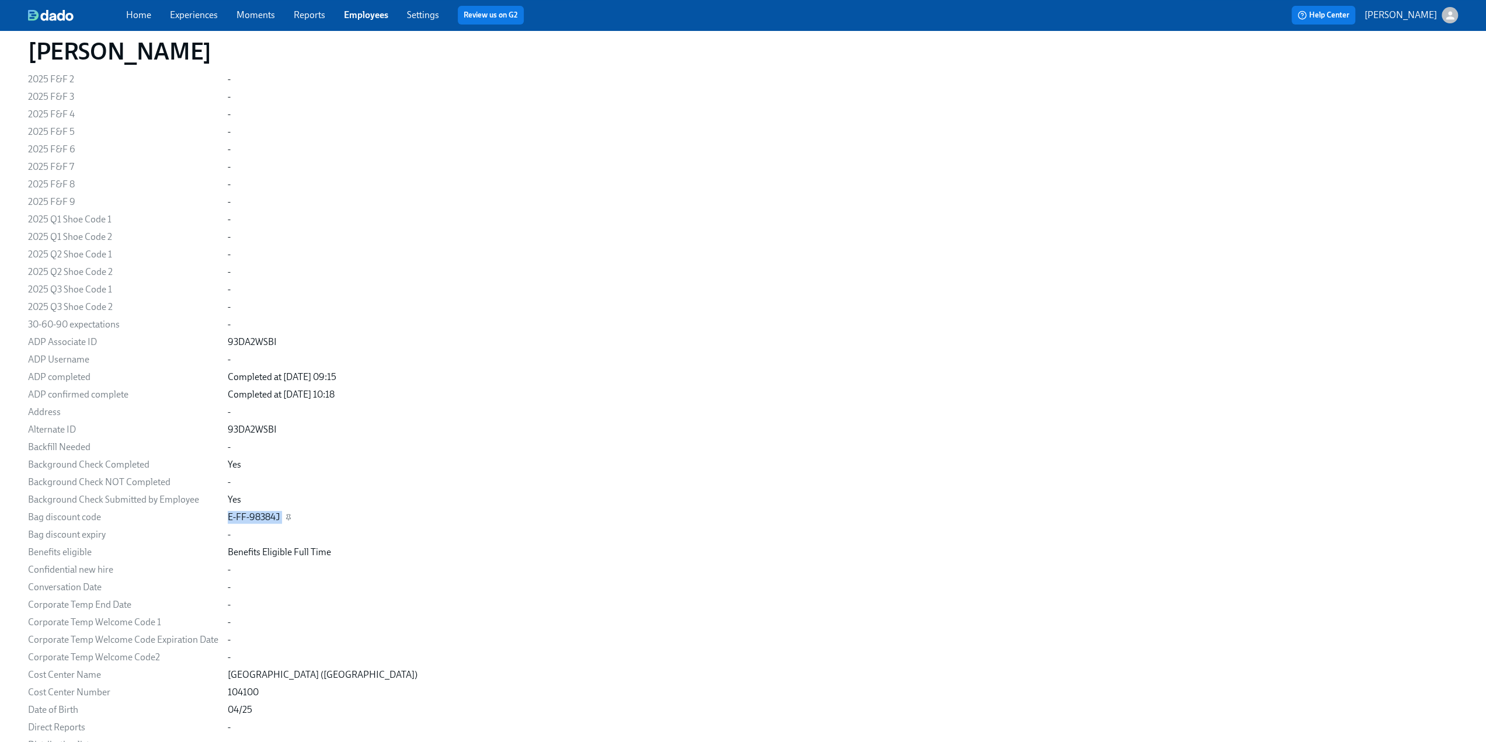
drag, startPoint x: 223, startPoint y: 516, endPoint x: 290, endPoint y: 521, distance: 66.7
drag, startPoint x: 226, startPoint y: 537, endPoint x: 256, endPoint y: 537, distance: 30.4
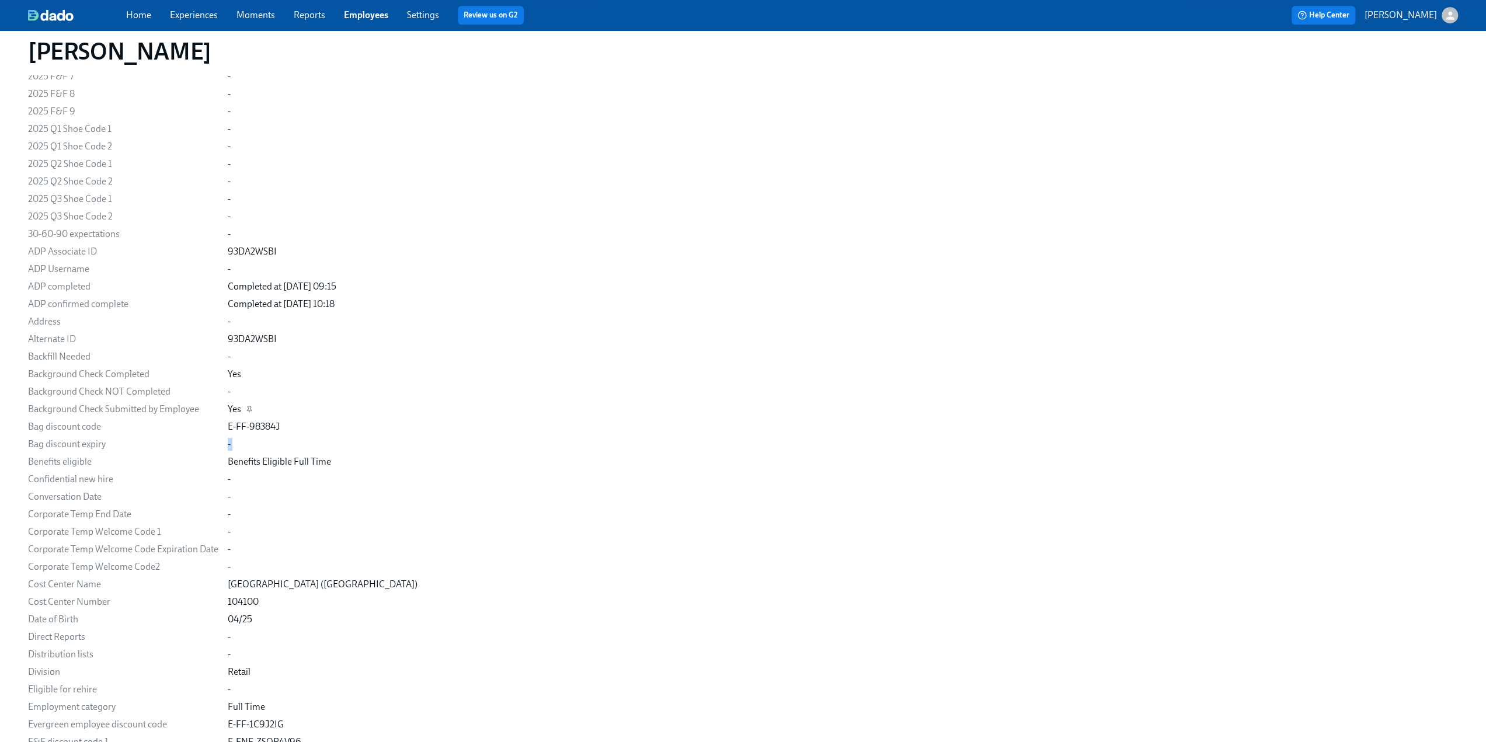
scroll to position [642, 0]
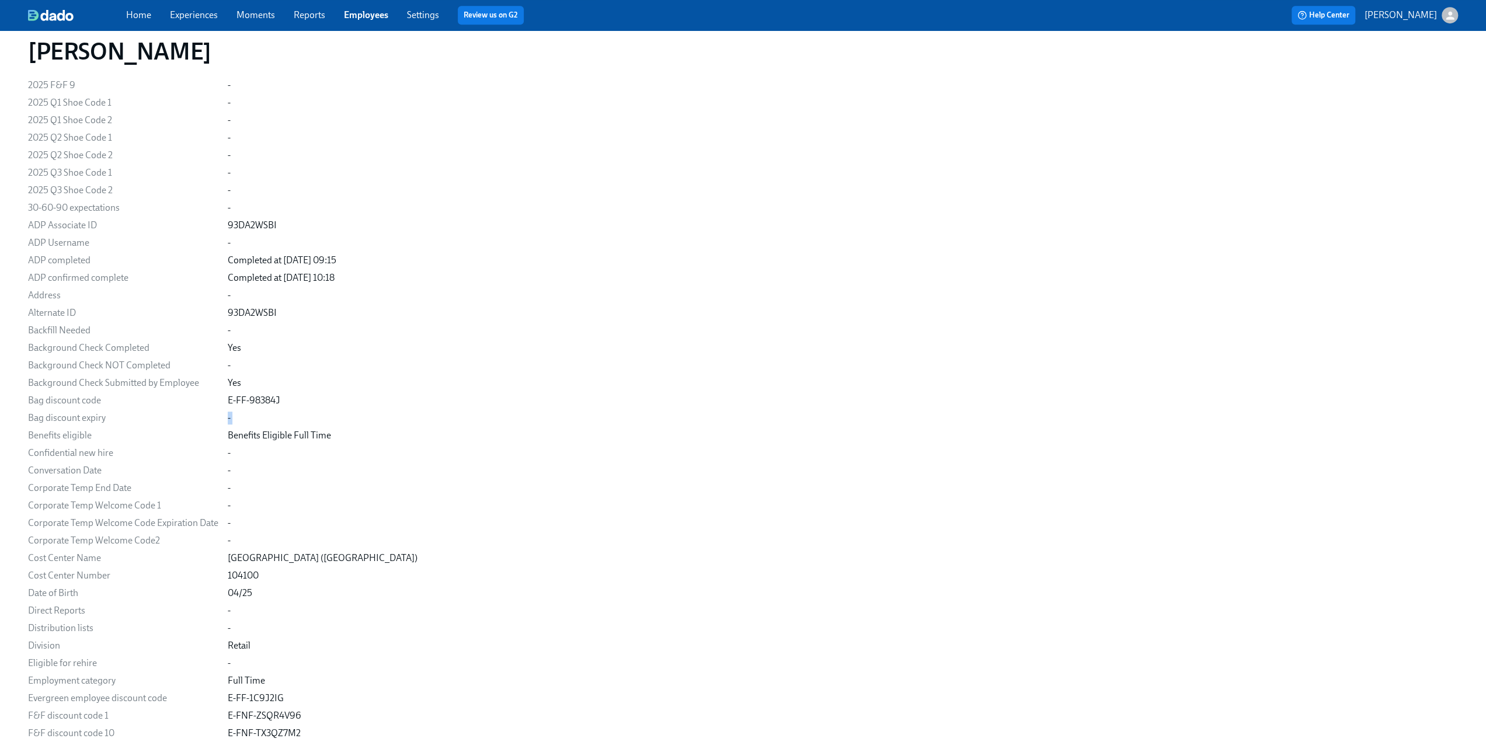
click at [361, 13] on link "Employees" at bounding box center [366, 14] width 44 height 11
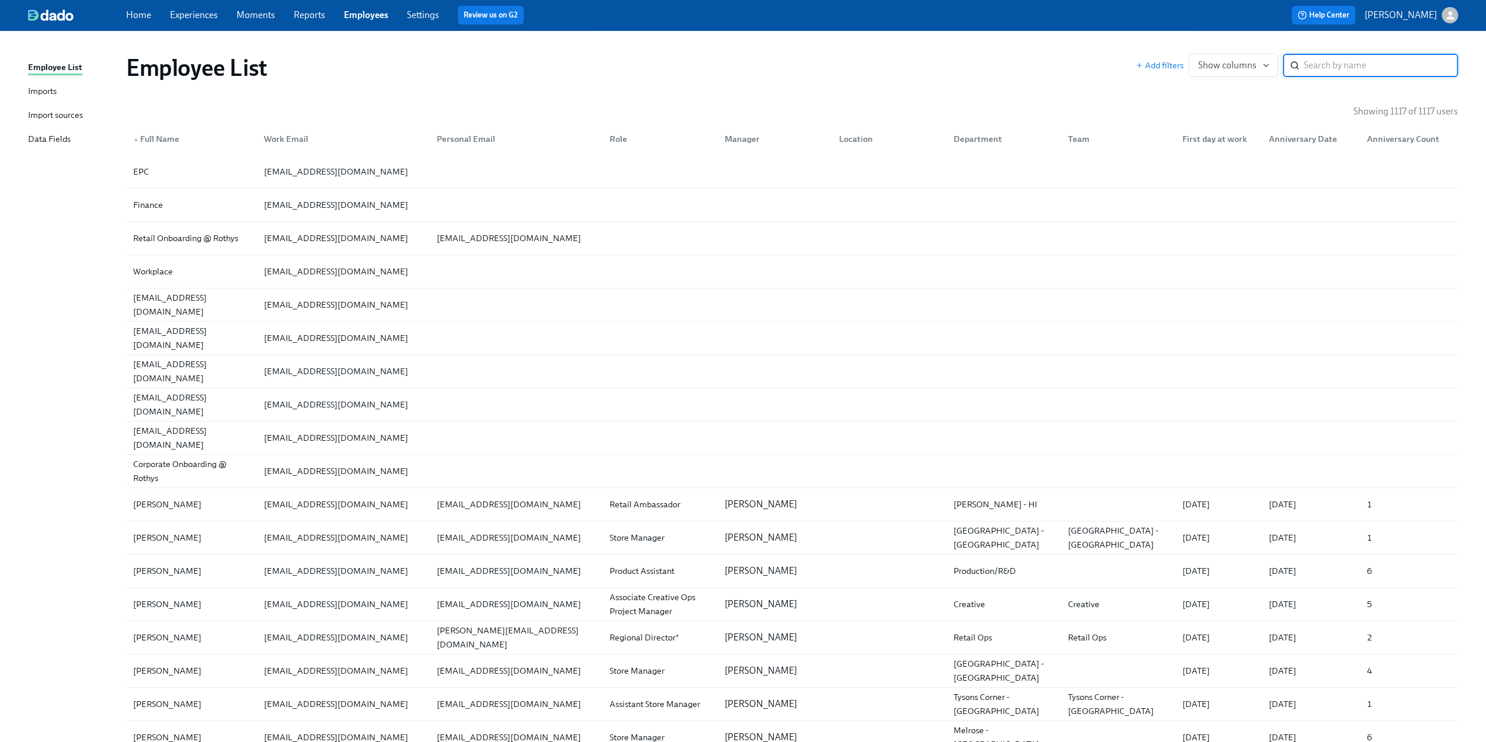
click at [32, 86] on div "Imports" at bounding box center [42, 92] width 29 height 15
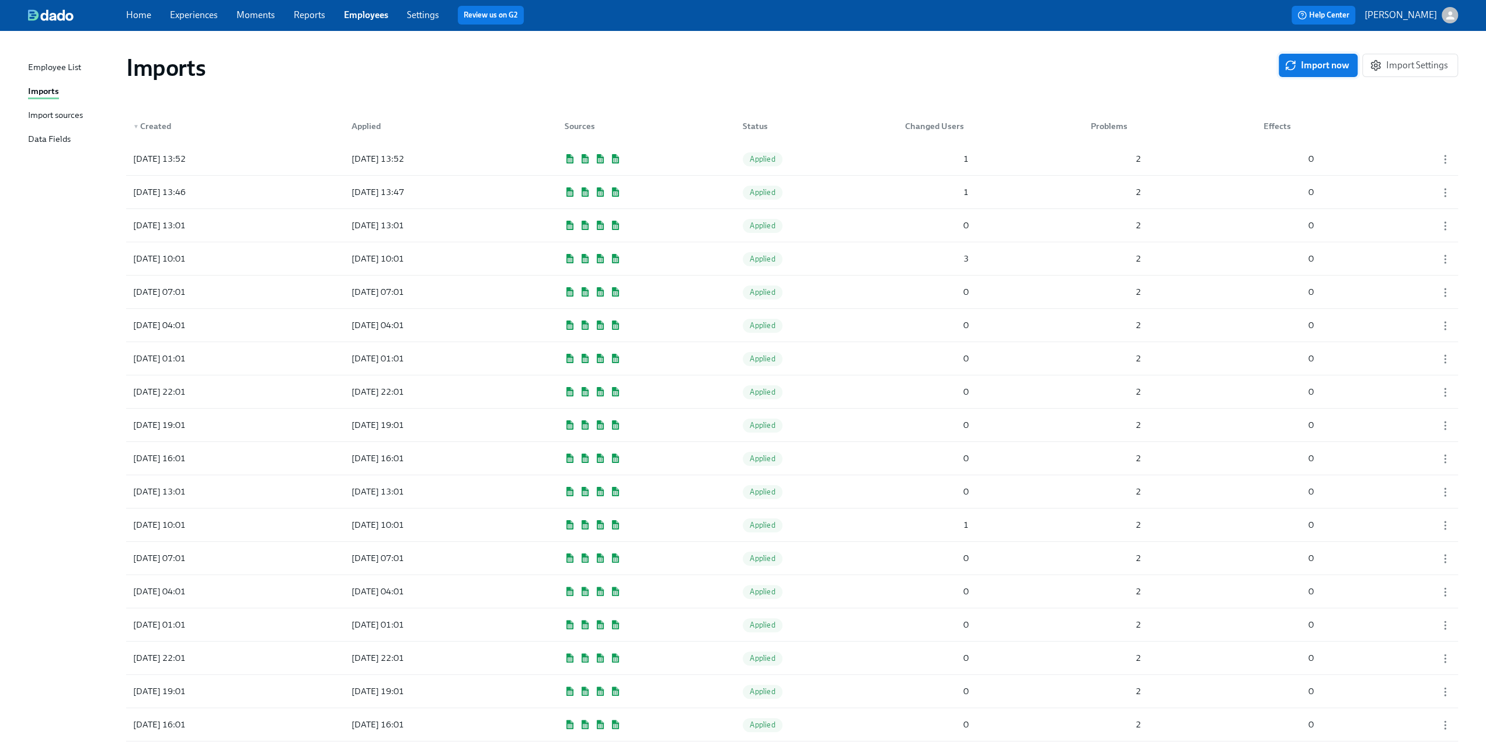
click at [1302, 62] on span "Import now" at bounding box center [1318, 66] width 62 height 12
click at [672, 166] on div "2025/08/25 14:02 Pending 1 2 0" at bounding box center [792, 158] width 1332 height 33
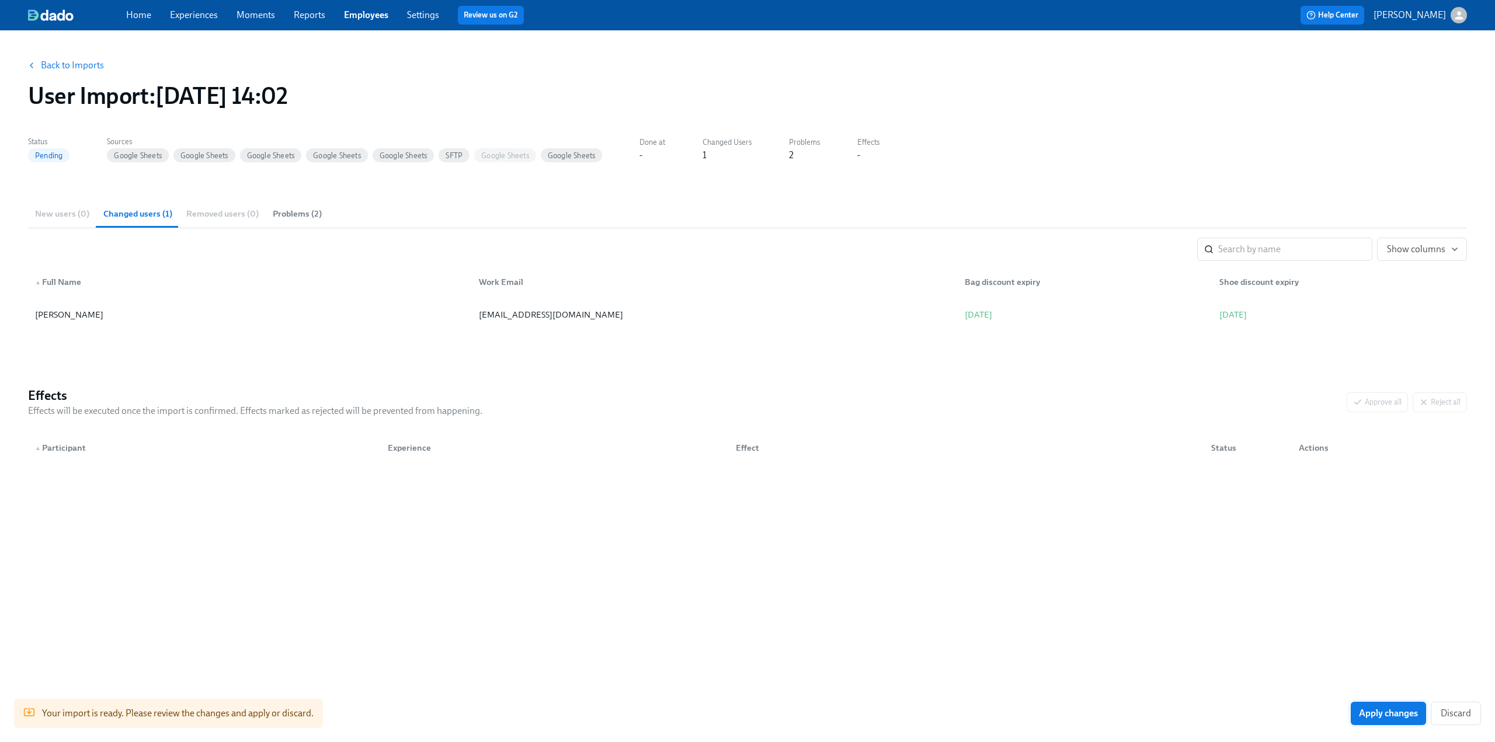
click at [1396, 718] on span "Apply changes" at bounding box center [1388, 714] width 59 height 12
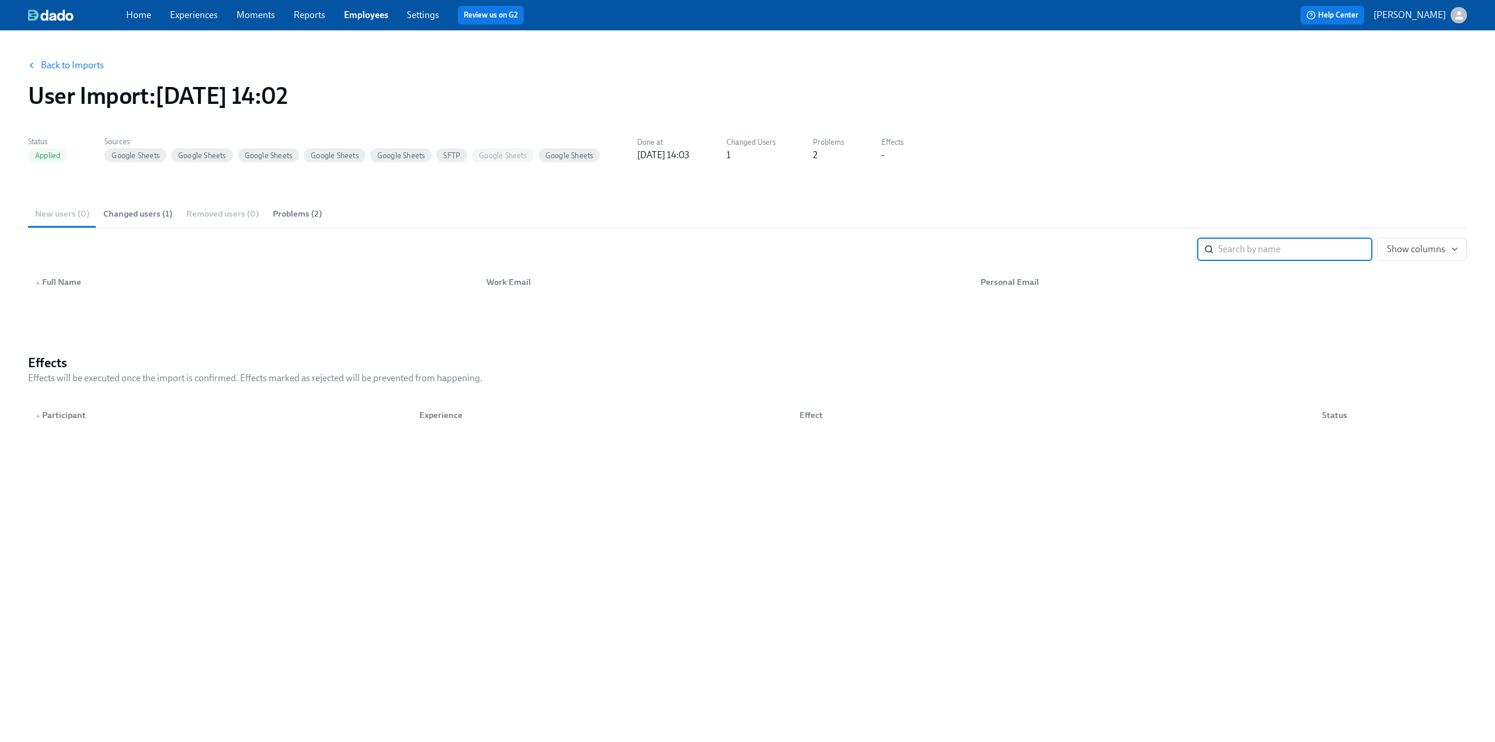
click at [193, 17] on link "Experiences" at bounding box center [194, 14] width 48 height 11
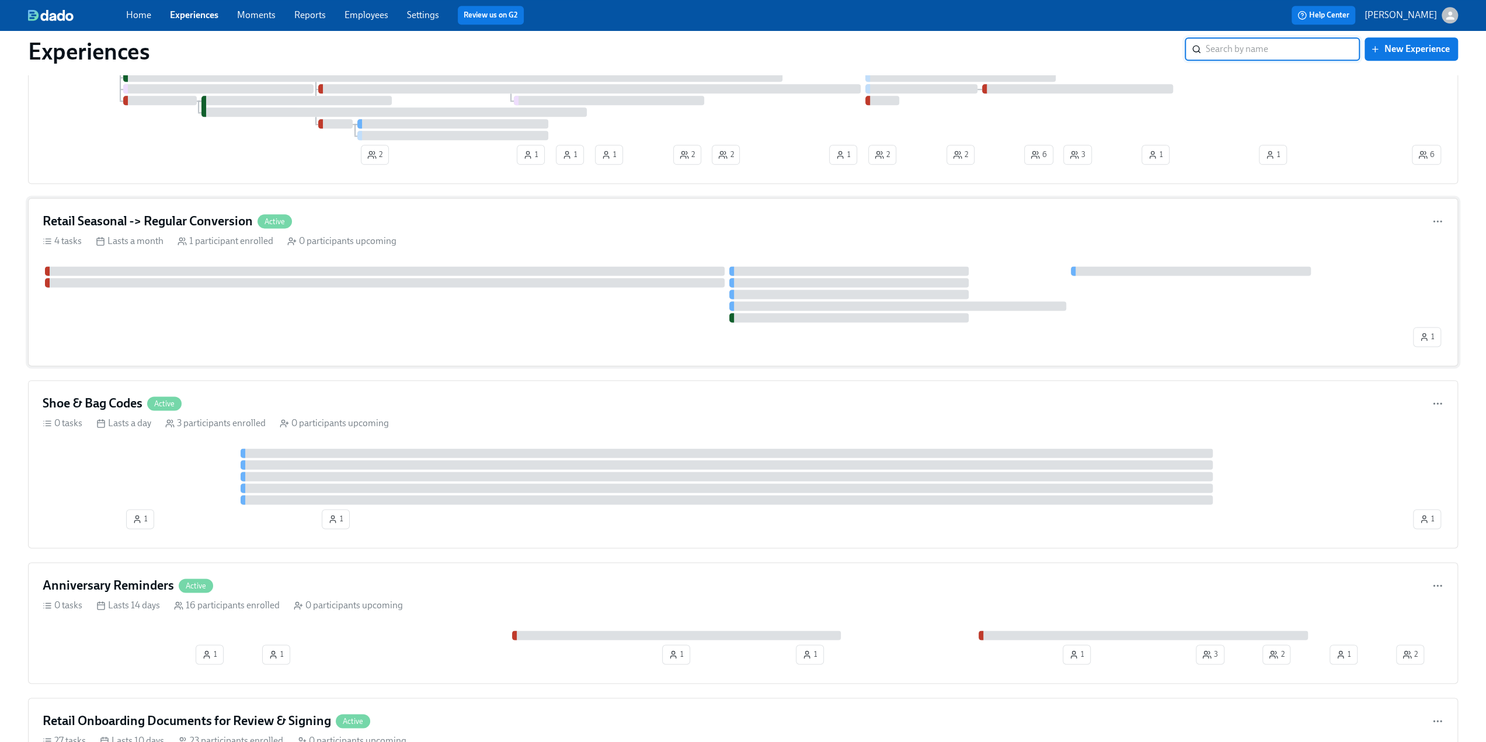
scroll to position [1460, 0]
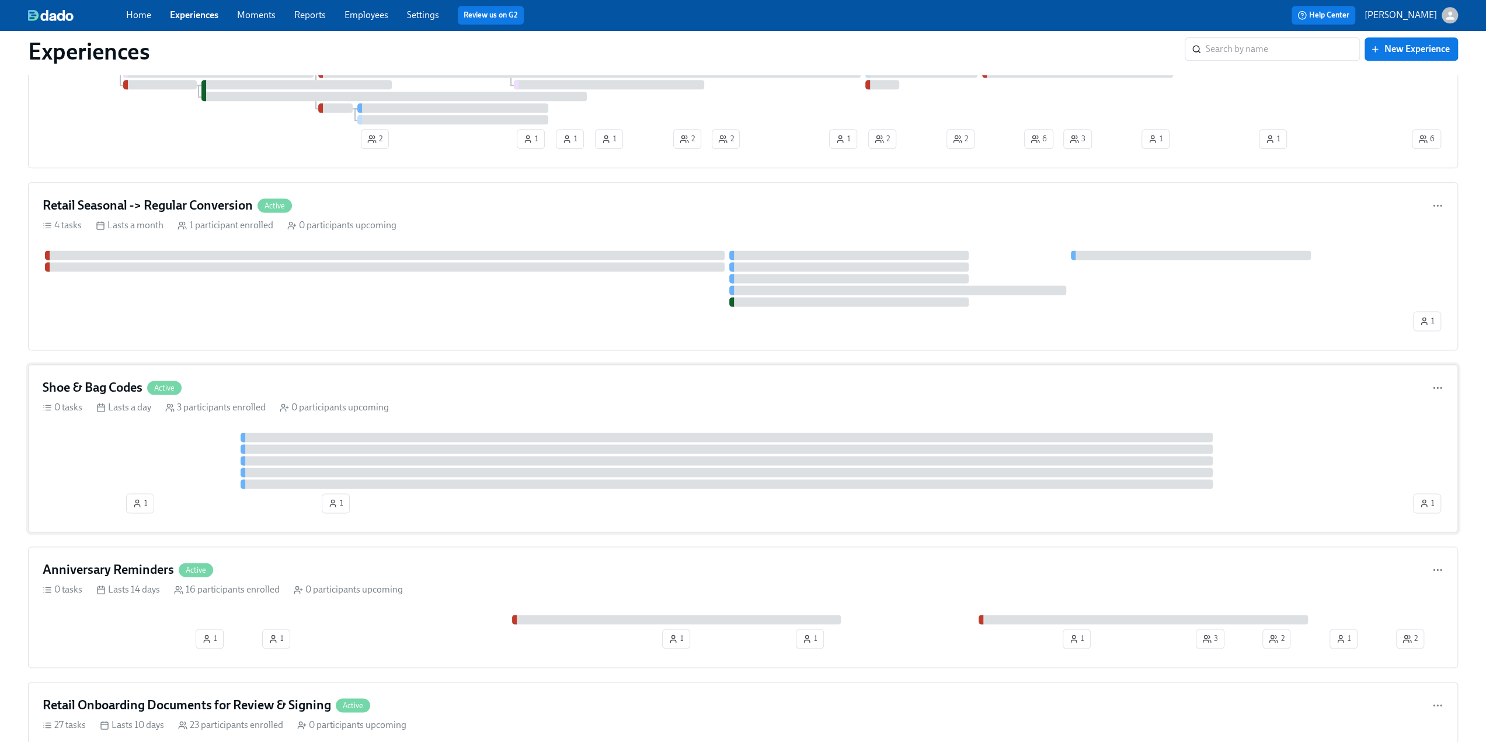
click at [290, 386] on div "Shoe & Bag Codes Active" at bounding box center [743, 388] width 1401 height 18
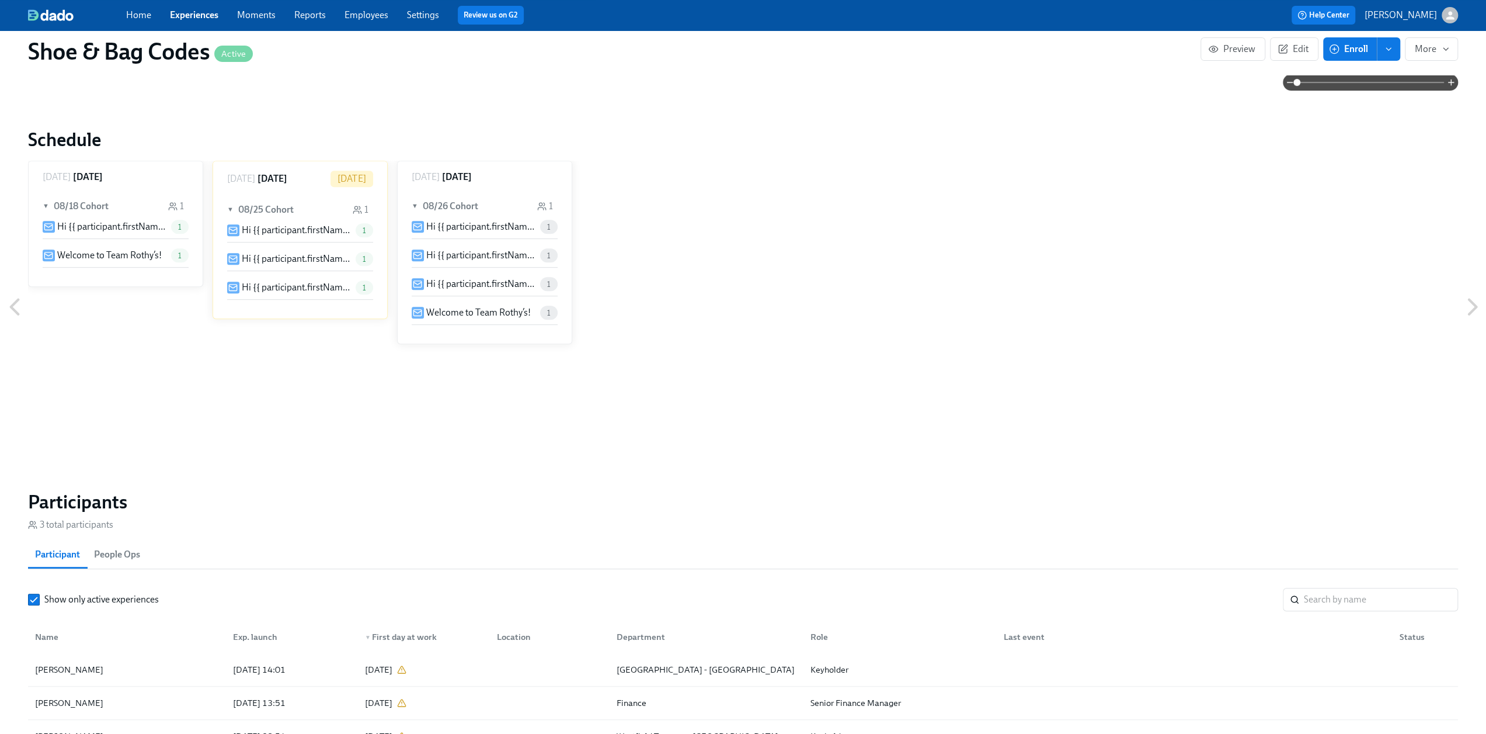
scroll to position [526, 0]
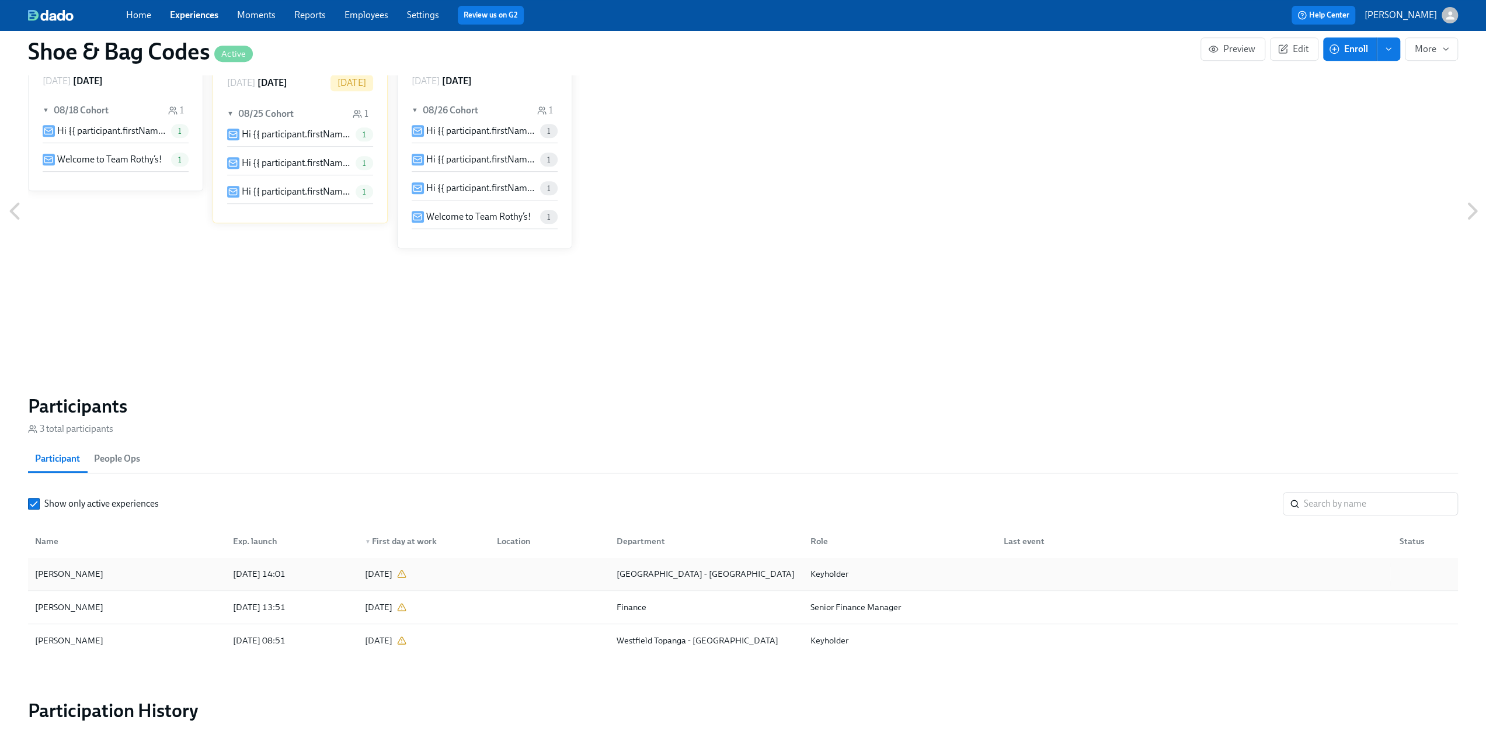
click at [107, 574] on div "[PERSON_NAME]" at bounding box center [126, 573] width 193 height 23
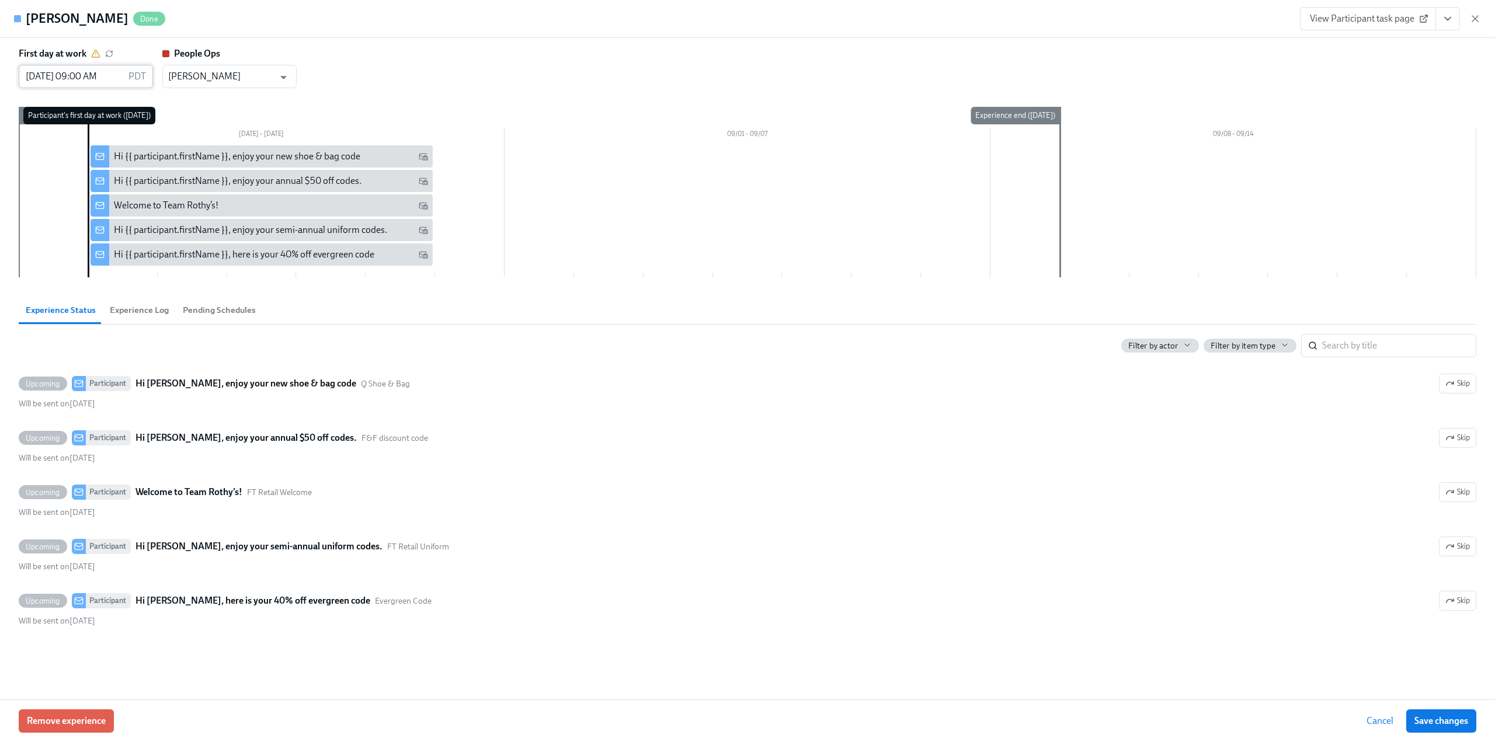
click at [84, 77] on input "[DATE] 09:00 AM" at bounding box center [71, 76] width 105 height 23
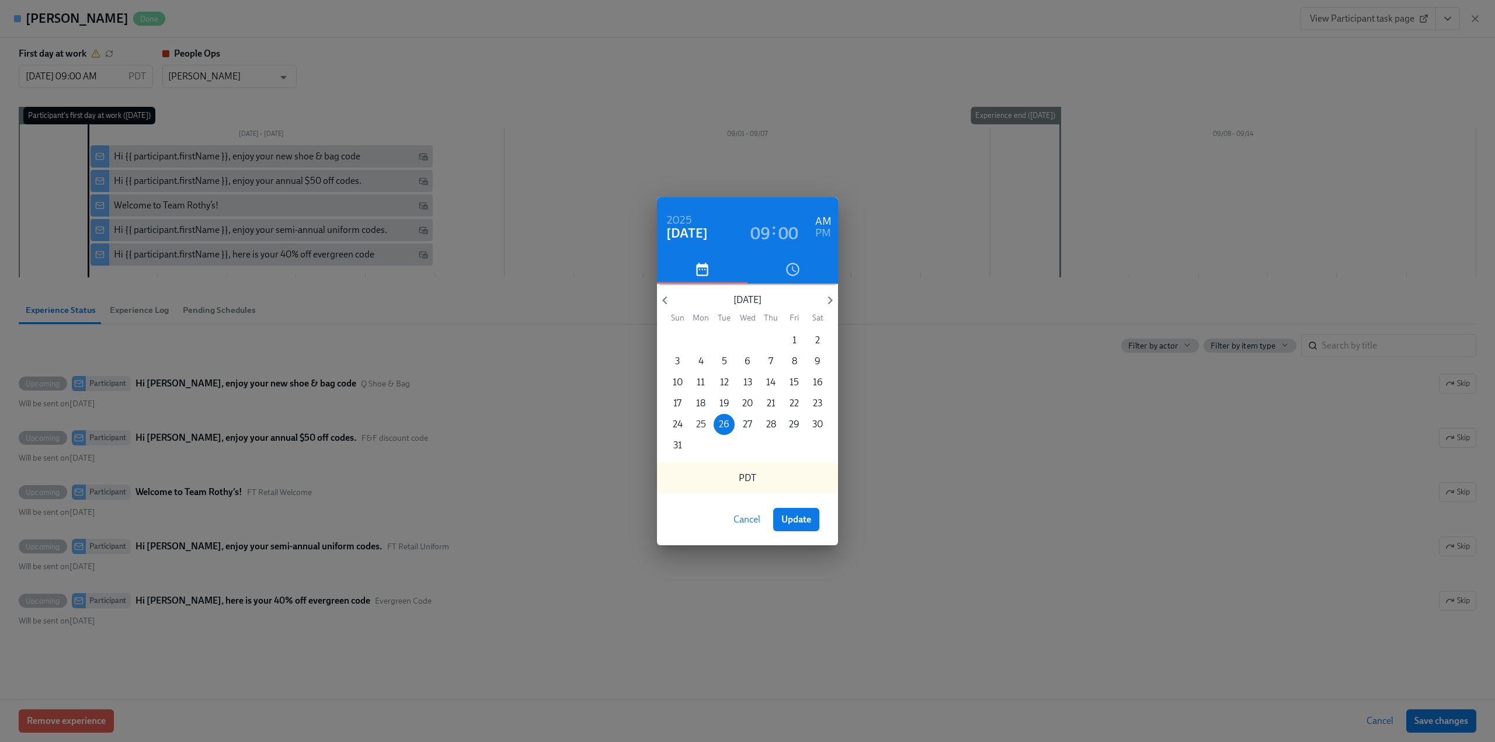
click at [704, 420] on p "25" at bounding box center [701, 424] width 10 height 13
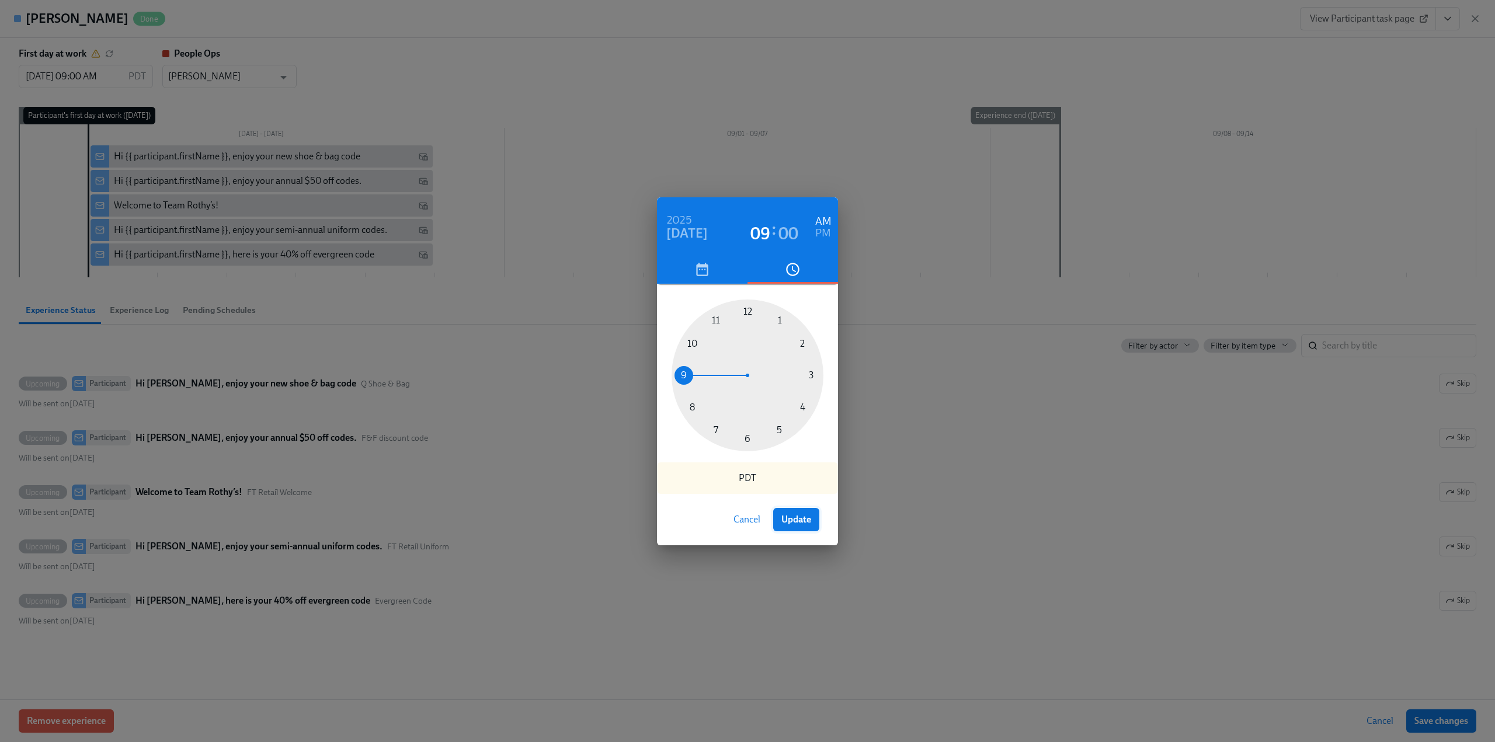
click at [801, 516] on span "Update" at bounding box center [796, 520] width 30 height 12
type input "[DATE] 09:00 AM"
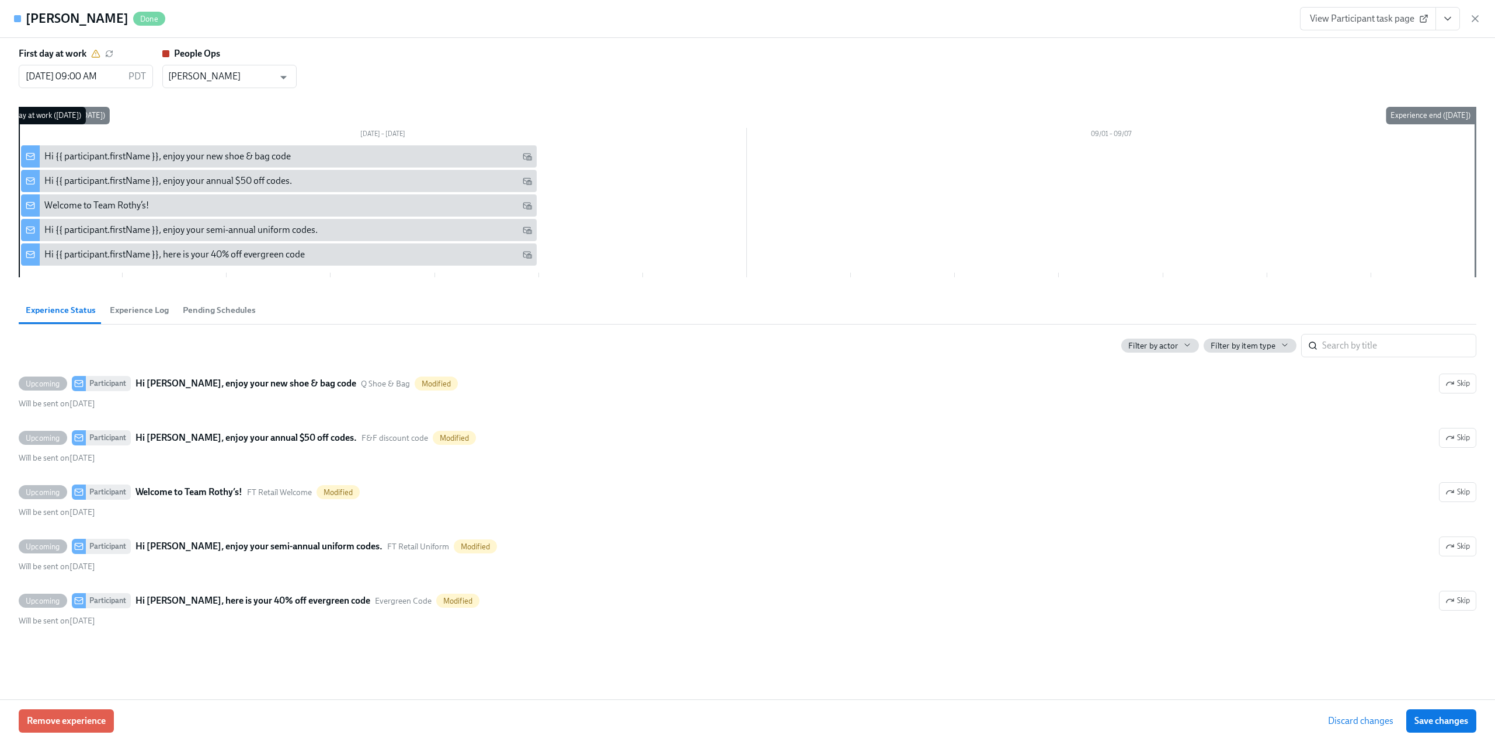
click at [1443, 720] on span "Save changes" at bounding box center [1441, 721] width 54 height 12
type input "[DATE] 09:00 AM"
click at [1472, 18] on icon "button" at bounding box center [1475, 19] width 12 height 12
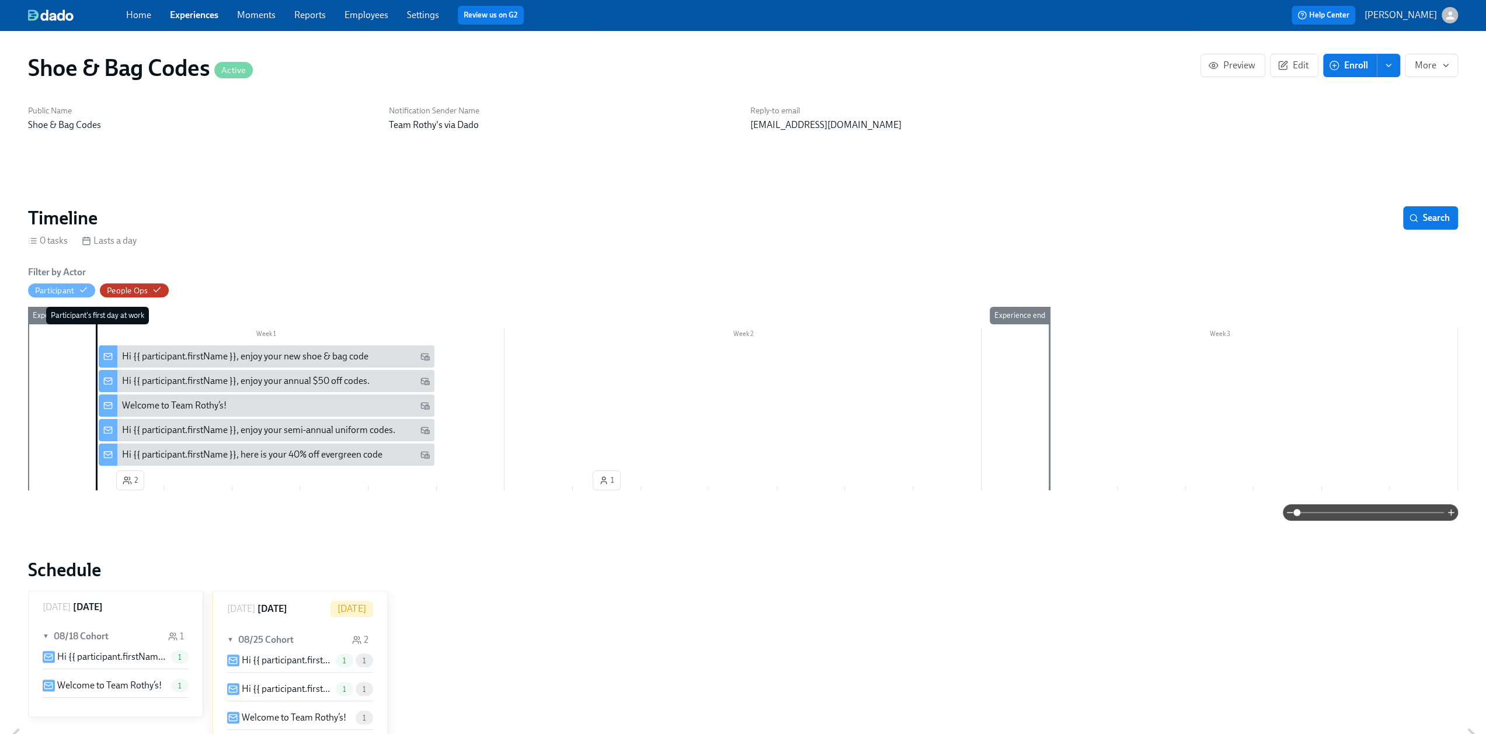
click at [287, 354] on div "Hi {{ participant.firstName }}, enjoy your new shoe & bag code" at bounding box center [245, 356] width 246 height 13
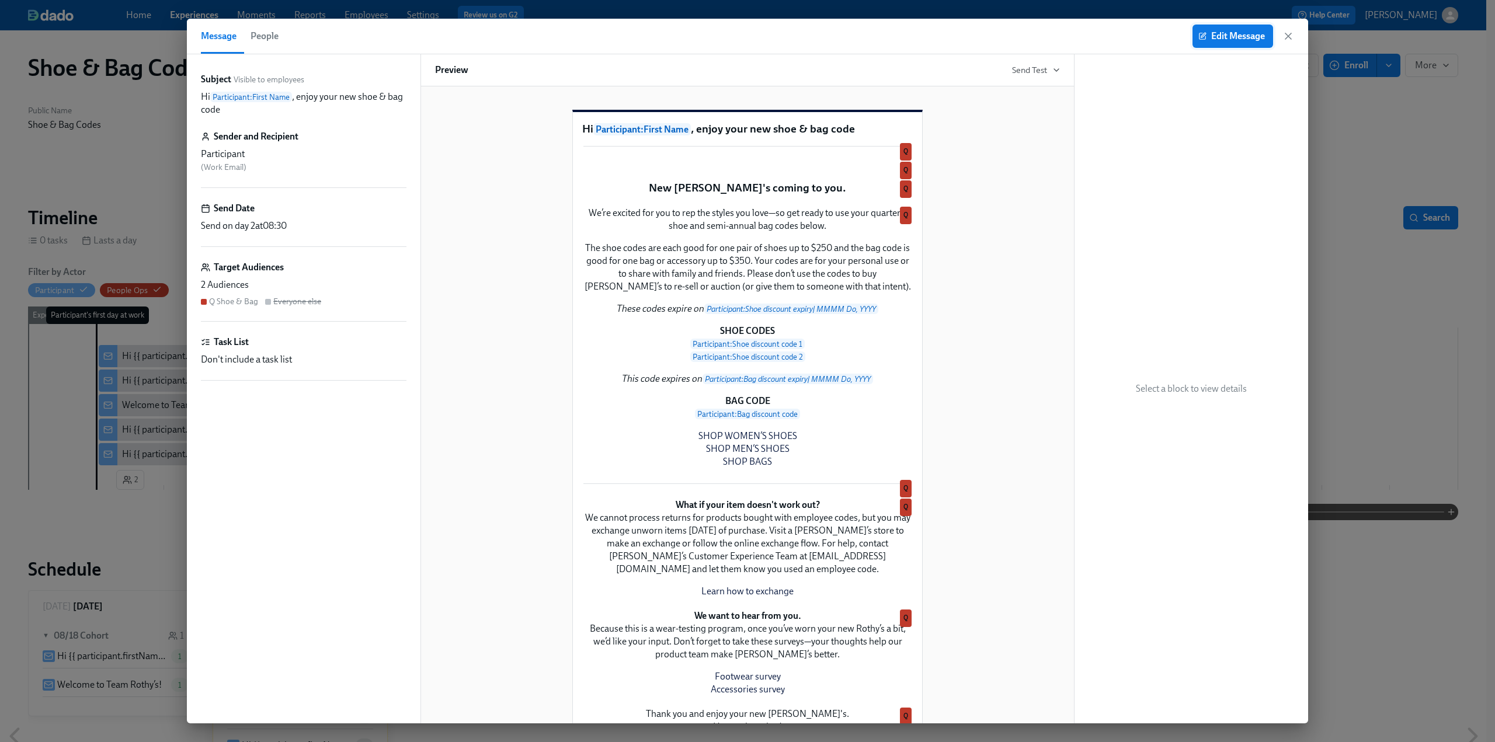
click at [1224, 34] on span "Edit Message" at bounding box center [1233, 36] width 64 height 12
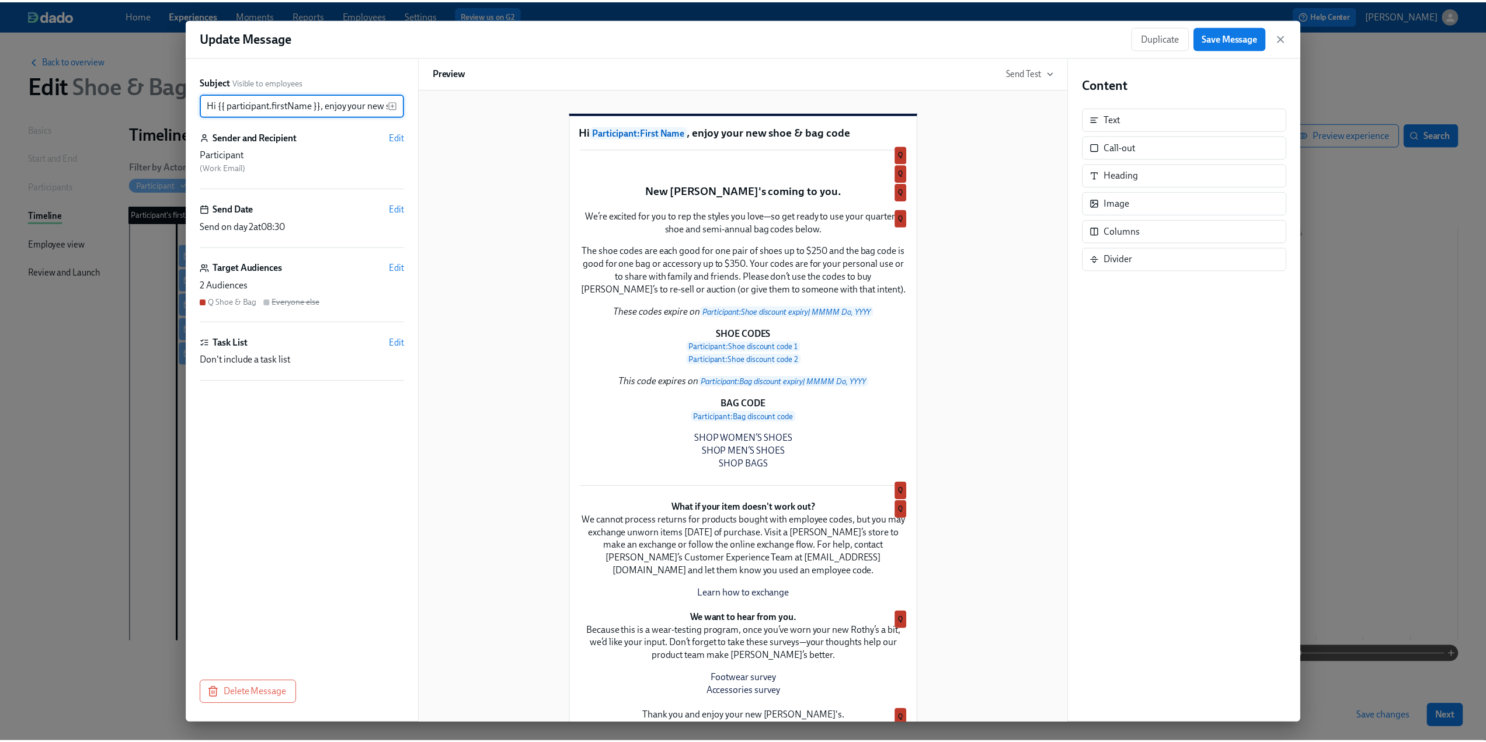
scroll to position [0, 67]
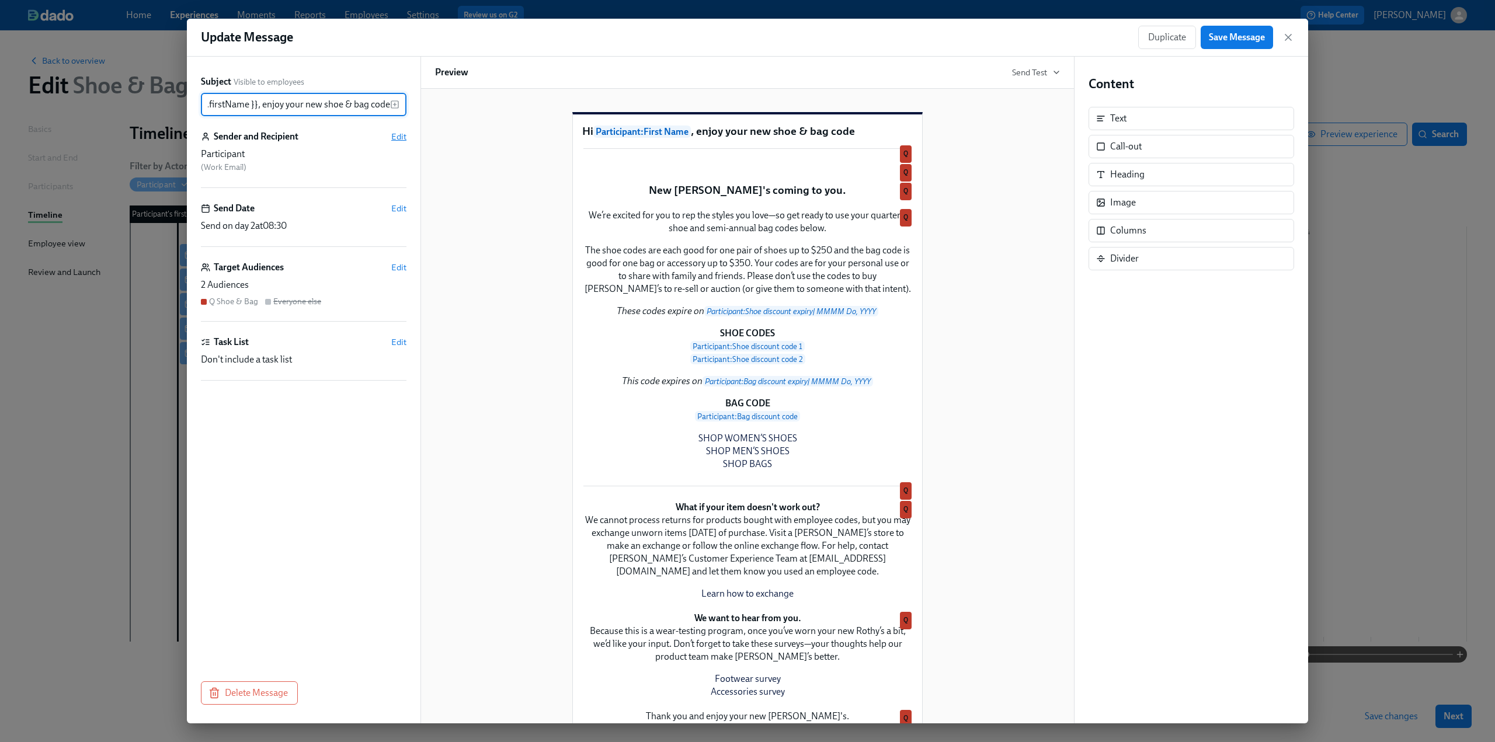
click at [399, 135] on span "Edit" at bounding box center [398, 137] width 15 height 12
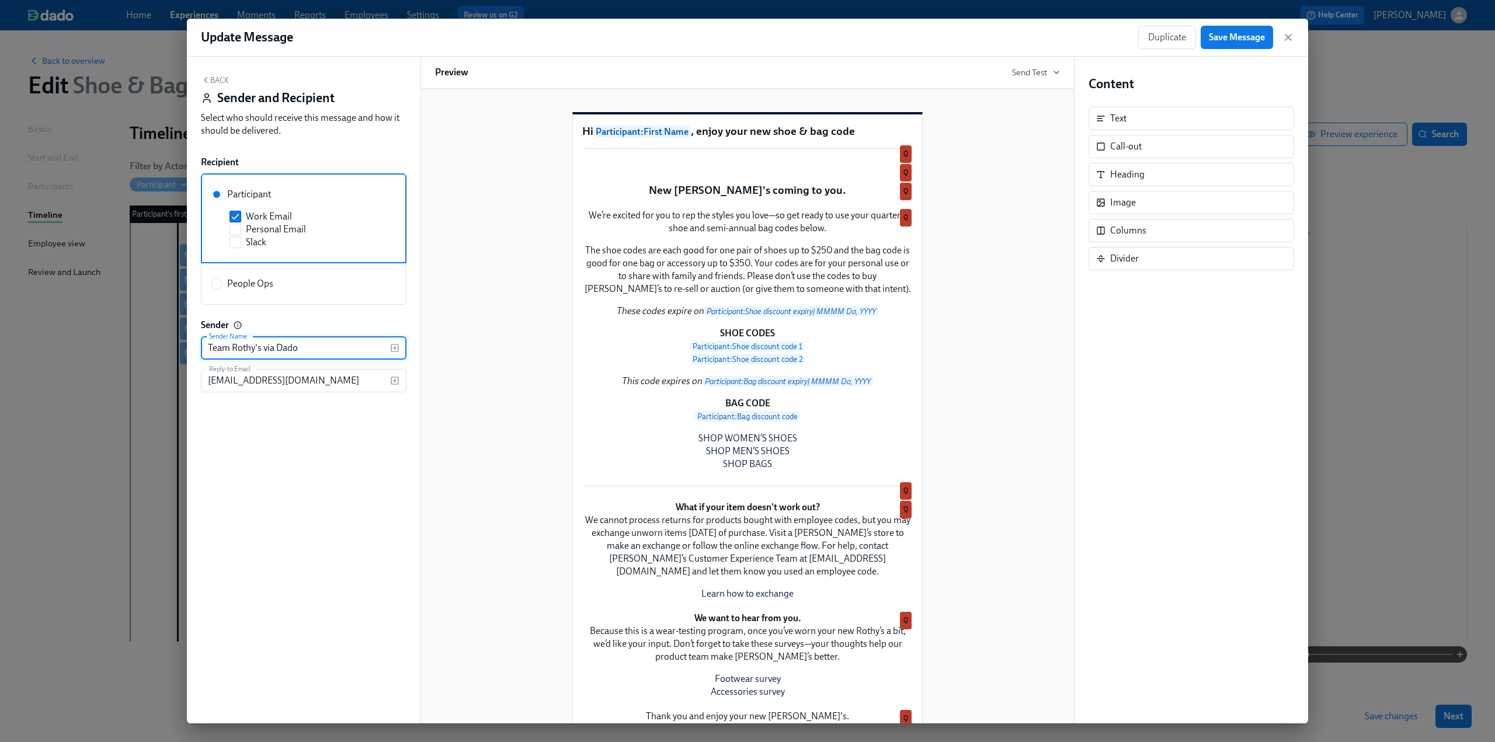
drag, startPoint x: 308, startPoint y: 351, endPoint x: 202, endPoint y: 350, distance: 106.3
click at [202, 350] on input "Team Rothy's via Dado" at bounding box center [295, 347] width 189 height 23
click at [271, 475] on div "Back Sender and Recipient Select who should receive this message and how it sho…" at bounding box center [304, 390] width 234 height 667
click at [1288, 33] on icon "button" at bounding box center [1288, 38] width 12 height 12
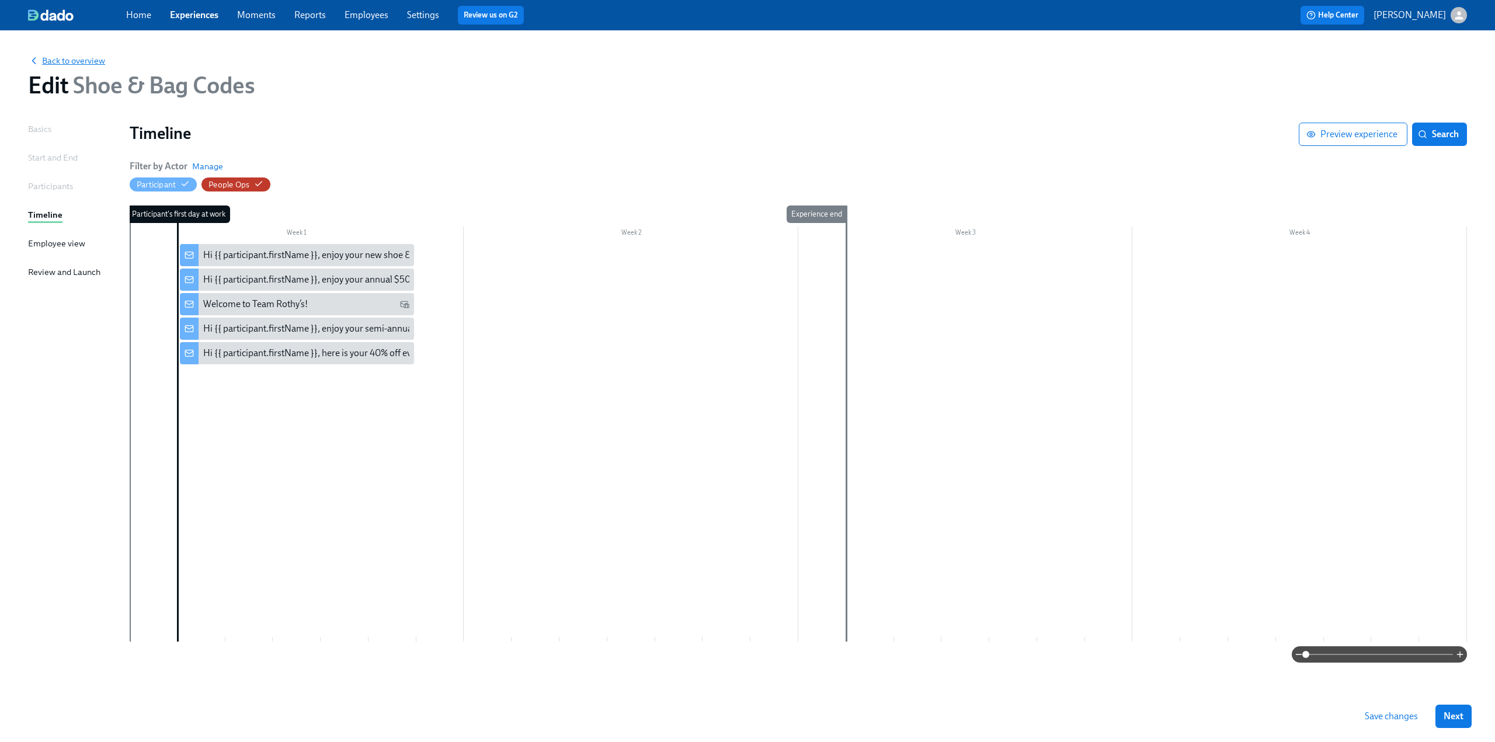
click at [88, 62] on span "Back to overview" at bounding box center [66, 61] width 77 height 12
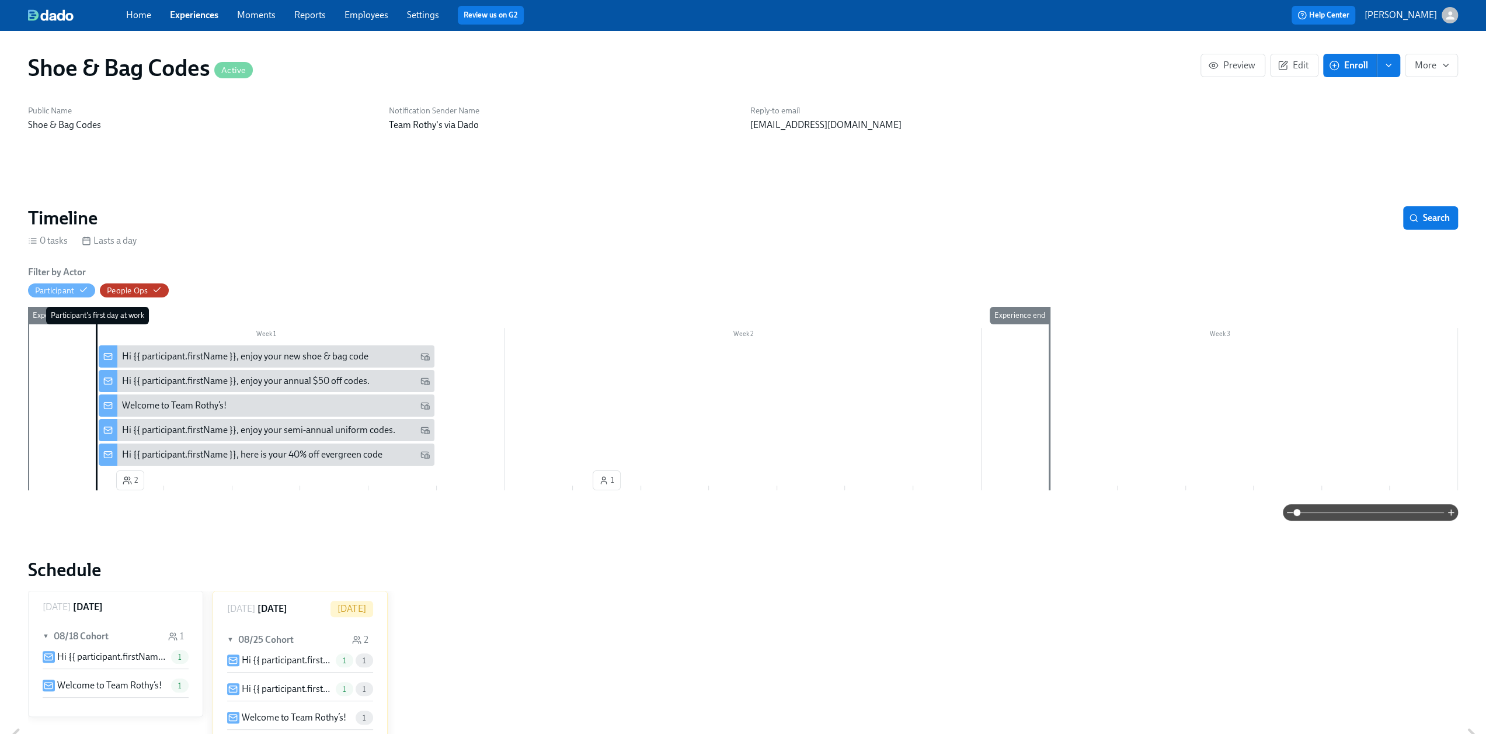
click at [175, 11] on link "Experiences" at bounding box center [194, 14] width 48 height 11
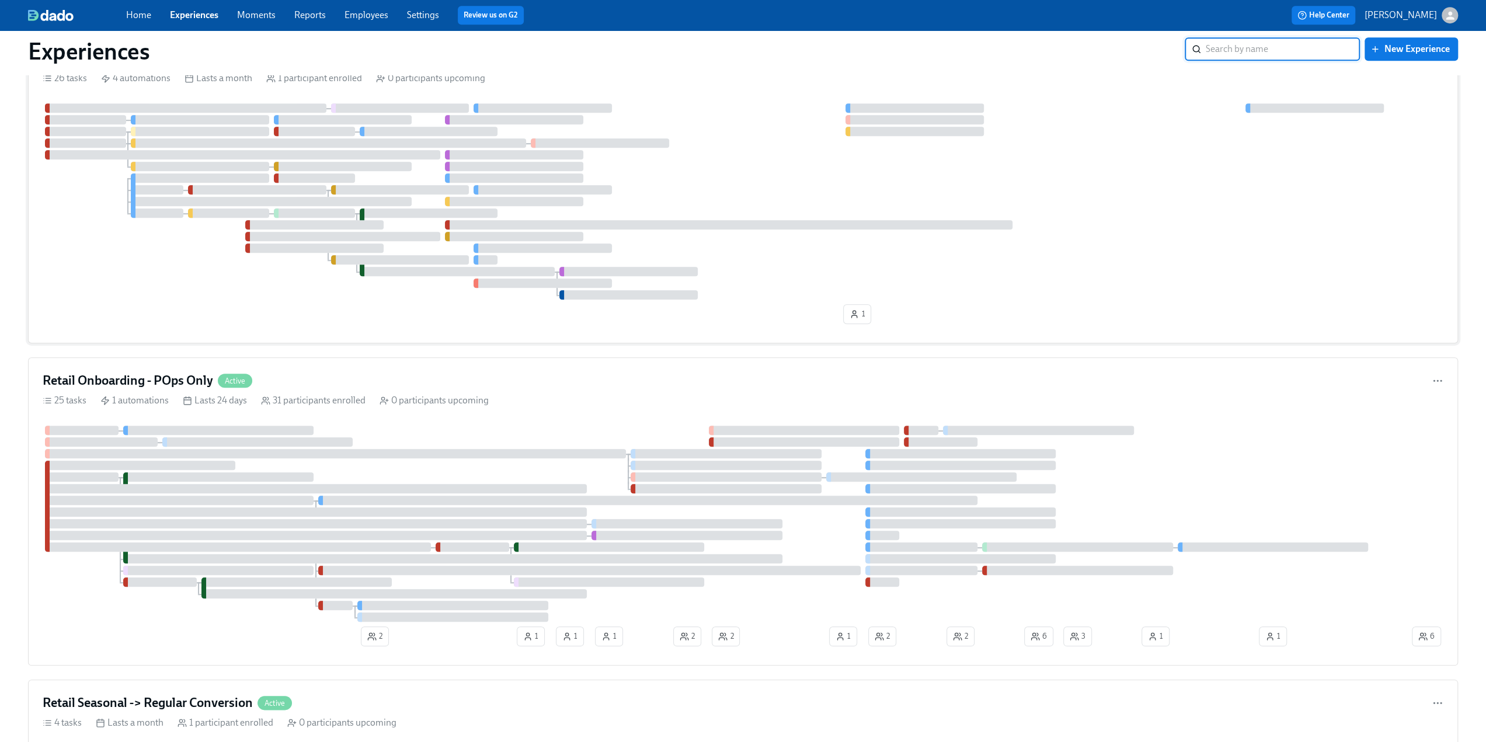
scroll to position [1051, 0]
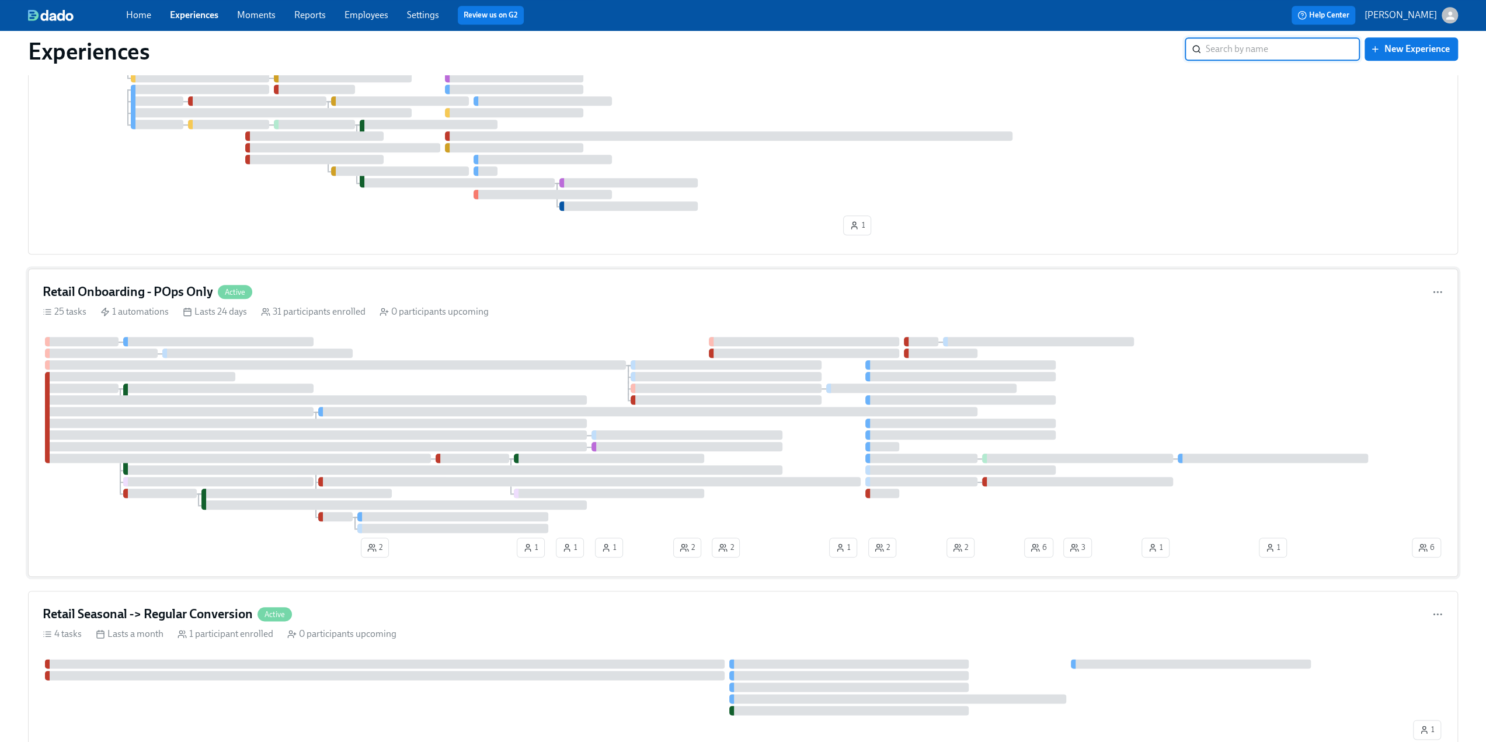
click at [392, 287] on div "Retail Onboarding - POps Only Active" at bounding box center [743, 292] width 1401 height 18
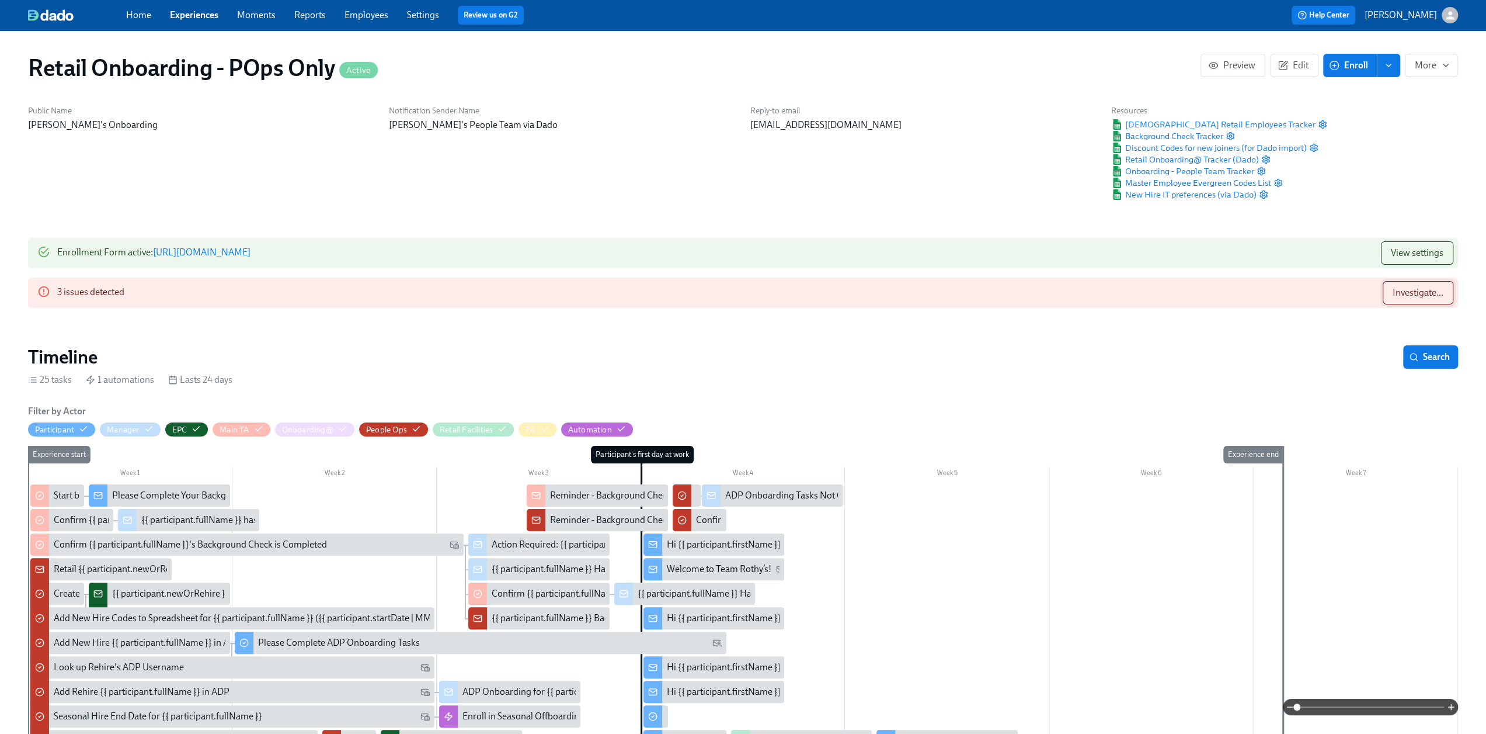
click at [1414, 294] on span "Investigate..." at bounding box center [1418, 293] width 51 height 12
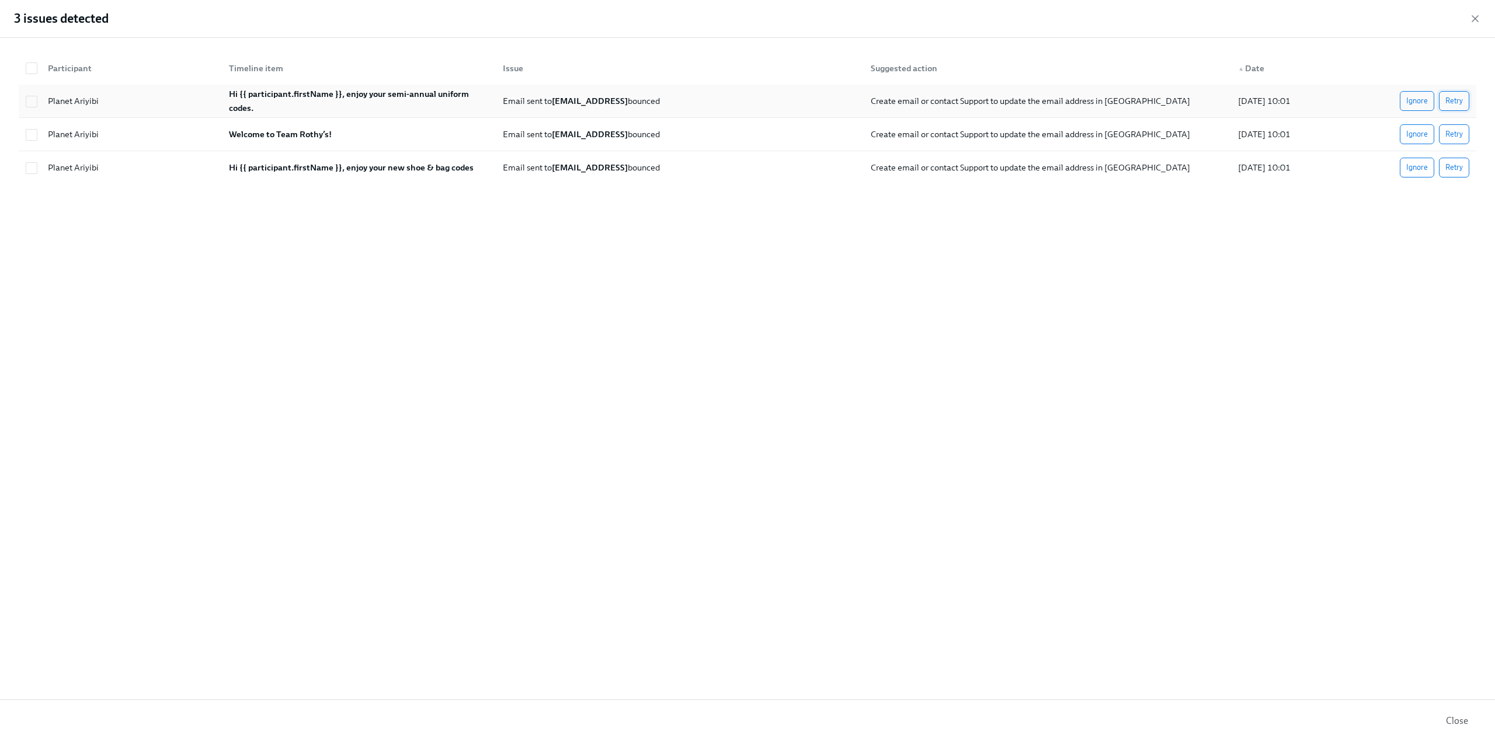
click at [1452, 100] on span "Retry" at bounding box center [1454, 101] width 18 height 12
click at [1458, 134] on span "Retry" at bounding box center [1454, 134] width 18 height 12
click at [1456, 168] on span "Retry" at bounding box center [1454, 168] width 18 height 12
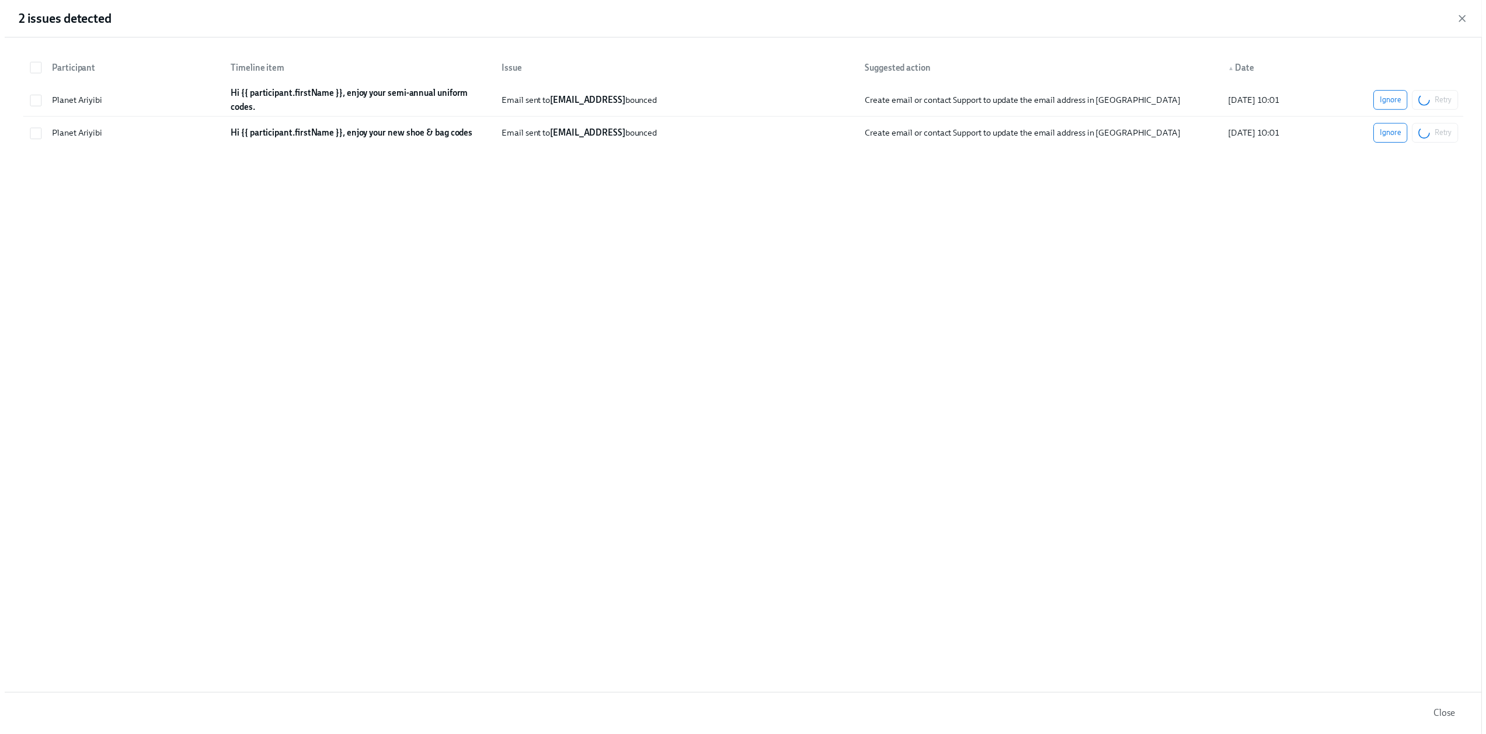
scroll to position [0, 5942]
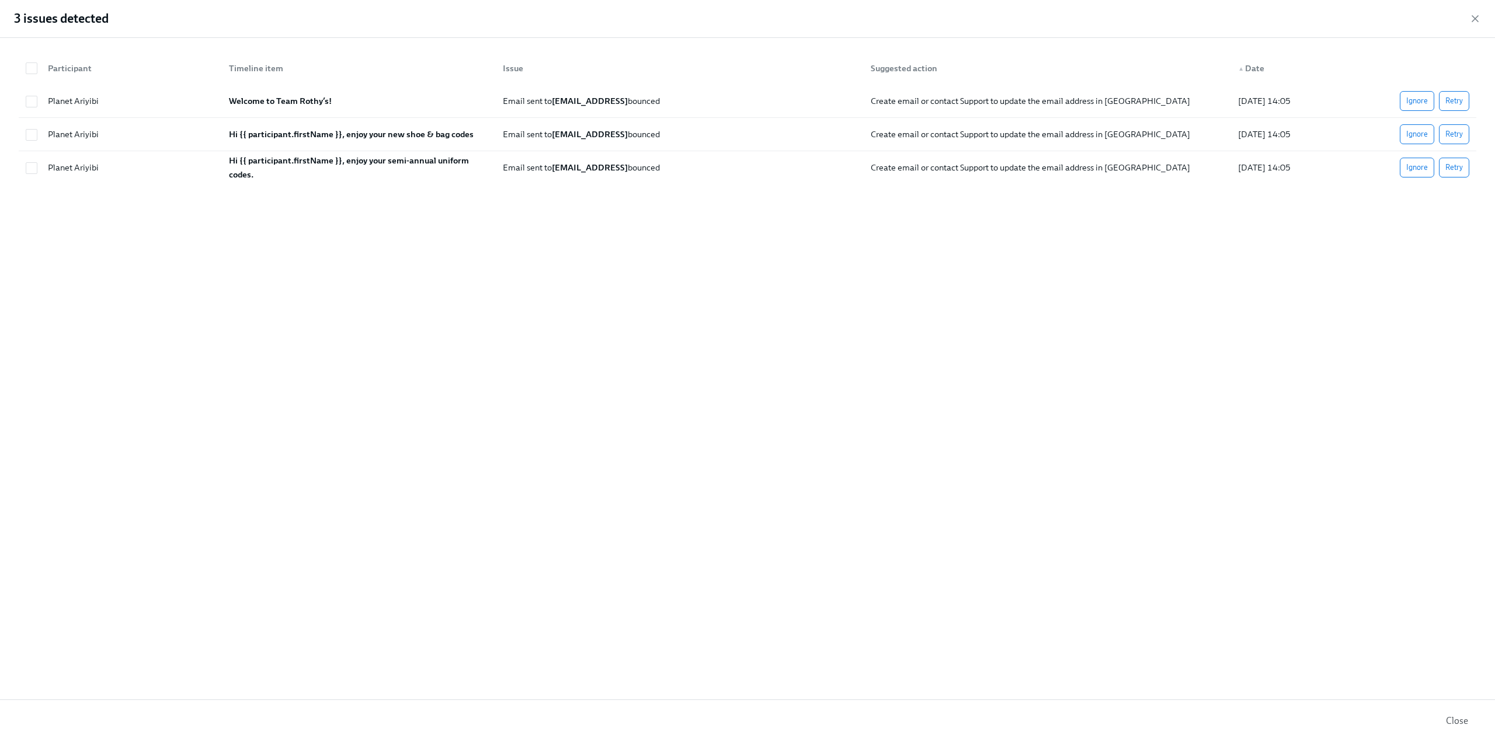
click at [1476, 18] on icon "button" at bounding box center [1475, 19] width 6 height 6
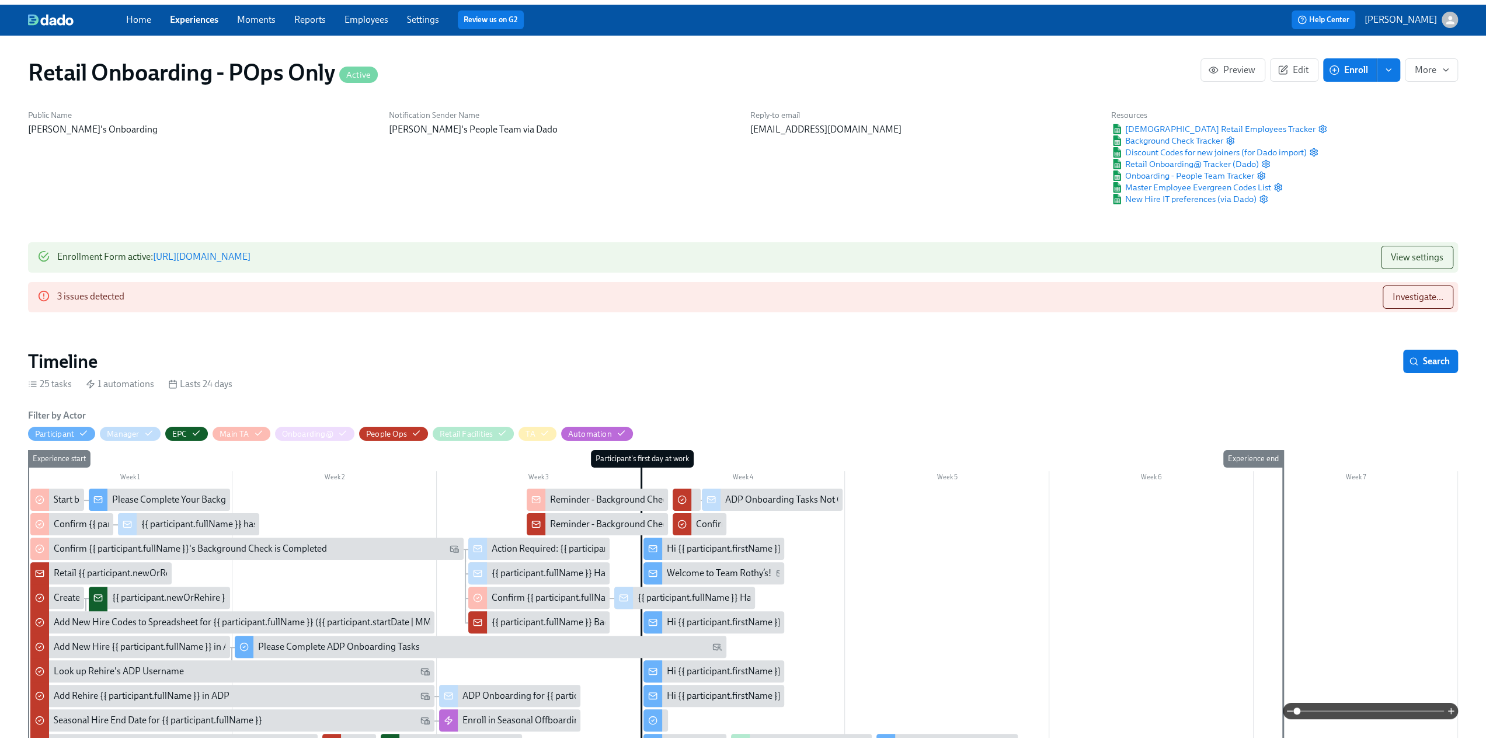
scroll to position [0, 5934]
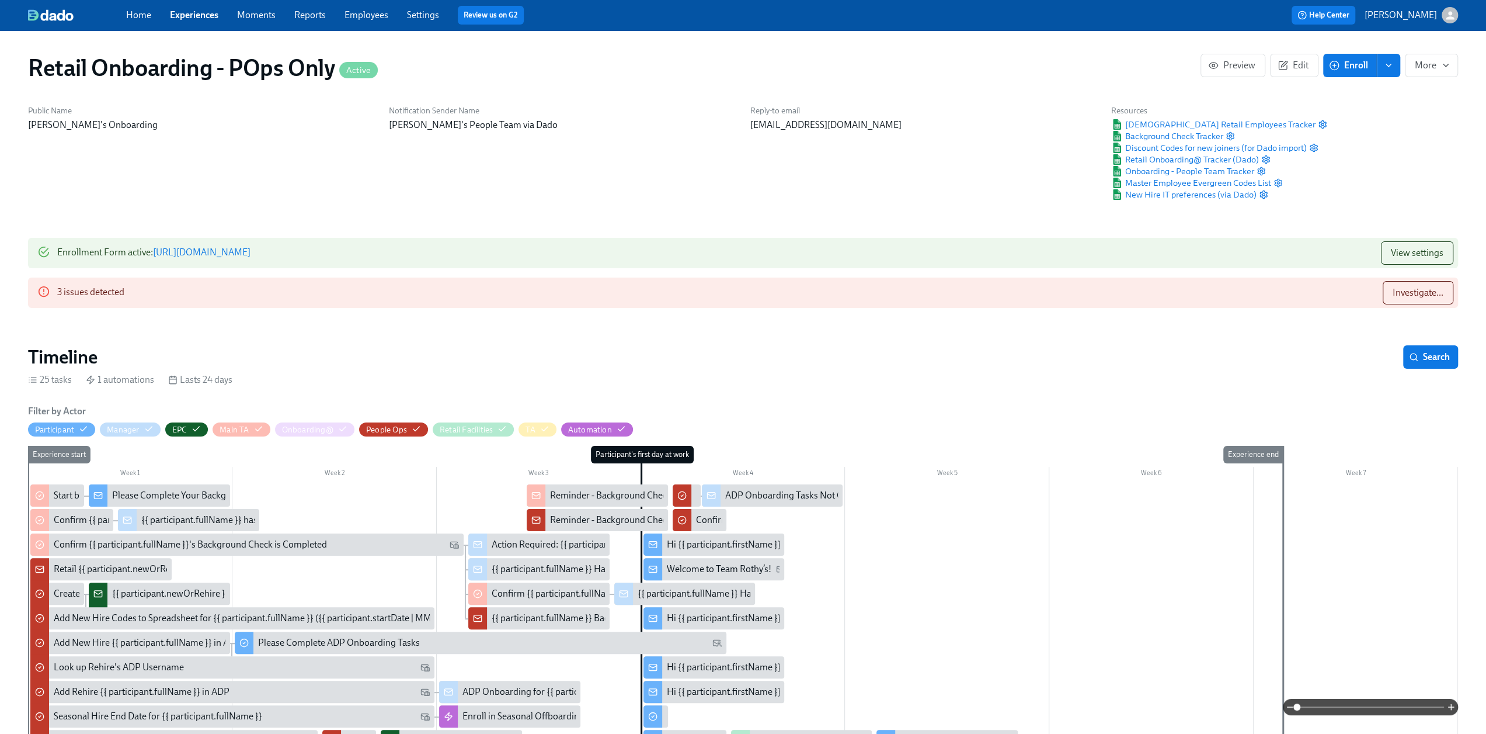
click at [366, 16] on link "Employees" at bounding box center [367, 14] width 44 height 11
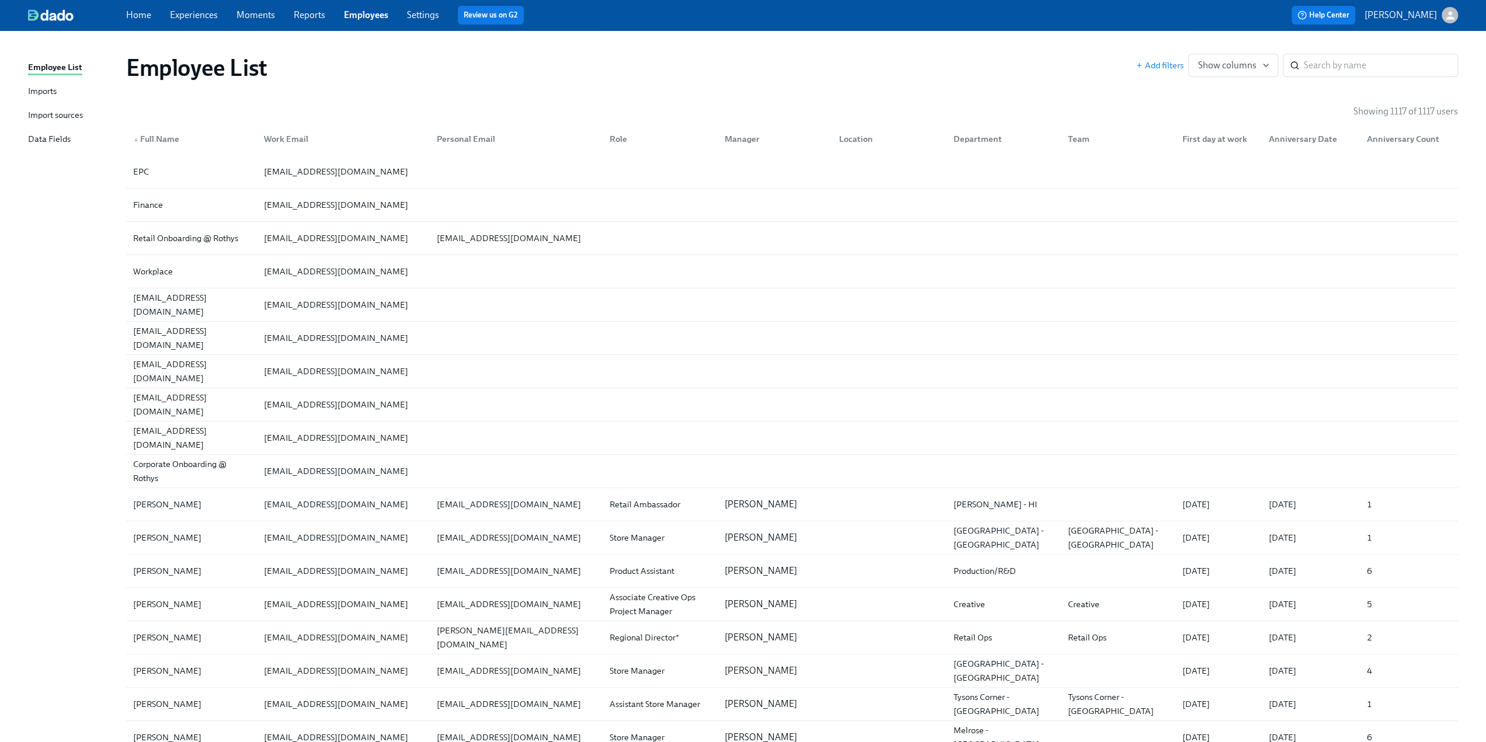
click at [61, 117] on div "Import sources" at bounding box center [55, 116] width 55 height 15
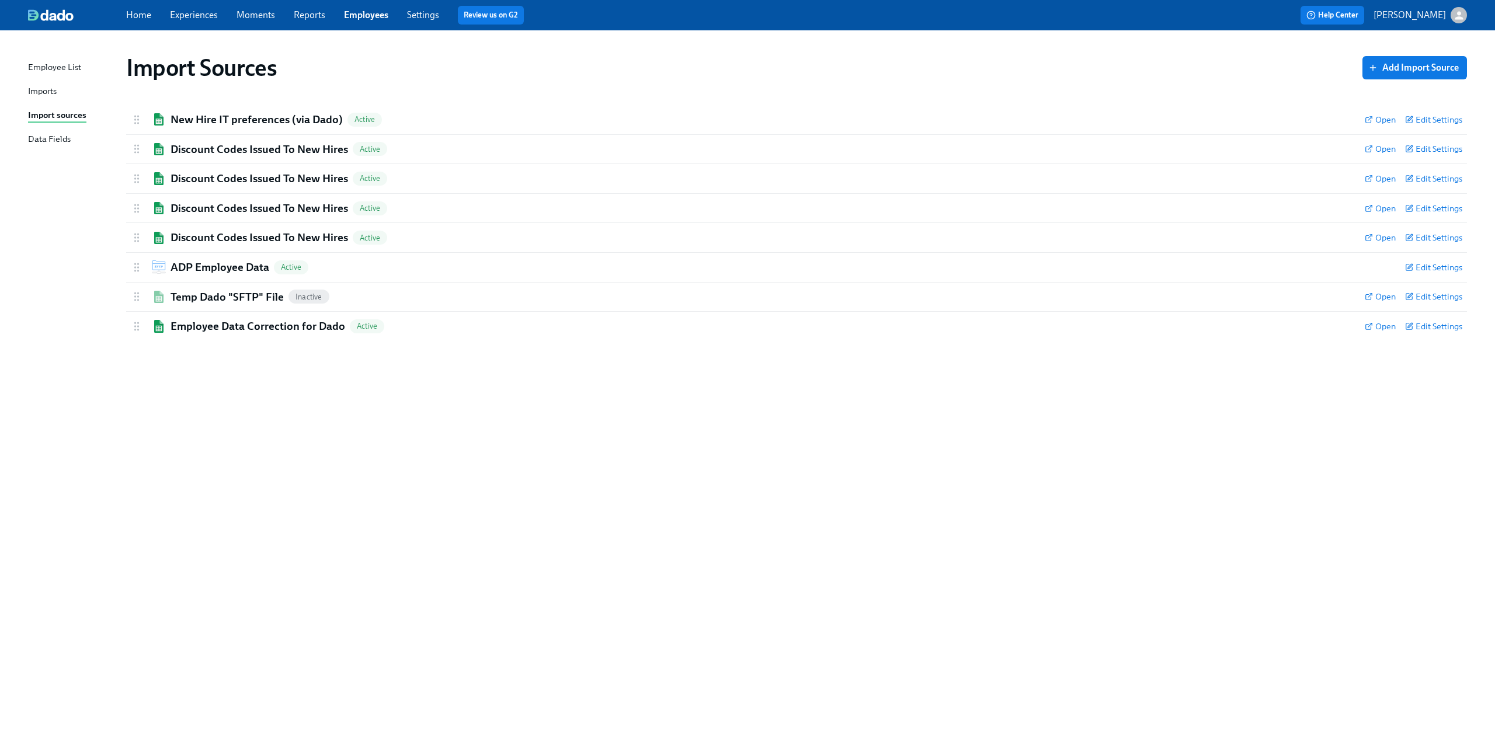
click at [39, 90] on div "Imports" at bounding box center [42, 92] width 29 height 15
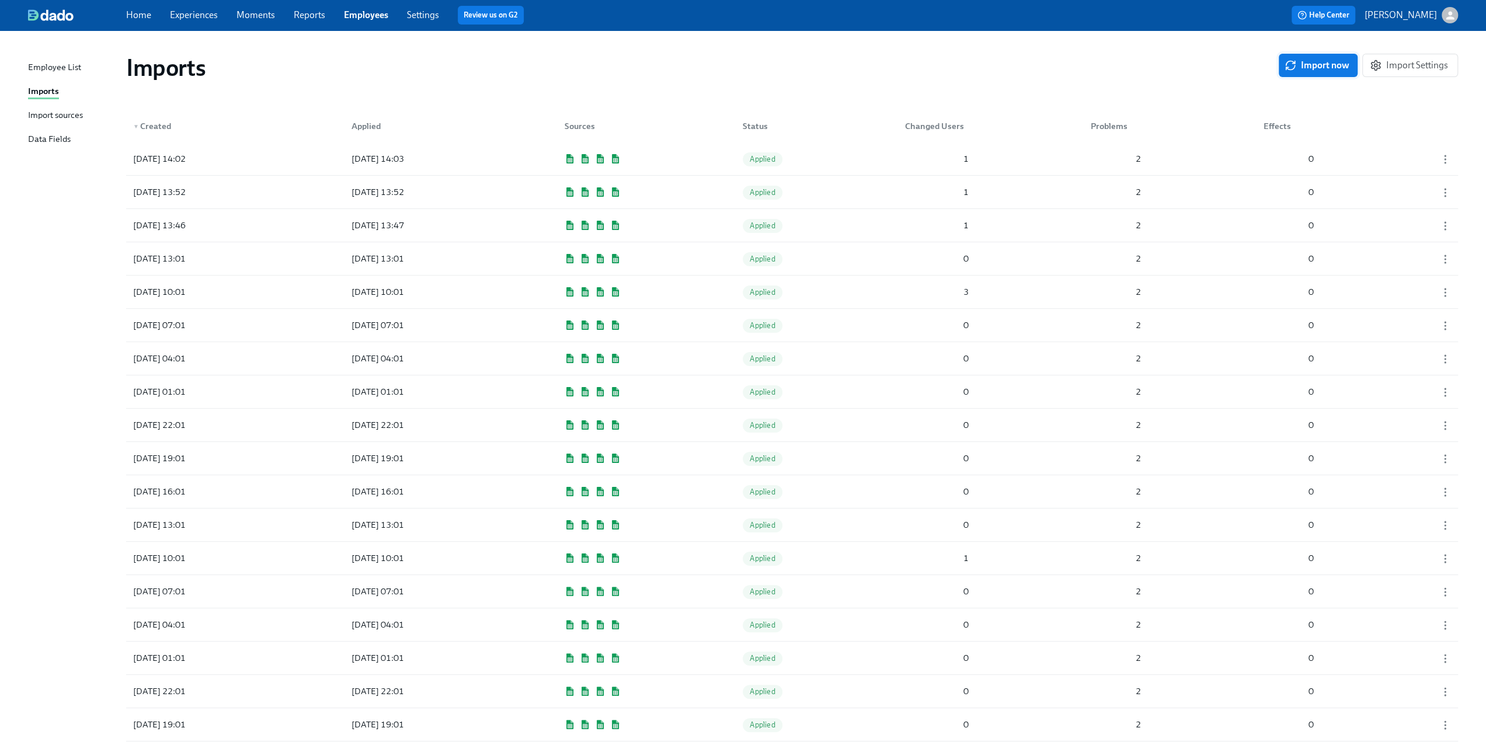
click at [1300, 63] on span "Import now" at bounding box center [1318, 66] width 62 height 12
click at [825, 163] on div "2025/08/25 14:07 Pending 1 2 0" at bounding box center [792, 158] width 1332 height 33
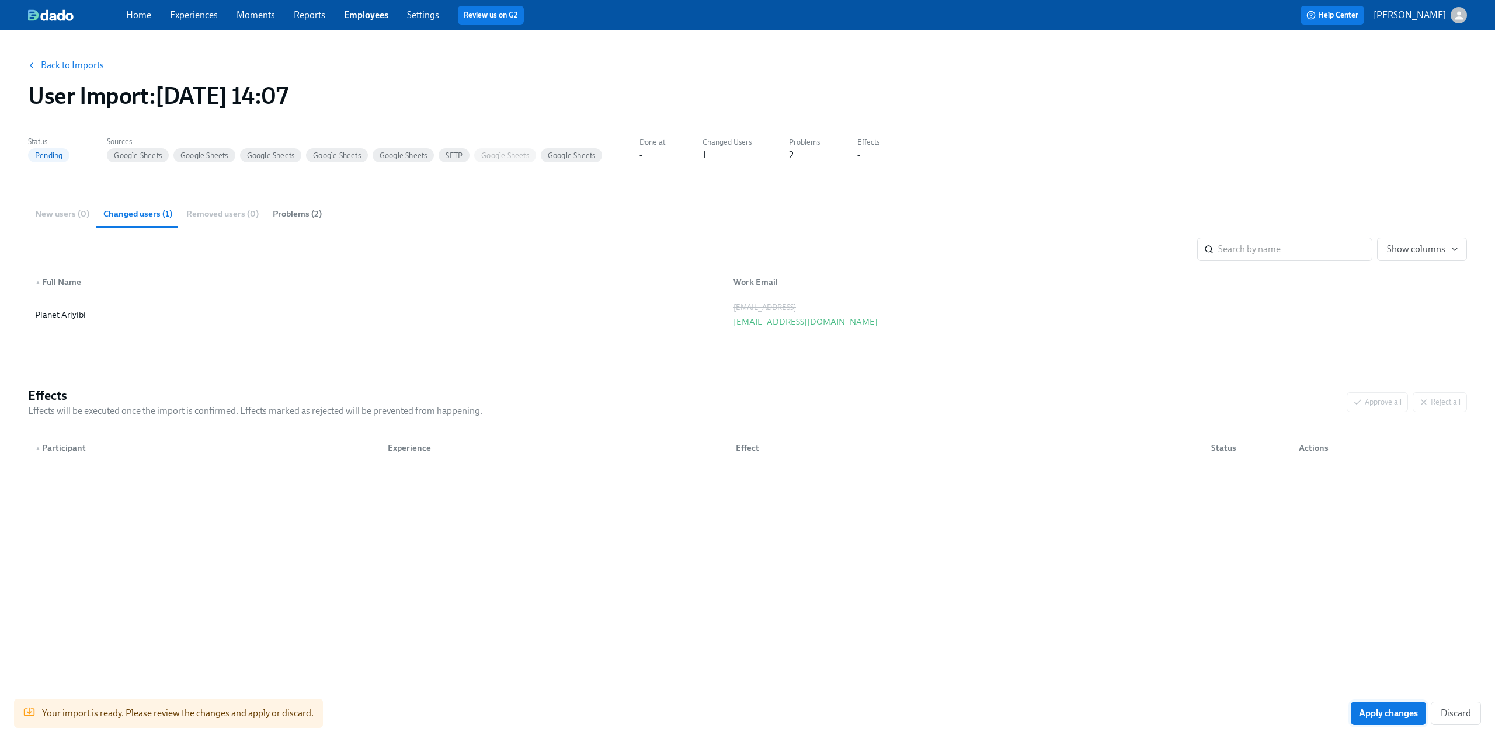
click at [1395, 711] on span "Apply changes" at bounding box center [1388, 714] width 59 height 12
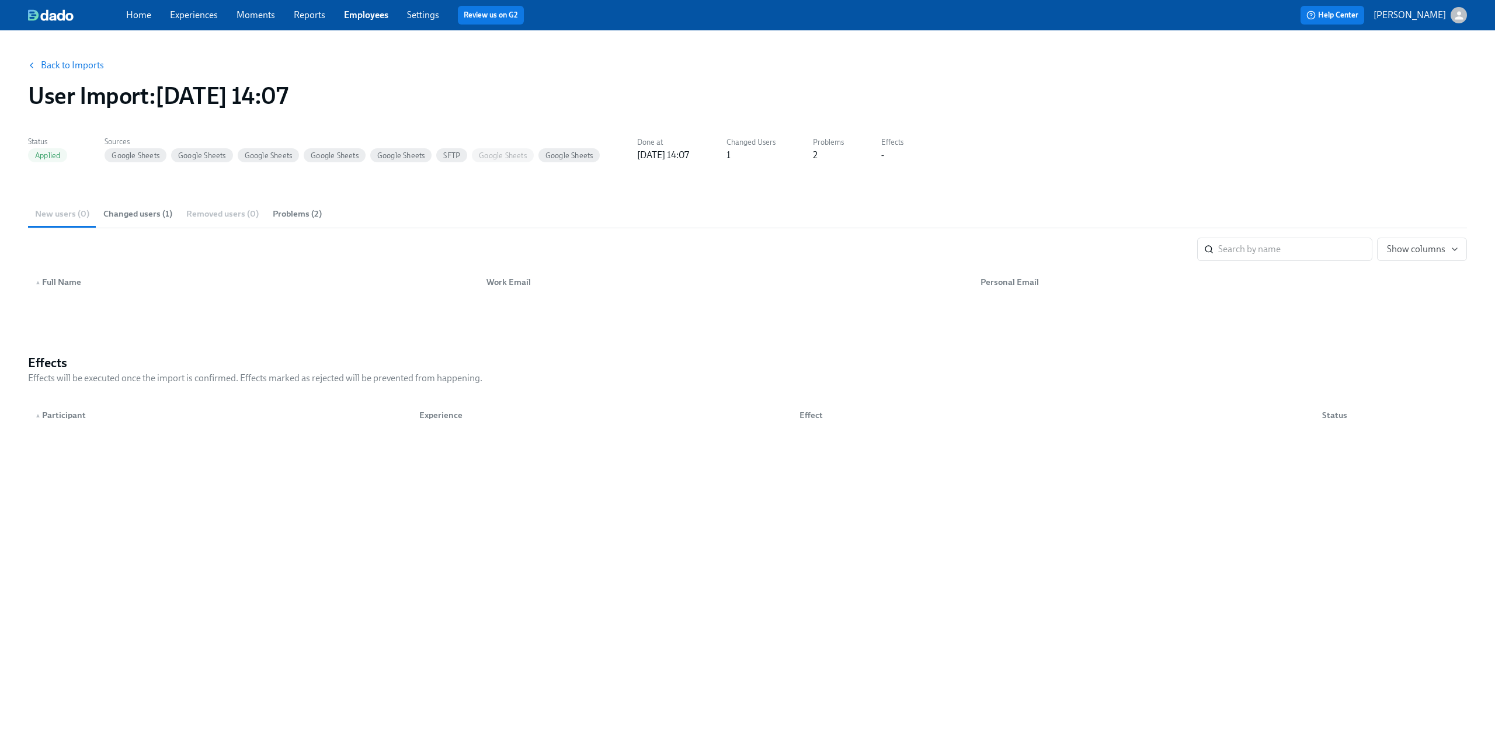
click at [203, 16] on link "Experiences" at bounding box center [194, 14] width 48 height 11
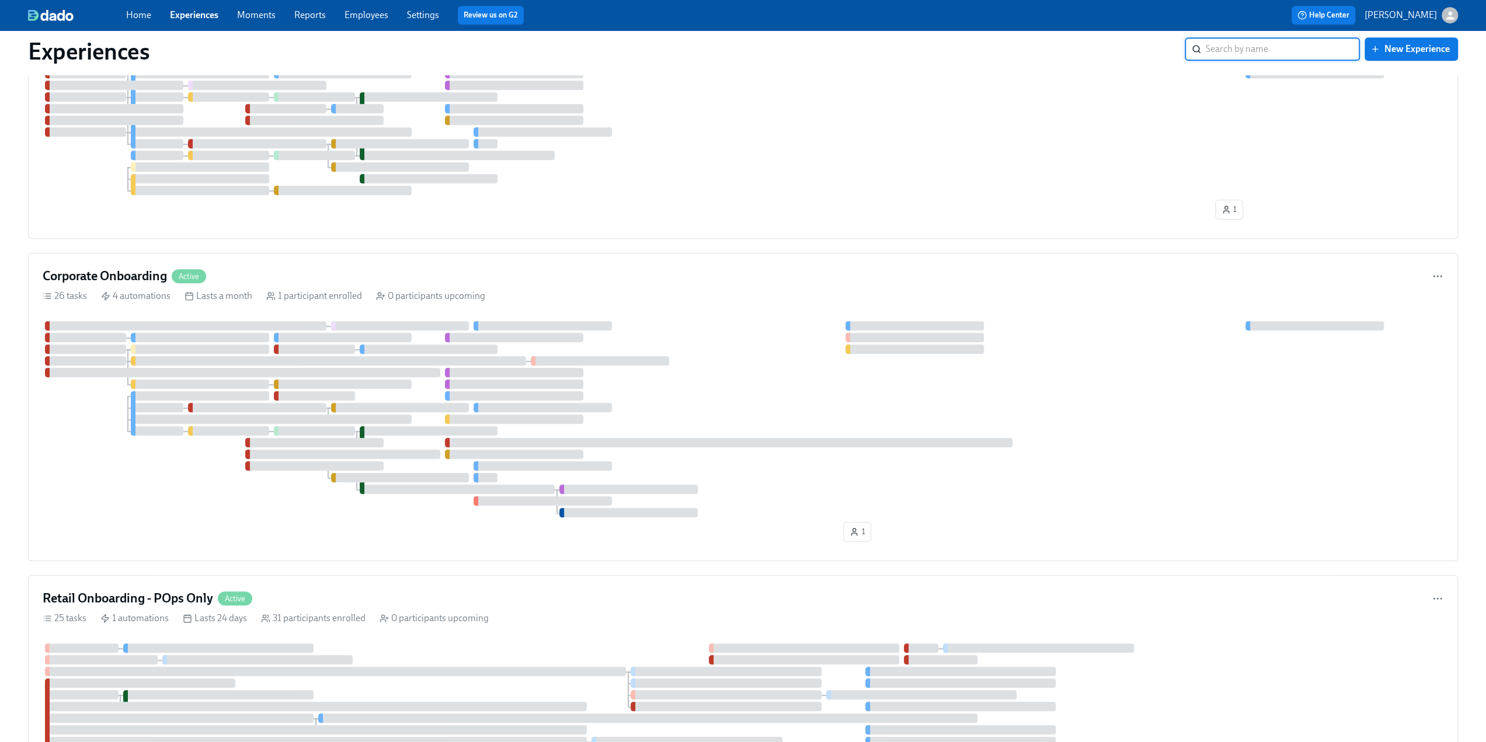
scroll to position [934, 0]
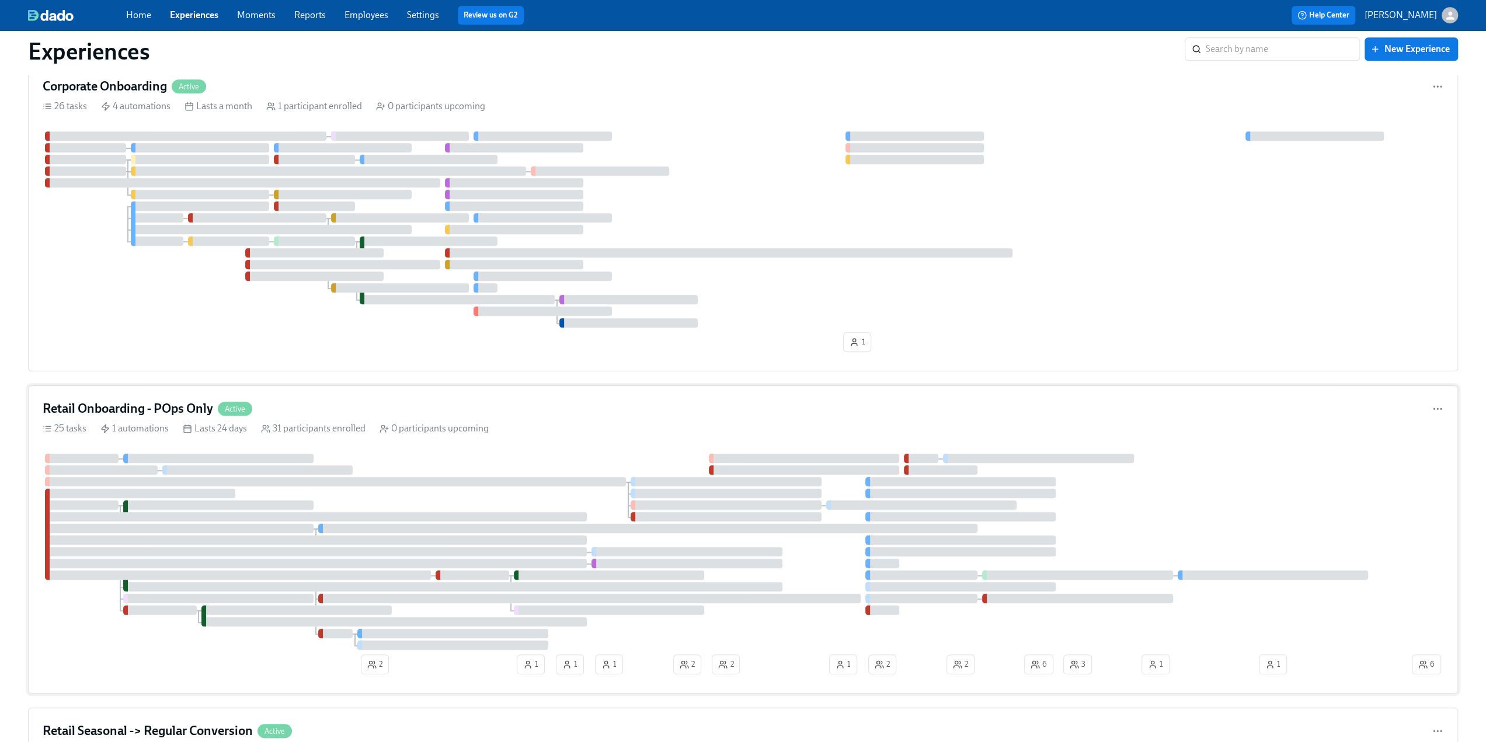
click at [320, 400] on div "Retail Onboarding - POps Only Active" at bounding box center [743, 409] width 1401 height 18
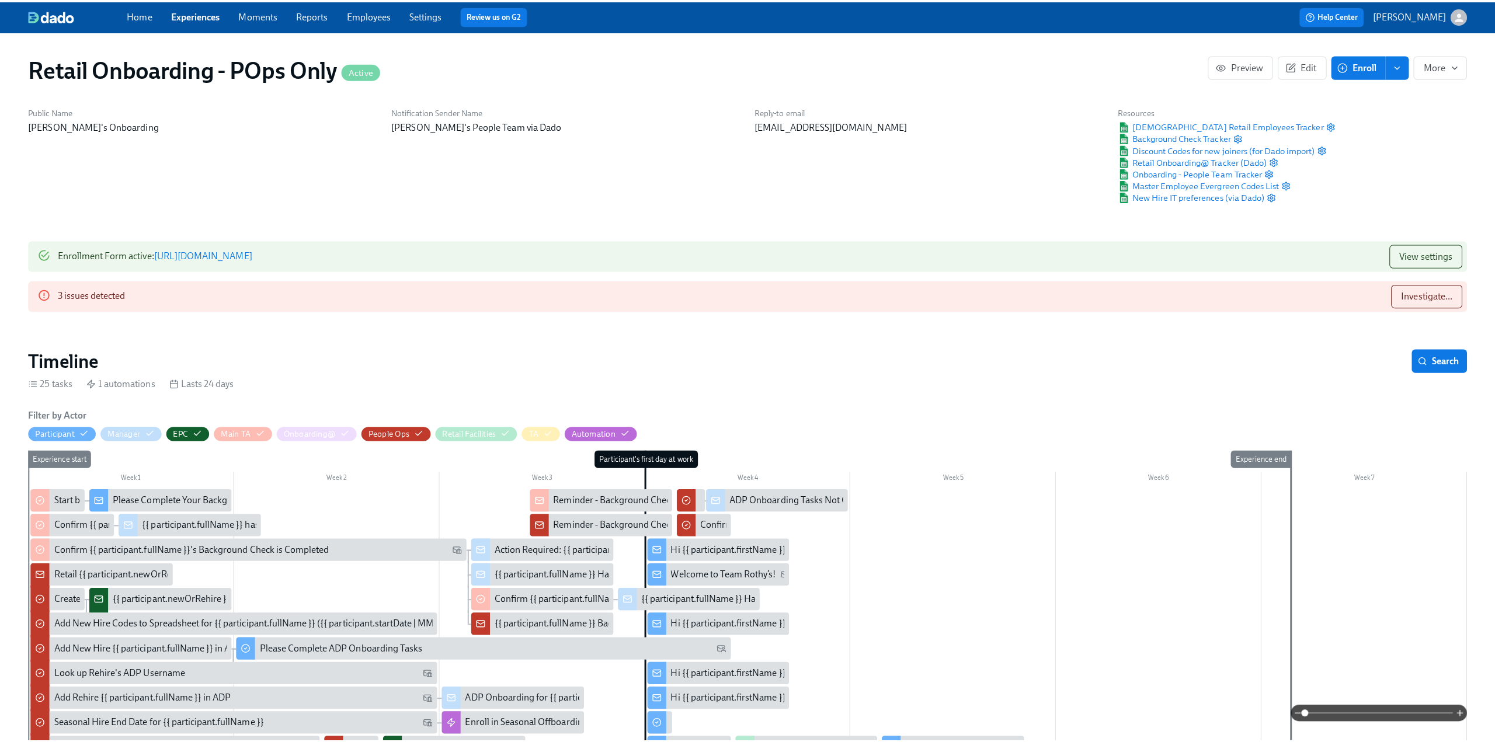
scroll to position [0, 5163]
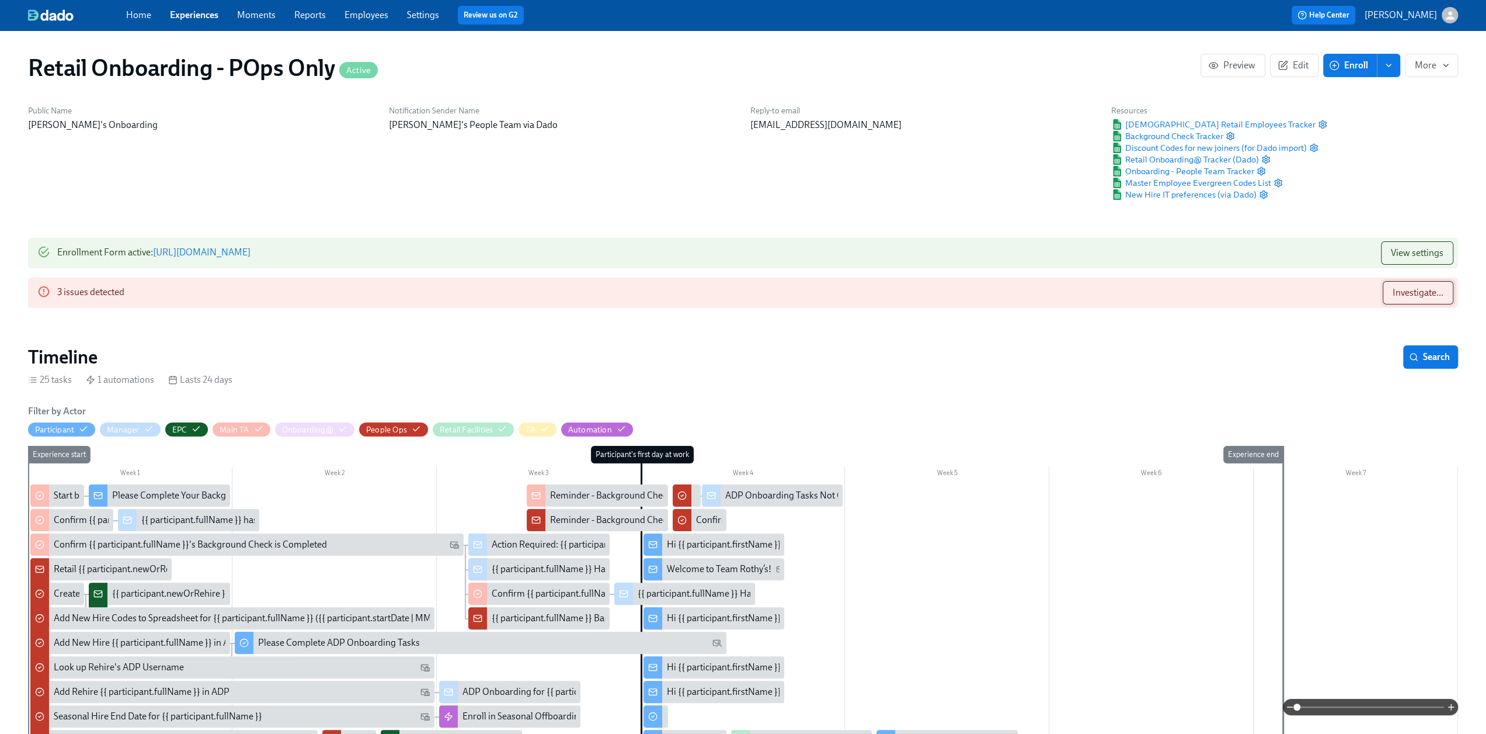
click at [1419, 294] on span "Investigate..." at bounding box center [1418, 293] width 51 height 12
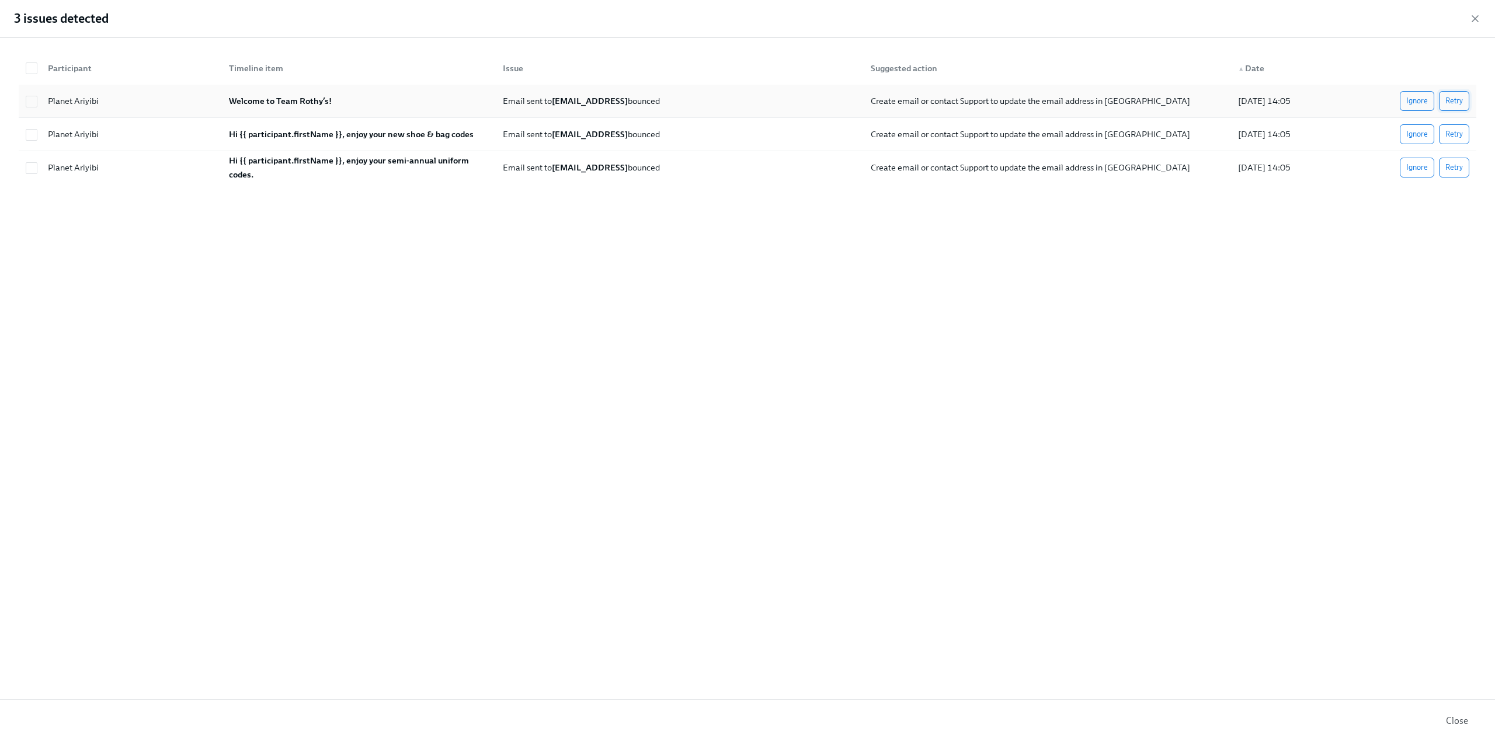
click at [1457, 103] on span "Retry" at bounding box center [1454, 101] width 18 height 12
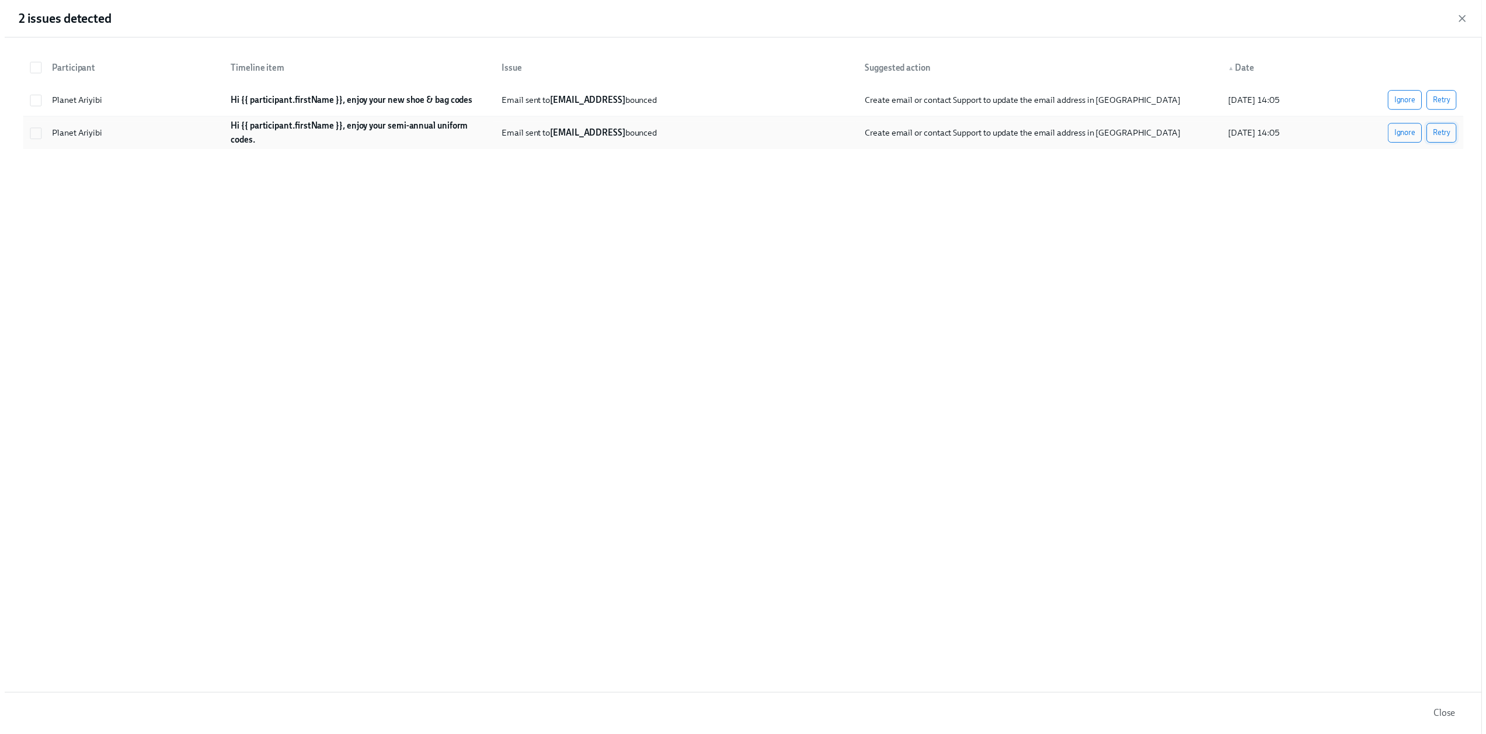
scroll to position [0, 5942]
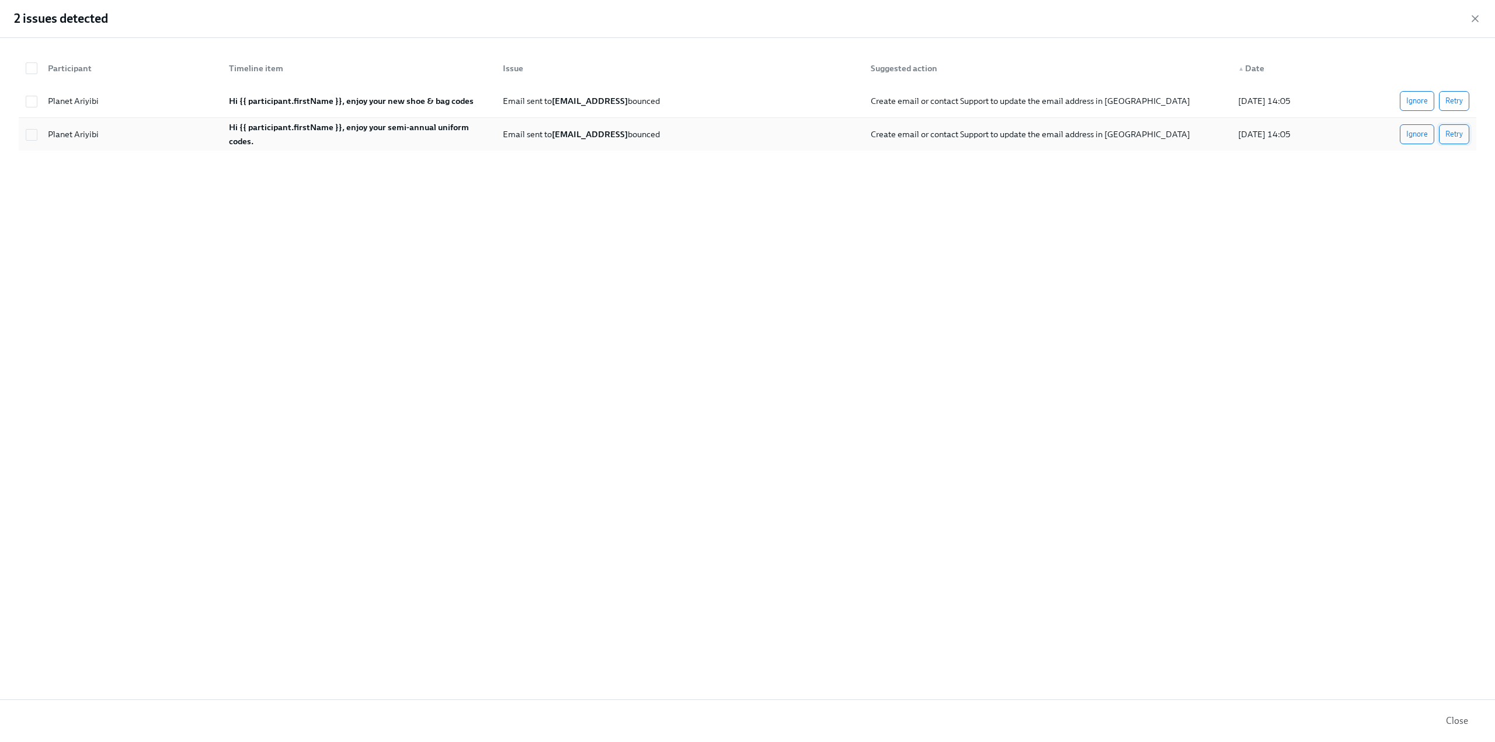
click at [1457, 132] on span "Retry" at bounding box center [1454, 134] width 18 height 12
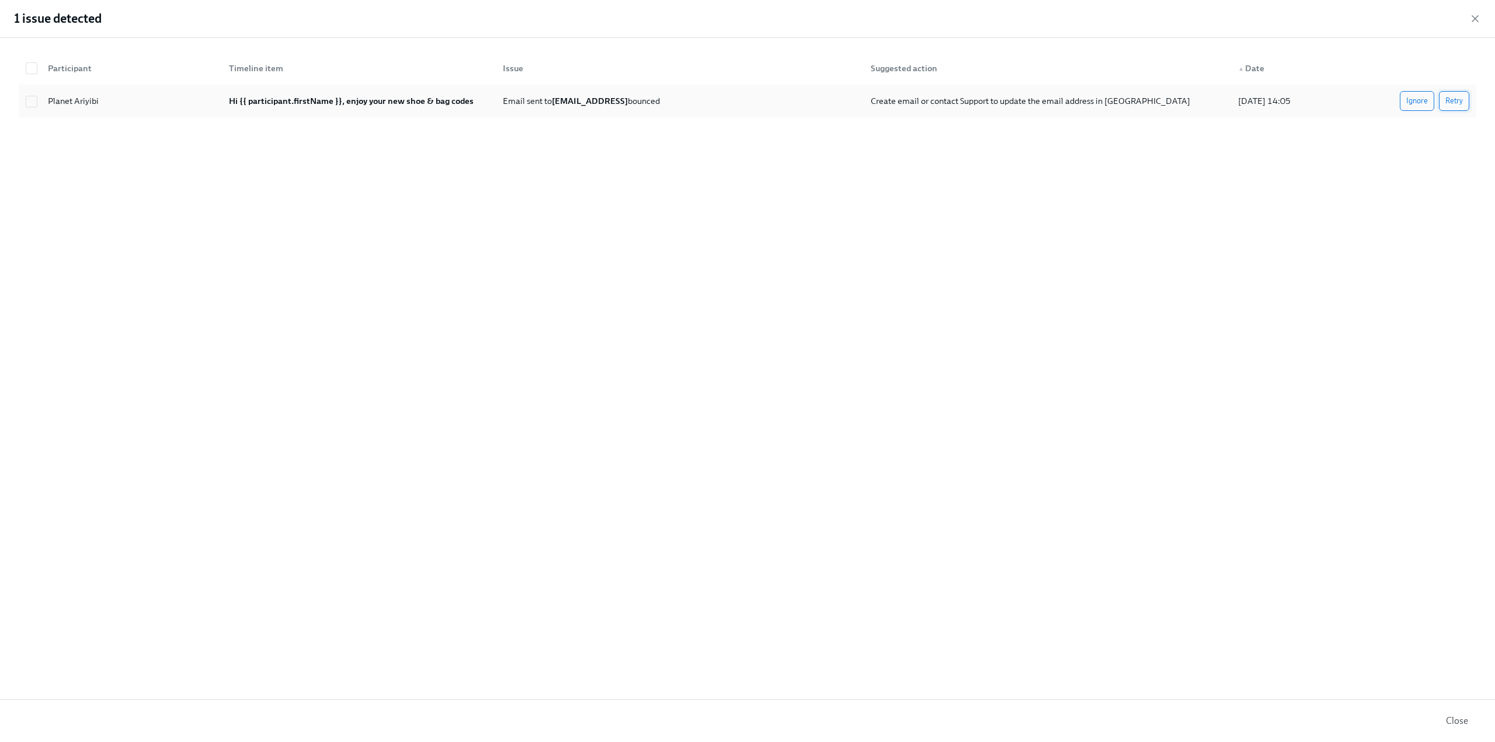
click at [1457, 100] on span "Retry" at bounding box center [1454, 101] width 18 height 12
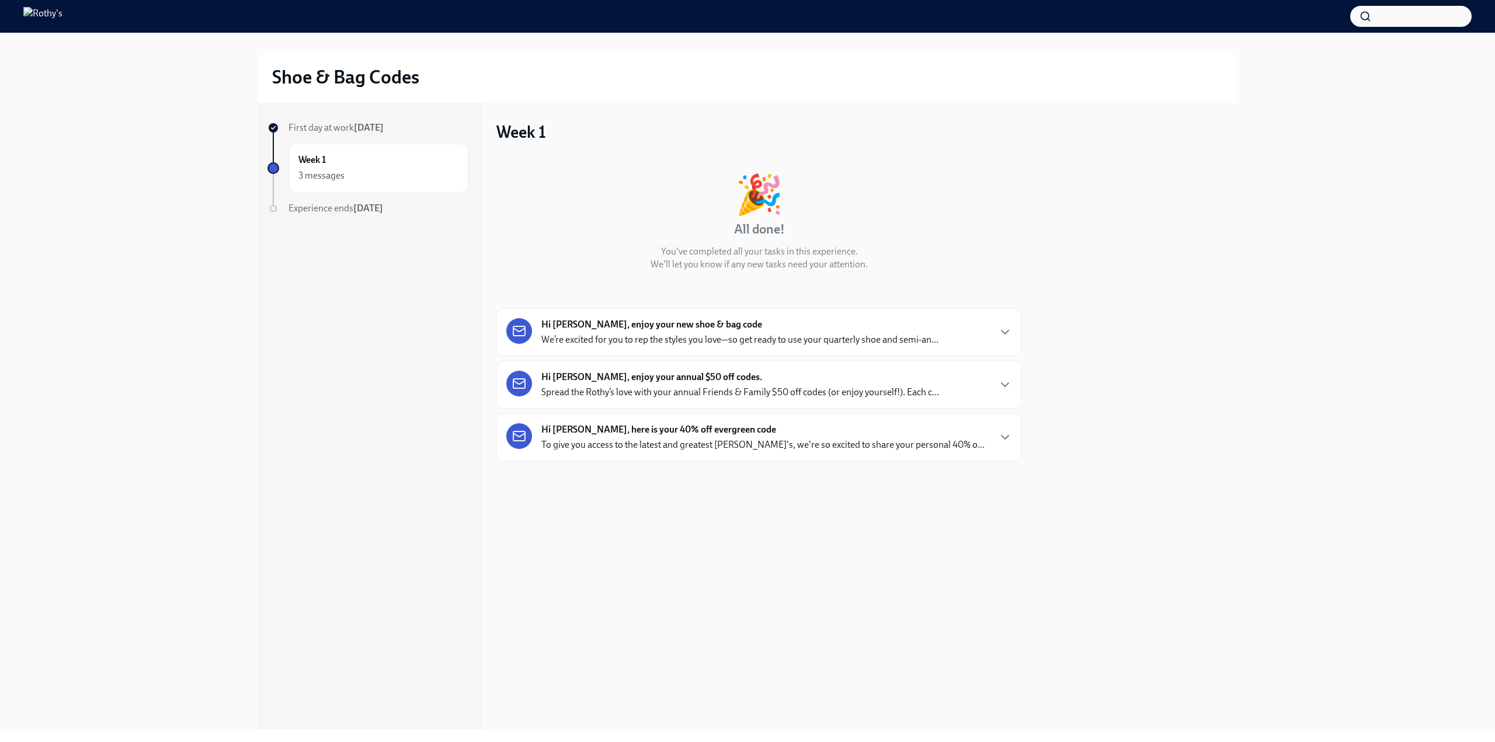
click at [594, 338] on p "We’re excited for you to rep the styles you love—so get ready to use your quart…" at bounding box center [739, 339] width 397 height 13
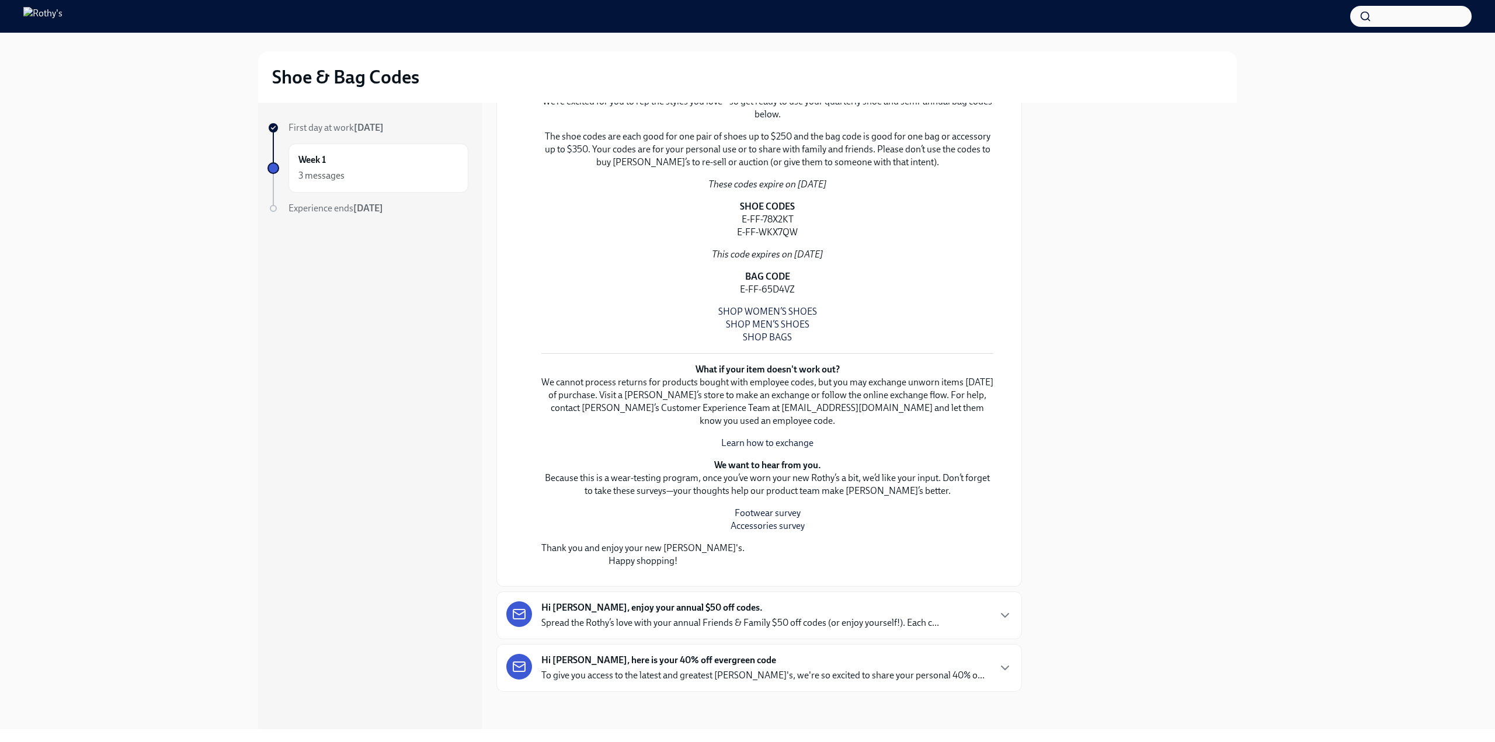
scroll to position [818, 0]
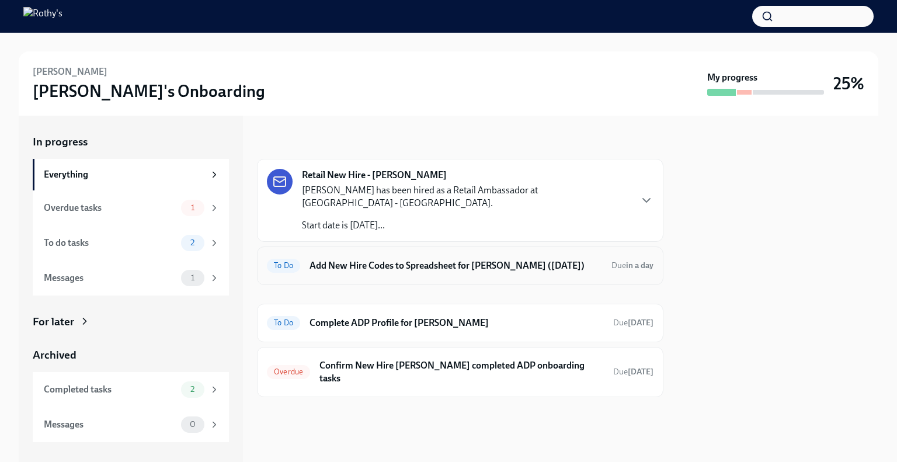
click at [398, 259] on h6 "Add New Hire Codes to Spreadsheet for Kyla Williams (09/03/2025)" at bounding box center [456, 265] width 293 height 13
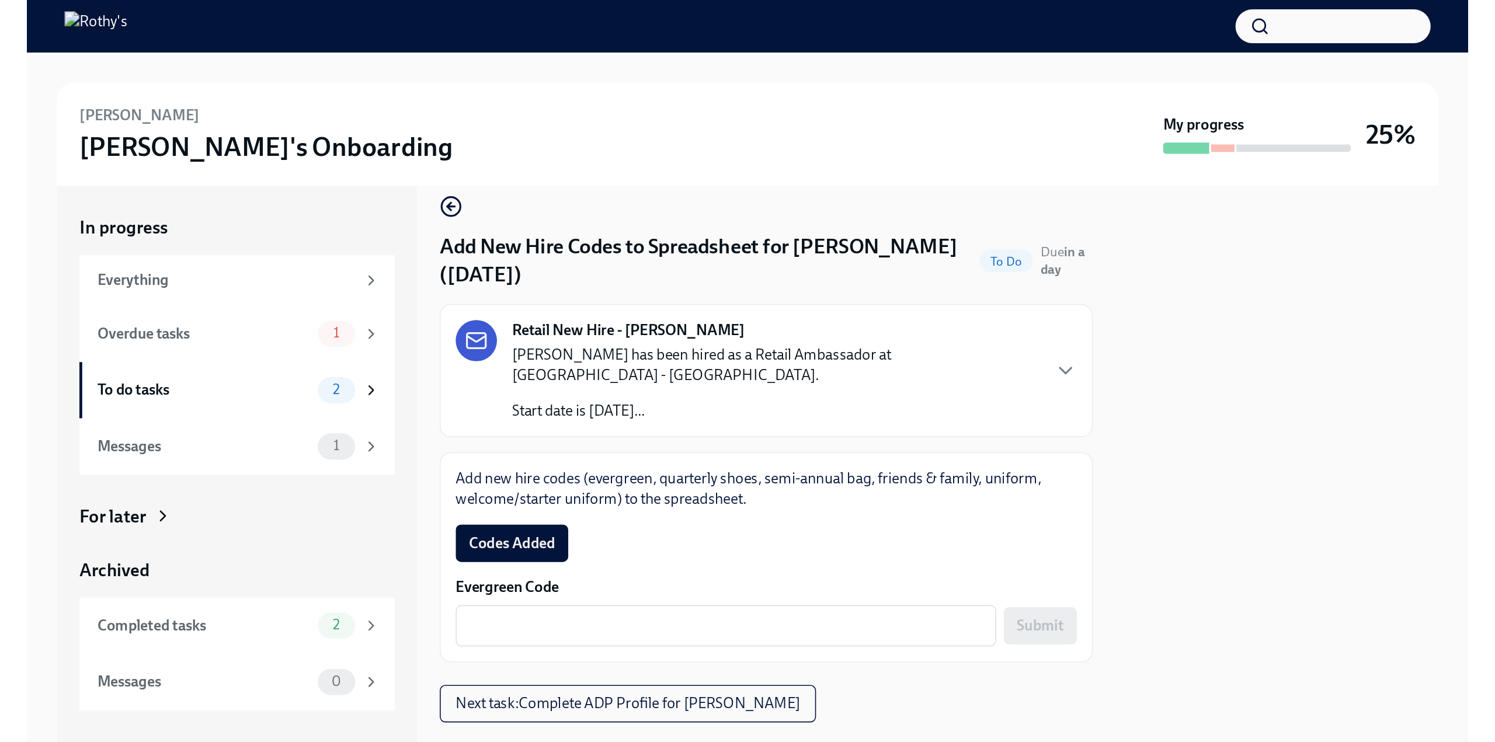
scroll to position [24, 0]
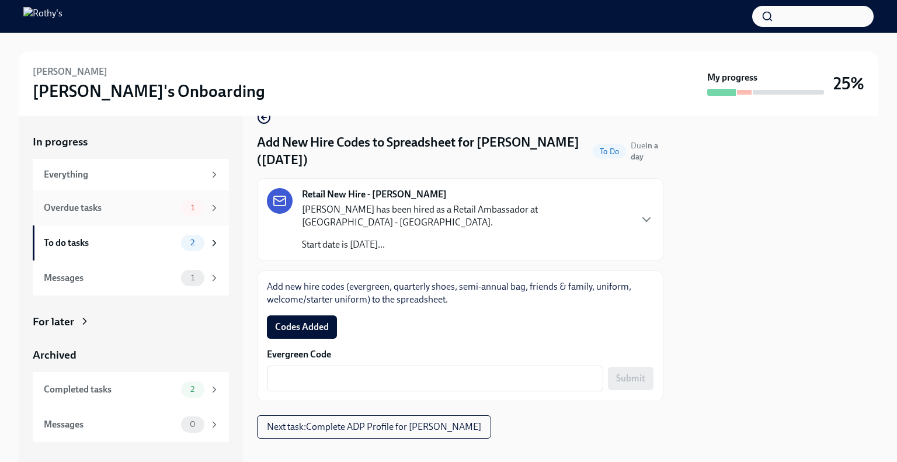
click at [121, 207] on div "Overdue tasks" at bounding box center [110, 207] width 133 height 13
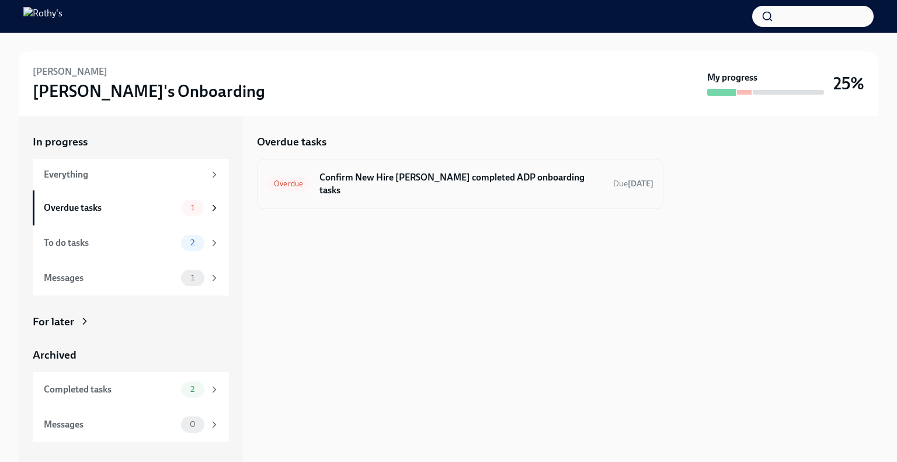
click at [432, 176] on h6 "Confirm New Hire Kyla Williams completed ADP onboarding tasks" at bounding box center [461, 184] width 284 height 26
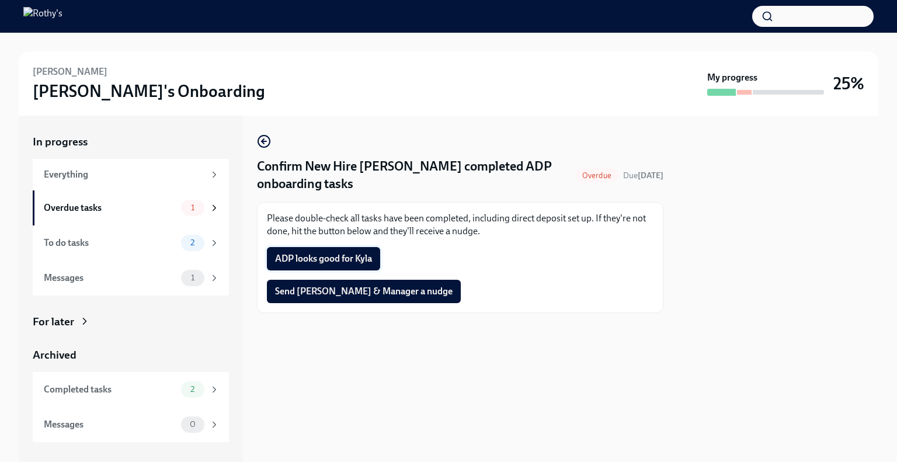
click at [313, 256] on span "ADP looks good for Kyla" at bounding box center [323, 259] width 97 height 12
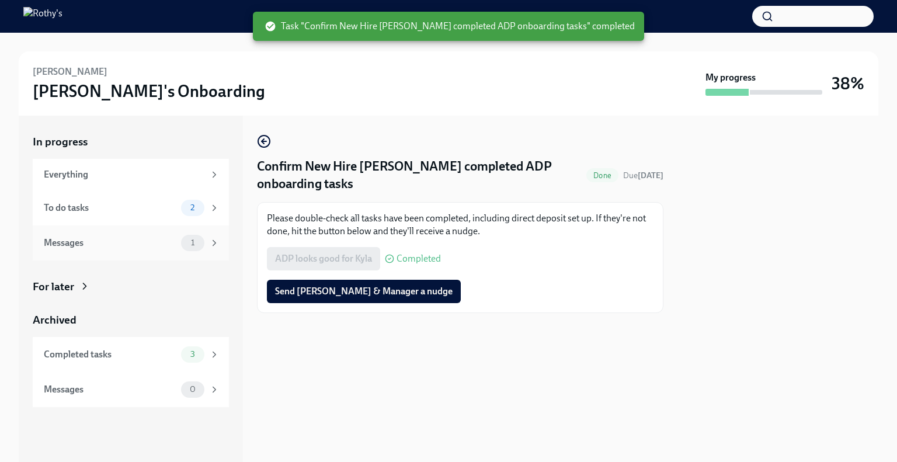
click at [160, 240] on div "Messages" at bounding box center [110, 243] width 133 height 13
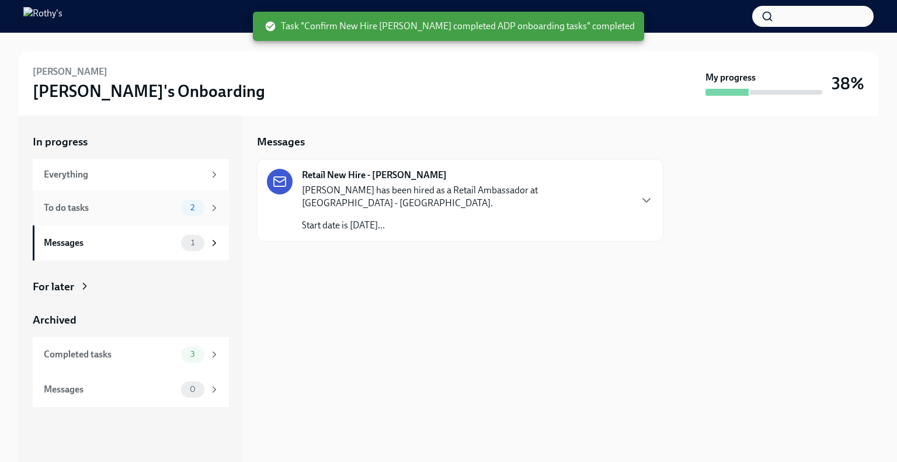
click at [148, 213] on div "To do tasks" at bounding box center [110, 207] width 133 height 13
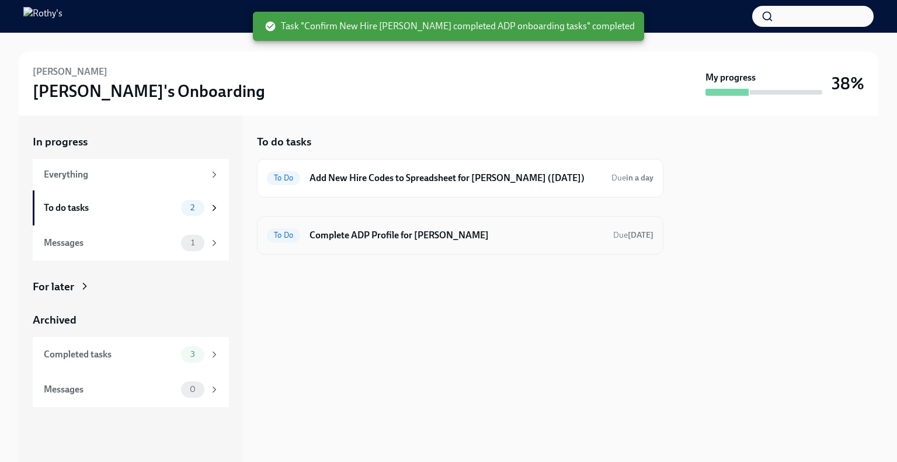
click at [457, 235] on h6 "Complete ADP Profile for Kyla Williams" at bounding box center [457, 235] width 294 height 13
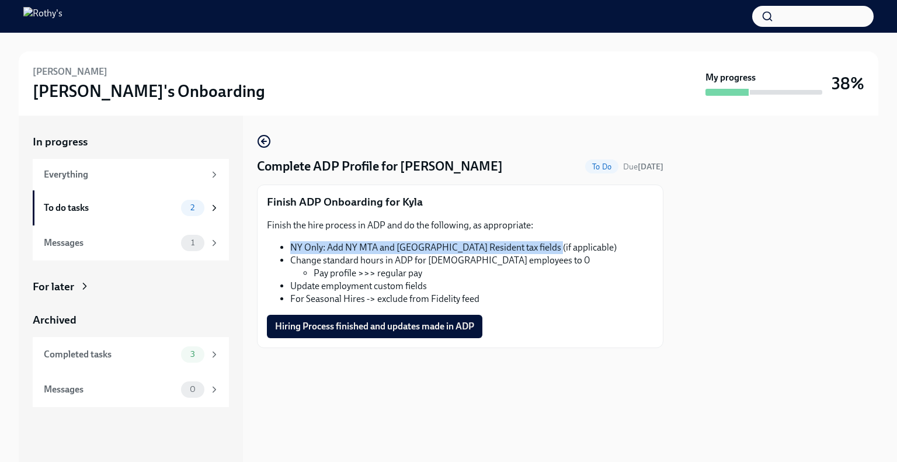
drag, startPoint x: 287, startPoint y: 245, endPoint x: 547, endPoint y: 240, distance: 259.9
click at [547, 240] on div "Finish the hire process in ADP and do the following, as appropriate: NY Only: A…" at bounding box center [460, 262] width 387 height 86
click at [334, 261] on li "Change standard hours in ADP for hourly employees to 0 Pay profile >>> regular …" at bounding box center [471, 267] width 363 height 26
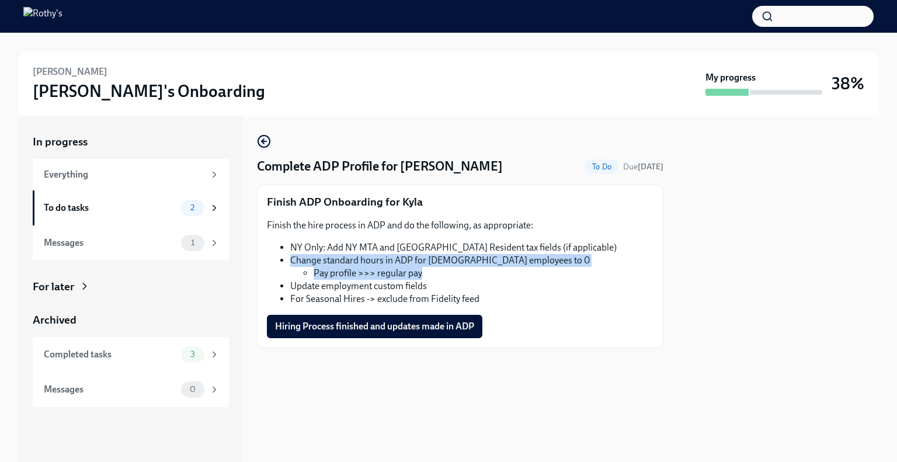
drag, startPoint x: 290, startPoint y: 258, endPoint x: 506, endPoint y: 274, distance: 216.7
click at [506, 274] on li "Change standard hours in ADP for hourly employees to 0 Pay profile >>> regular …" at bounding box center [471, 267] width 363 height 26
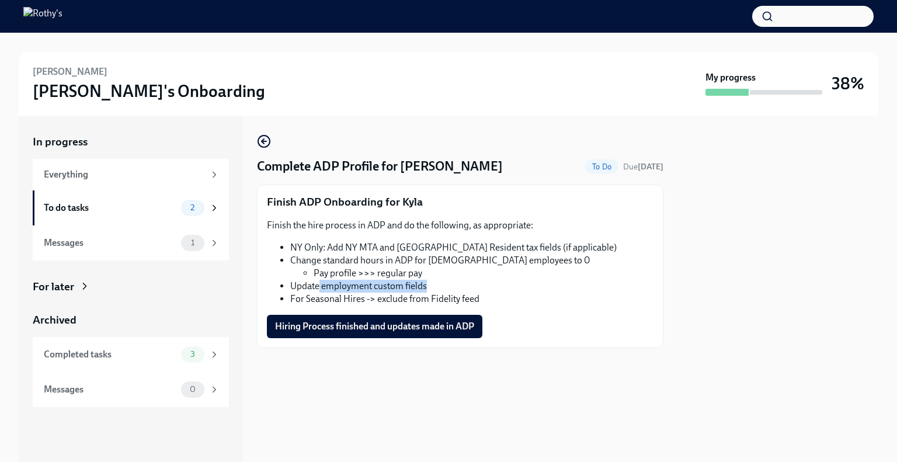
drag, startPoint x: 319, startPoint y: 287, endPoint x: 453, endPoint y: 279, distance: 133.4
click at [453, 280] on li "Update employment custom fields" at bounding box center [471, 286] width 363 height 13
click at [481, 281] on li "Update employment custom fields" at bounding box center [471, 286] width 363 height 13
drag, startPoint x: 309, startPoint y: 300, endPoint x: 496, endPoint y: 294, distance: 187.0
click at [496, 294] on li "For Seasonal Hires -> exclude from Fidelity feed" at bounding box center [471, 299] width 363 height 13
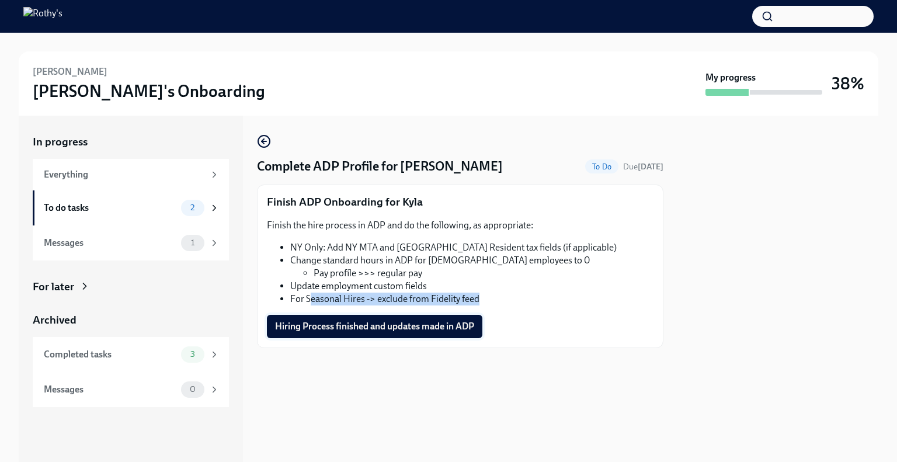
click at [367, 326] on span "Hiring Process finished and updates made in ADP" at bounding box center [374, 327] width 199 height 12
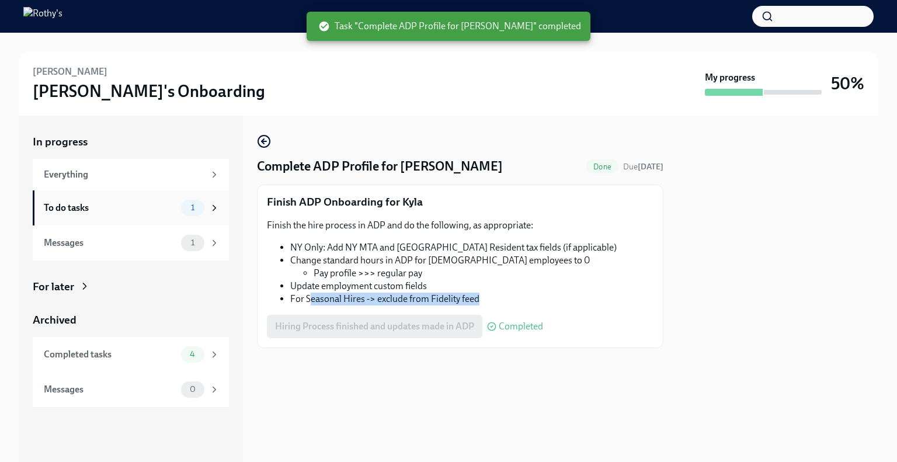
click at [121, 208] on div "To do tasks" at bounding box center [110, 207] width 133 height 13
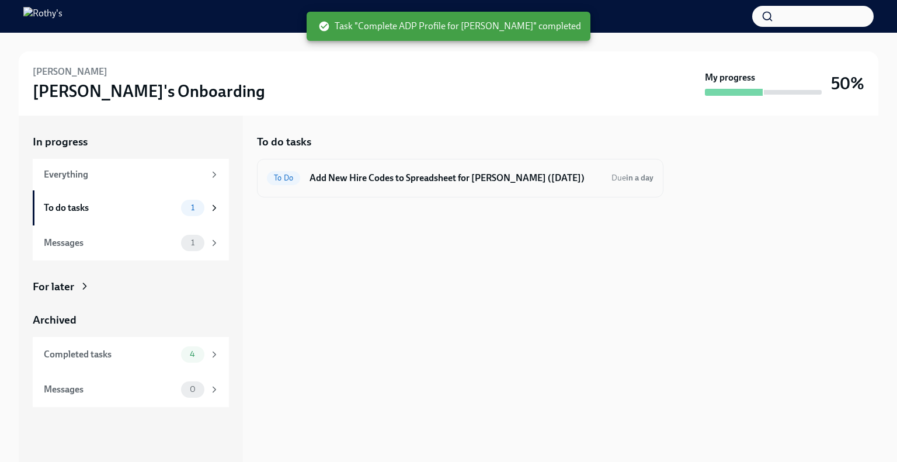
click at [383, 179] on h6 "Add New Hire Codes to Spreadsheet for Kyla Williams (09/03/2025)" at bounding box center [456, 178] width 293 height 13
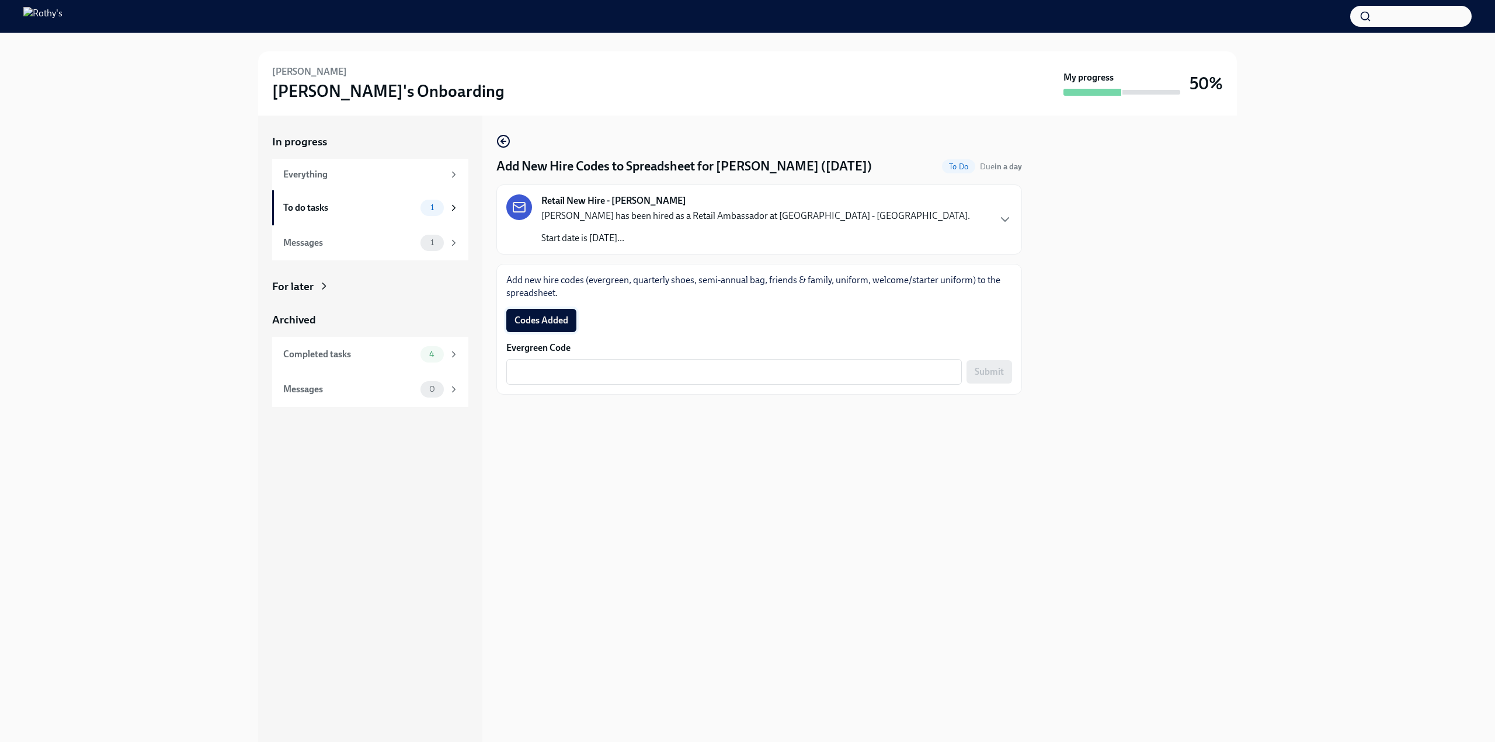
click at [540, 321] on span "Codes Added" at bounding box center [542, 321] width 54 height 12
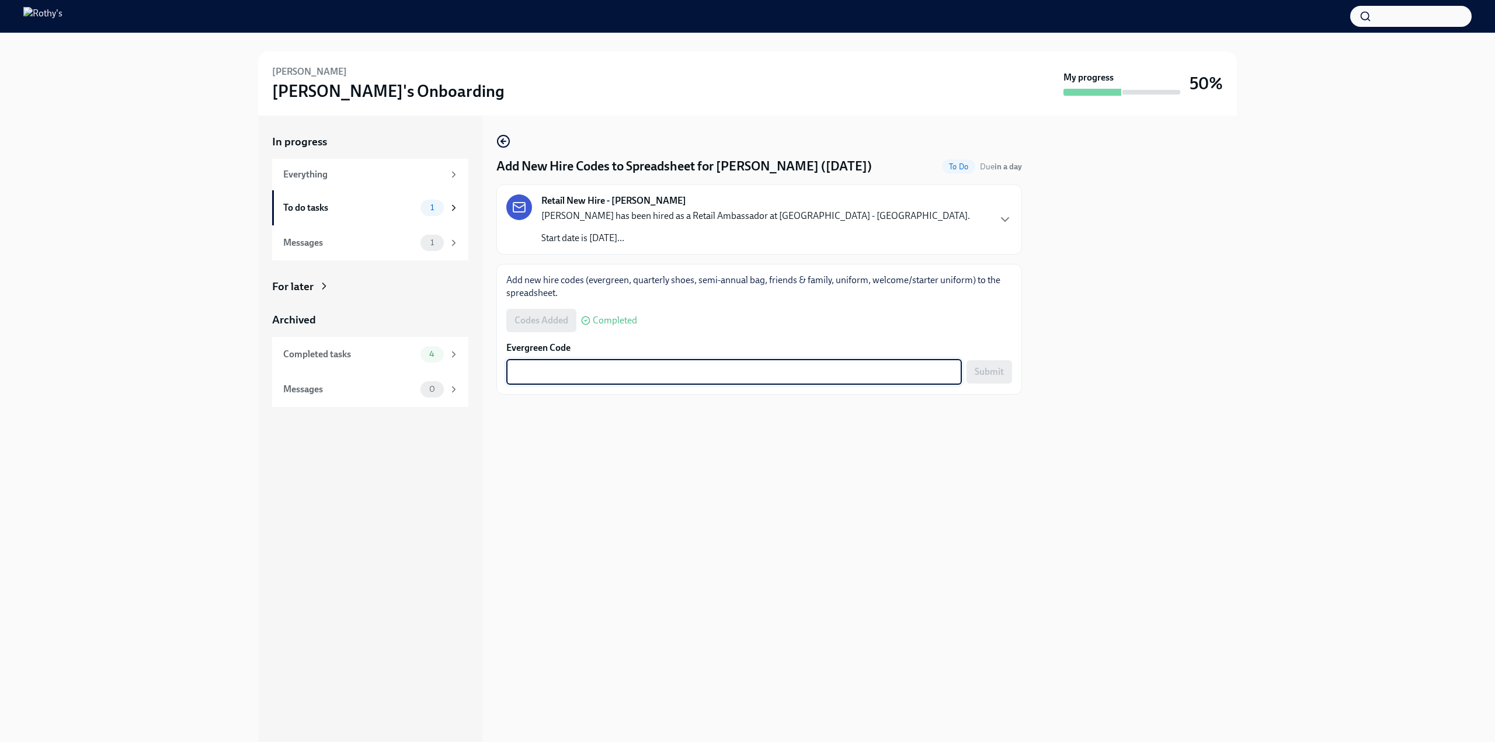
click at [557, 367] on textarea "Evergreen Code" at bounding box center [734, 372] width 442 height 14
paste textarea "E-FF-T3THF3"
type textarea "E-FF-T3THF3"
click at [896, 370] on span "Submit" at bounding box center [989, 372] width 29 height 12
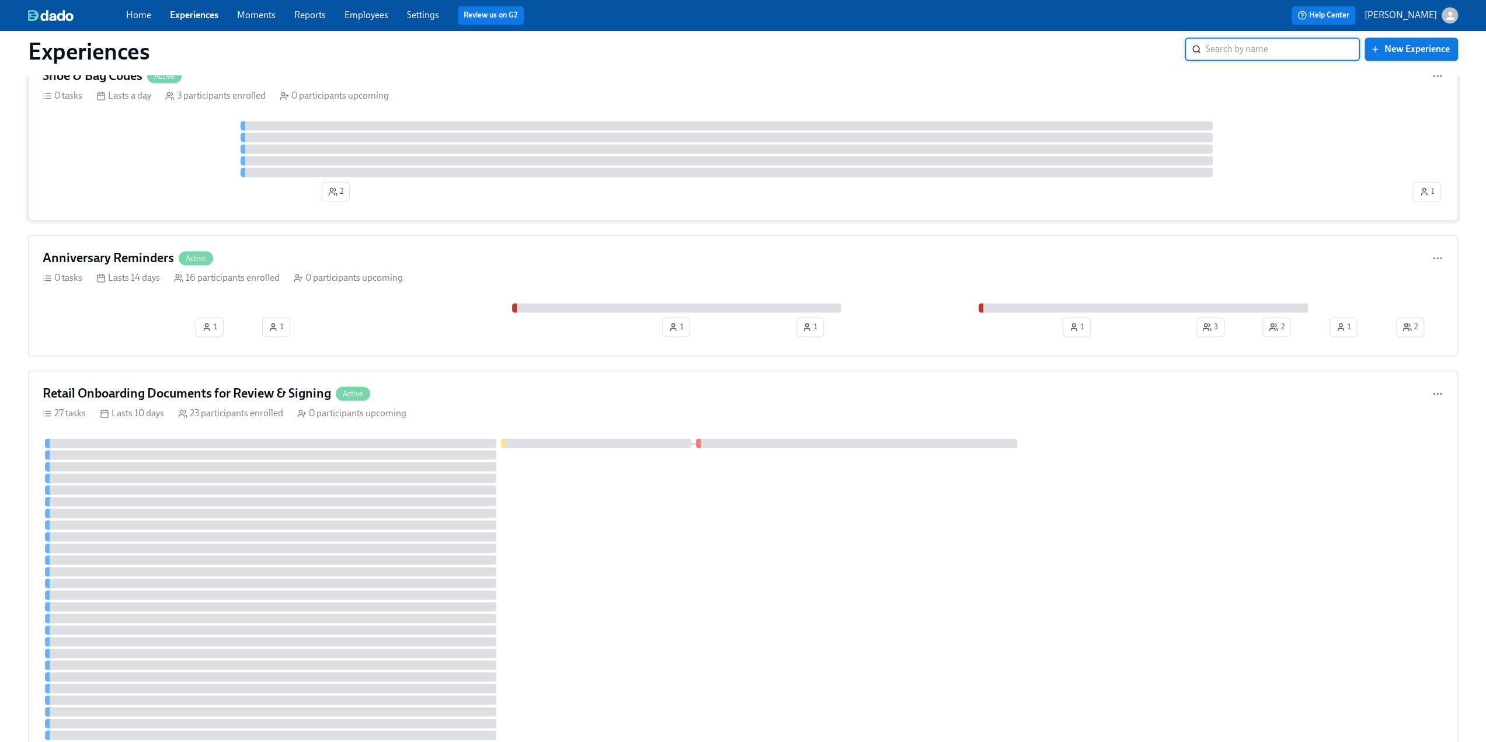
scroll to position [1810, 0]
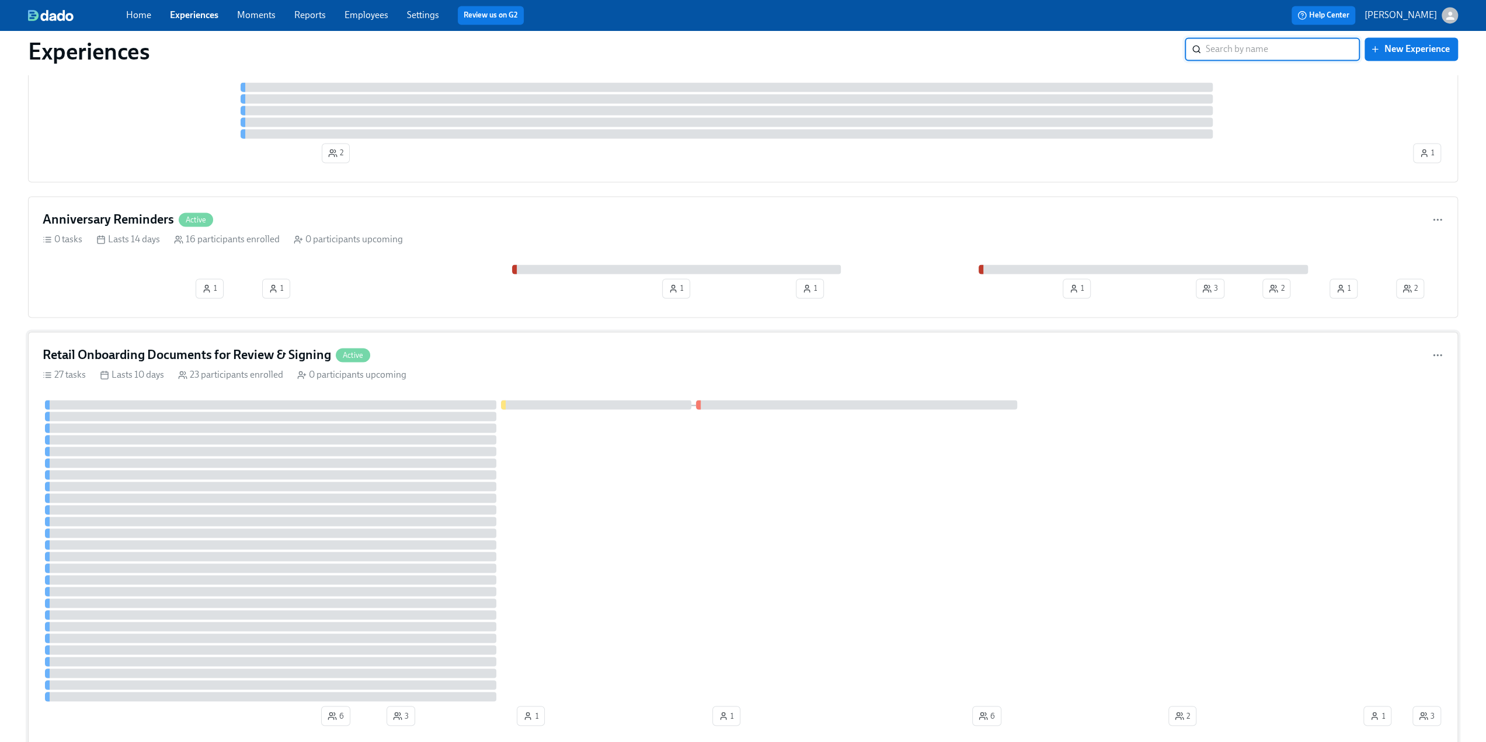
click at [211, 353] on h4 "Retail Onboarding Documents for Review & Signing" at bounding box center [187, 355] width 288 height 18
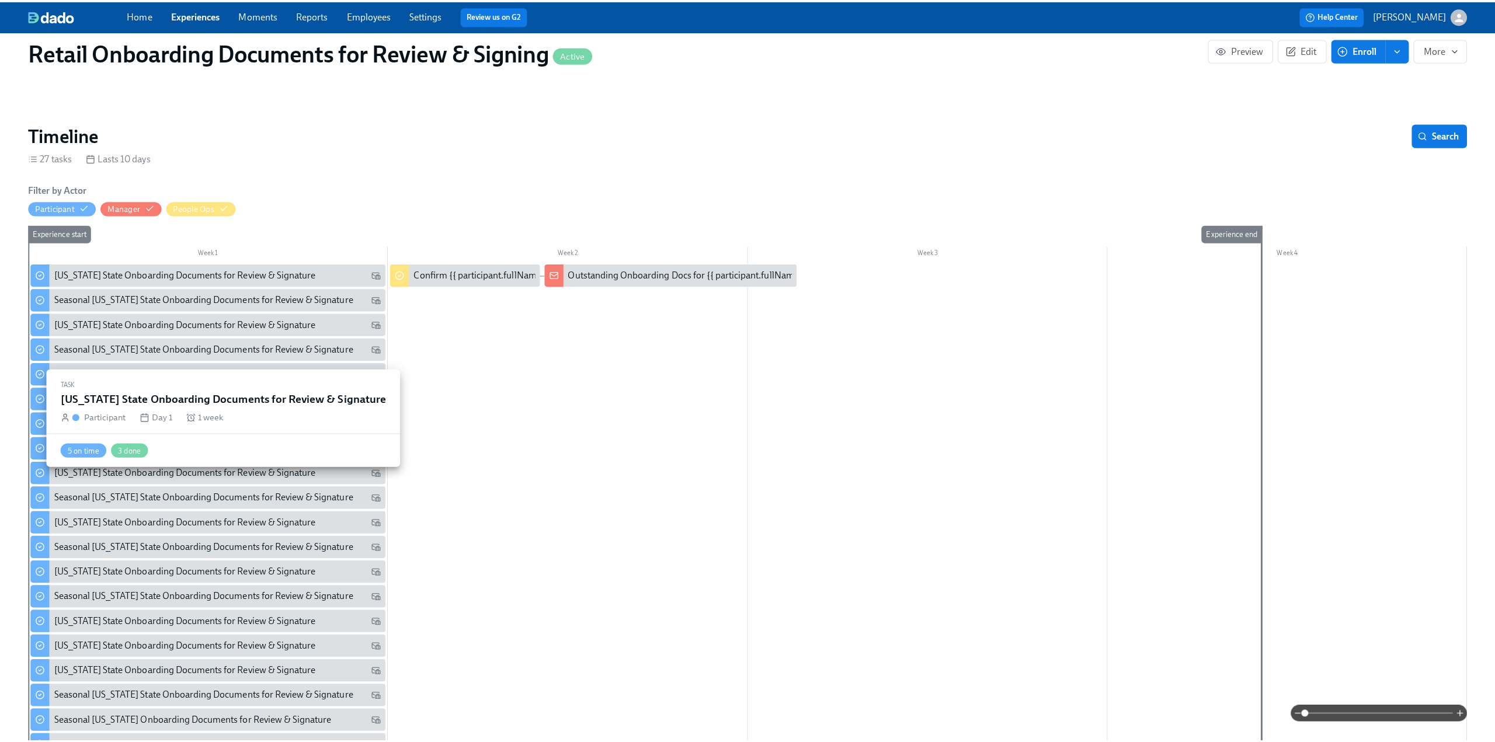
scroll to position [467, 0]
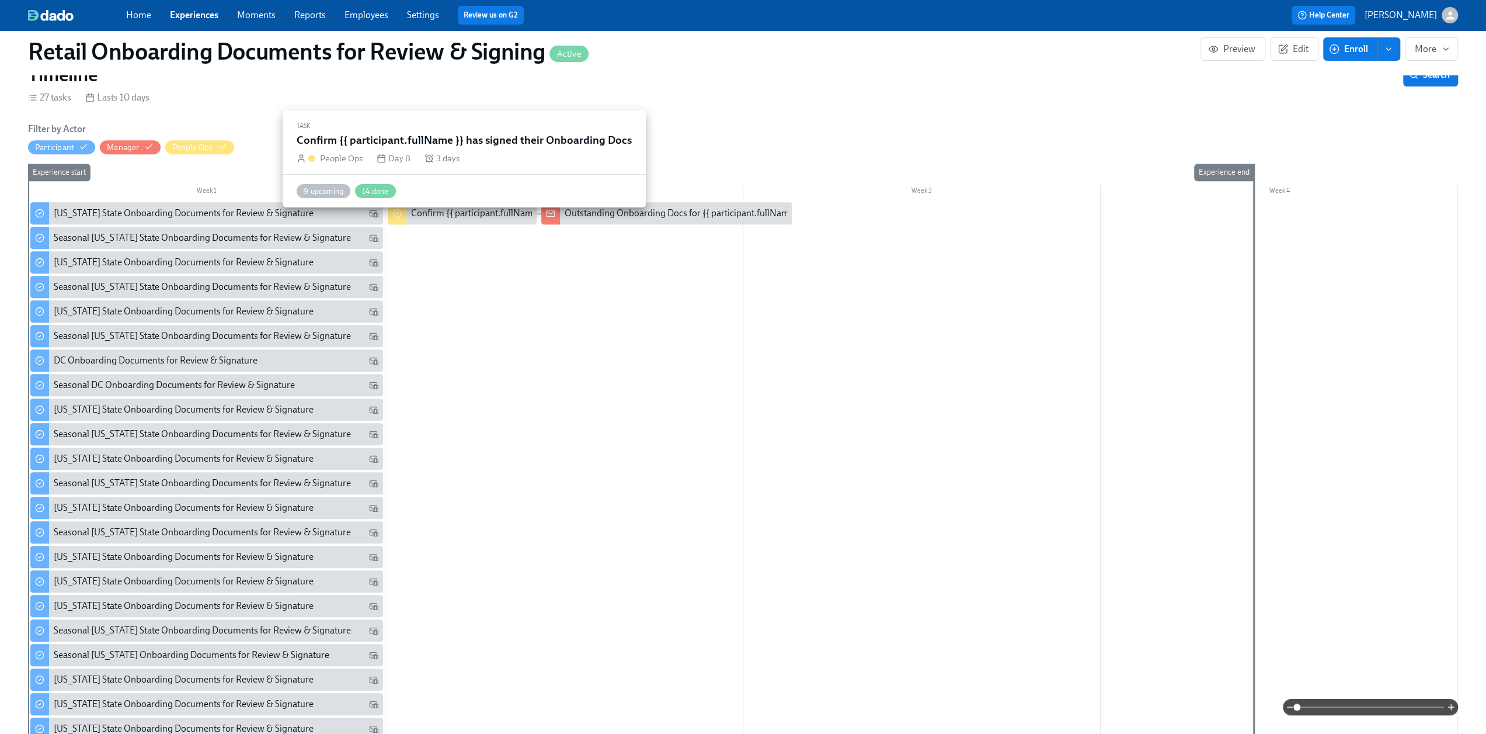
click at [451, 220] on div "Confirm {{ participant.fullName }} has signed their Onboarding Docs" at bounding box center [547, 213] width 273 height 13
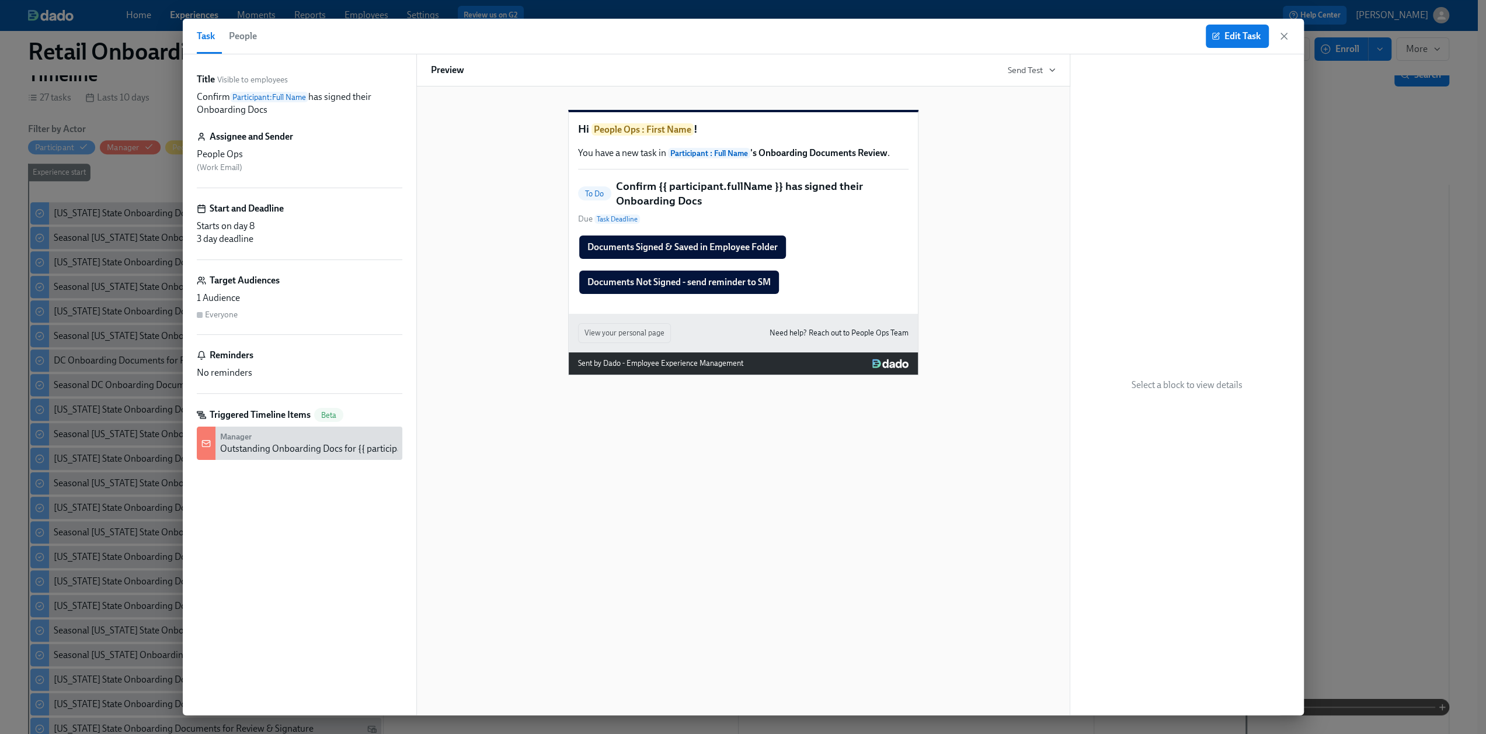
scroll to position [0, 959]
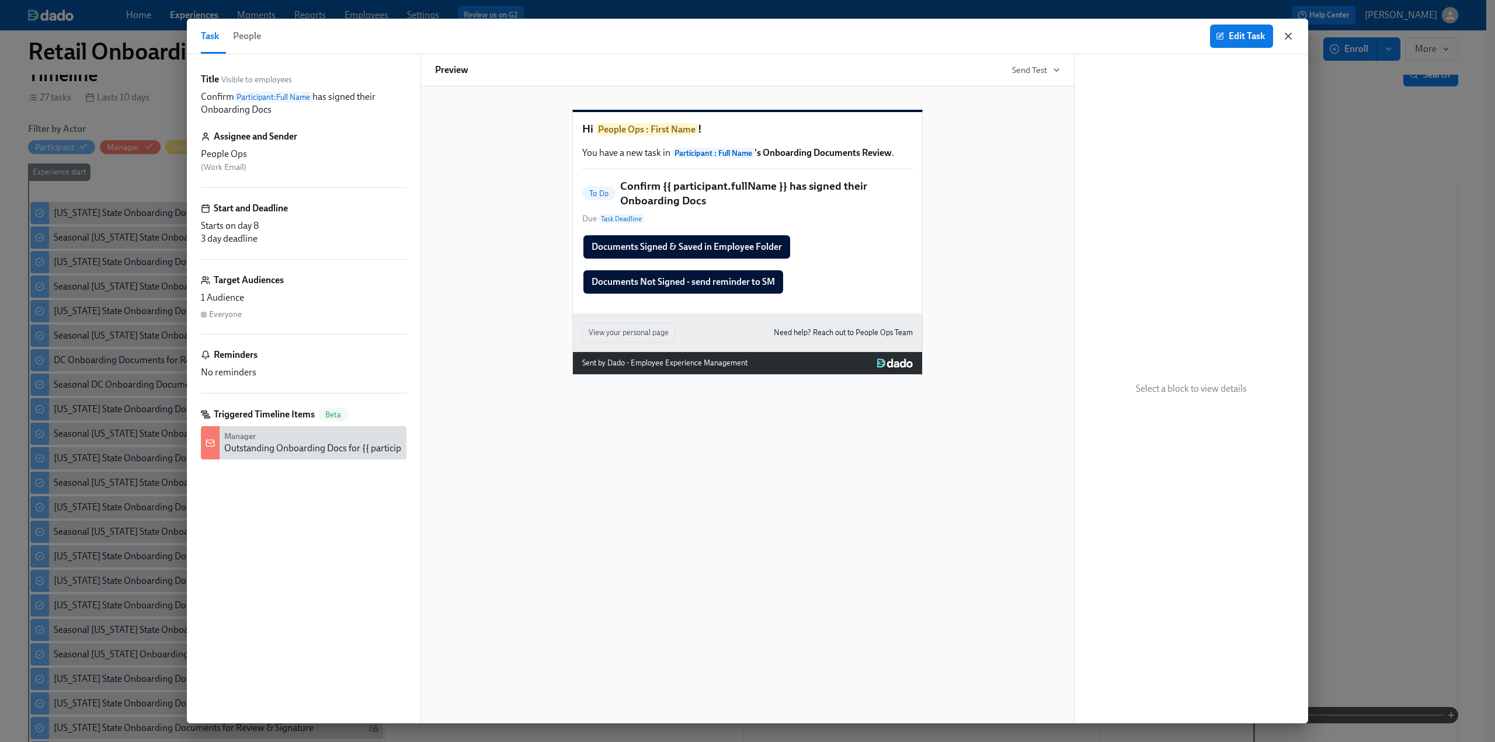
click at [1287, 35] on icon "button" at bounding box center [1288, 36] width 6 height 6
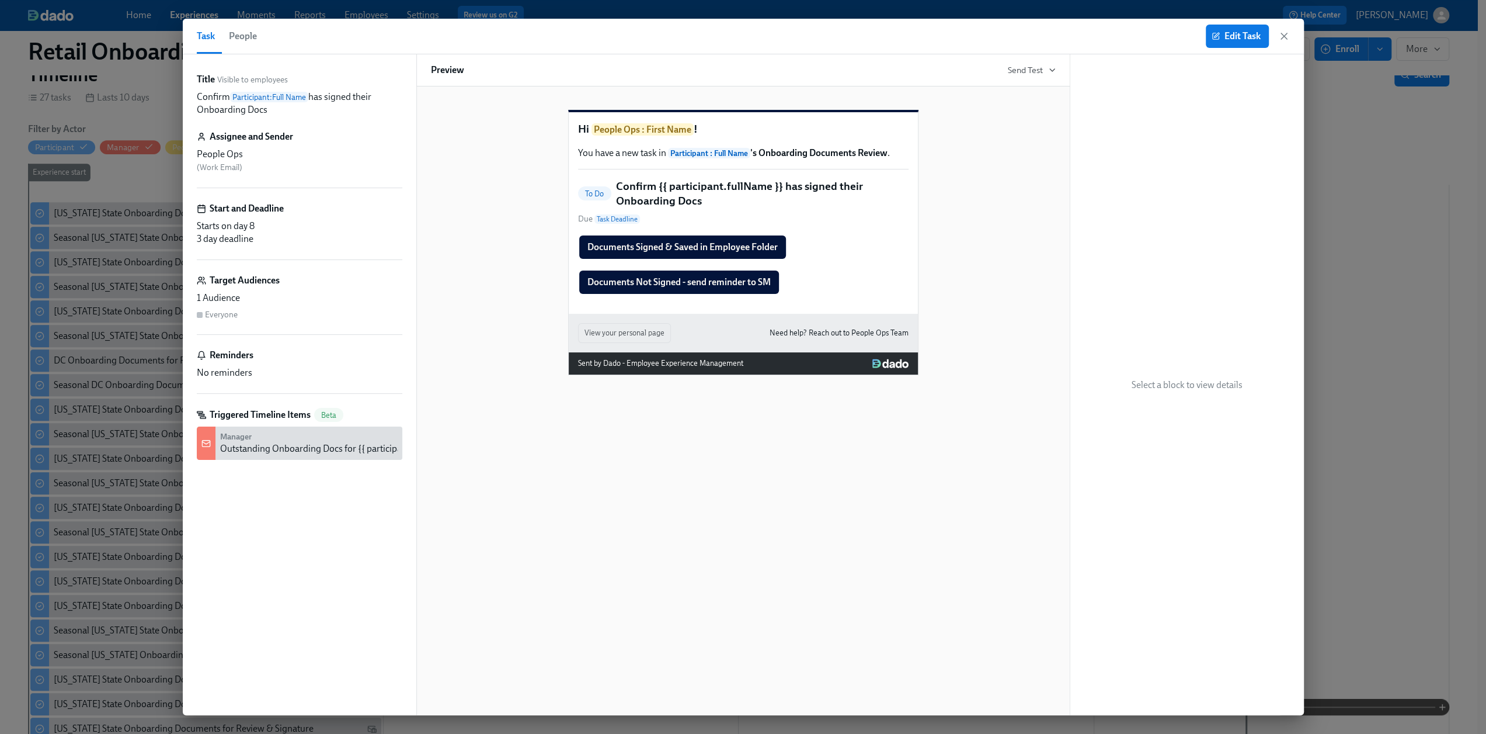
scroll to position [0, 951]
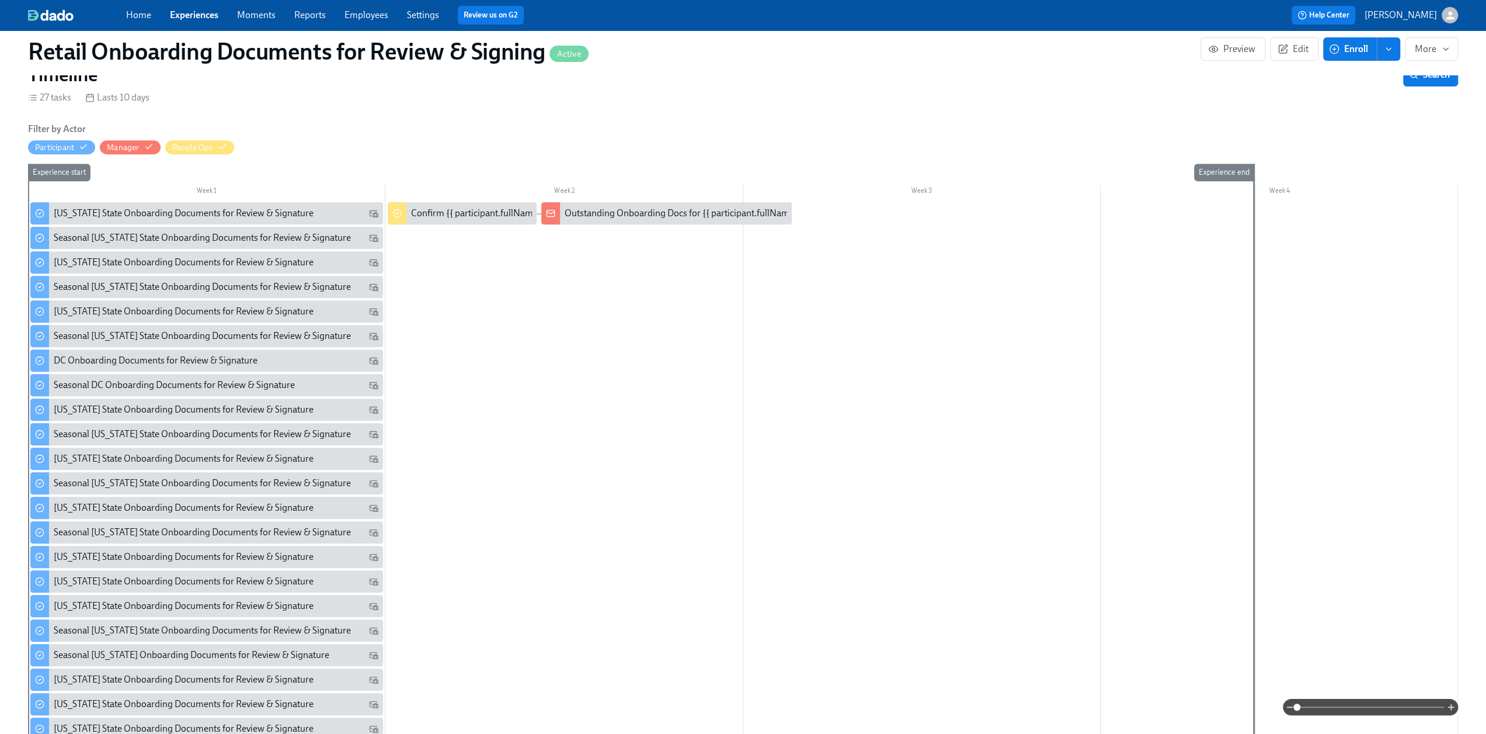
click at [640, 220] on div "Outstanding Onboarding Docs for {{ participant.fullName }}" at bounding box center [684, 213] width 238 height 13
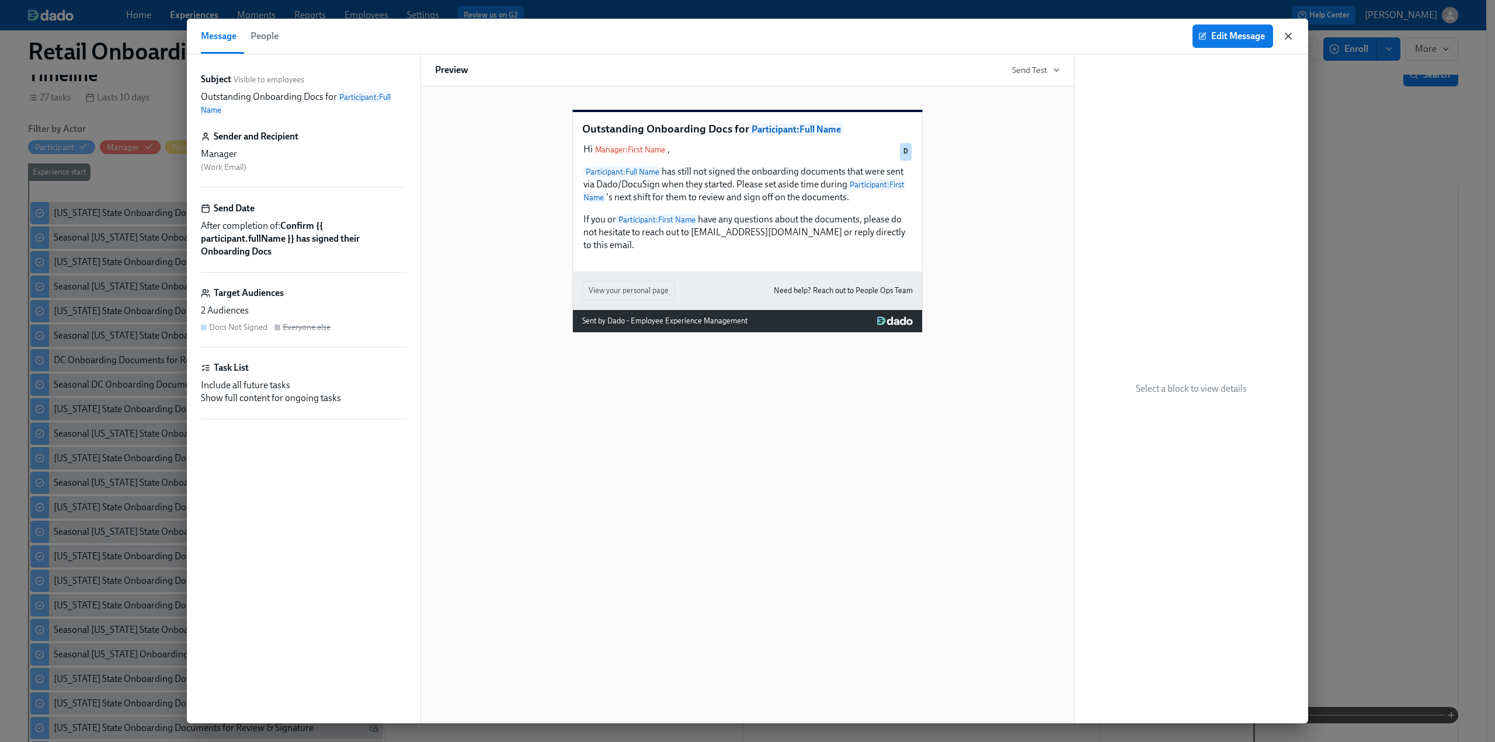
click at [1289, 34] on icon "button" at bounding box center [1288, 36] width 6 height 6
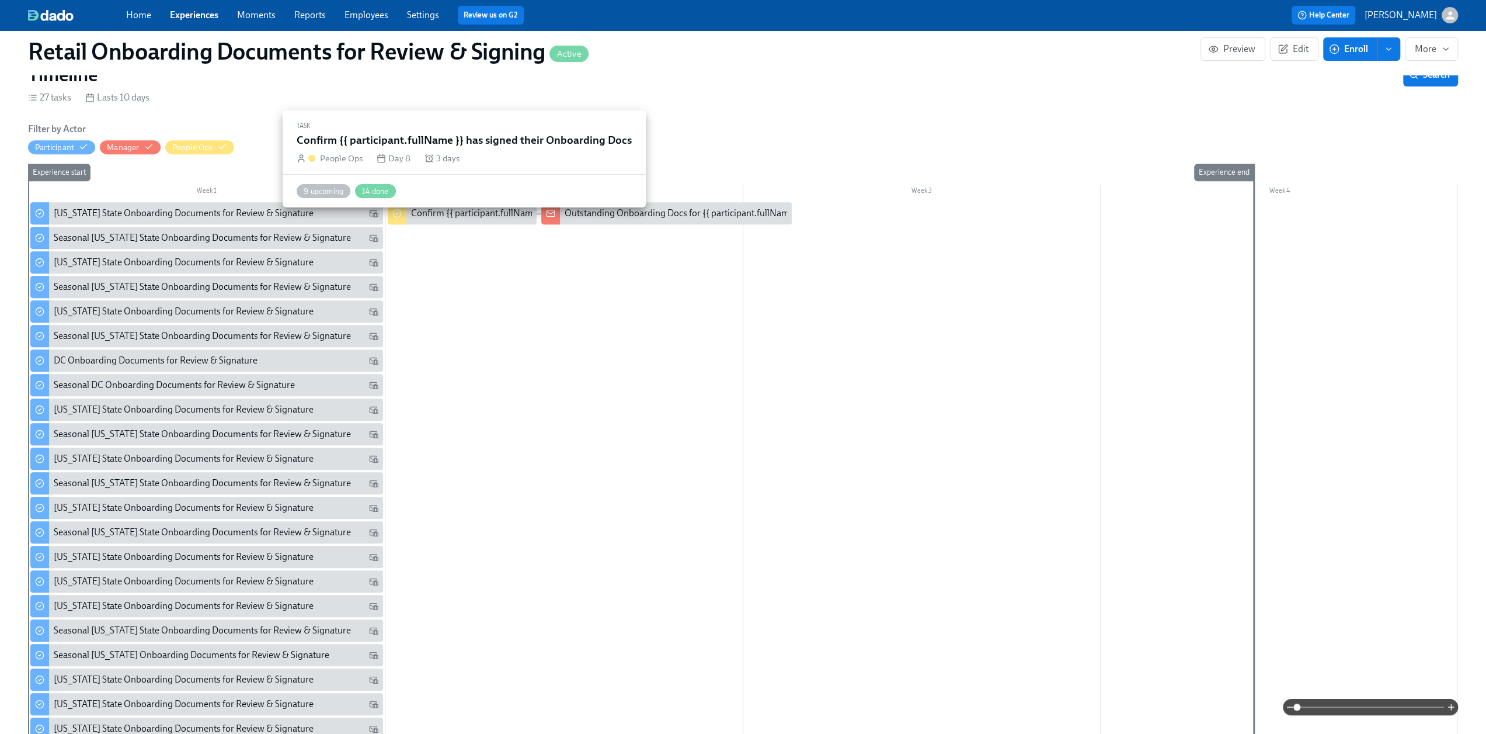
click at [454, 220] on div "Confirm {{ participant.fullName }} has signed their Onboarding Docs" at bounding box center [547, 213] width 273 height 13
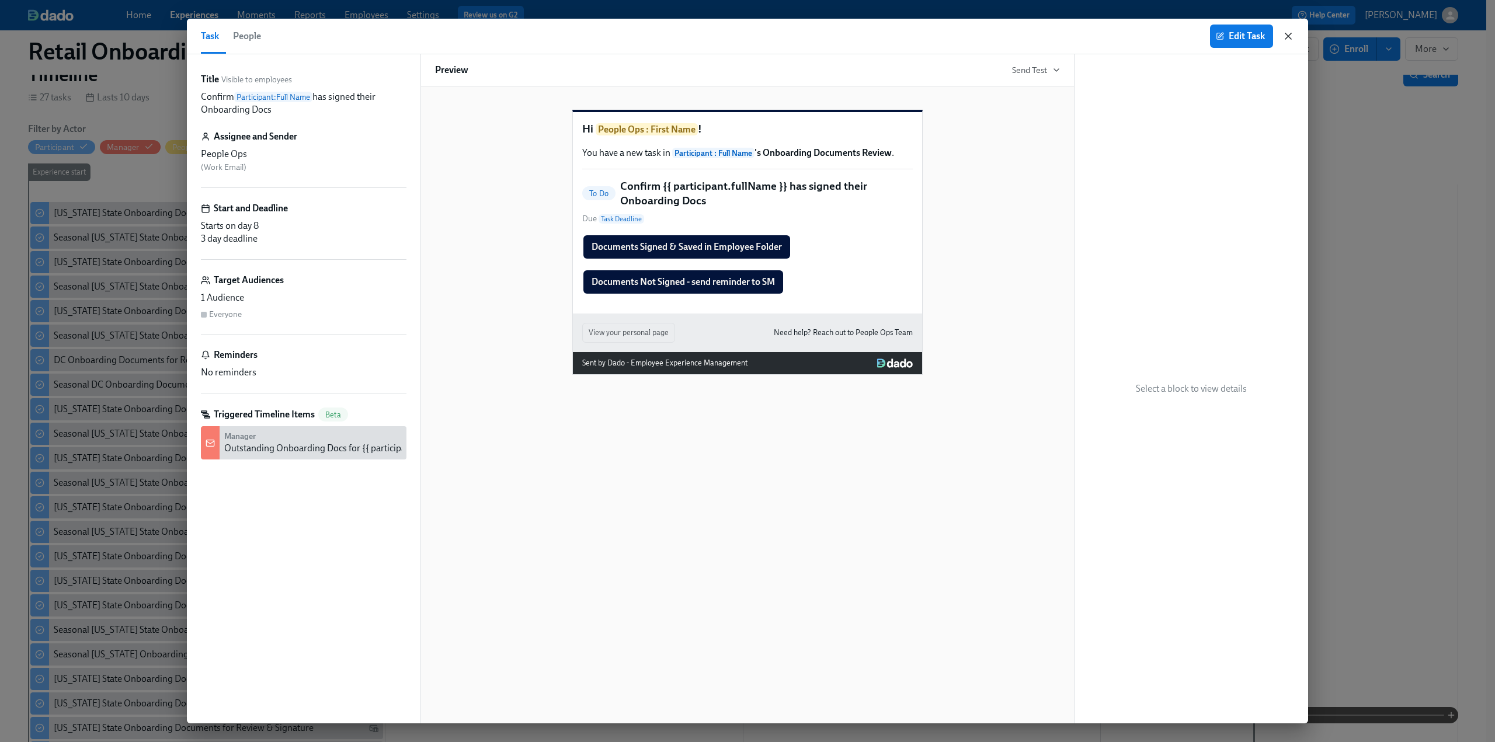
click at [1292, 36] on icon "button" at bounding box center [1288, 36] width 12 height 12
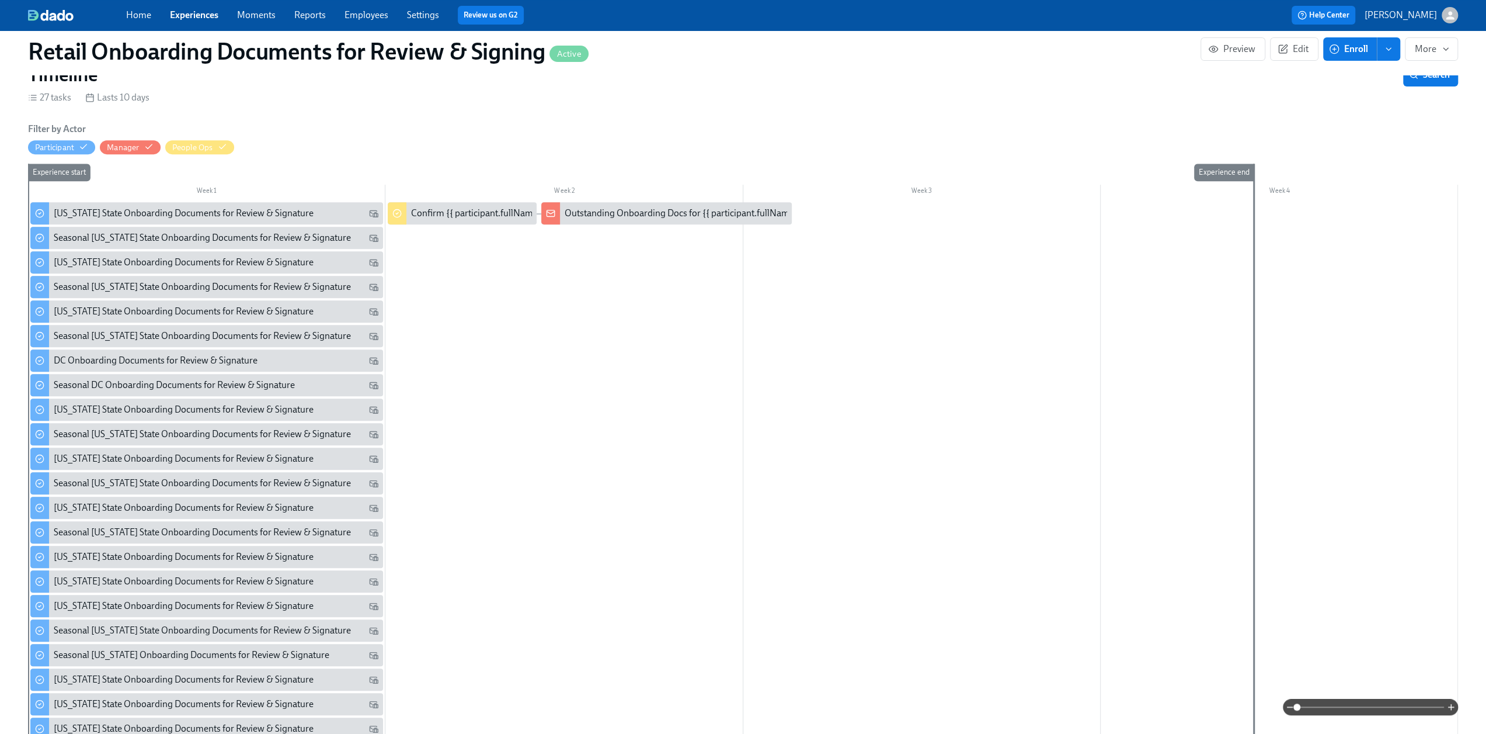
click at [686, 224] on div "Outstanding Onboarding Docs for {{ participant.fullName }}" at bounding box center [666, 213] width 251 height 22
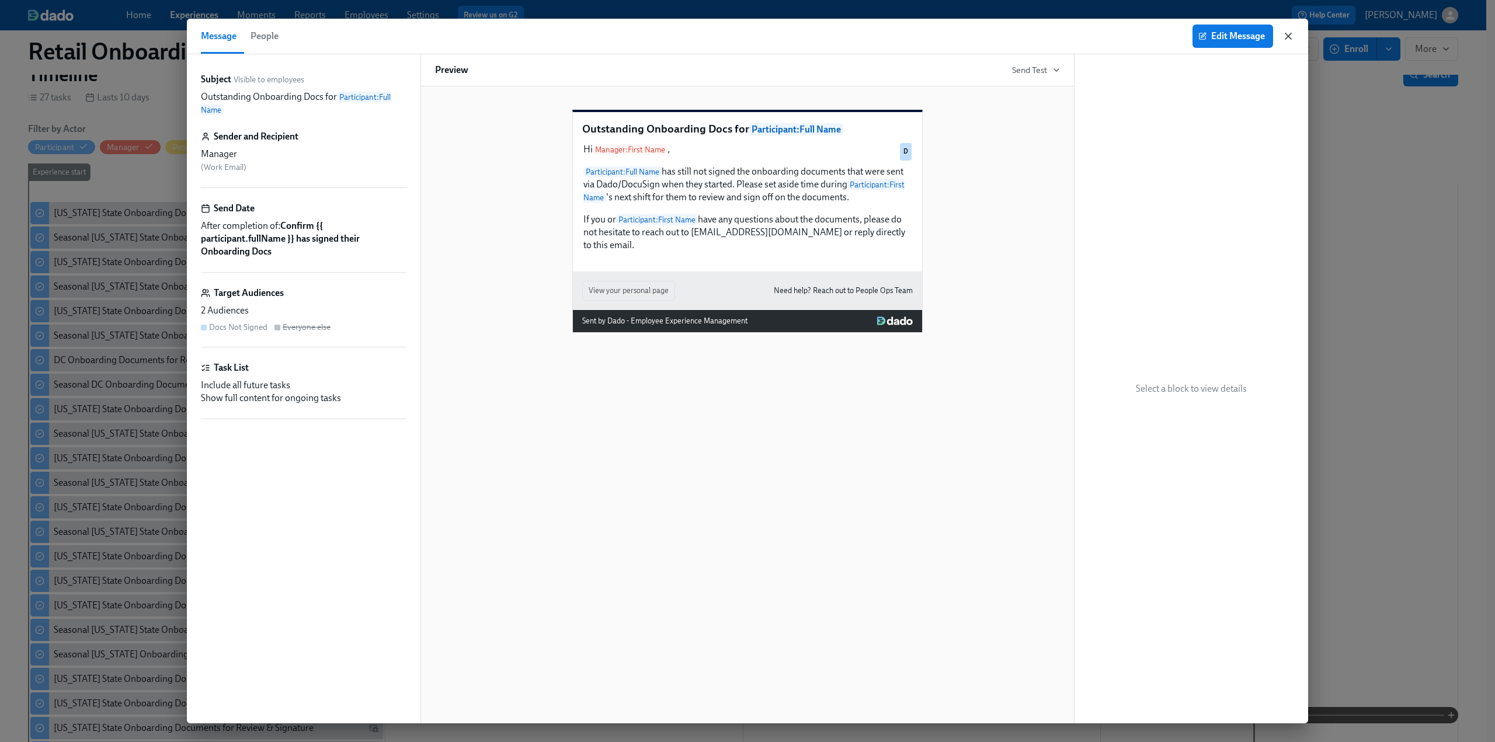
click at [1292, 33] on icon "button" at bounding box center [1288, 36] width 12 height 12
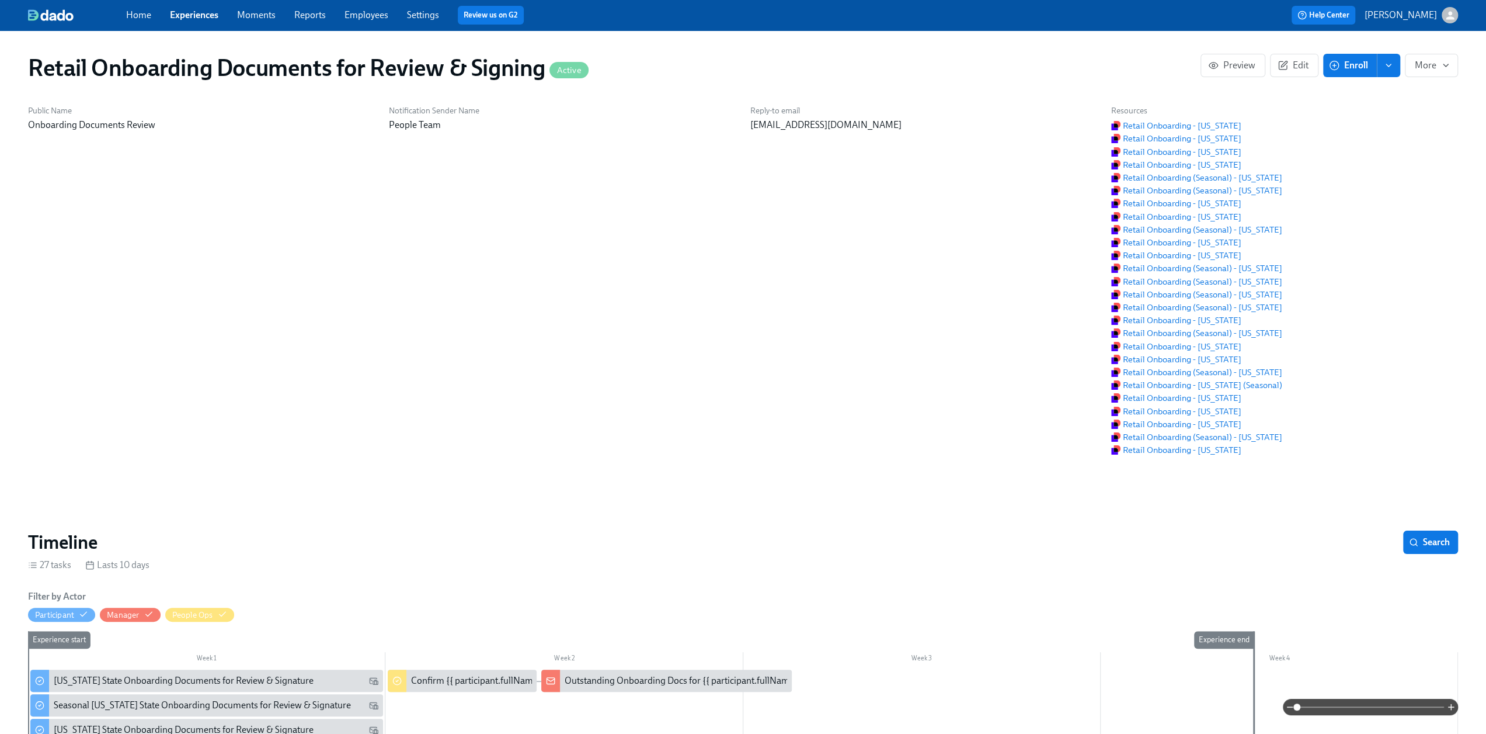
click at [189, 13] on link "Experiences" at bounding box center [194, 14] width 48 height 11
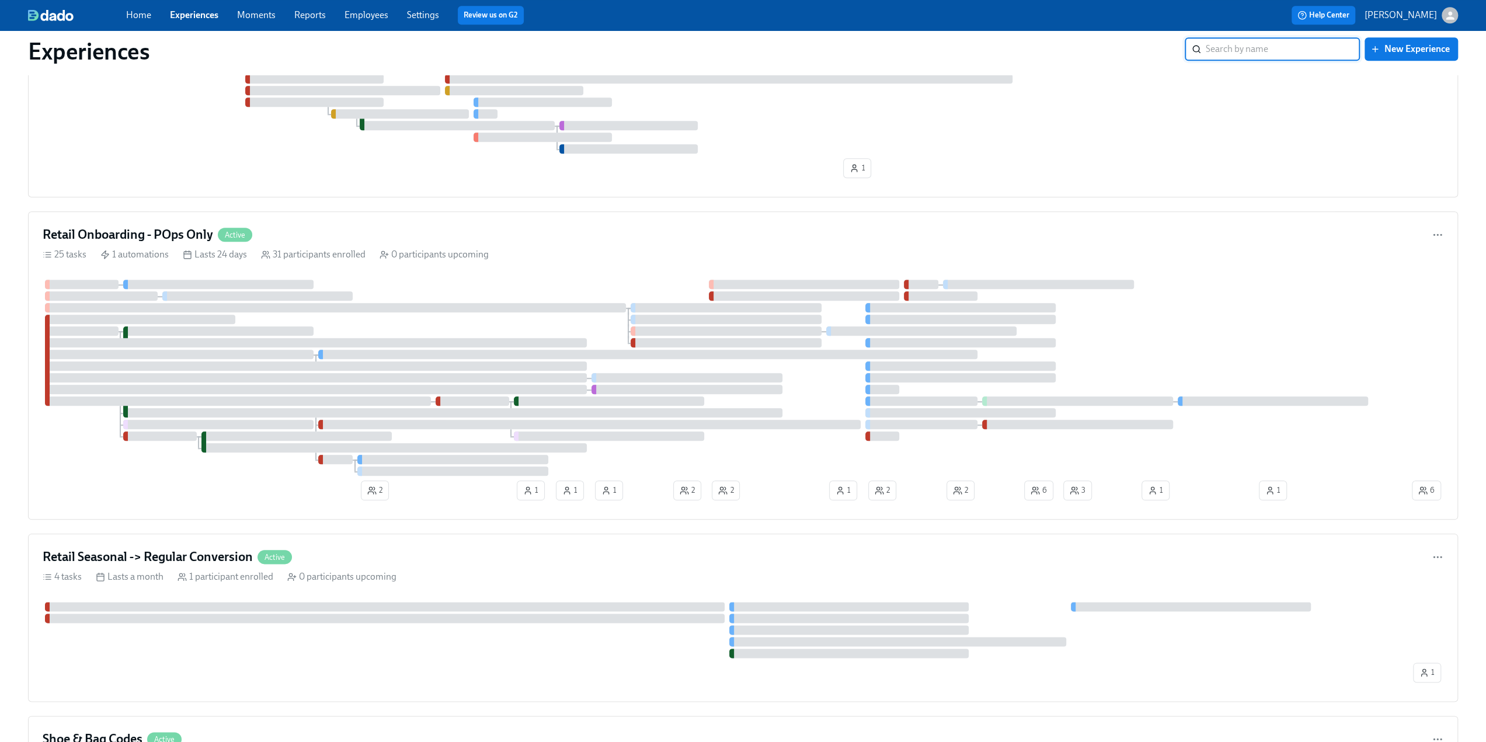
scroll to position [1110, 0]
click at [162, 219] on div "Retail Onboarding - POps Only Active 25 tasks 1 automations Lasts 24 days 31 pa…" at bounding box center [743, 364] width 1430 height 308
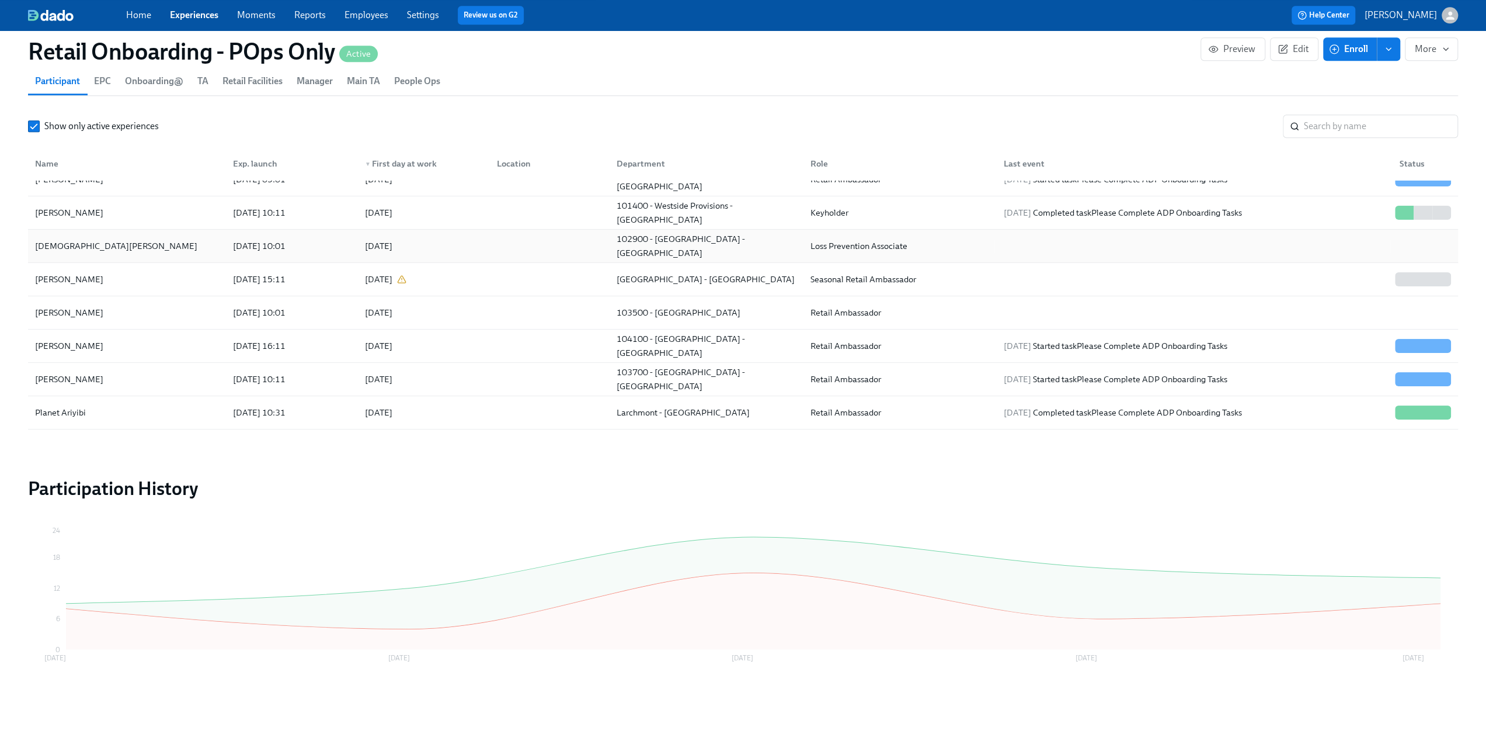
scroll to position [175, 0]
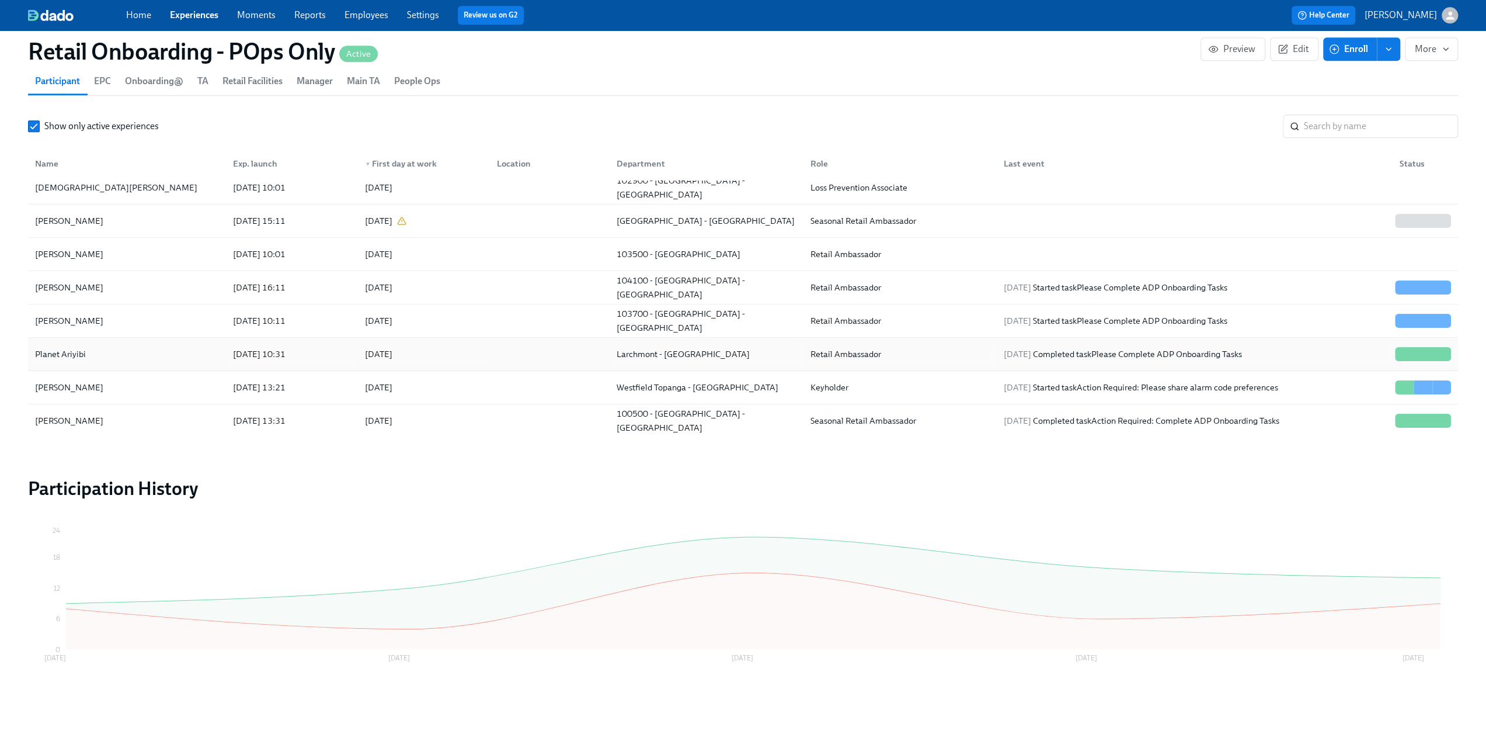
click at [102, 345] on div "Planet Ariyibi" at bounding box center [126, 353] width 193 height 23
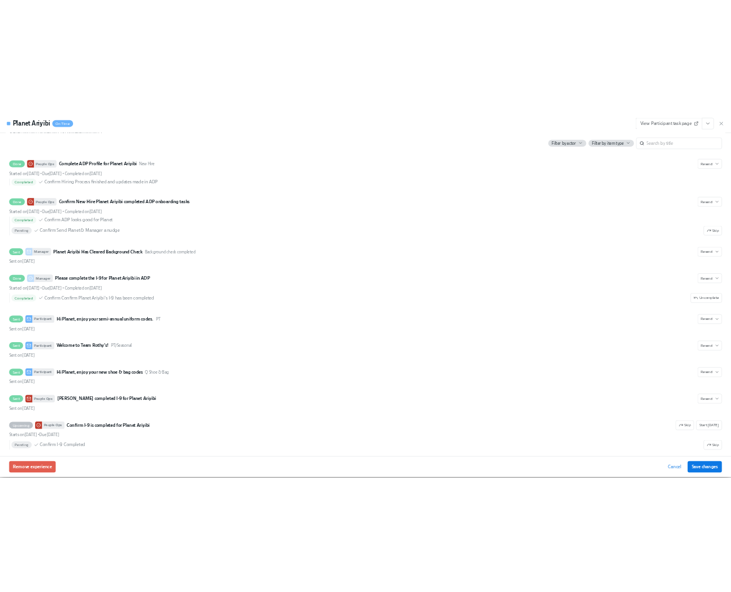
scroll to position [1198, 0]
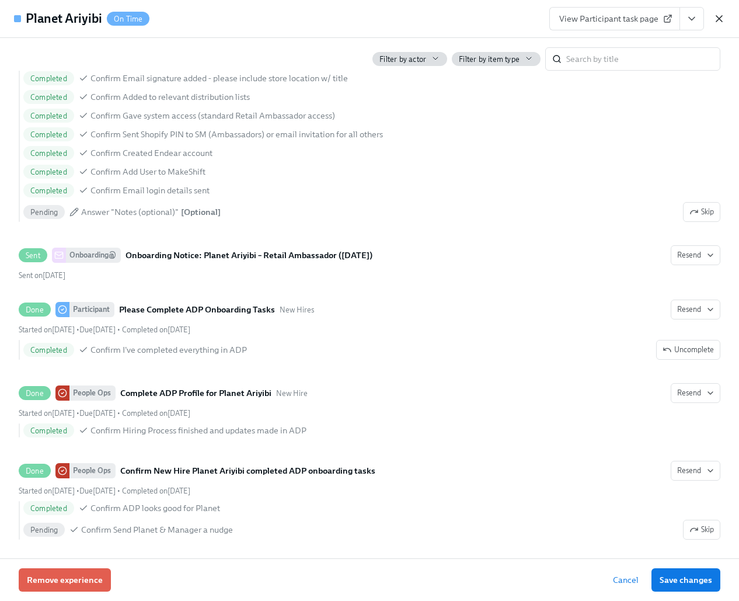
click at [718, 20] on icon "button" at bounding box center [720, 19] width 6 height 6
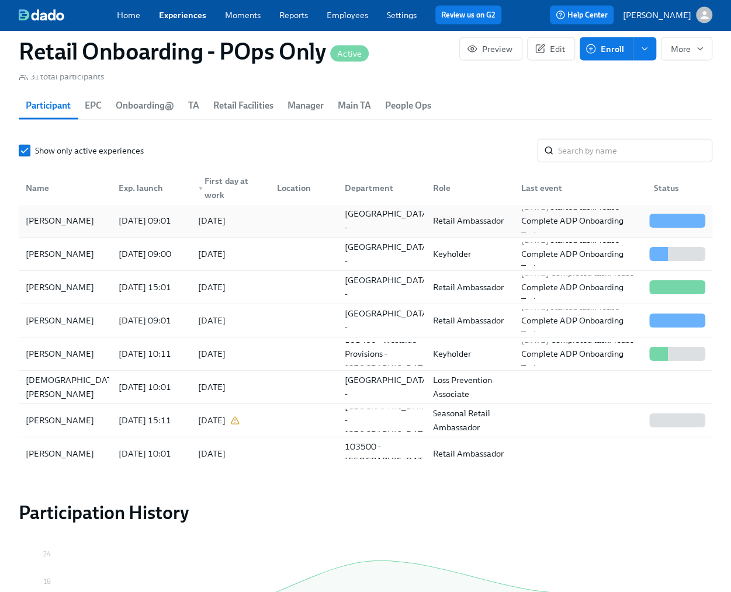
scroll to position [1239, 0]
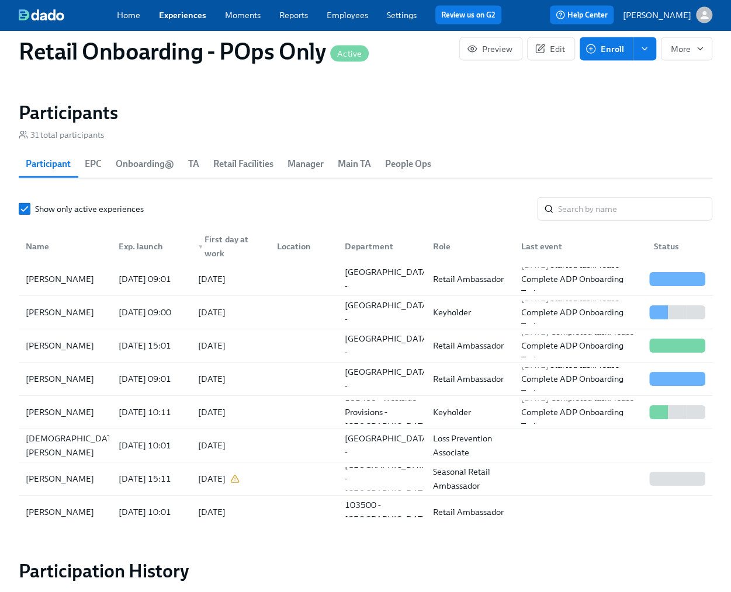
click at [351, 12] on link "Employees" at bounding box center [346, 15] width 41 height 11
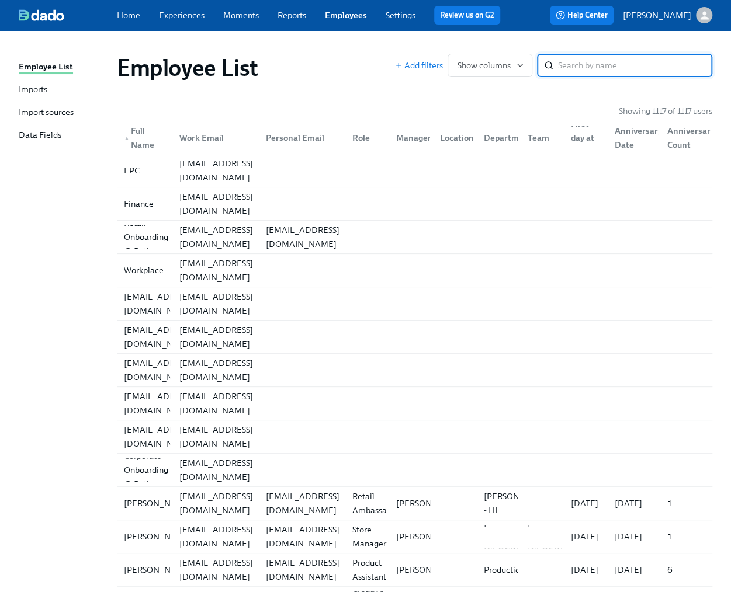
click at [569, 54] on input "search" at bounding box center [635, 65] width 154 height 23
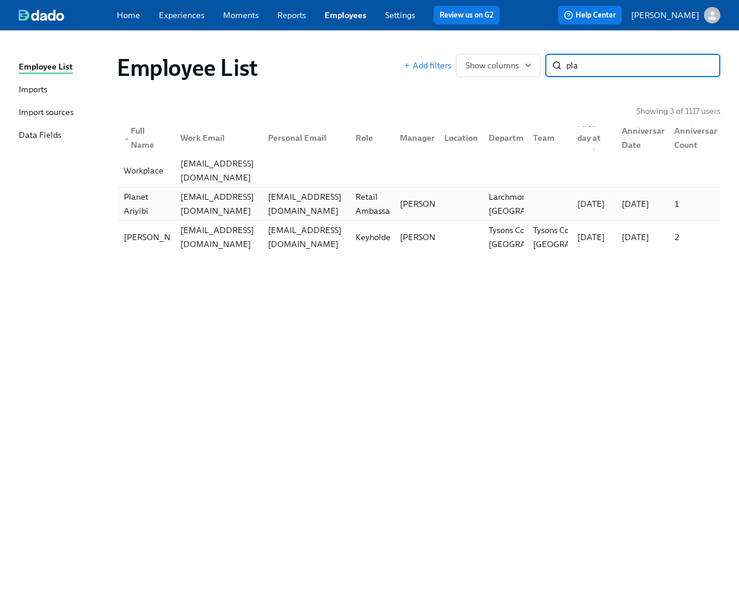
type input "pla"
click at [172, 211] on div "[EMAIL_ADDRESS][DOMAIN_NAME]" at bounding box center [215, 203] width 88 height 23
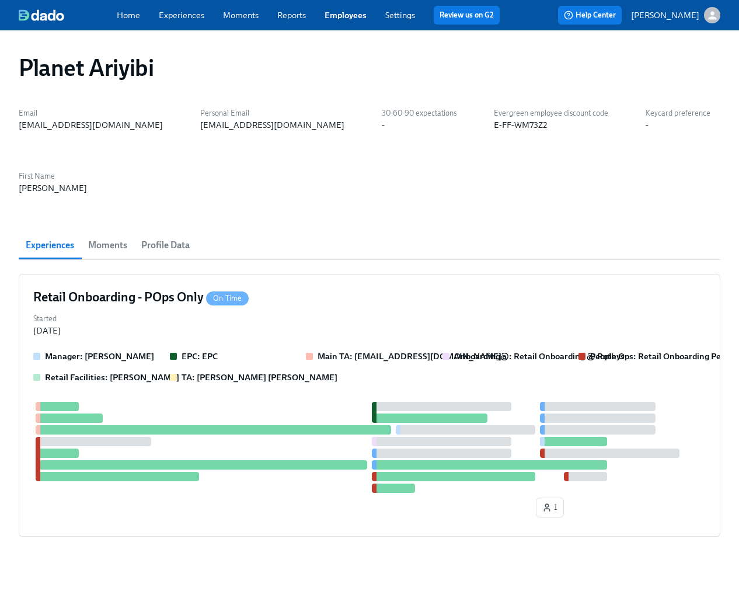
click at [163, 237] on span "Profile Data" at bounding box center [165, 245] width 48 height 16
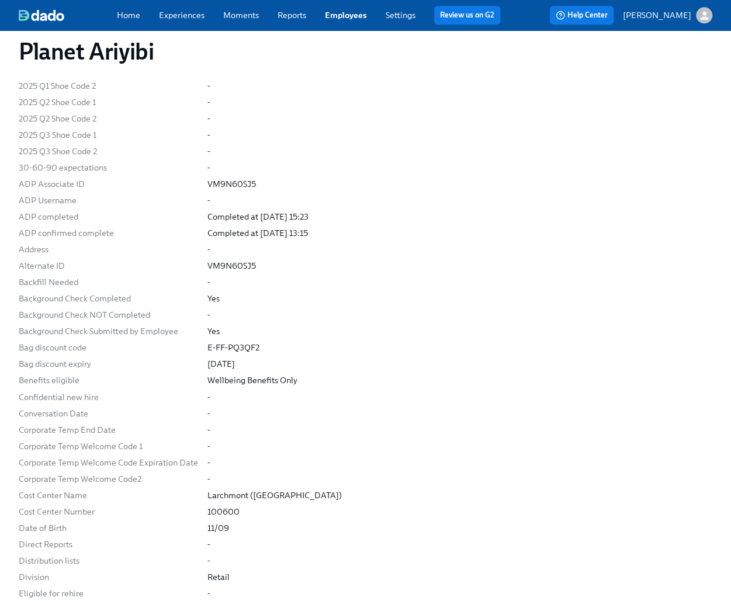
scroll to position [759, 0]
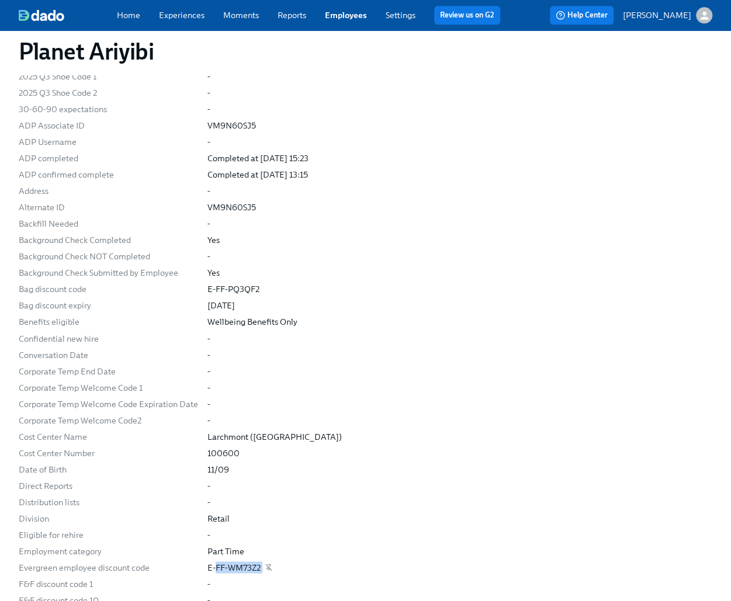
drag, startPoint x: 213, startPoint y: 504, endPoint x: 271, endPoint y: 502, distance: 58.4
click at [271, 561] on div "E-FF-WM73Z2" at bounding box center [459, 567] width 505 height 12
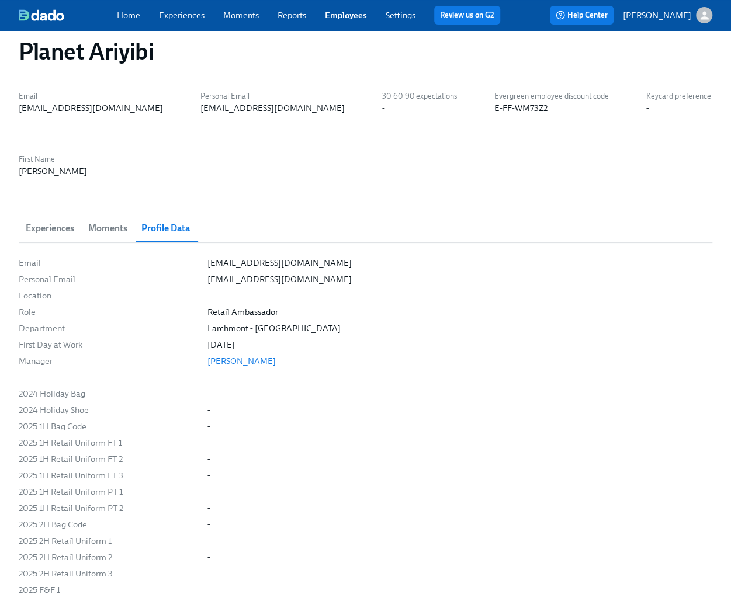
scroll to position [0, 0]
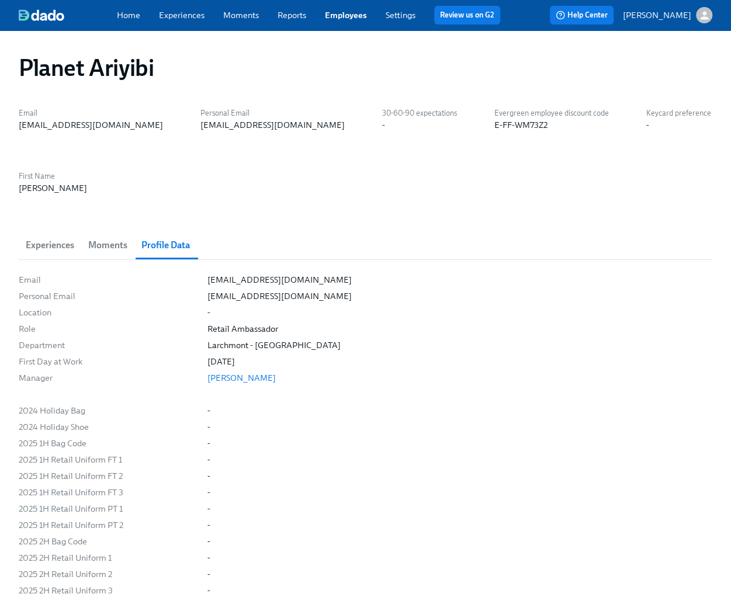
click at [171, 16] on link "Experiences" at bounding box center [182, 15] width 46 height 11
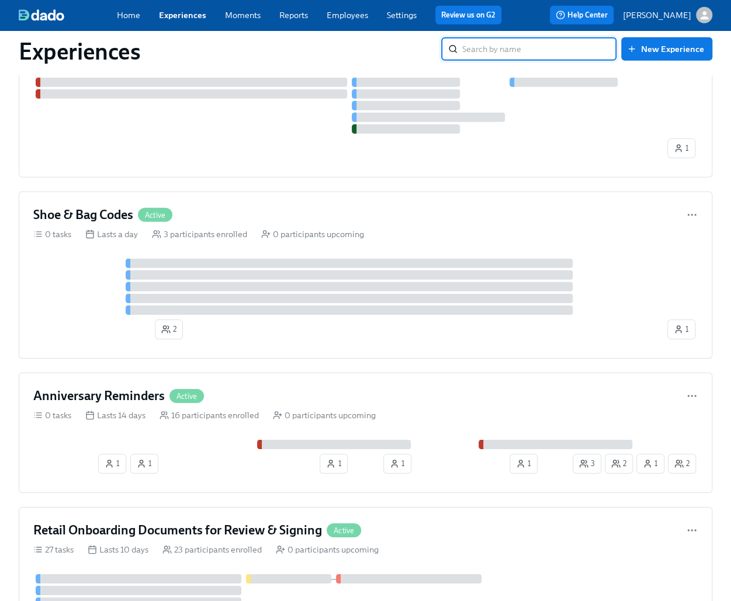
scroll to position [1694, 0]
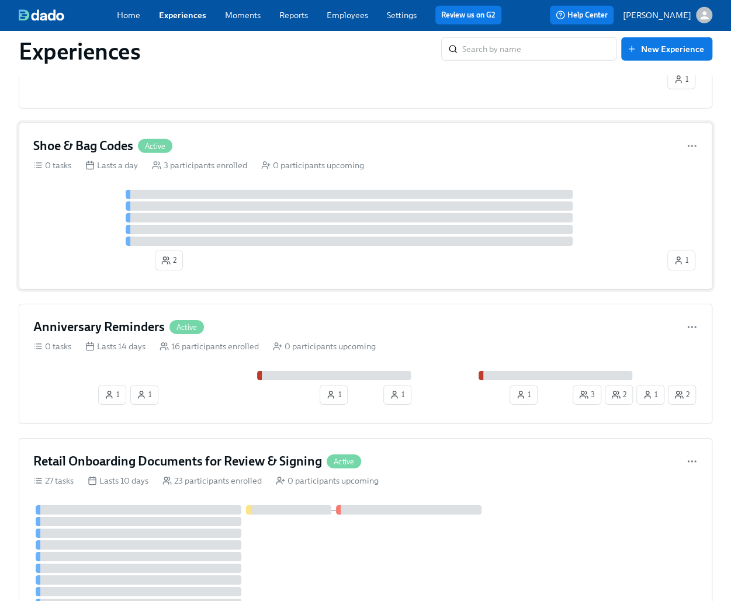
click at [61, 141] on h4 "Shoe & Bag Codes" at bounding box center [83, 146] width 100 height 18
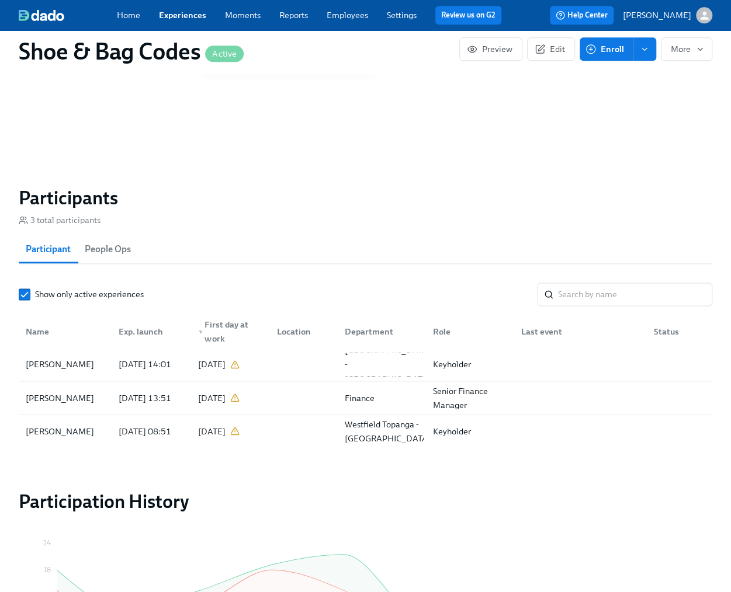
scroll to position [818, 0]
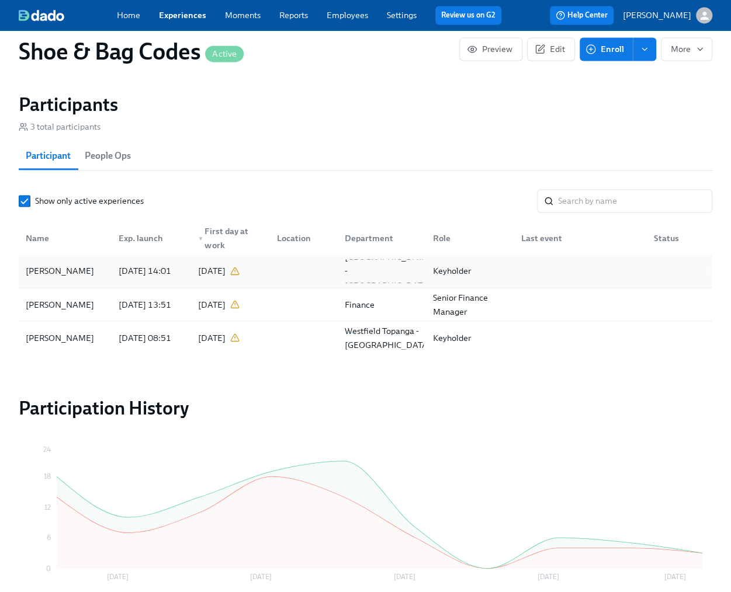
click at [34, 275] on div "[PERSON_NAME]" at bounding box center [60, 271] width 78 height 14
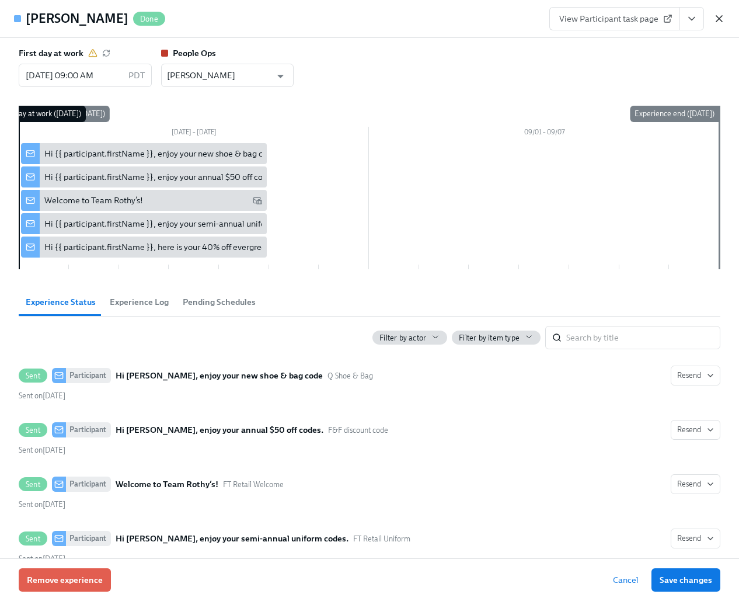
click at [715, 19] on icon "button" at bounding box center [720, 19] width 12 height 12
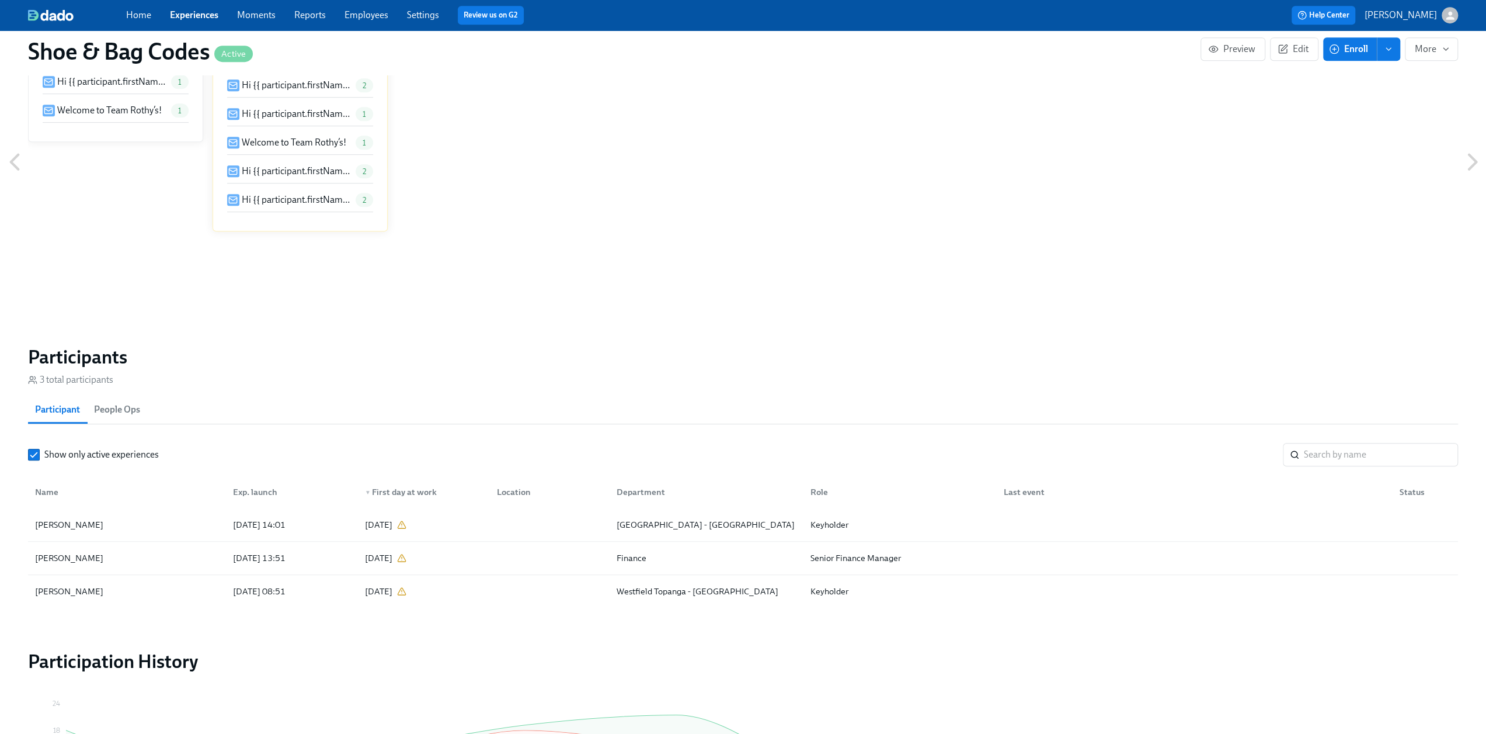
scroll to position [514, 0]
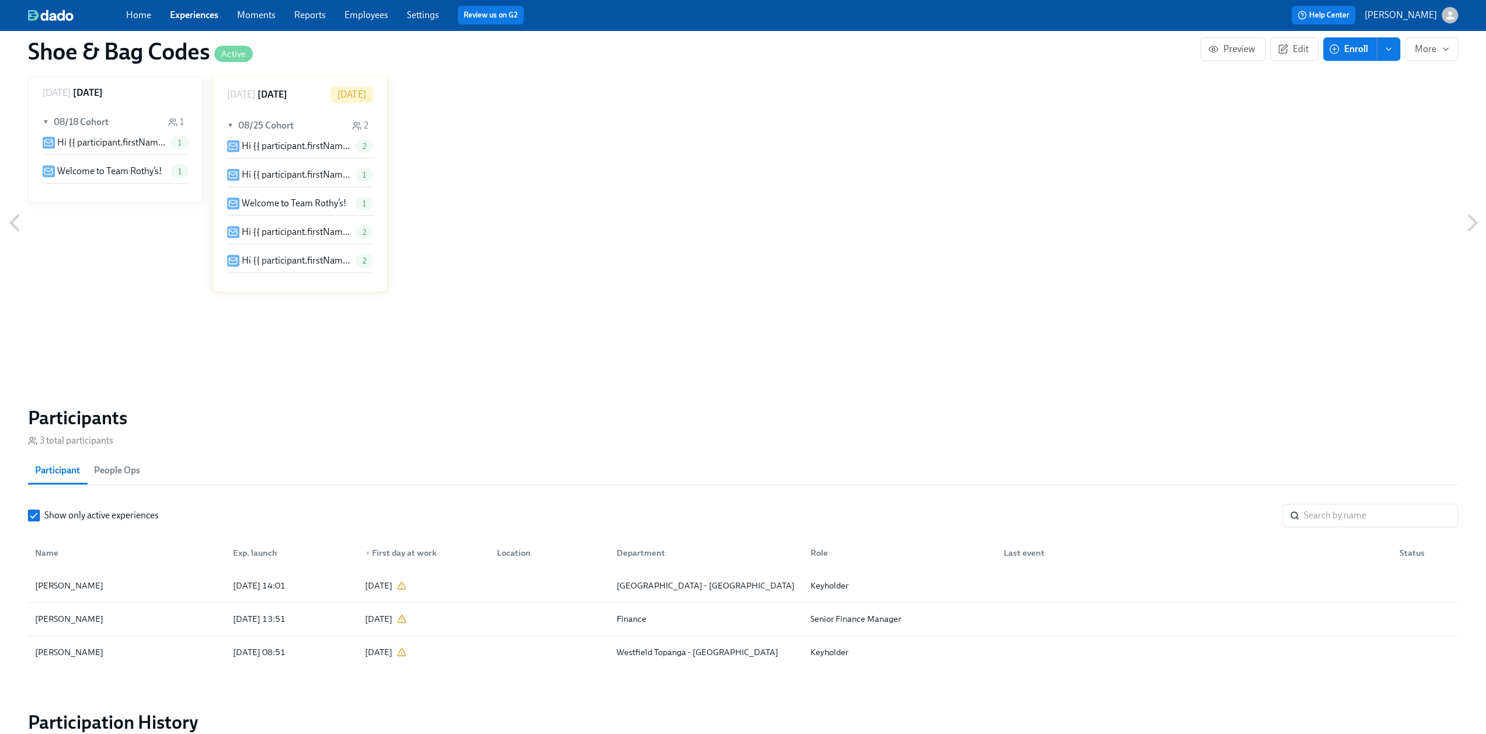
click at [1355, 45] on span "Enroll" at bounding box center [1350, 49] width 37 height 12
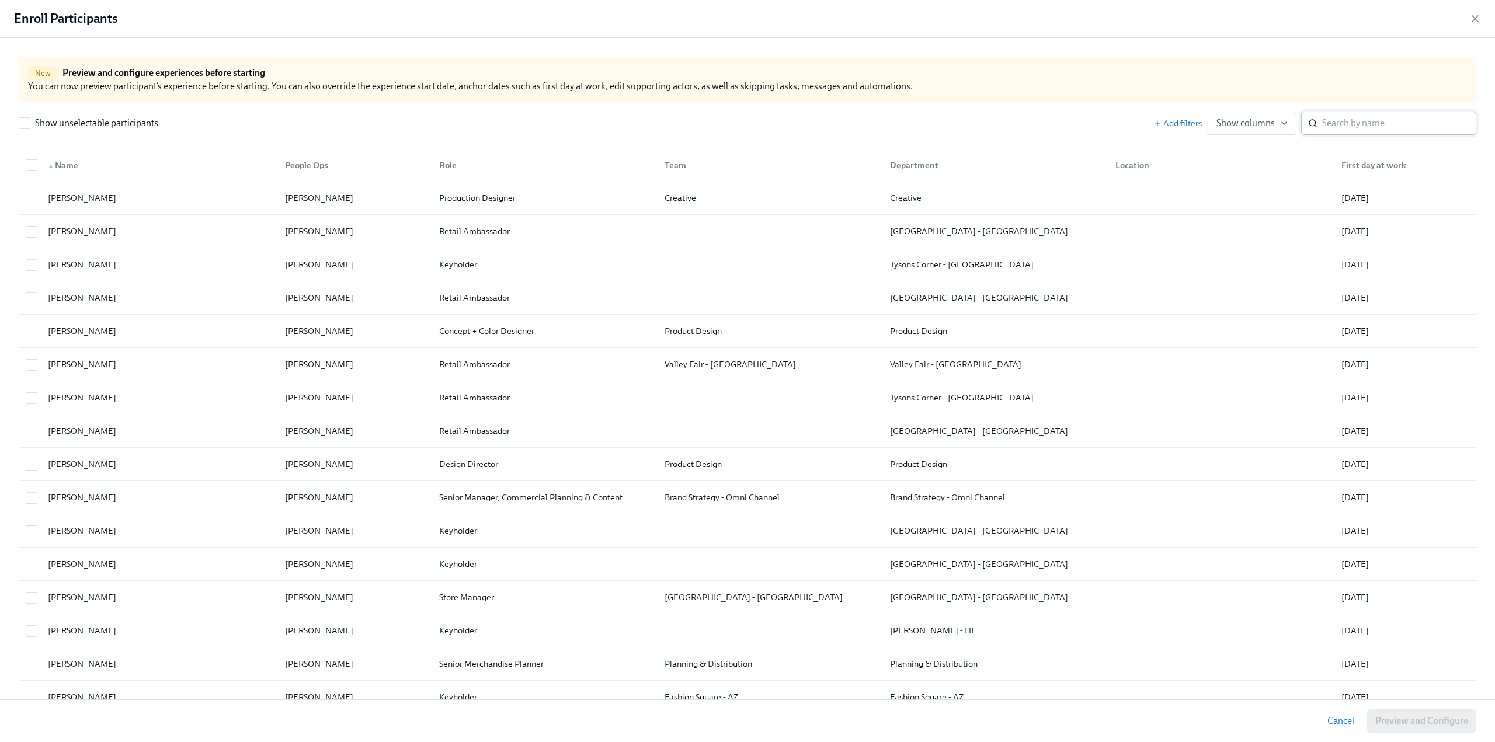
click at [1347, 115] on input "search" at bounding box center [1399, 123] width 154 height 23
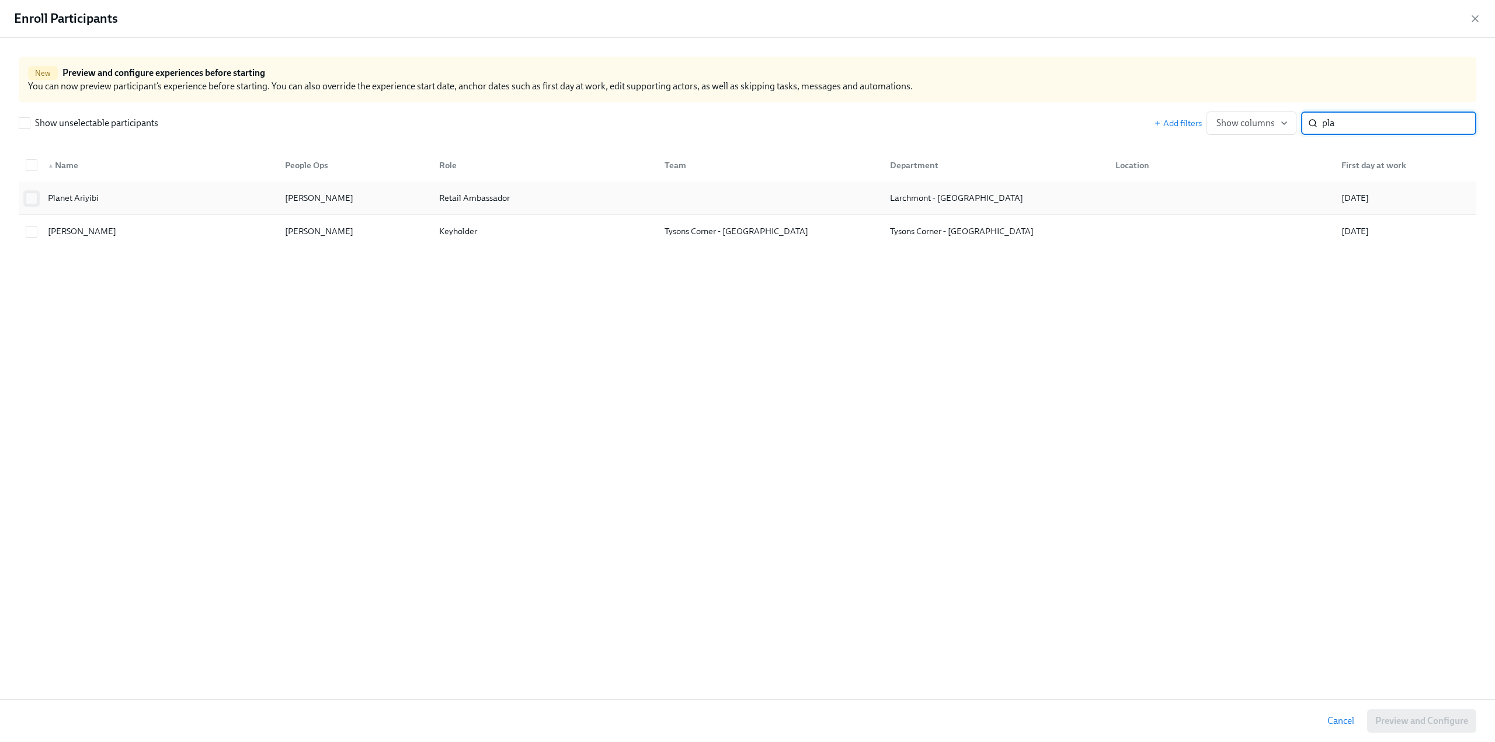
type input "pla"
click at [34, 204] on span at bounding box center [32, 199] width 12 height 12
checkbox input "true"
click at [1409, 720] on span "Preview and Configure (1)" at bounding box center [1415, 721] width 106 height 12
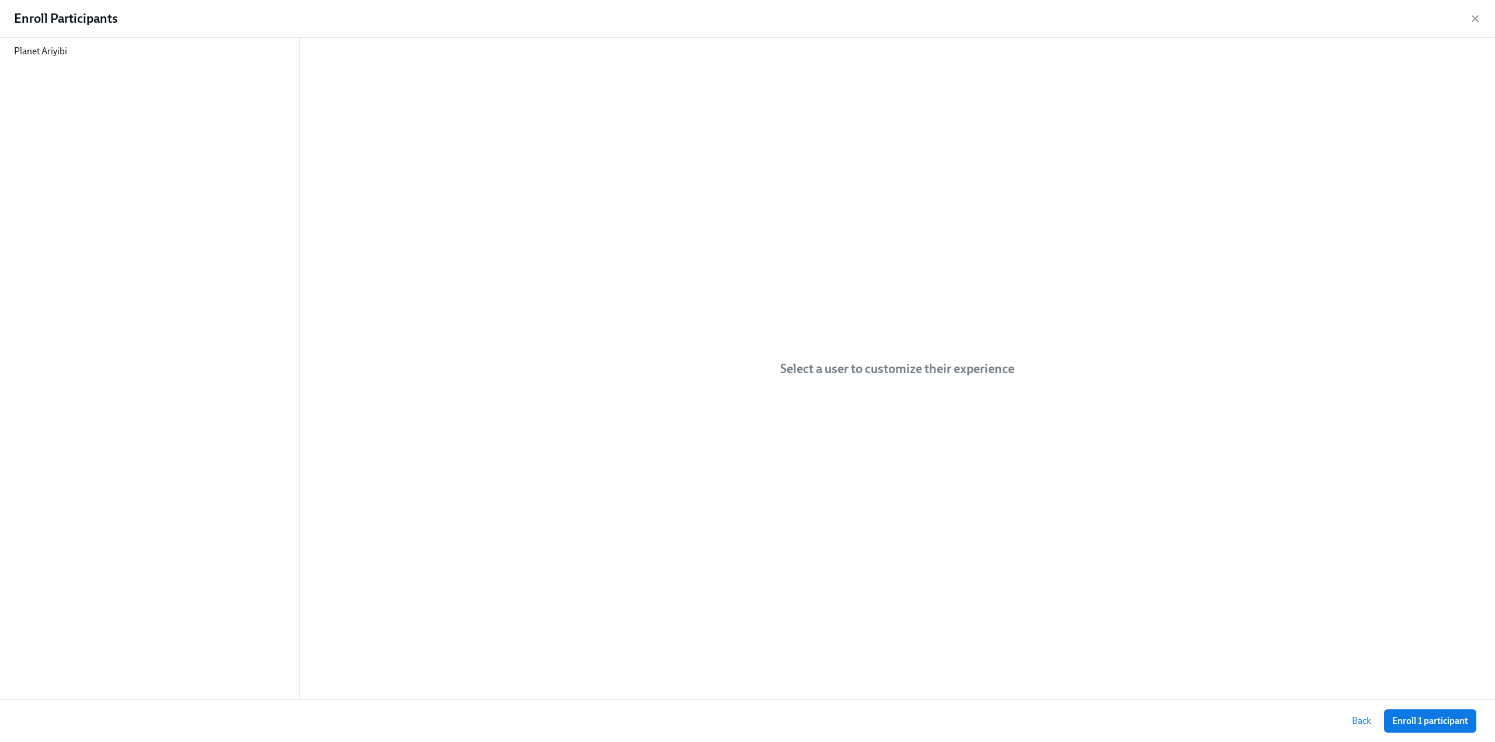
drag, startPoint x: 1420, startPoint y: 718, endPoint x: 939, endPoint y: 692, distance: 481.9
click at [1420, 718] on span "Enroll 1 participant" at bounding box center [1430, 721] width 76 height 12
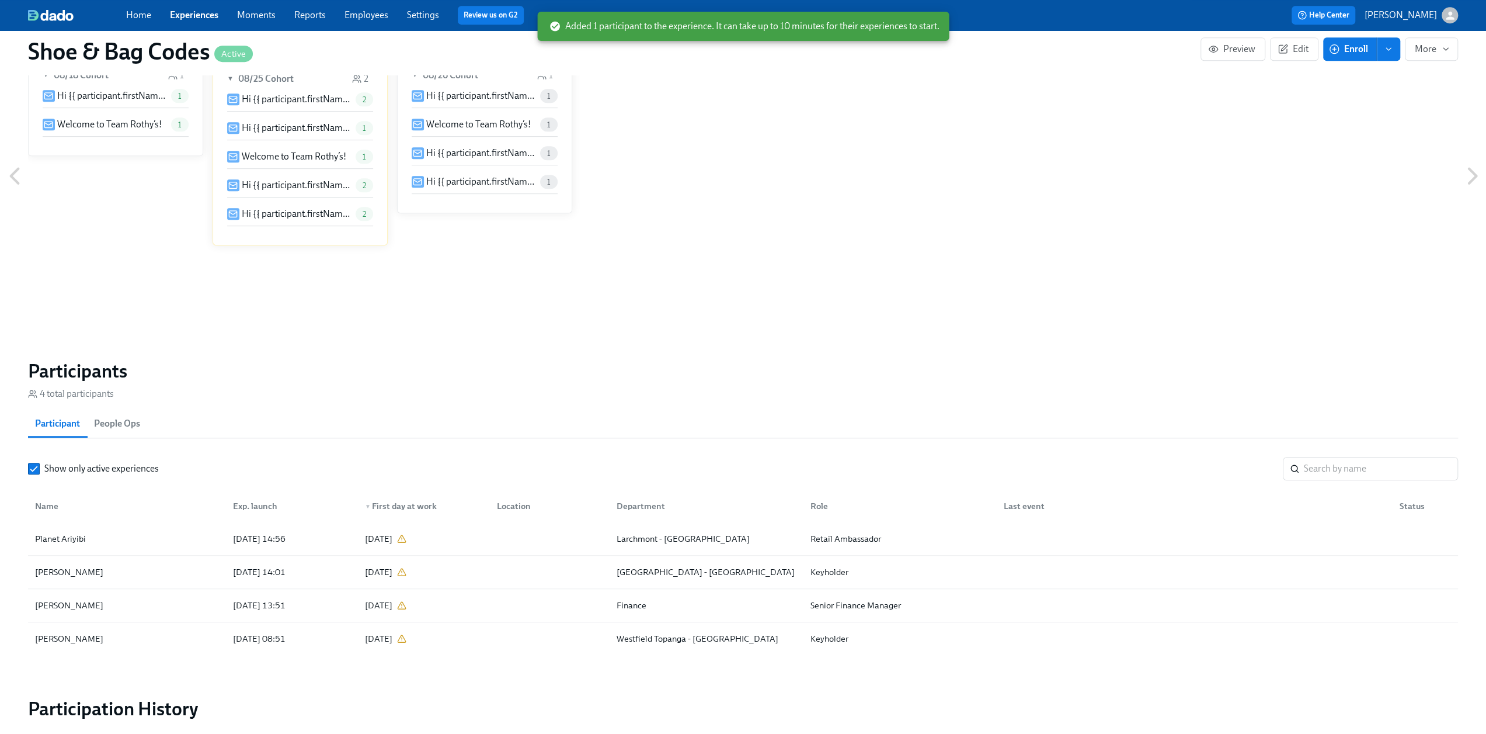
scroll to position [631, 0]
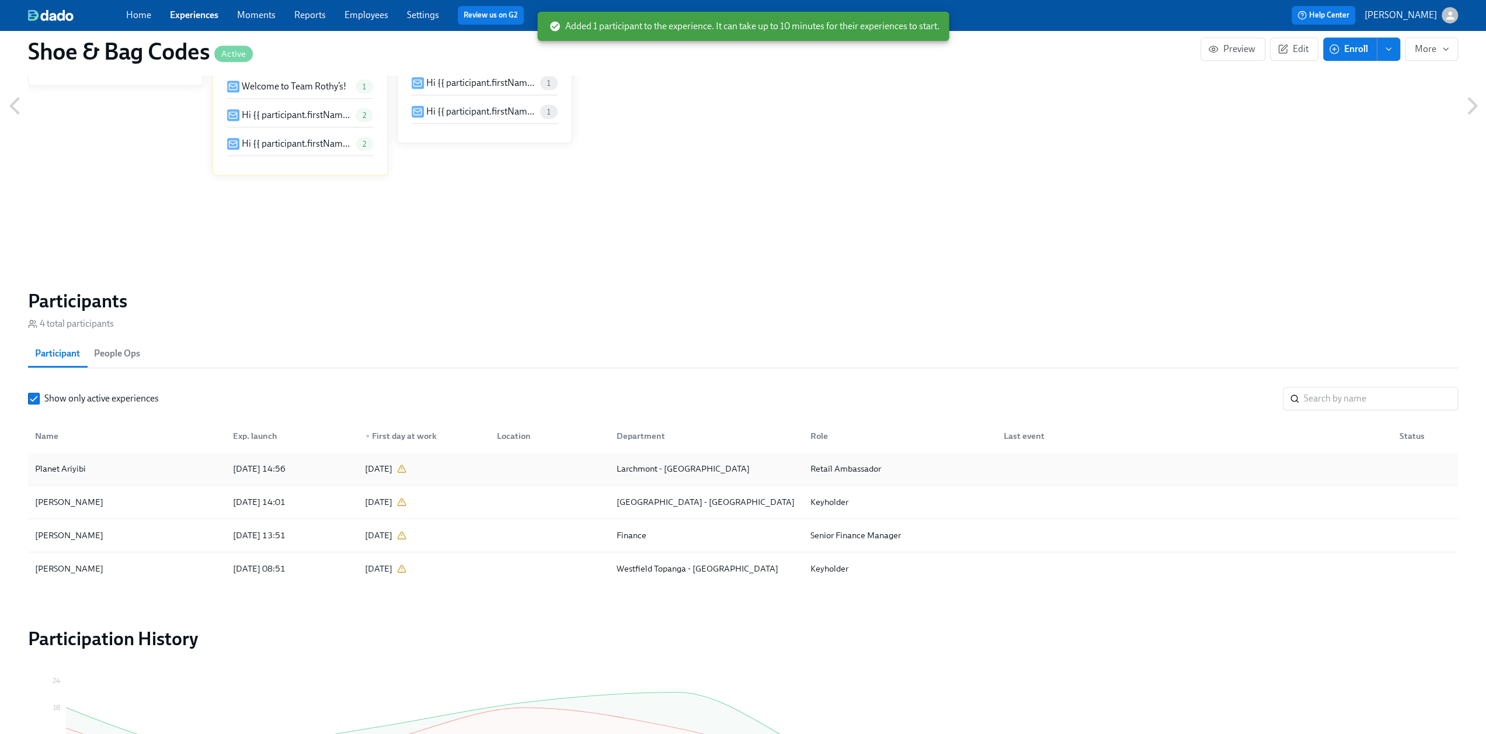
click at [75, 468] on div "Planet Ariyibi" at bounding box center [60, 468] width 60 height 14
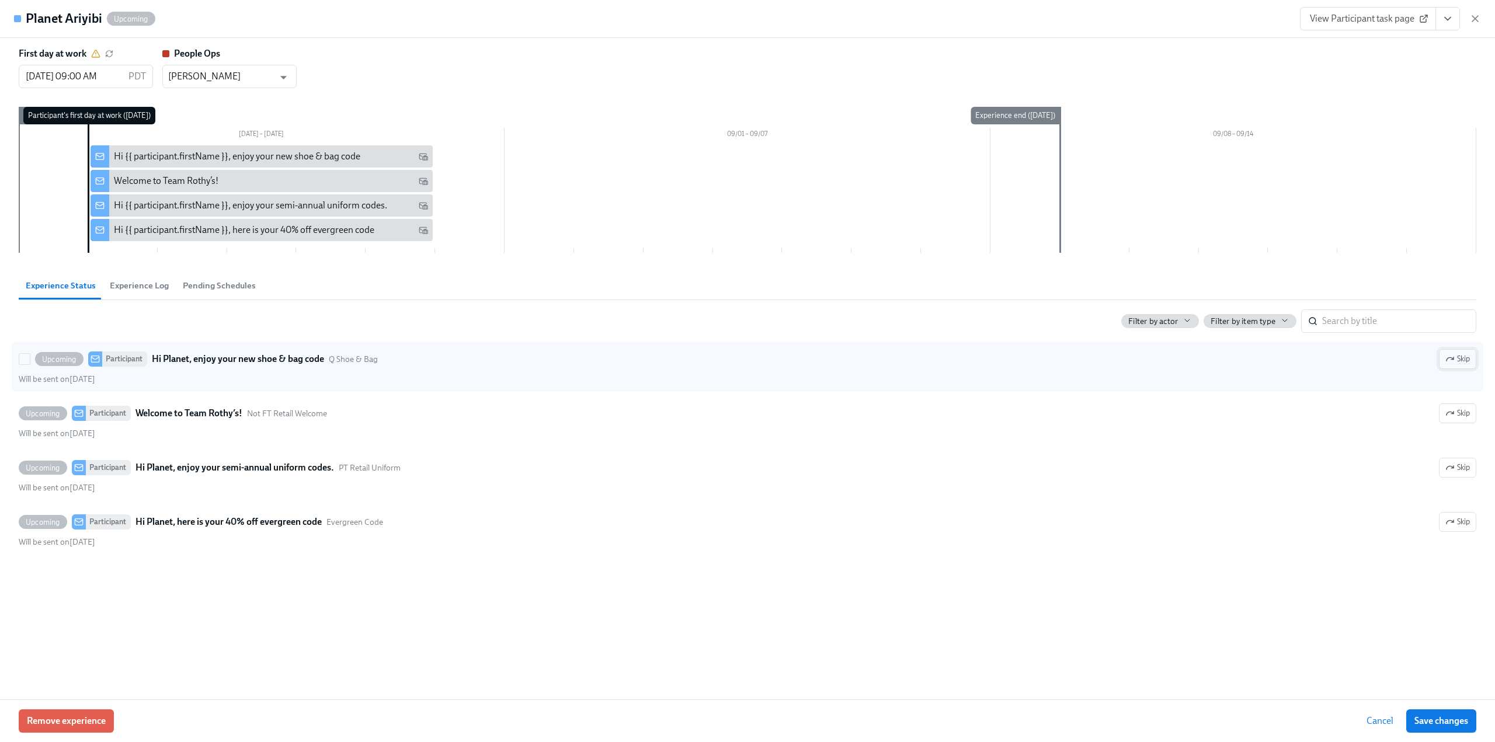
click at [1463, 362] on span "Skip" at bounding box center [1457, 359] width 25 height 12
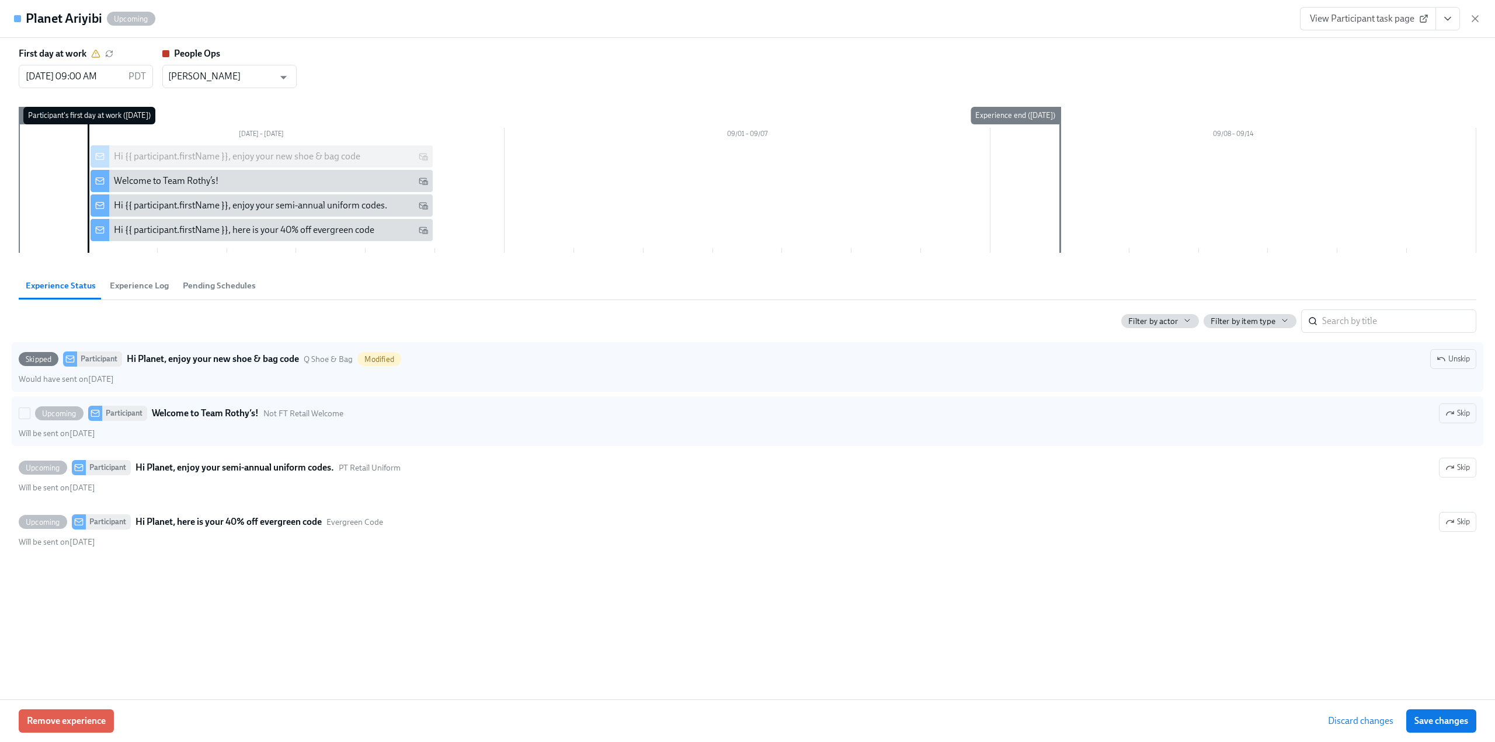
click at [1479, 408] on label "Upcoming Participant Welcome to Team [PERSON_NAME]’s! Not FT Retail Welcome Ski…" at bounding box center [748, 422] width 1472 height 50
click at [30, 408] on input "Upcoming Participant Welcome to Team [PERSON_NAME]’s! Not FT Retail Welcome Ski…" at bounding box center [24, 413] width 11 height 11
checkbox input "true"
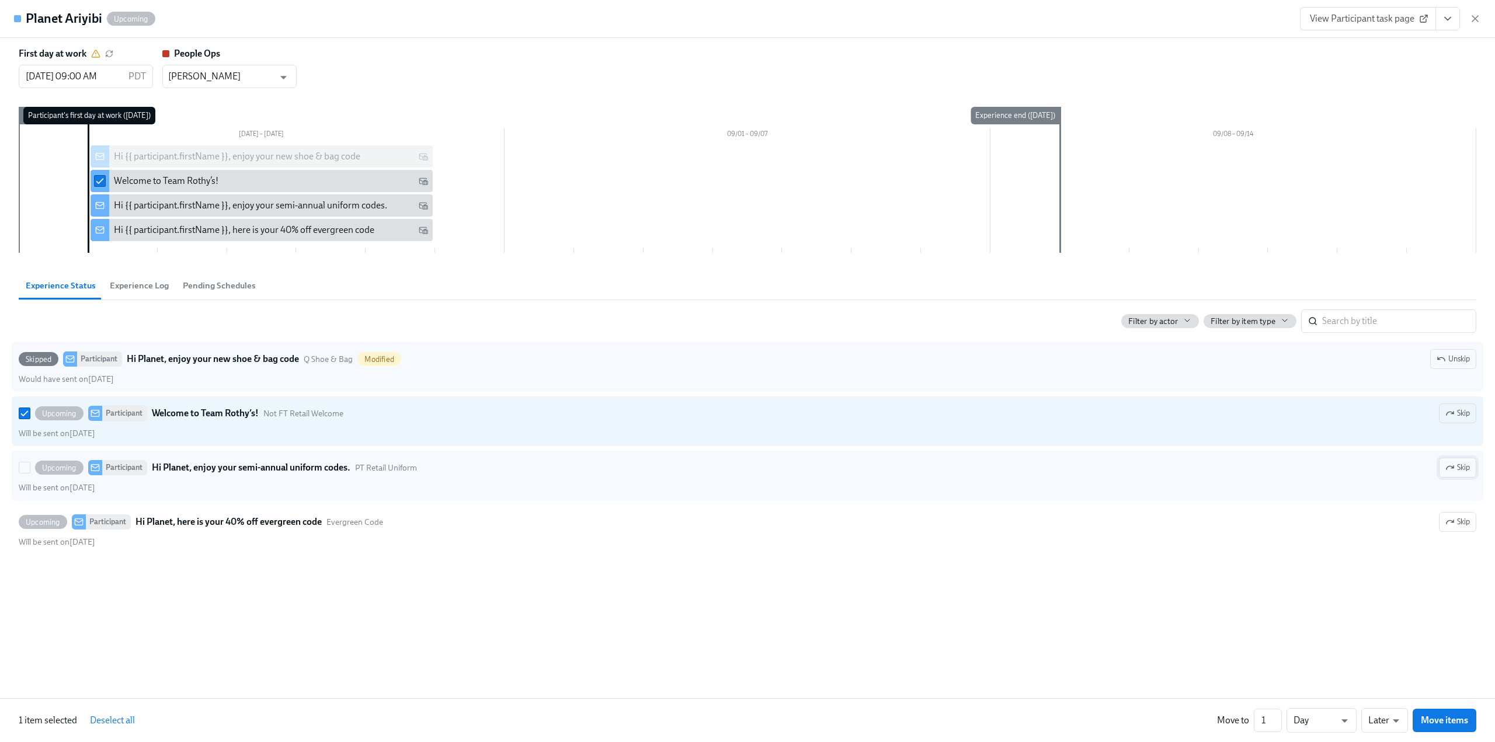
click at [1461, 465] on span "Skip" at bounding box center [1457, 468] width 25 height 12
click at [1458, 411] on span "Skip" at bounding box center [1457, 414] width 25 height 12
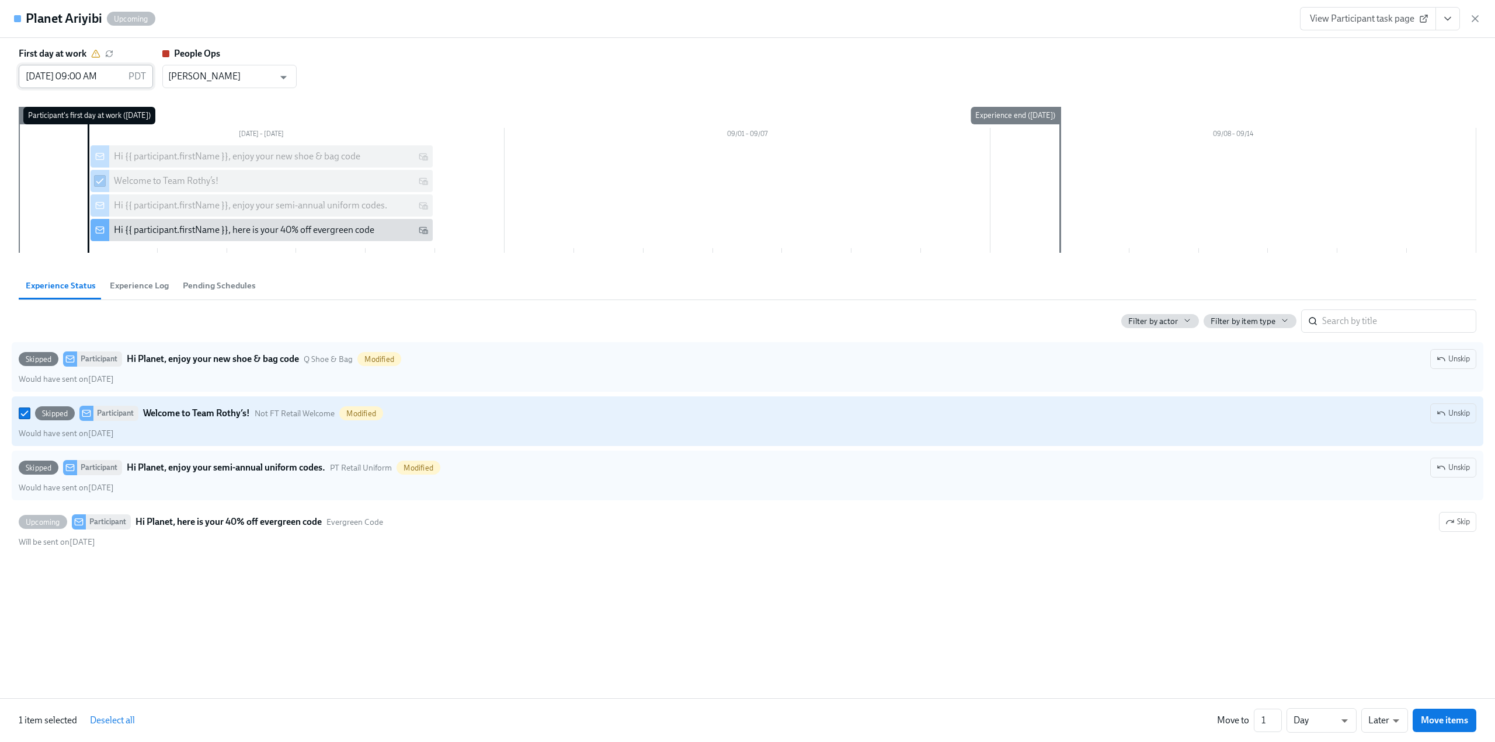
click at [62, 73] on input "[DATE] 09:00 AM" at bounding box center [71, 76] width 105 height 23
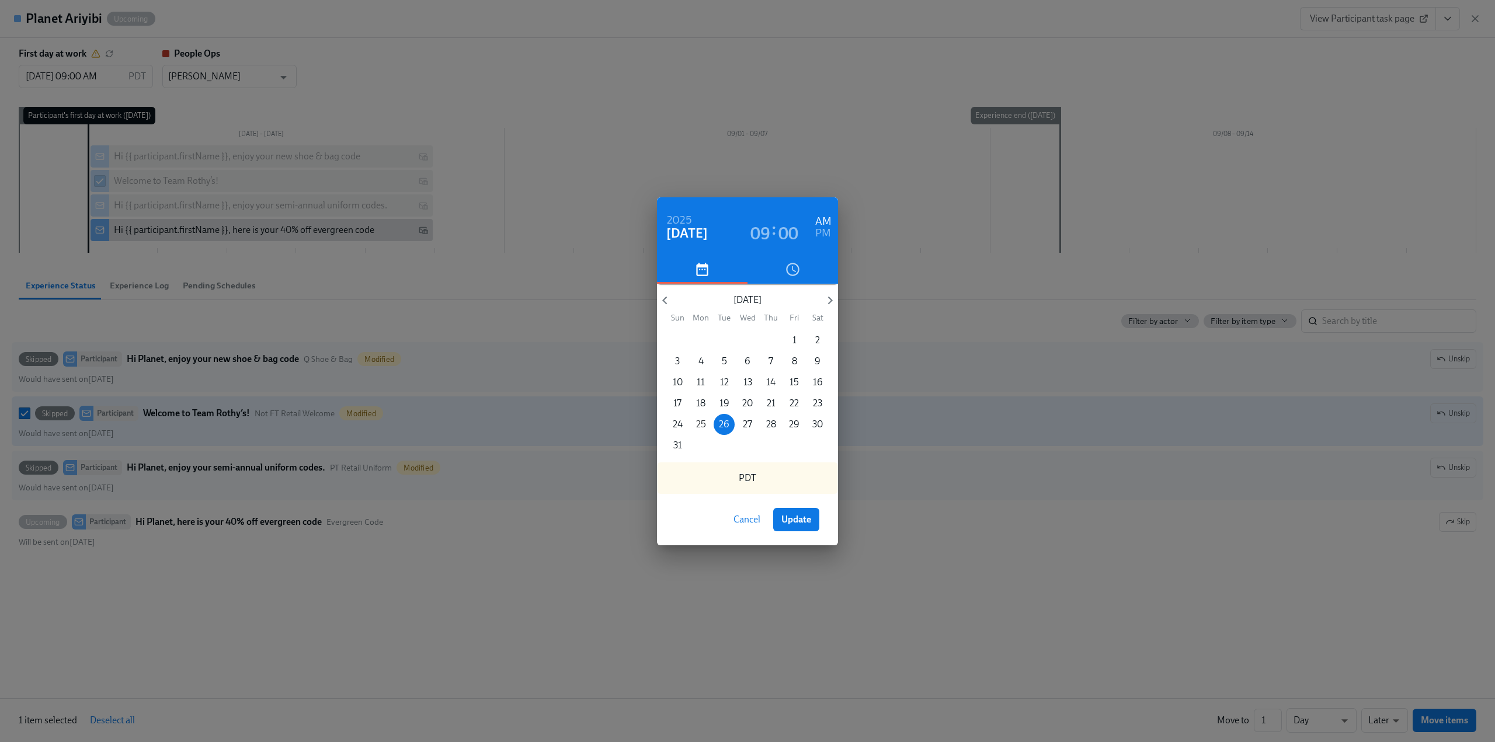
click at [698, 426] on p "25" at bounding box center [701, 424] width 10 height 13
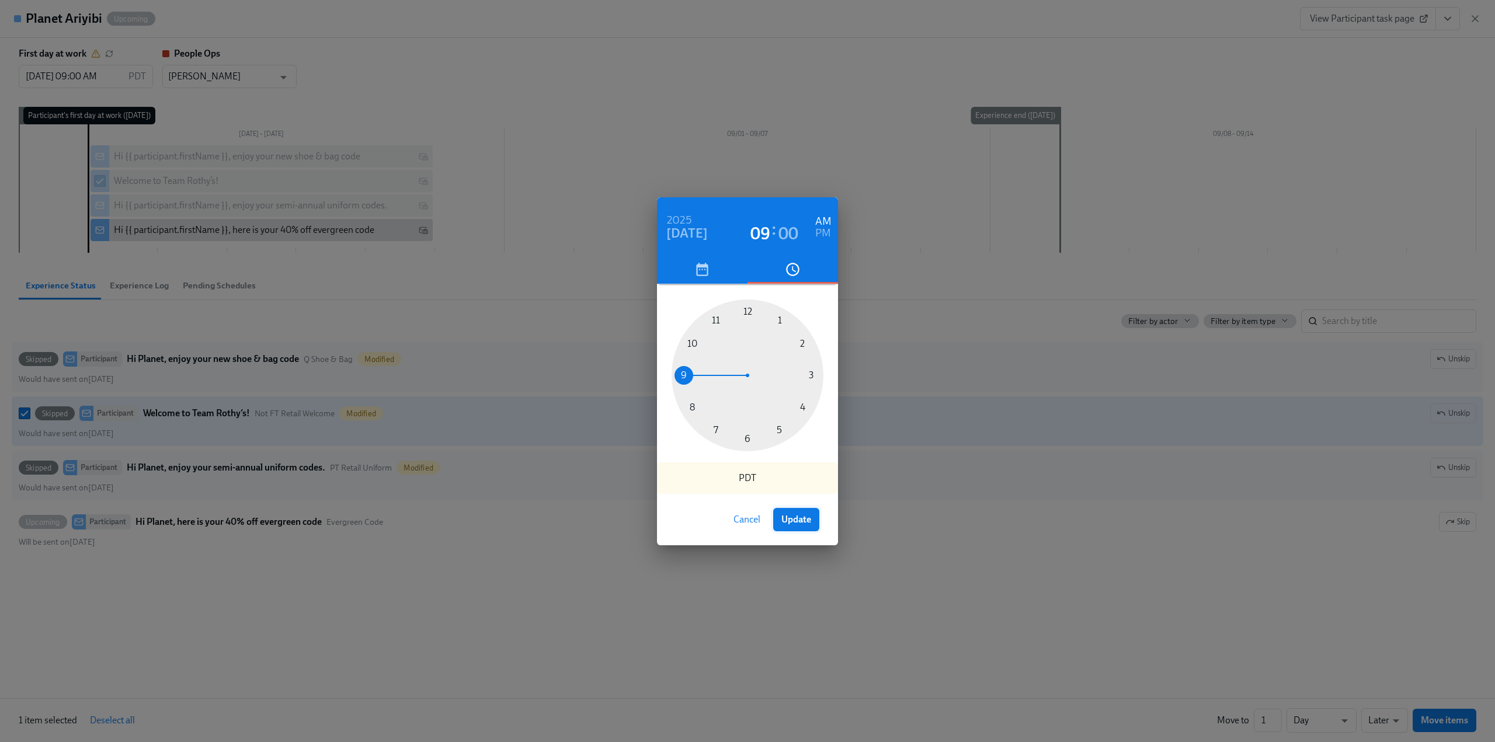
click at [796, 522] on span "Update" at bounding box center [796, 520] width 30 height 12
type input "[DATE] 09:00 AM"
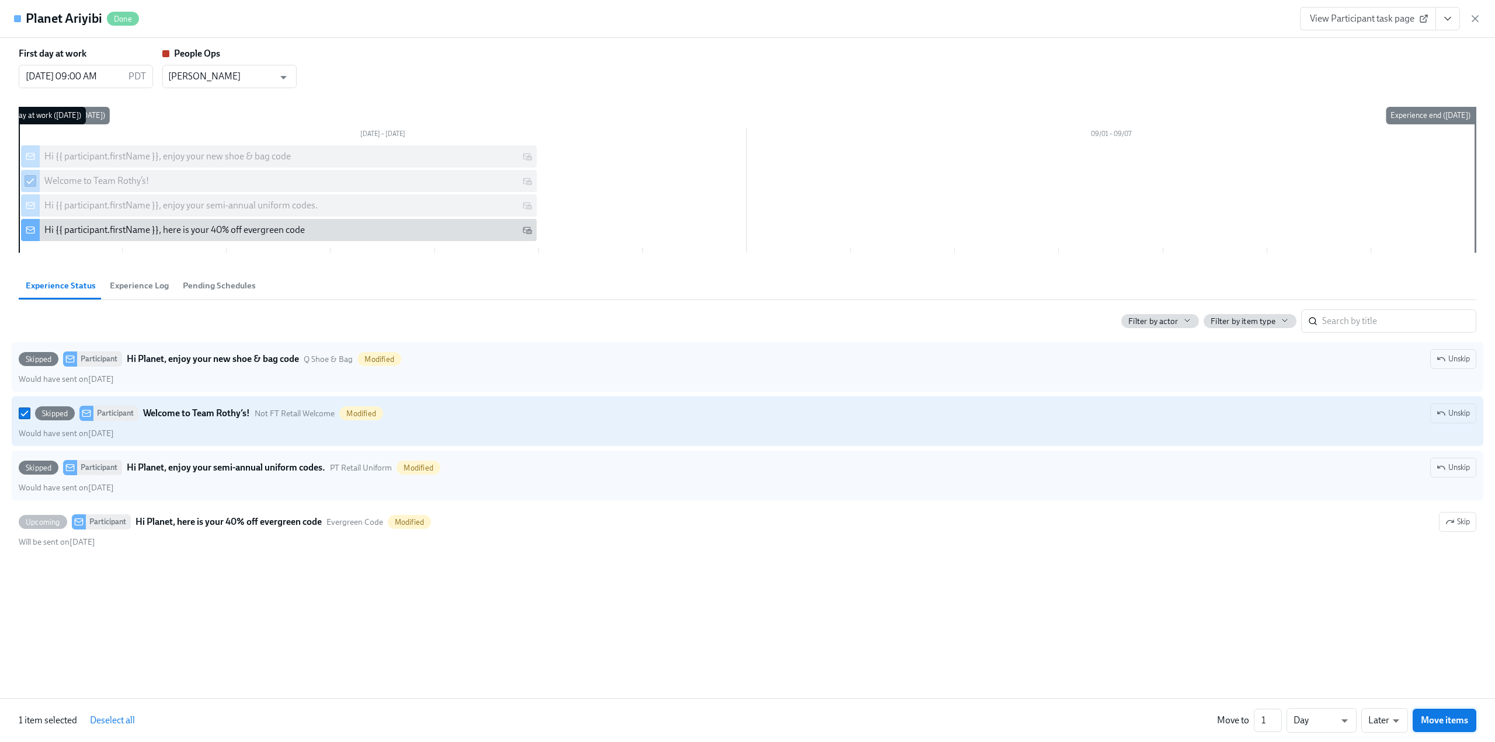
click at [1448, 719] on span "Move items" at bounding box center [1444, 721] width 47 height 12
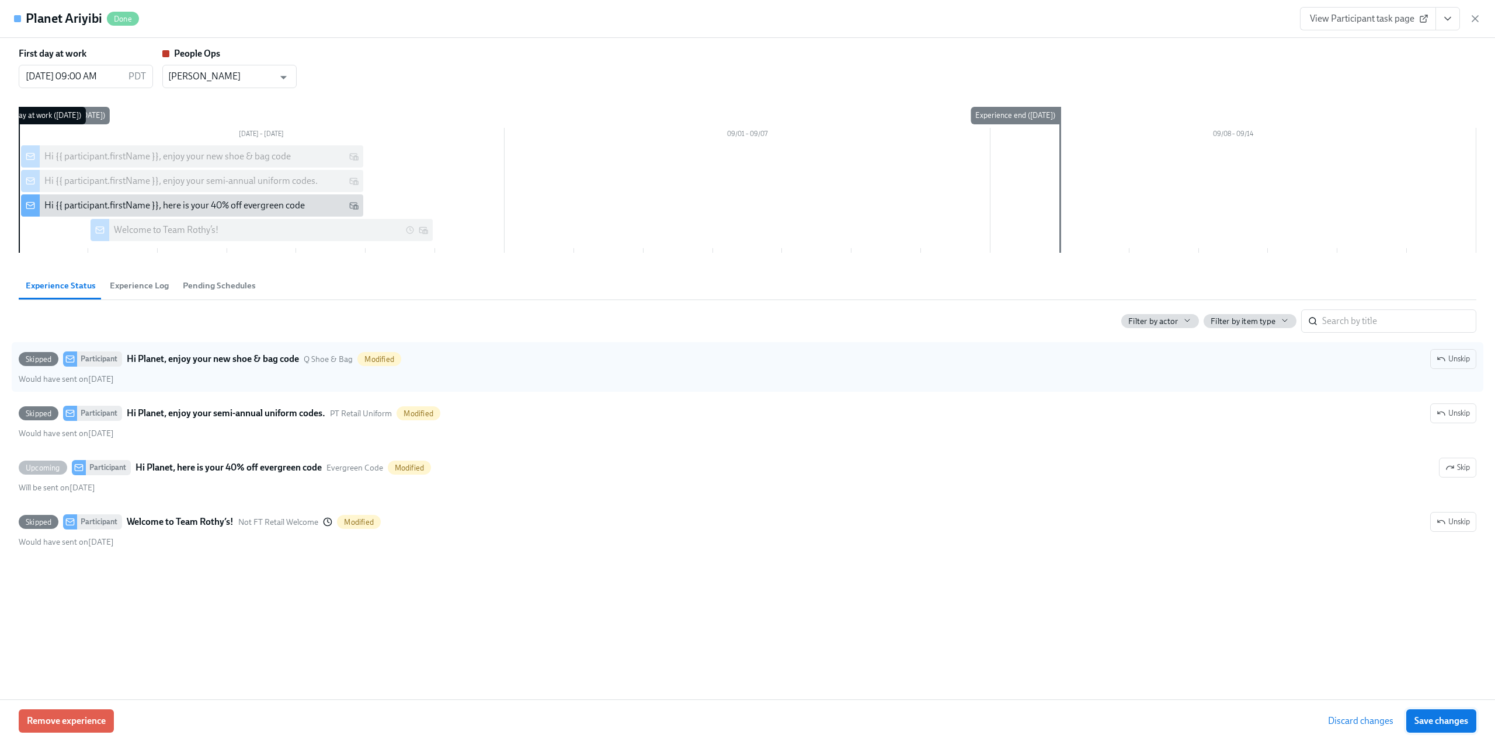
click at [1447, 719] on span "Save changes" at bounding box center [1441, 721] width 54 height 12
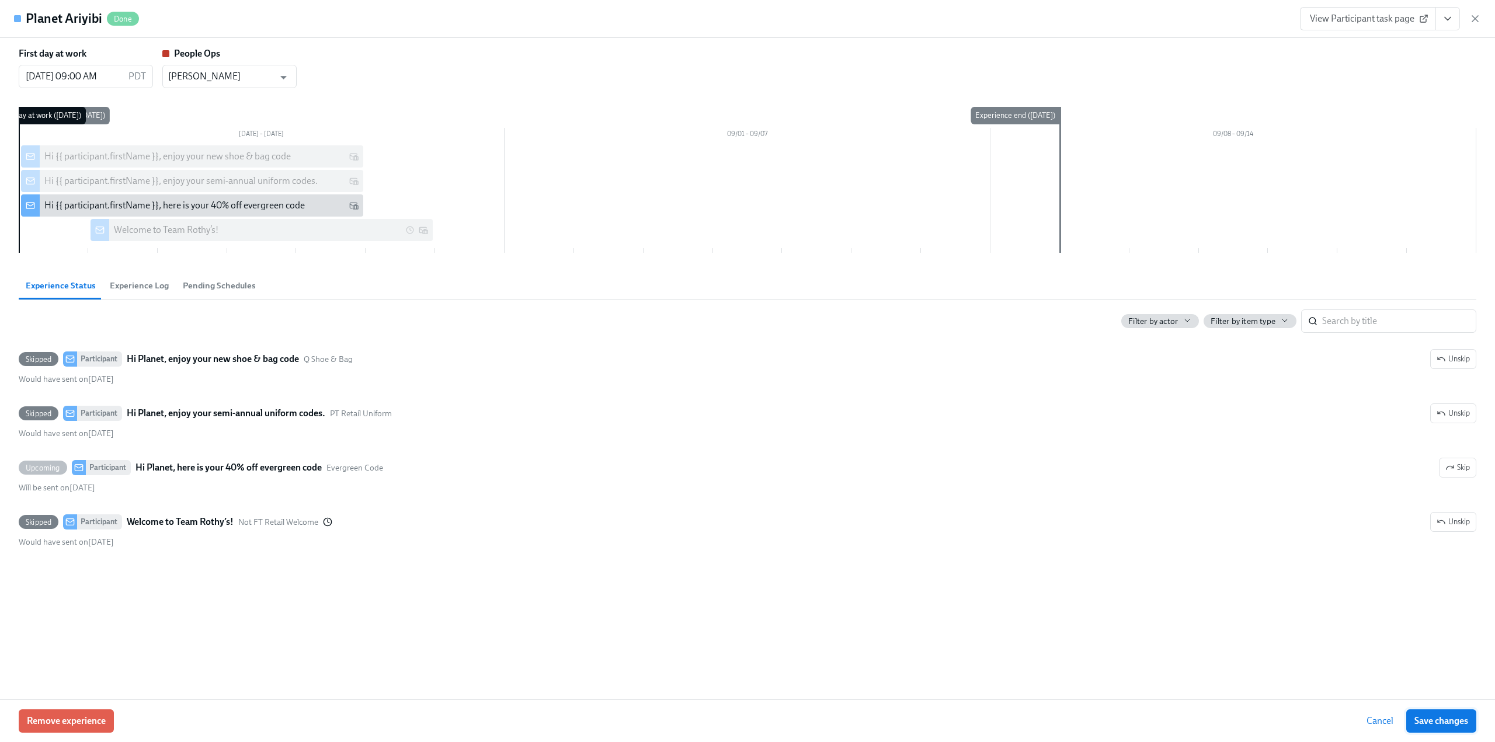
click at [1431, 722] on span "Save changes" at bounding box center [1441, 721] width 54 height 12
click at [1472, 24] on icon "button" at bounding box center [1475, 19] width 12 height 12
